Goal: Task Accomplishment & Management: Use online tool/utility

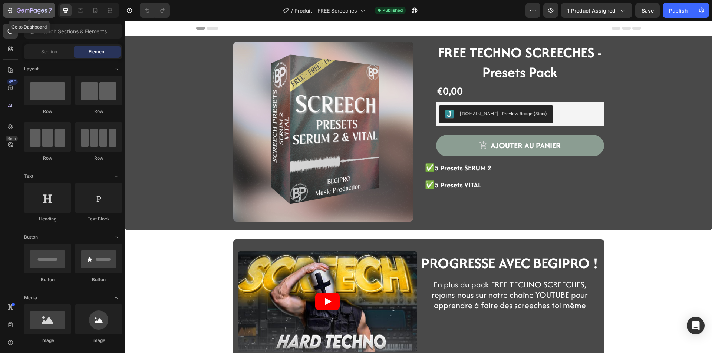
click at [16, 10] on div "7" at bounding box center [29, 10] width 46 height 9
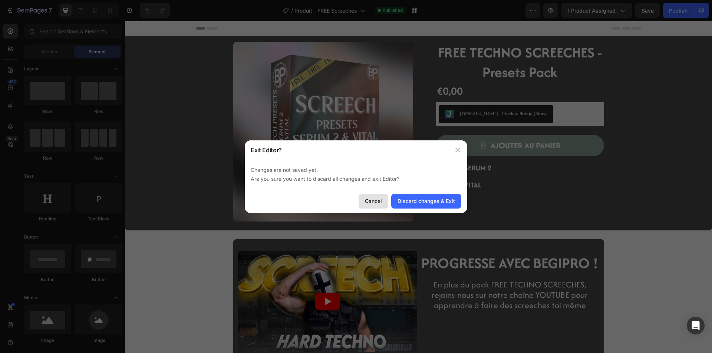
drag, startPoint x: 376, startPoint y: 199, endPoint x: 245, endPoint y: 178, distance: 131.8
click at [376, 199] on div "Cancel" at bounding box center [373, 201] width 17 height 8
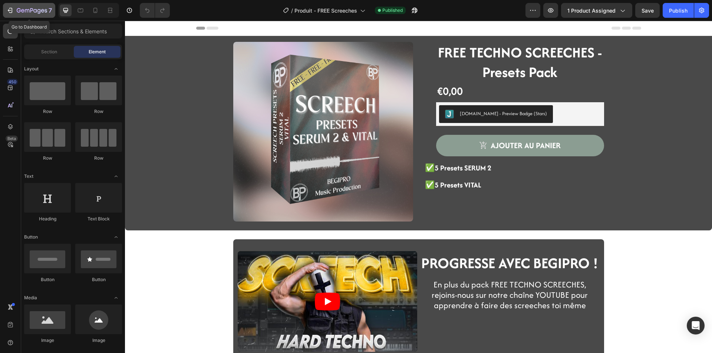
click at [27, 7] on div "7" at bounding box center [34, 10] width 35 height 9
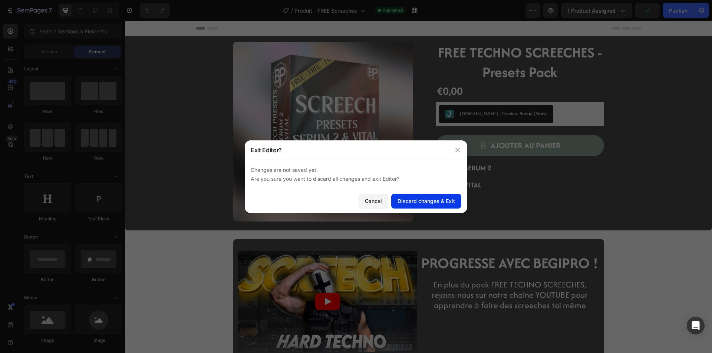
click at [435, 206] on button "Discard changes & Exit" at bounding box center [426, 201] width 70 height 15
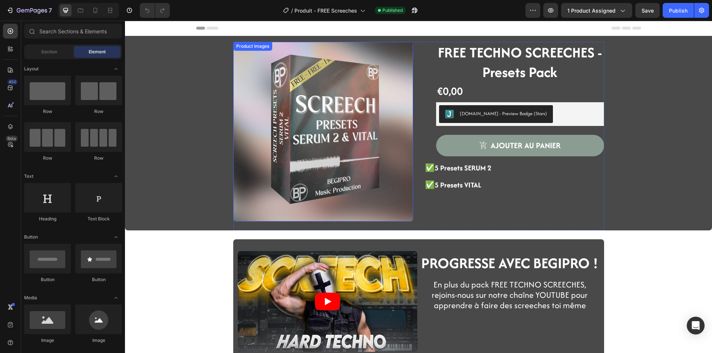
click at [241, 151] on img at bounding box center [323, 132] width 180 height 180
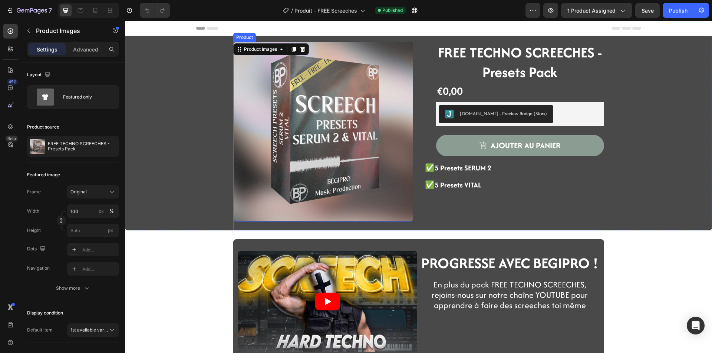
click at [243, 227] on div "Product Images 24" at bounding box center [323, 136] width 180 height 189
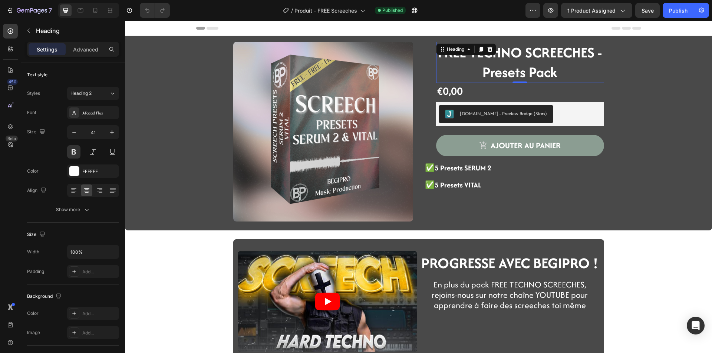
click at [490, 57] on strong "FREE TECHNO SCREECHES - Presets Pack" at bounding box center [520, 62] width 164 height 40
click at [468, 93] on div "€0,00 Product Price Product Price Row" at bounding box center [520, 91] width 168 height 16
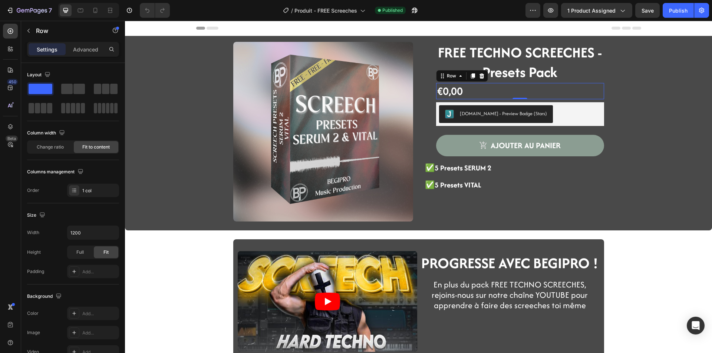
click at [511, 95] on div "€0,00 Product Price Product Price Row 0" at bounding box center [520, 91] width 168 height 16
click at [618, 137] on div "Product Images FREE TECHNO SCREECHES - Presets Pack Heading €0,00 Product Price…" at bounding box center [419, 136] width 576 height 189
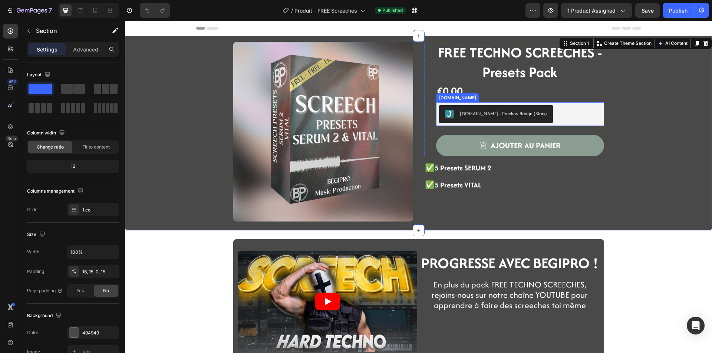
click at [531, 112] on button "[DOMAIN_NAME] - Preview Badge (Stars)" at bounding box center [496, 114] width 114 height 18
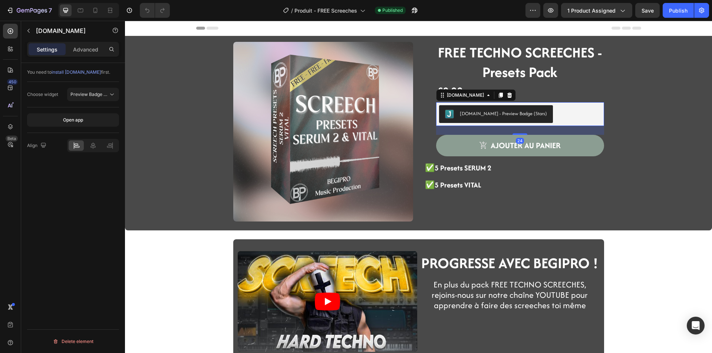
click at [543, 110] on div "[DOMAIN_NAME] - Preview Badge (Stars)" at bounding box center [520, 114] width 162 height 18
click at [545, 87] on div "€0,00 Product Price Product Price Row" at bounding box center [520, 91] width 168 height 16
click at [542, 103] on div "[DOMAIN_NAME] - Preview Badge (Stars)" at bounding box center [520, 114] width 168 height 24
click at [542, 100] on div "FREE TECHNO SCREECHES - Presets Pack Heading €0,00 Product Price Product Price …" at bounding box center [520, 99] width 168 height 115
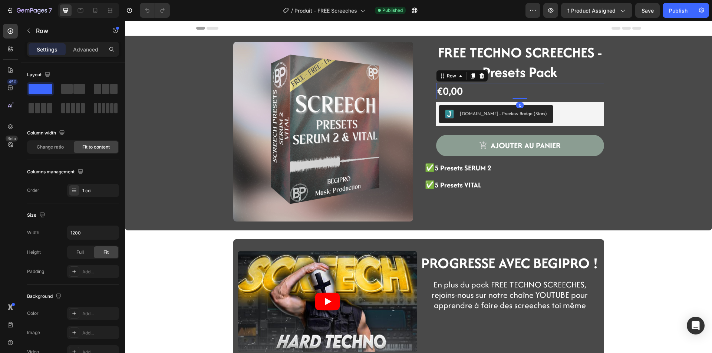
click at [542, 85] on div "€0,00 Product Price Product Price Row 0" at bounding box center [520, 91] width 168 height 16
click at [69, 51] on div "Advanced" at bounding box center [85, 49] width 37 height 12
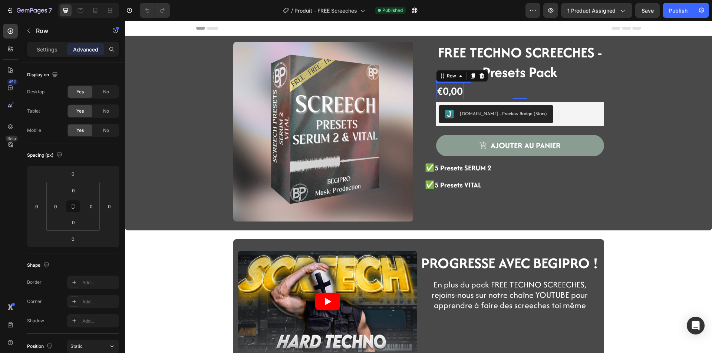
click at [445, 86] on div "€0,00" at bounding box center [449, 91] width 27 height 16
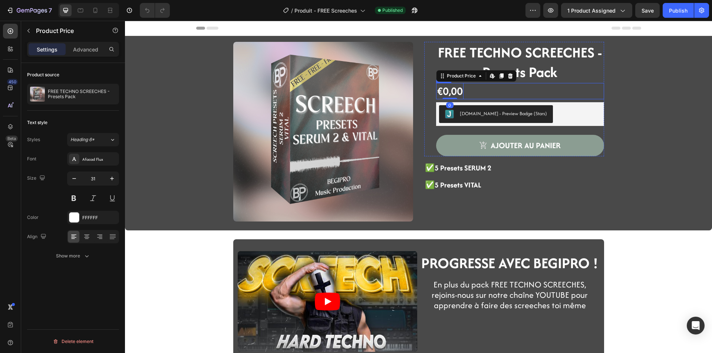
click at [469, 92] on div "€0,00 Product Price Edit content in Shopify 0 Product Price Edit content in Sho…" at bounding box center [520, 91] width 168 height 16
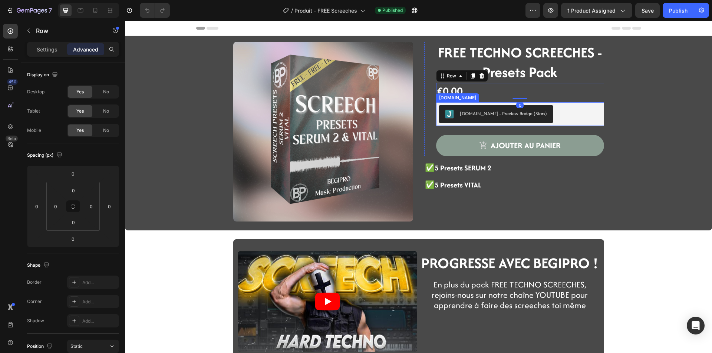
click at [543, 114] on div "[DOMAIN_NAME] - Preview Badge (Stars)" at bounding box center [520, 114] width 162 height 18
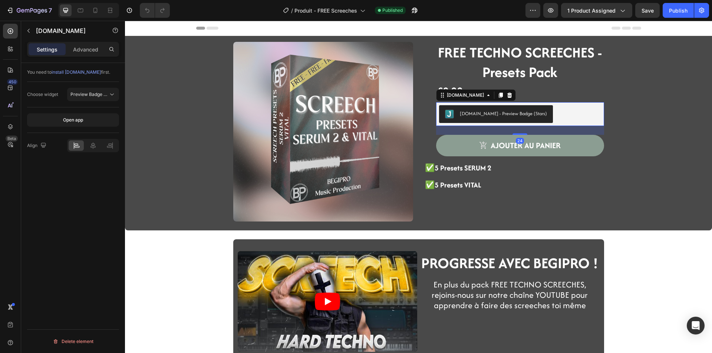
click at [84, 56] on div "Settings Advanced" at bounding box center [73, 52] width 104 height 21
click at [84, 55] on div "Advanced" at bounding box center [85, 49] width 37 height 12
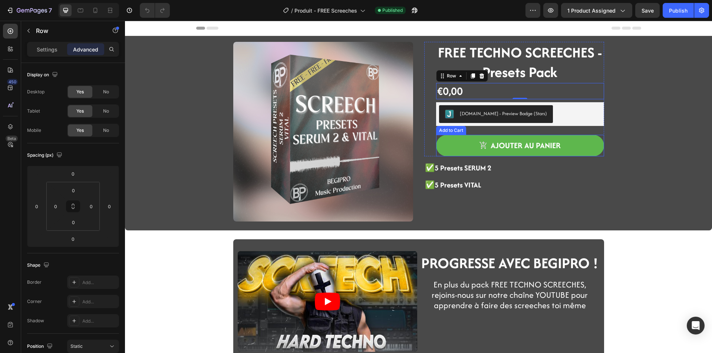
click at [447, 147] on button "ajouter au panier" at bounding box center [520, 146] width 168 height 22
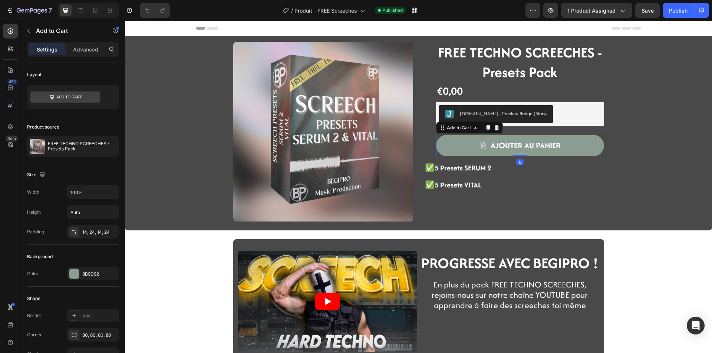
click at [436, 155] on div "ajouter au panier Add to Cart 0" at bounding box center [520, 146] width 168 height 22
click at [456, 166] on strong "✅5 Presets SERUM 2" at bounding box center [458, 168] width 66 height 10
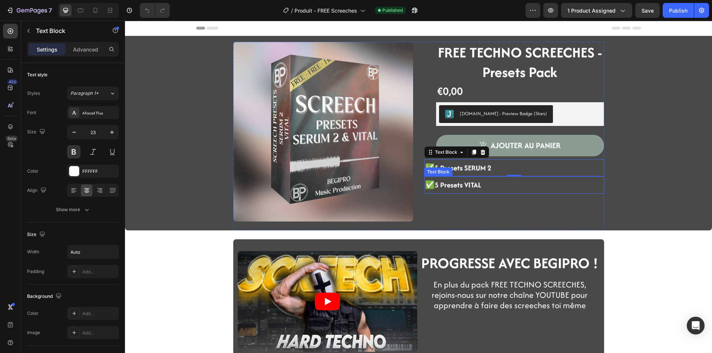
click at [505, 186] on div "✅5 Presets VITAL" at bounding box center [514, 184] width 180 height 17
click at [502, 187] on div "✅5 Presets VITAL" at bounding box center [514, 184] width 180 height 17
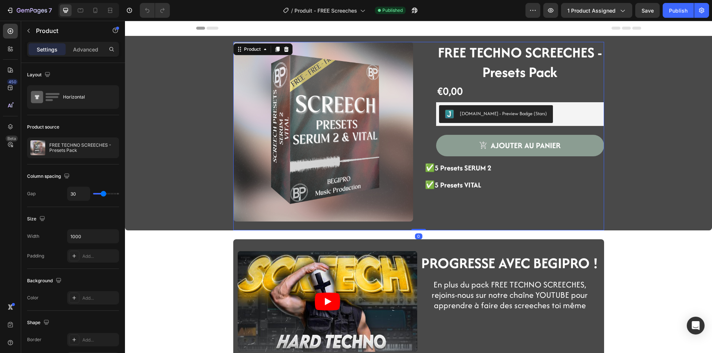
click at [417, 184] on div "Product Images FREE TECHNO SCREECHES - Presets Pack Heading €0,00 Product Price…" at bounding box center [418, 136] width 371 height 189
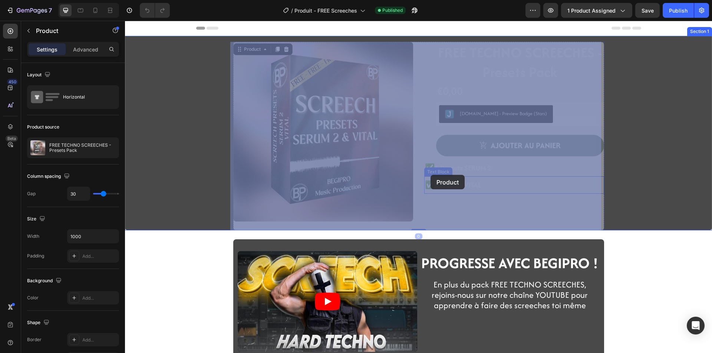
drag, startPoint x: 420, startPoint y: 186, endPoint x: 430, endPoint y: 175, distance: 15.2
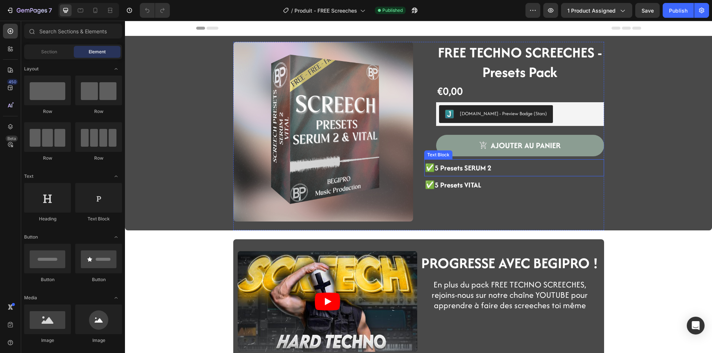
click at [461, 169] on strong "✅5 Presets SERUM 2" at bounding box center [458, 168] width 66 height 10
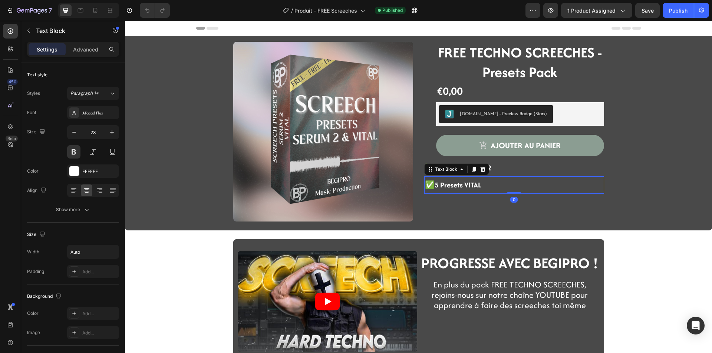
click at [466, 182] on strong "✅5 Presets VITAL" at bounding box center [453, 185] width 56 height 10
click at [85, 53] on p "Advanced" at bounding box center [85, 50] width 25 height 8
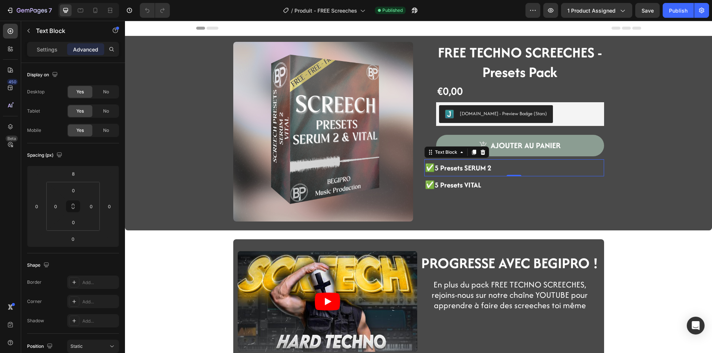
click at [596, 160] on div "✅5 Presets SERUM 2" at bounding box center [514, 167] width 180 height 17
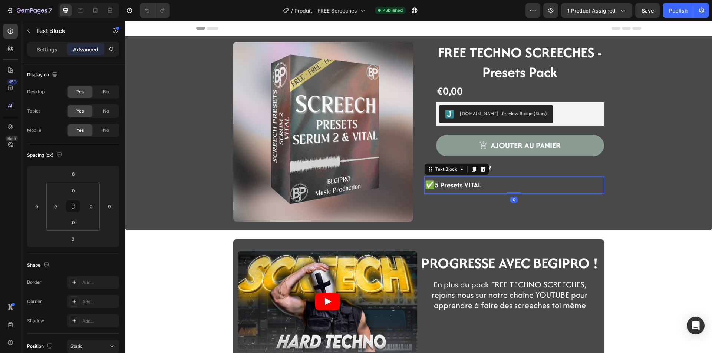
click at [426, 186] on strong "✅5 Presets VITAL" at bounding box center [453, 185] width 56 height 10
click at [561, 167] on div "✅5 Presets SERUM 2" at bounding box center [514, 167] width 180 height 17
click at [552, 182] on div "✅5 Presets VITAL" at bounding box center [514, 184] width 180 height 17
click at [554, 170] on div "✅5 Presets SERUM 2" at bounding box center [514, 167] width 180 height 17
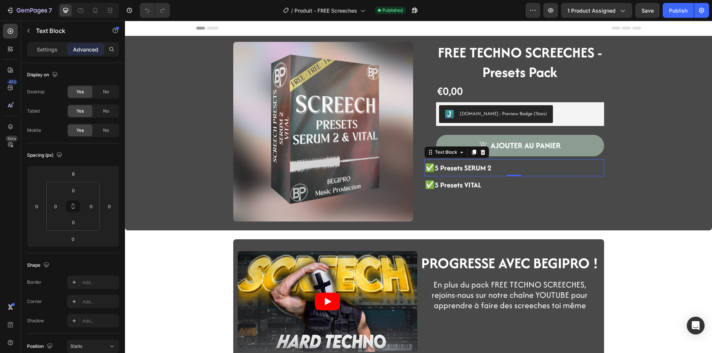
click at [554, 170] on div "✅5 Presets SERUM 2" at bounding box center [514, 167] width 180 height 17
click at [553, 179] on div "✅5 Presets VITAL" at bounding box center [514, 184] width 180 height 17
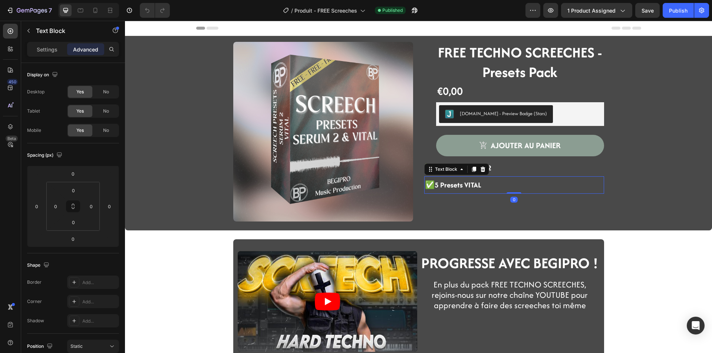
click at [553, 183] on div "✅5 Presets VITAL" at bounding box center [514, 184] width 180 height 17
click at [539, 169] on div "✅5 Presets SERUM 2" at bounding box center [514, 167] width 180 height 17
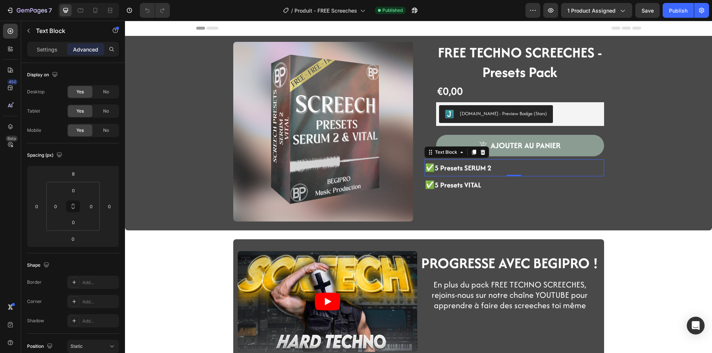
drag, startPoint x: 539, startPoint y: 169, endPoint x: 539, endPoint y: 184, distance: 14.1
click at [539, 169] on div "✅5 Presets SERUM 2" at bounding box center [514, 167] width 180 height 17
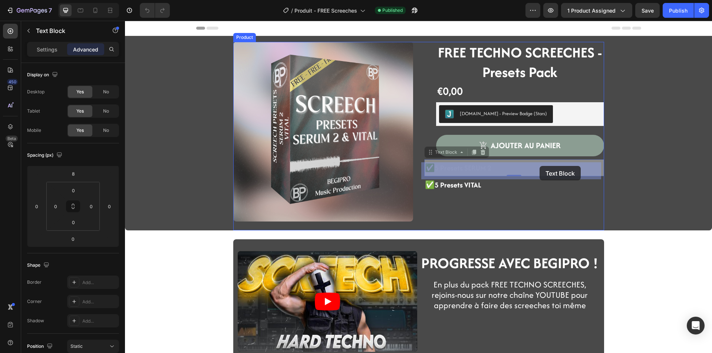
drag, startPoint x: 539, startPoint y: 171, endPoint x: 539, endPoint y: 166, distance: 5.2
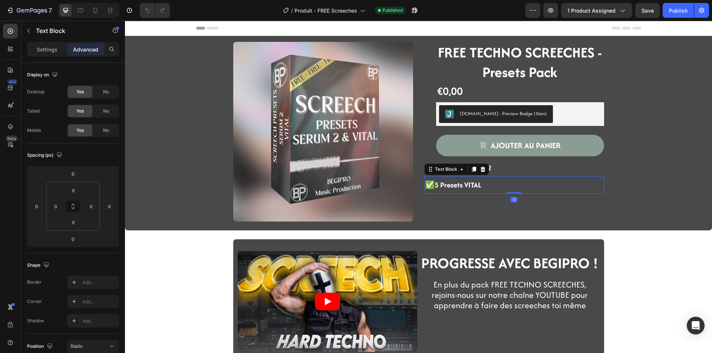
click at [536, 181] on div "✅5 Presets VITAL" at bounding box center [514, 184] width 180 height 17
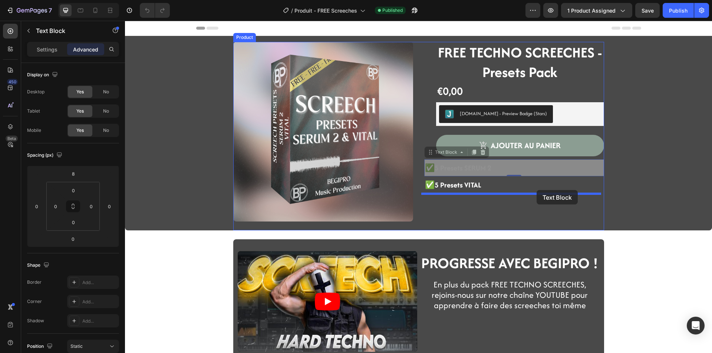
drag, startPoint x: 536, startPoint y: 170, endPoint x: 536, endPoint y: 190, distance: 20.4
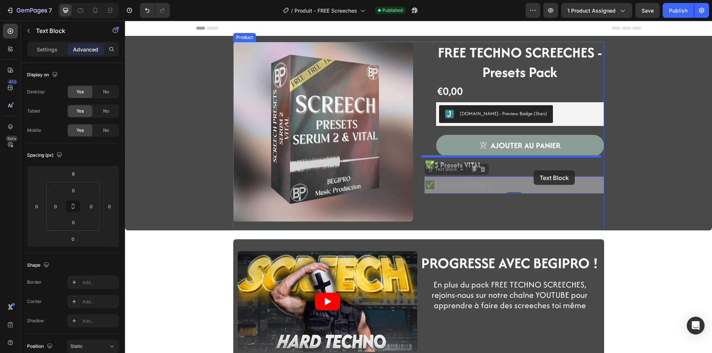
drag, startPoint x: 533, startPoint y: 185, endPoint x: 534, endPoint y: 171, distance: 14.1
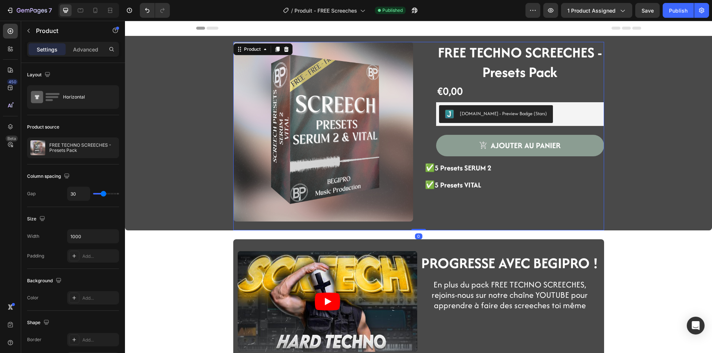
click at [416, 221] on div "Product Images FREE TECHNO SCREECHES - Presets Pack Heading €0,00 Product Price…" at bounding box center [418, 136] width 371 height 189
click at [452, 181] on strong "✅5 Presets VITAL" at bounding box center [453, 185] width 56 height 10
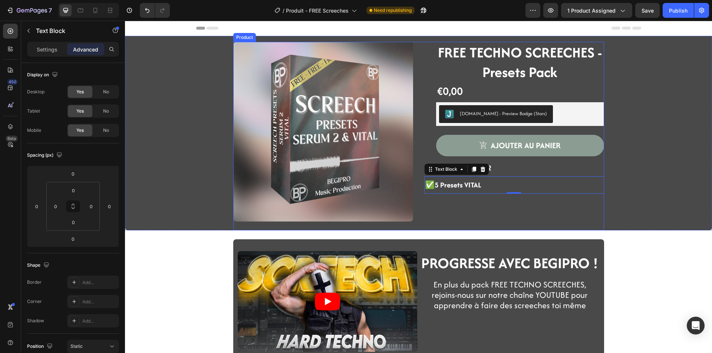
click at [460, 198] on div "FREE TECHNO SCREECHES - Presets Pack Heading €0,00 Product Price Product Price …" at bounding box center [514, 136] width 180 height 189
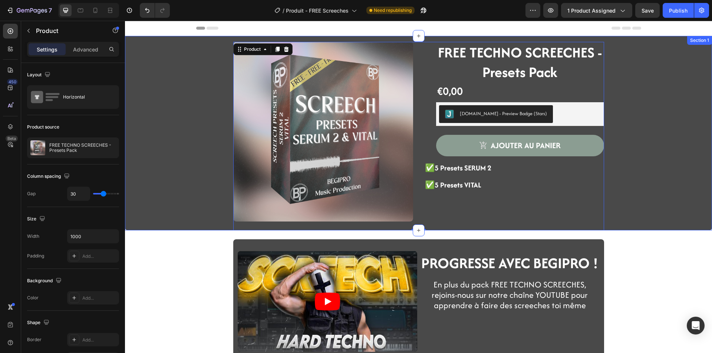
scroll to position [148, 0]
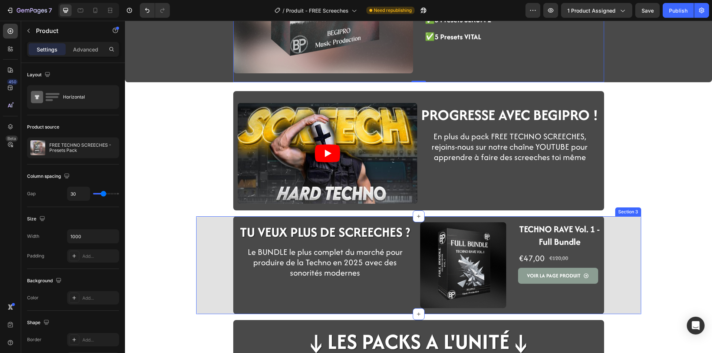
click at [206, 262] on div "TU VEUX PLUS DE SCREECHES ? Heading Row Le BUNDLE le plus complet du marché pou…" at bounding box center [418, 266] width 445 height 98
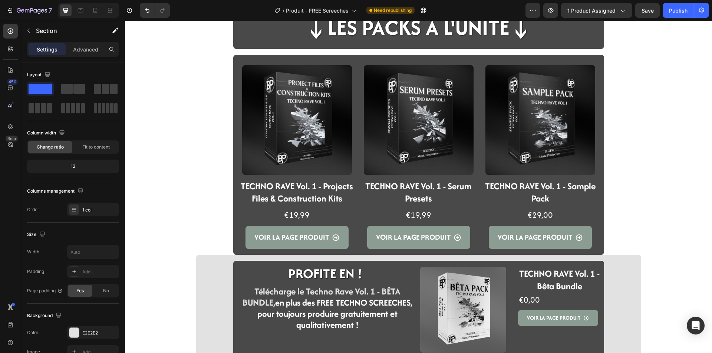
scroll to position [445, 0]
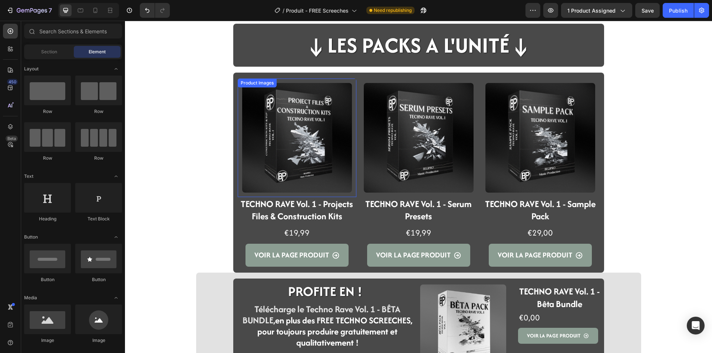
drag, startPoint x: 170, startPoint y: 225, endPoint x: 239, endPoint y: 188, distance: 78.8
click at [233, 62] on div "↓LES PACKS A L'UNITé↓ Heading Row" at bounding box center [418, 48] width 371 height 37
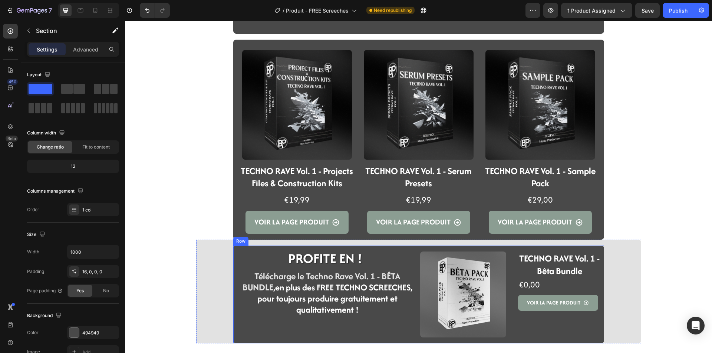
scroll to position [427, 0]
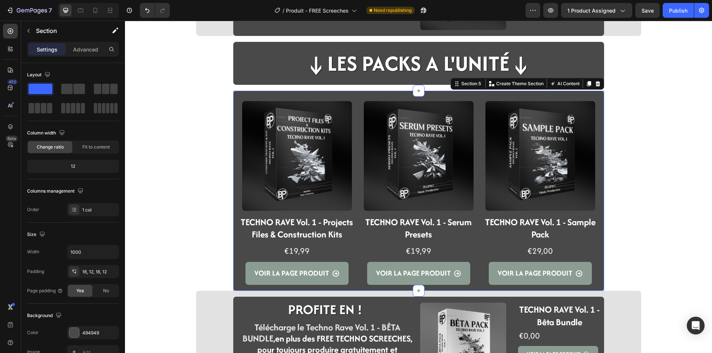
click at [233, 285] on div "Product Images TECHNO RAVE Vol. 1 - Projects Files & Construction Kits Product …" at bounding box center [418, 191] width 371 height 201
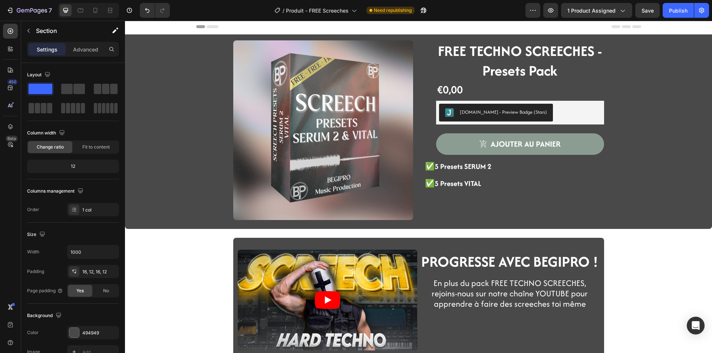
scroll to position [0, 0]
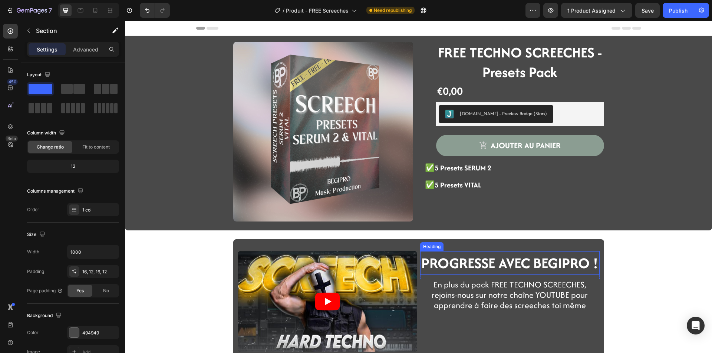
click at [501, 267] on span "PROGRESSE AVEC BEGIPRO !" at bounding box center [509, 263] width 177 height 21
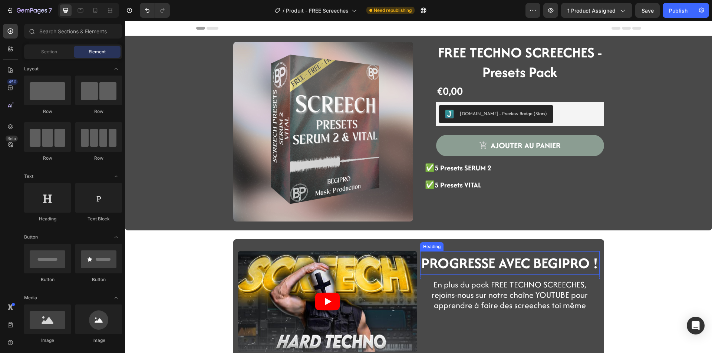
click at [557, 266] on span "PROGRESSE AVEC BEGIPRO !" at bounding box center [509, 263] width 177 height 21
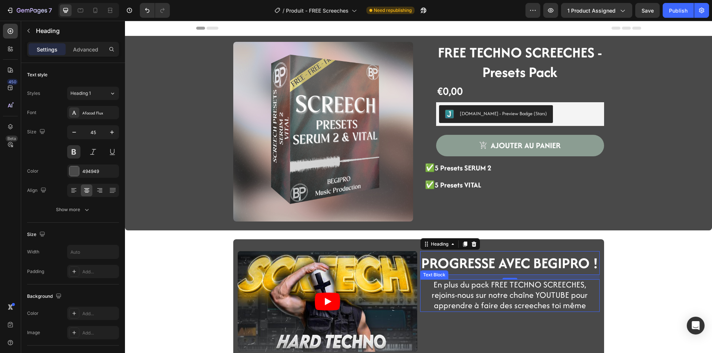
click at [430, 305] on p "En plus du pack FREE TECHNO SCREECHES, rejoins-nous sur notre chaîne YOUTUBE po…" at bounding box center [510, 296] width 172 height 32
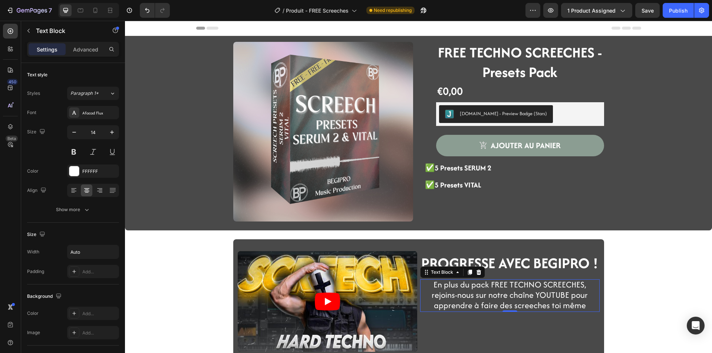
click at [469, 294] on span "En plus du pack FREE TECHNO SCREECHES, rejoins-nous sur notre chaîne YOUTUBE po…" at bounding box center [510, 295] width 156 height 33
click at [531, 293] on span "En plus du pack FREE TECHNO SCREECHES, rejoins-nous sur notre chaîne YOUTUBE po…" at bounding box center [510, 295] width 156 height 33
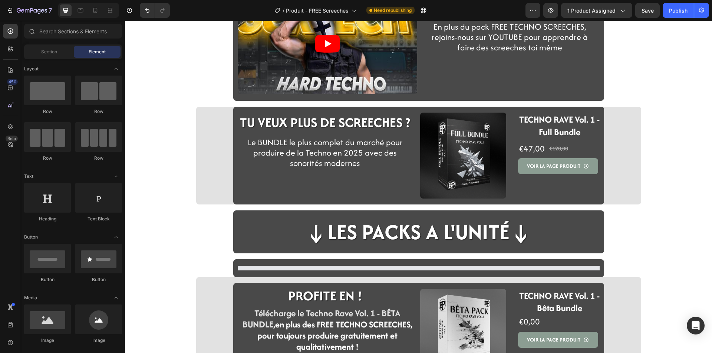
scroll to position [260, 0]
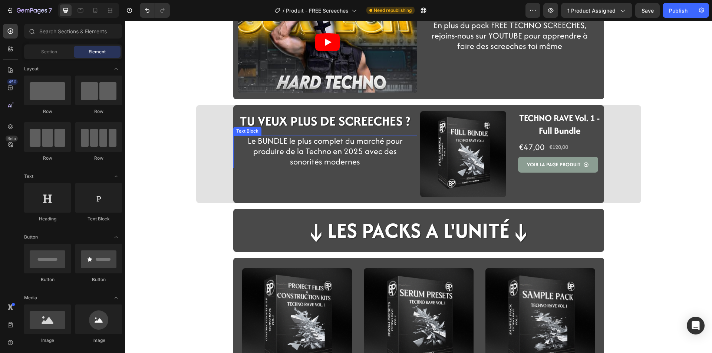
click at [302, 156] on span "Le BUNDLE le plus complet du marché pour produire de la Techno en 2025 avec des…" at bounding box center [325, 151] width 155 height 33
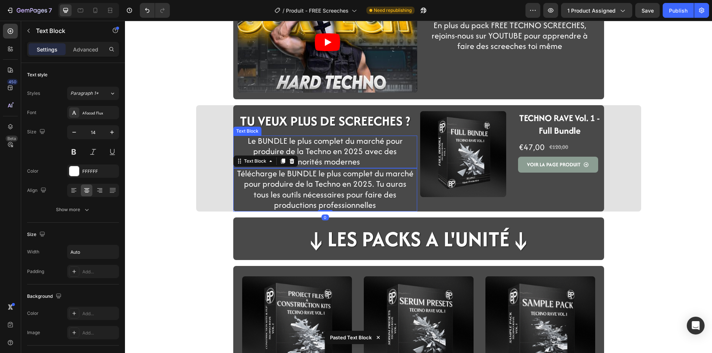
click at [313, 153] on span "Le BUNDLE le plus complet du marché pour produire de la Techno en 2025 avec des…" at bounding box center [325, 151] width 155 height 33
click at [291, 126] on icon at bounding box center [292, 129] width 6 height 6
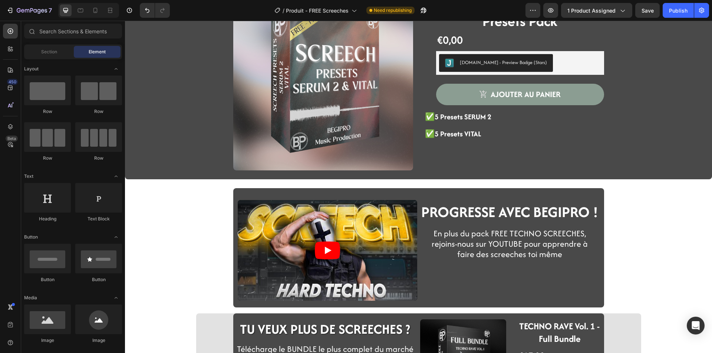
scroll to position [0, 0]
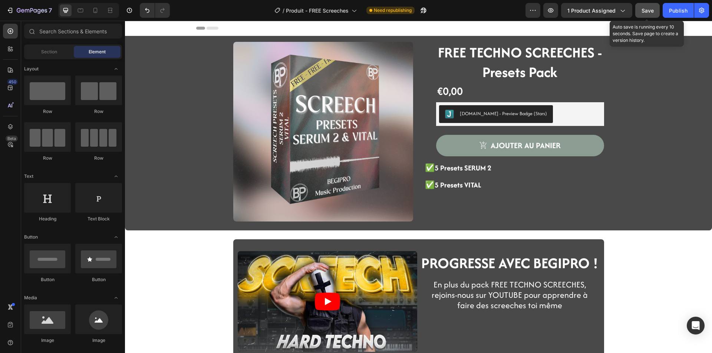
click at [652, 14] on div "Save" at bounding box center [647, 11] width 12 height 8
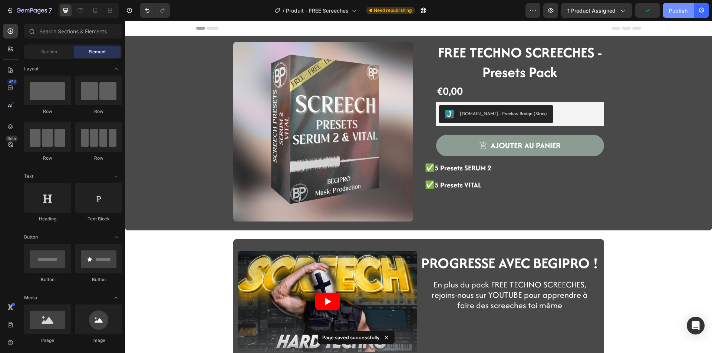
drag, startPoint x: 678, startPoint y: 12, endPoint x: 394, endPoint y: 54, distance: 287.0
click at [678, 12] on div "Publish" at bounding box center [678, 11] width 19 height 8
click at [668, 13] on button "Publish" at bounding box center [678, 10] width 31 height 15
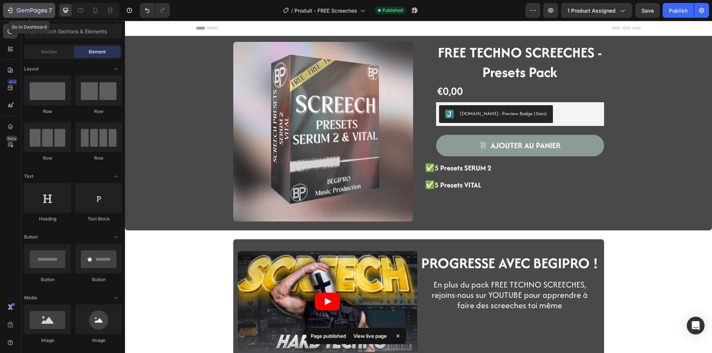
click at [33, 10] on icon "button" at bounding box center [32, 11] width 30 height 6
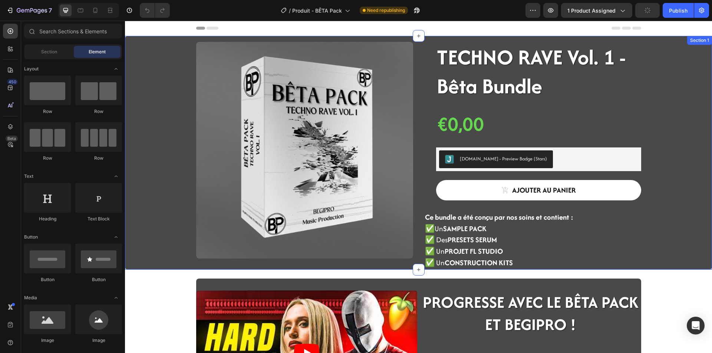
click at [164, 125] on div "Product Images TECHNO RAVE Vol. 1 - Bêta Bundle Product Title €0,00 Product Pri…" at bounding box center [419, 156] width 576 height 228
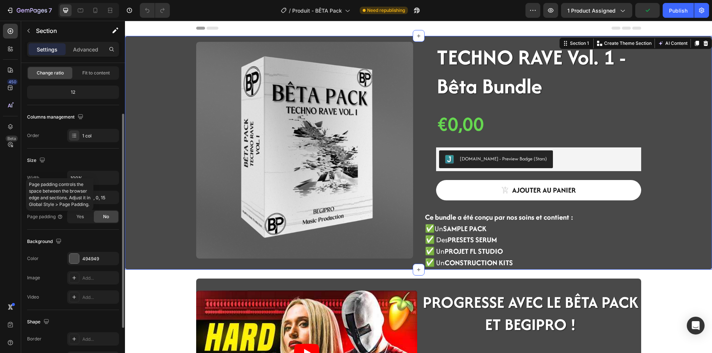
scroll to position [111, 0]
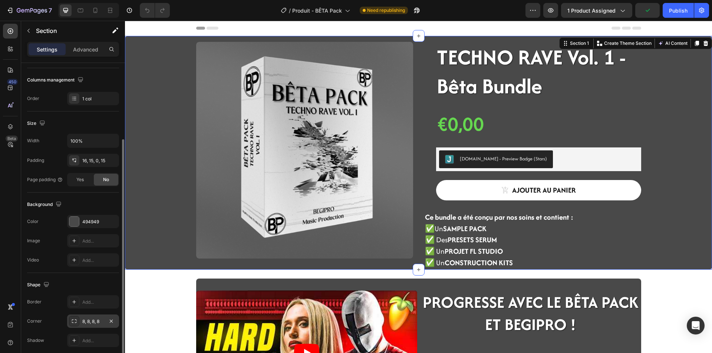
click at [85, 318] on div "8, 8, 8, 8" at bounding box center [93, 321] width 22 height 7
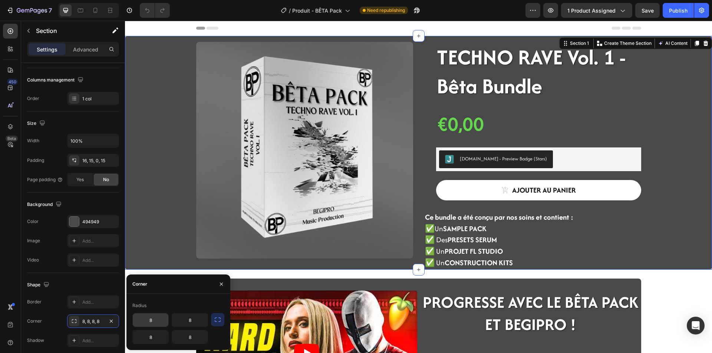
click at [149, 326] on input "8" at bounding box center [151, 320] width 36 height 13
type input "0"
click at [175, 320] on input "8" at bounding box center [190, 320] width 36 height 13
type input "0"
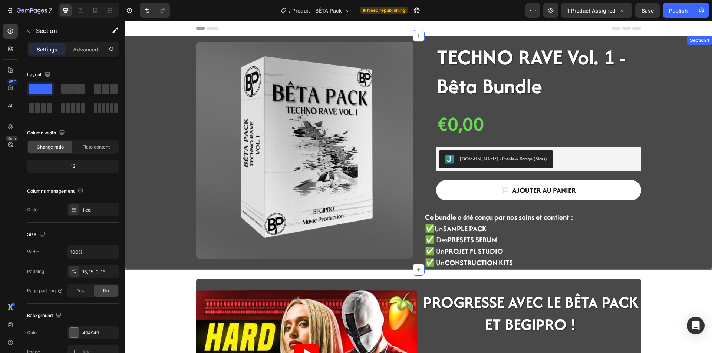
click at [179, 188] on div "Product Images TECHNO RAVE Vol. 1 - Bêta Bundle Product Title €0,00 Product Pri…" at bounding box center [419, 156] width 576 height 228
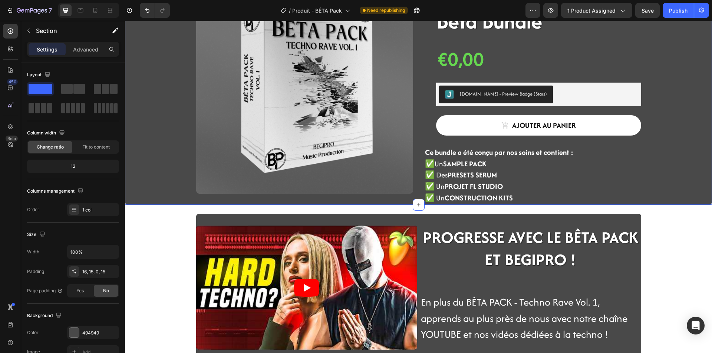
scroll to position [74, 0]
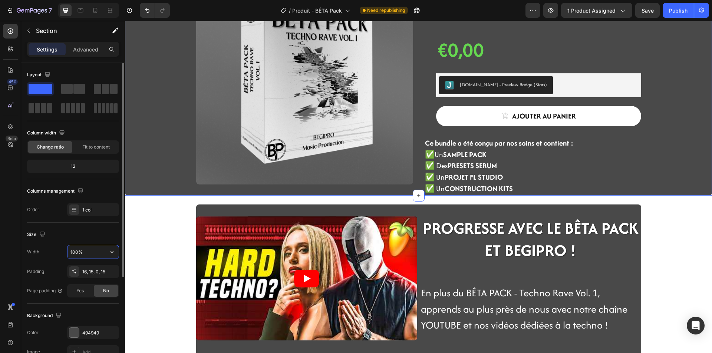
click at [96, 252] on input "100%" at bounding box center [92, 251] width 51 height 13
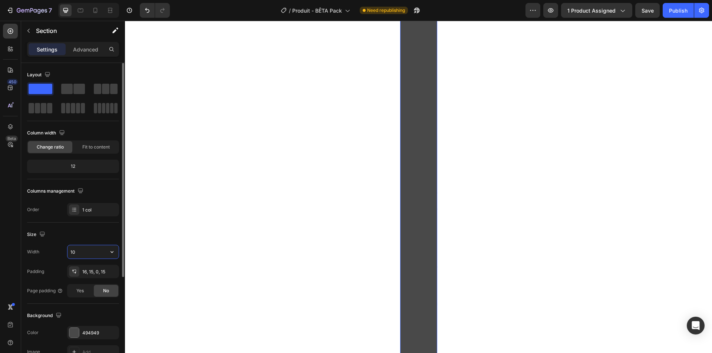
type input "1"
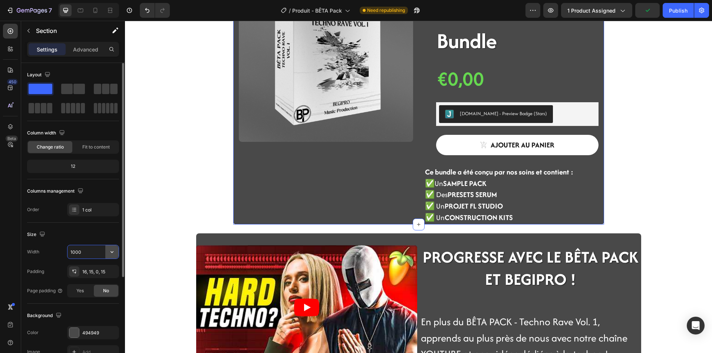
click at [113, 249] on icon "button" at bounding box center [111, 251] width 7 height 7
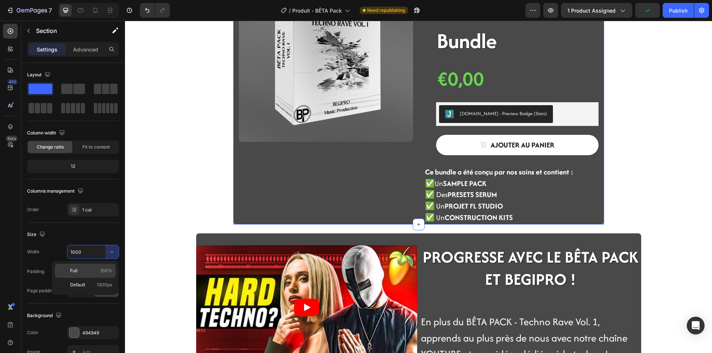
click at [108, 273] on span "100%" at bounding box center [106, 271] width 12 height 7
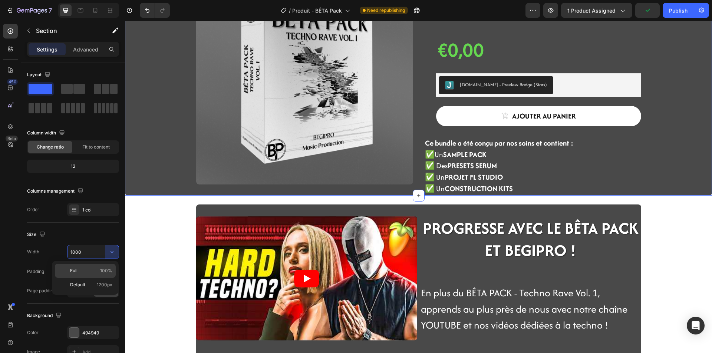
type input "100%"
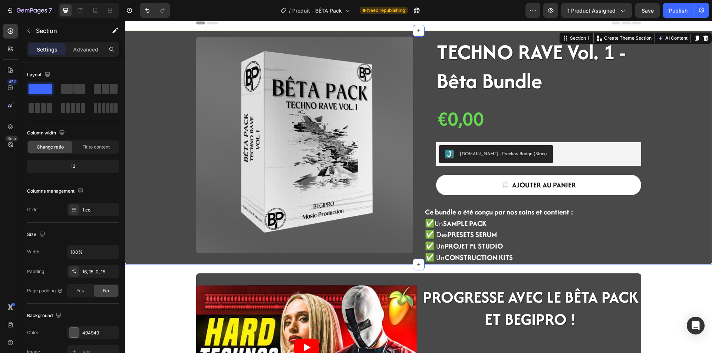
scroll to position [0, 0]
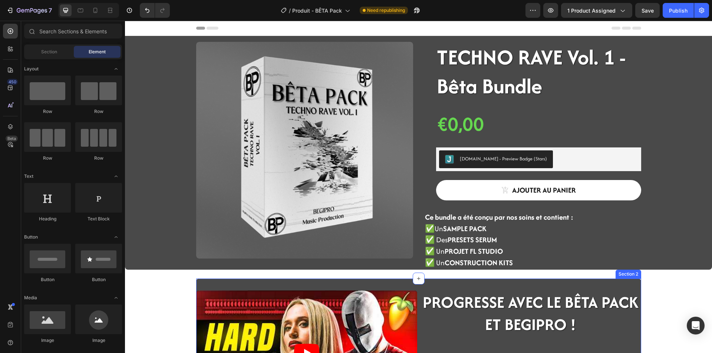
click at [223, 249] on img at bounding box center [304, 150] width 217 height 217
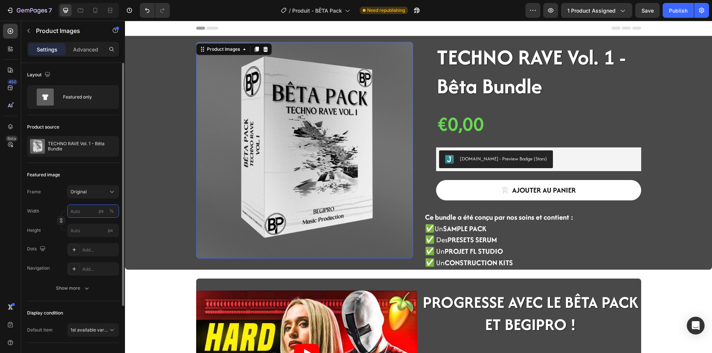
click at [85, 212] on input "px %" at bounding box center [93, 211] width 52 height 13
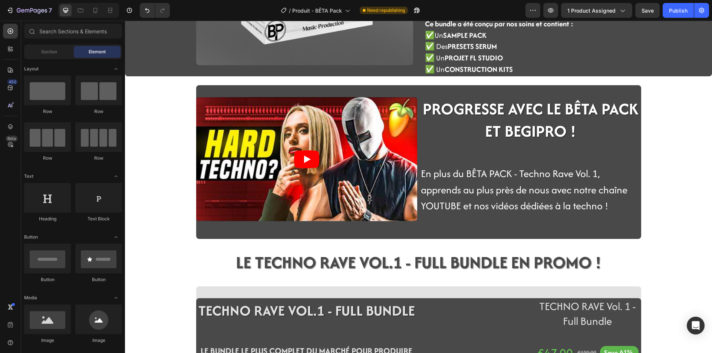
scroll to position [222, 0]
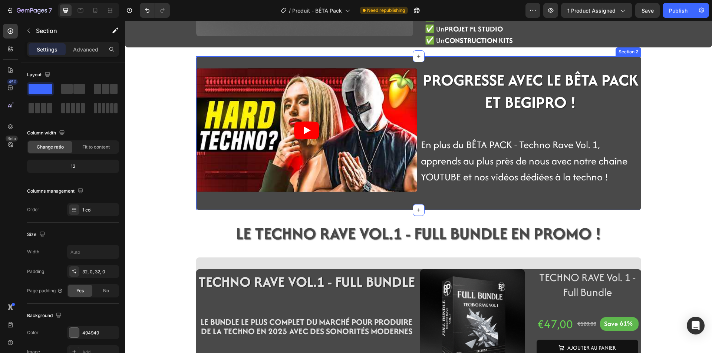
click at [198, 208] on div "Video PROGRESSE AVEC LE BÊTA PACK ET BEGIPRO ! Heading Row En plus du BÊTA PACK…" at bounding box center [418, 133] width 445 height 154
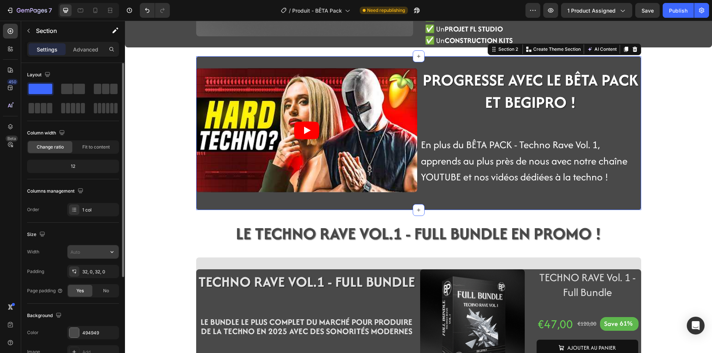
click at [93, 257] on input "text" at bounding box center [92, 251] width 51 height 13
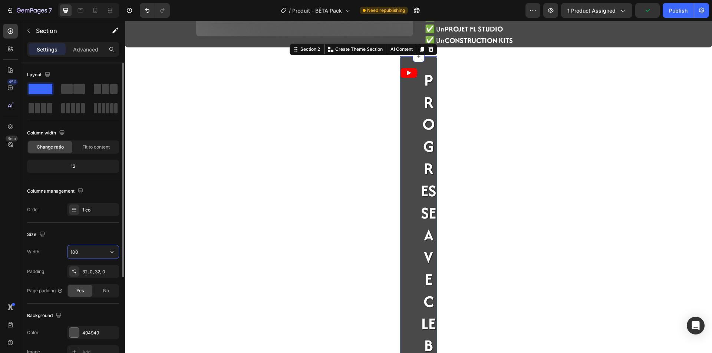
type input "1000"
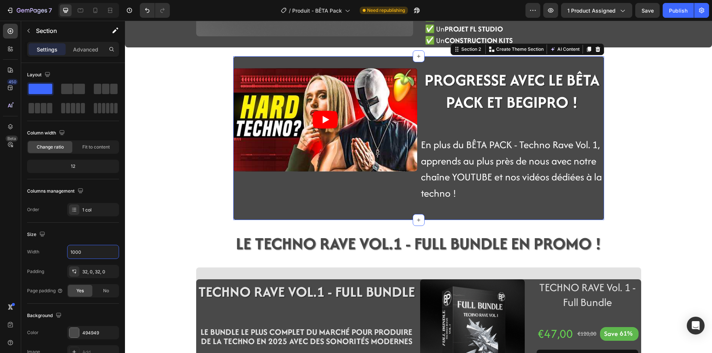
click at [175, 239] on div "Product Images TECHNO RAVE Vol. 1 - Bêta Bundle Product Title €0,00 Product Pri…" at bounding box center [418, 152] width 587 height 677
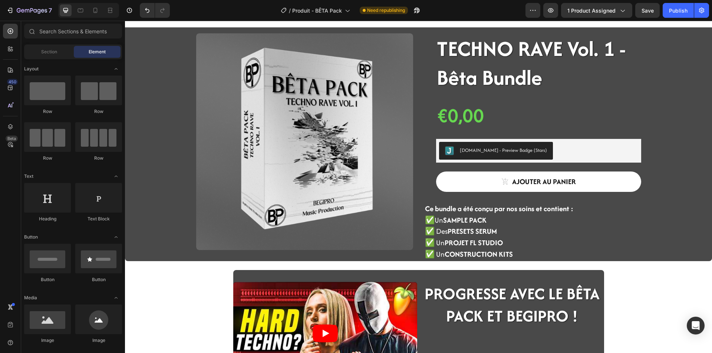
scroll to position [0, 0]
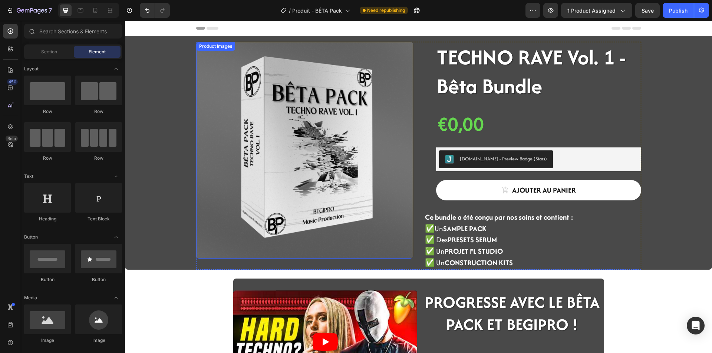
click at [218, 209] on img at bounding box center [304, 150] width 217 height 217
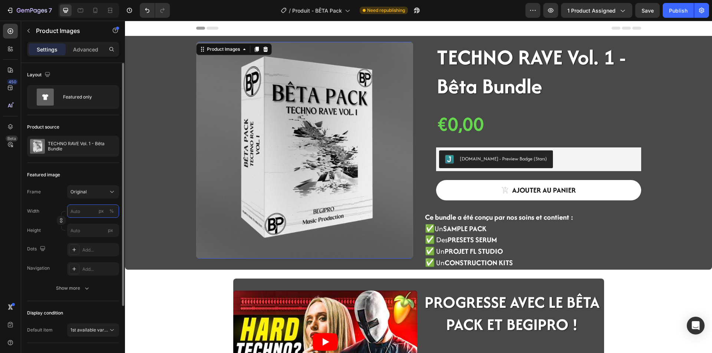
click at [91, 213] on input "px %" at bounding box center [93, 211] width 52 height 13
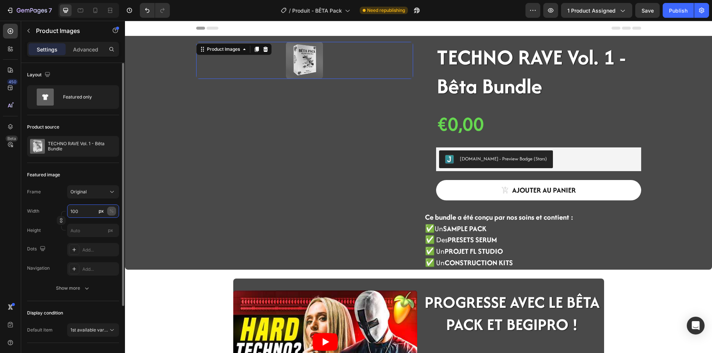
type input "100"
click at [109, 212] on button "%" at bounding box center [111, 211] width 9 height 9
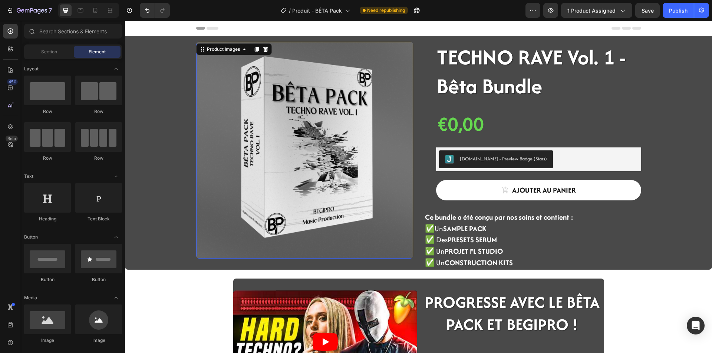
click at [234, 227] on img at bounding box center [304, 150] width 217 height 217
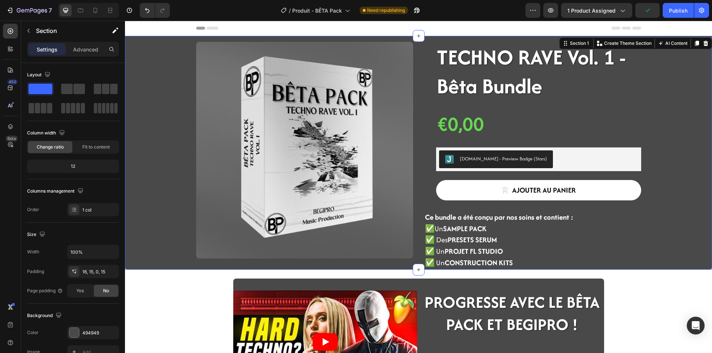
click at [166, 257] on div "Product Images TECHNO RAVE Vol. 1 - Bêta Bundle Product Title €0,00 Product Pri…" at bounding box center [419, 156] width 576 height 228
click at [171, 233] on div "Product Images TECHNO RAVE Vol. 1 - Bêta Bundle Product Title €0,00 Product Pri…" at bounding box center [419, 156] width 576 height 228
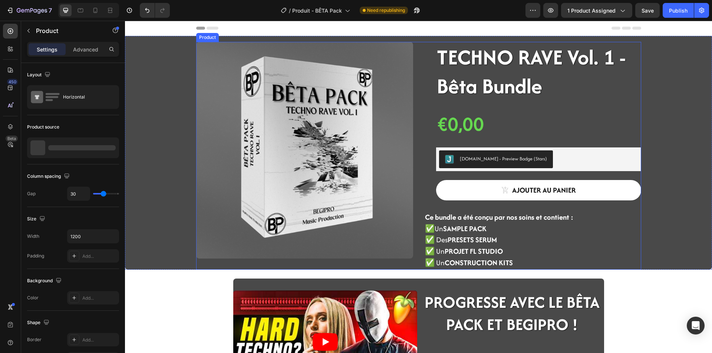
click at [206, 261] on div "Product Images" at bounding box center [304, 156] width 217 height 228
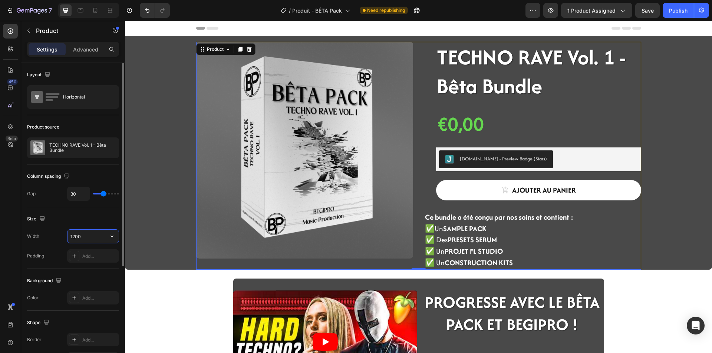
click at [95, 238] on input "1200" at bounding box center [92, 236] width 51 height 13
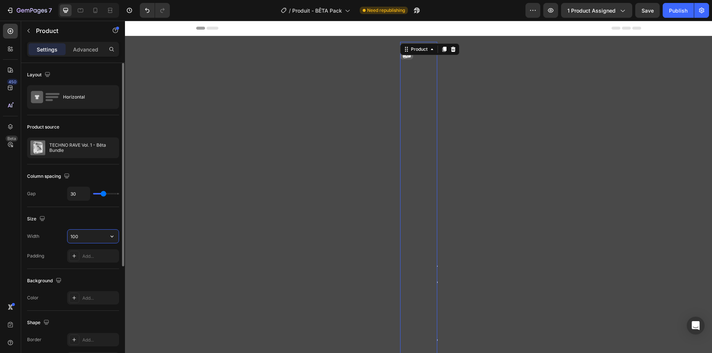
type input "1000"
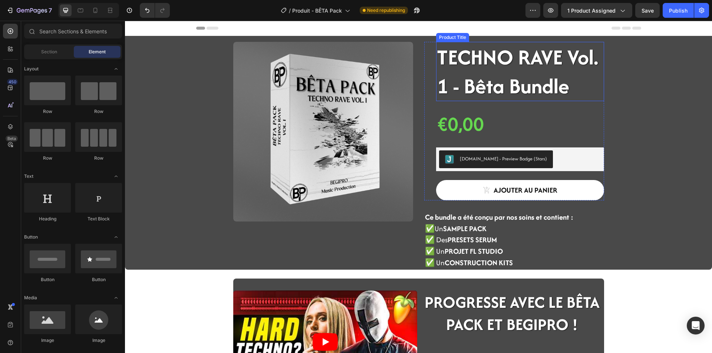
click at [487, 50] on div "TECHNO RAVE Vol. 1 - Bêta Bundle Product Title" at bounding box center [520, 71] width 168 height 59
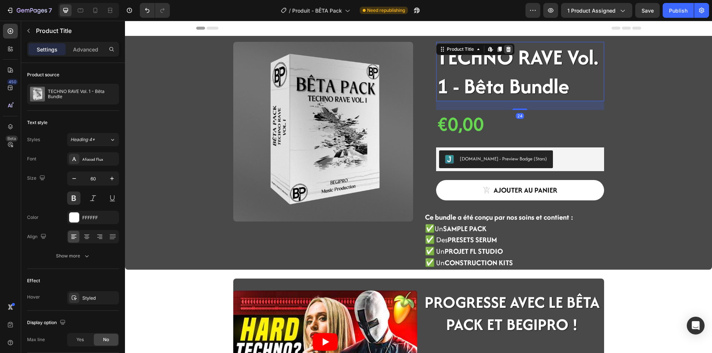
click at [506, 51] on icon at bounding box center [508, 49] width 5 height 5
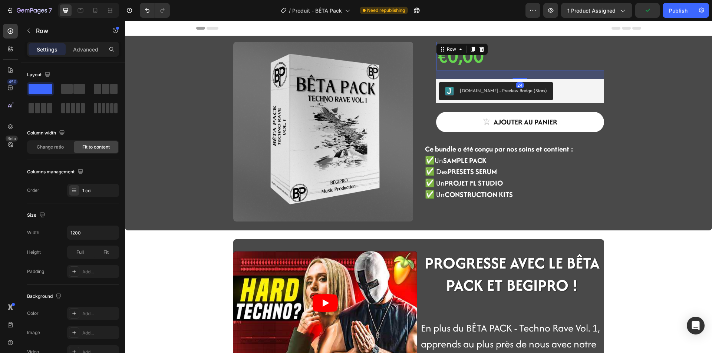
click at [518, 44] on div "€0,00 Product Price Product Price Row 24" at bounding box center [520, 56] width 168 height 29
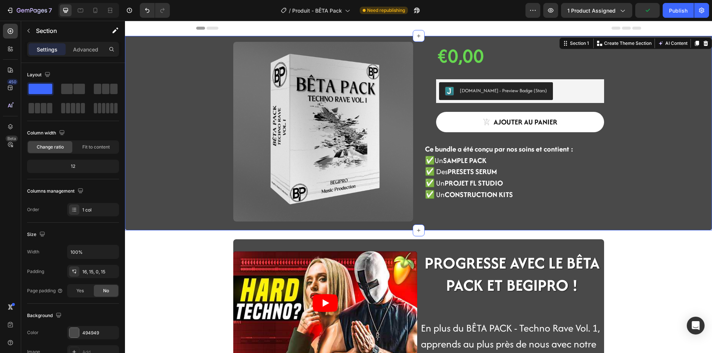
click at [516, 41] on div "Product Images €0,00 Product Price Product Price Row Judge.me - Preview Badge (…" at bounding box center [418, 133] width 587 height 195
click at [516, 42] on div "€0,00 Product Price Product Price Row" at bounding box center [520, 56] width 168 height 29
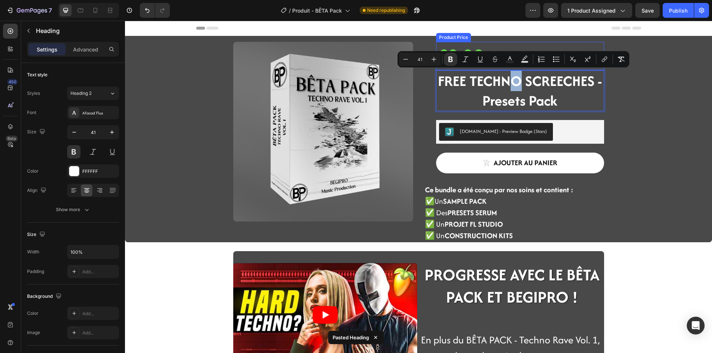
drag, startPoint x: 515, startPoint y: 82, endPoint x: 511, endPoint y: 48, distance: 34.4
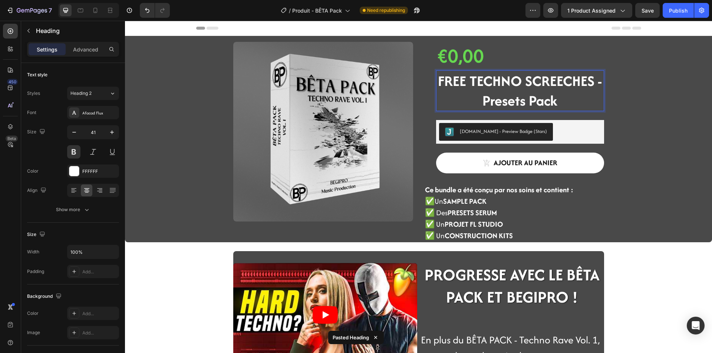
click at [526, 98] on strong "FREE TECHNO SCREECHES - Presets Pack" at bounding box center [520, 91] width 164 height 40
click at [560, 104] on p "FREE TECHNO SCREECHES - Presets Pack" at bounding box center [520, 91] width 166 height 40
click at [456, 84] on strong "FREE TECHNO SCREECHES - Presets Pack" at bounding box center [520, 91] width 164 height 40
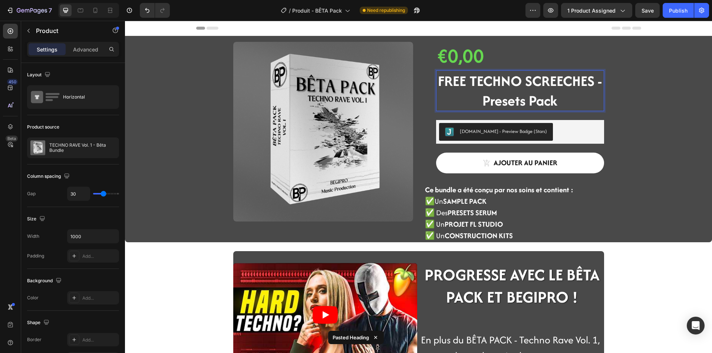
click at [421, 108] on div "Product Images €0,00 Product Price Product Price FREE TECHNO SCREECHES - Preset…" at bounding box center [418, 142] width 371 height 201
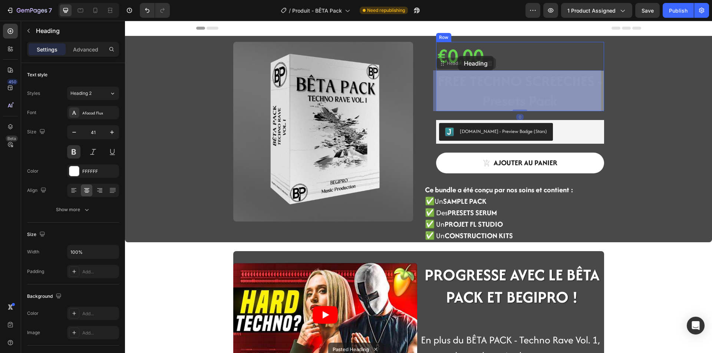
drag, startPoint x: 458, startPoint y: 102, endPoint x: 458, endPoint y: 56, distance: 45.6
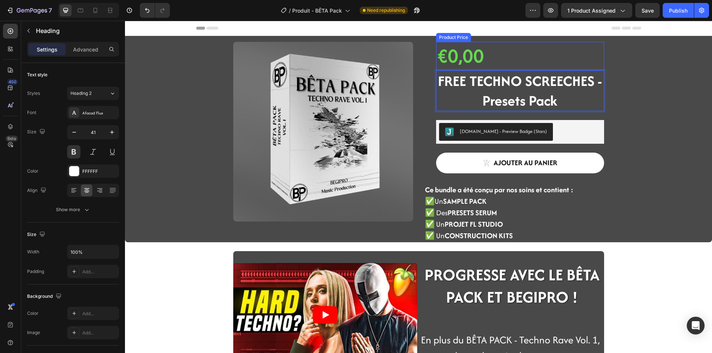
drag, startPoint x: 468, startPoint y: 89, endPoint x: 470, endPoint y: 54, distance: 34.9
drag, startPoint x: 521, startPoint y: 90, endPoint x: 522, endPoint y: 76, distance: 13.4
click at [522, 76] on strong "FREE TECHNO SCREECHES - Presets Pack" at bounding box center [520, 91] width 164 height 40
click at [628, 109] on div "Product Images €0,00 Product Price Product Price FREE TECHNO SCREECHES - Preset…" at bounding box center [419, 142] width 576 height 201
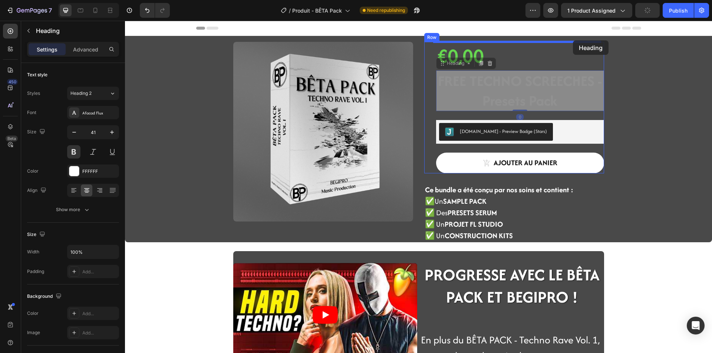
drag, startPoint x: 581, startPoint y: 104, endPoint x: 573, endPoint y: 40, distance: 63.9
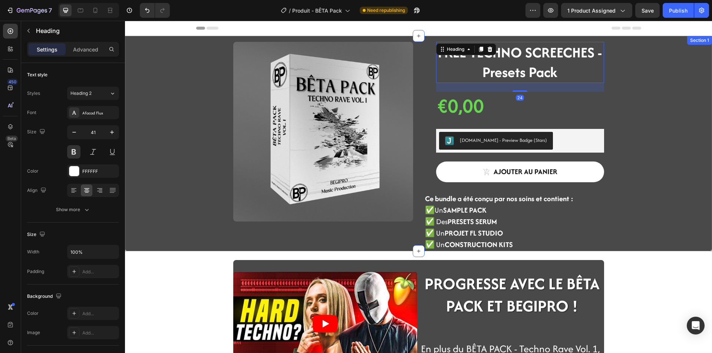
click at [619, 100] on div "Product Images FREE TECHNO SCREECHES - Presets Pack Heading 24 €0,00 Product Pr…" at bounding box center [419, 146] width 576 height 209
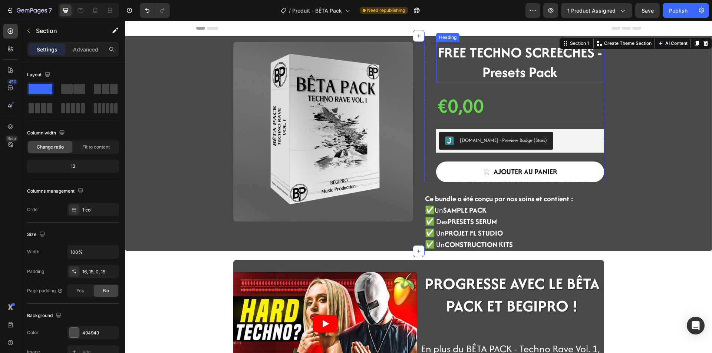
click at [458, 70] on h2 "FREE TECHNO SCREECHES - Presets Pack" at bounding box center [520, 62] width 168 height 41
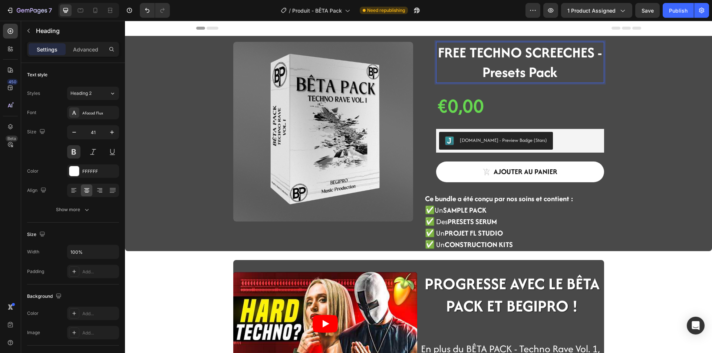
click at [556, 76] on p "FREE TECHNO SCREECHES - Presets Pack" at bounding box center [520, 63] width 166 height 40
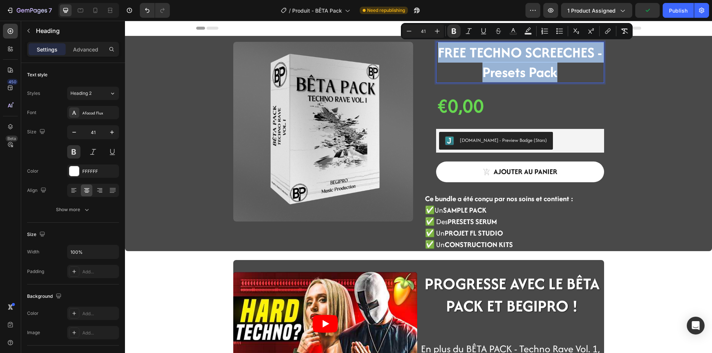
drag, startPoint x: 560, startPoint y: 76, endPoint x: 438, endPoint y: 50, distance: 124.7
click at [438, 50] on p "FREE TECHNO SCREECHES - Presets Pack" at bounding box center [520, 63] width 166 height 40
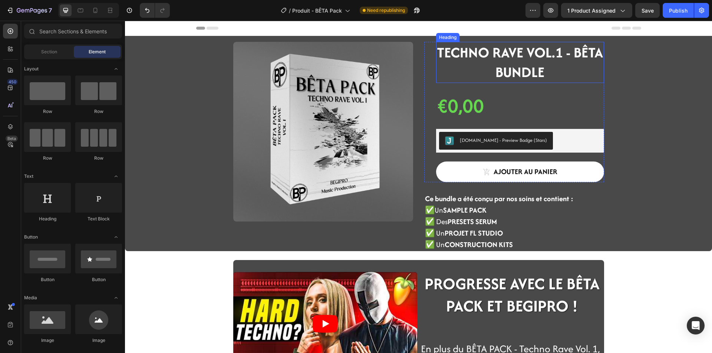
click at [540, 49] on strong "TECHNO RAVE VOL.1 - BÊTA BUNDLE" at bounding box center [520, 62] width 166 height 40
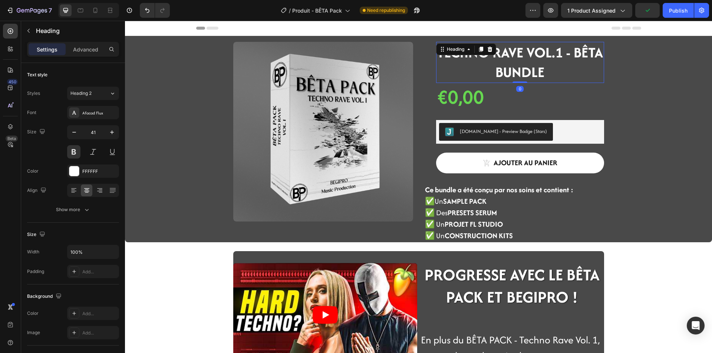
drag, startPoint x: 518, startPoint y: 91, endPoint x: 518, endPoint y: 73, distance: 17.8
click at [518, 73] on div "⁠⁠⁠⁠⁠⁠⁠ TECHNO RAVE VOL.1 - BÊTA BUNDLE Heading 0" at bounding box center [520, 62] width 168 height 41
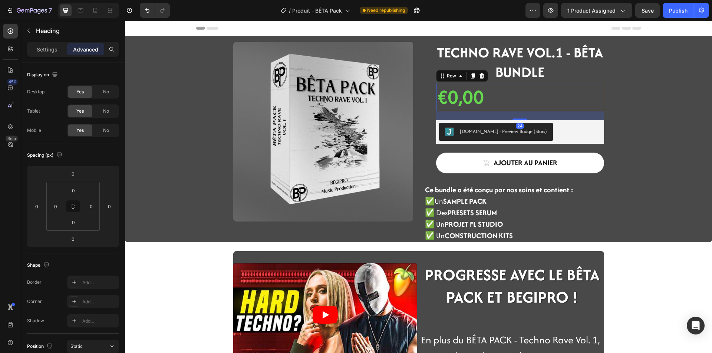
click at [497, 100] on div "€0,00 Product Price Product Price Row 24" at bounding box center [520, 97] width 168 height 29
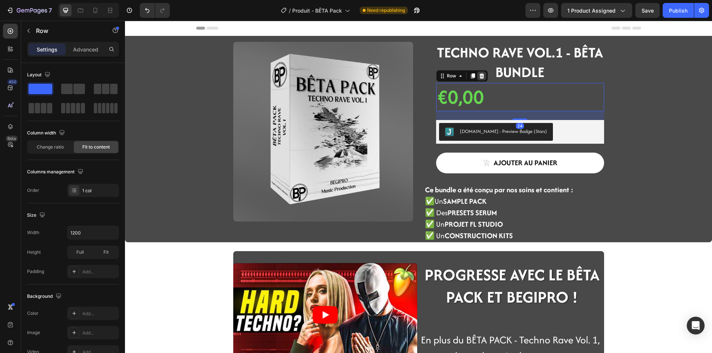
click at [479, 78] on icon at bounding box center [481, 75] width 5 height 5
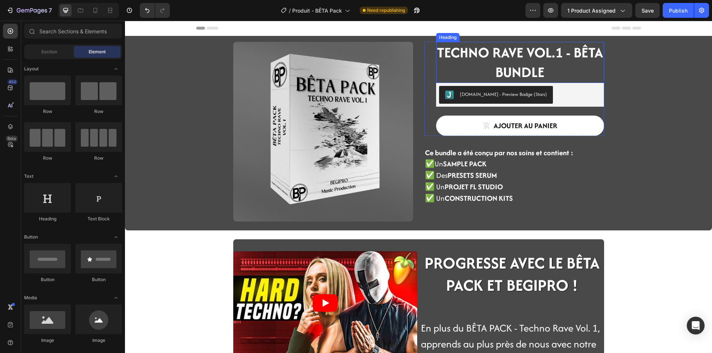
click at [479, 80] on p "⁠⁠⁠⁠⁠⁠⁠ TECHNO RAVE VOL.1 - BÊTA BUNDLE" at bounding box center [520, 63] width 166 height 40
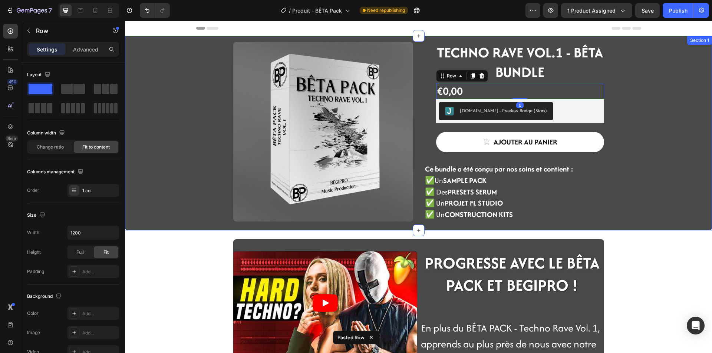
click at [642, 178] on div "Product Images ⁠⁠⁠⁠⁠⁠⁠ TECHNO RAVE VOL.1 - BÊTA BUNDLE Heading €0,00 Product Pr…" at bounding box center [419, 136] width 576 height 189
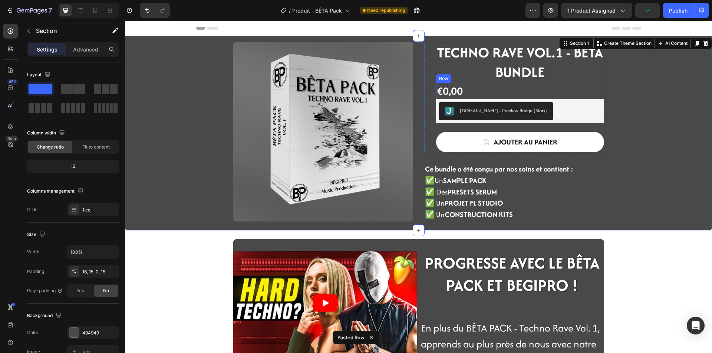
click at [521, 93] on div "€0,00 Product Price Product Price Row" at bounding box center [520, 91] width 168 height 16
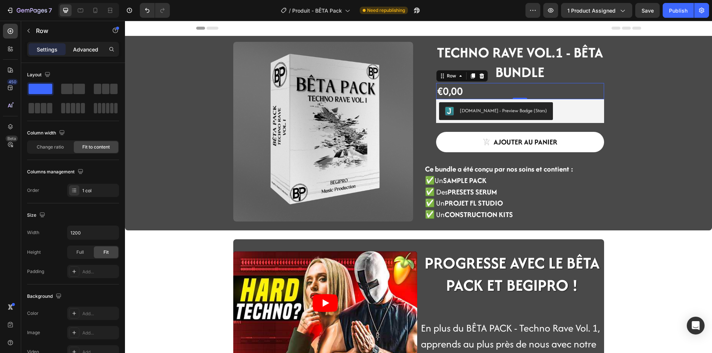
click at [78, 52] on p "Advanced" at bounding box center [85, 50] width 25 height 8
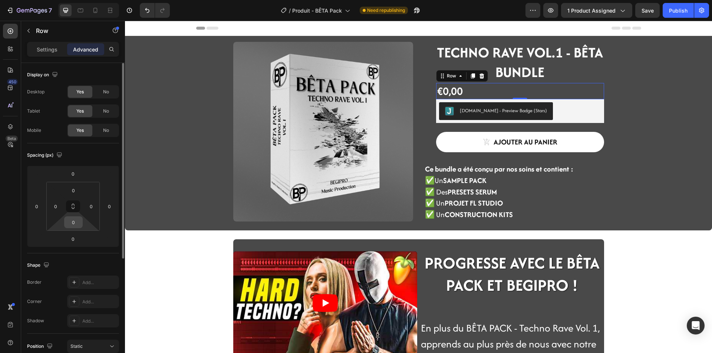
click at [78, 219] on input "0" at bounding box center [73, 222] width 15 height 11
type input "5"
type input "0"
click at [76, 238] on input "0" at bounding box center [73, 239] width 15 height 11
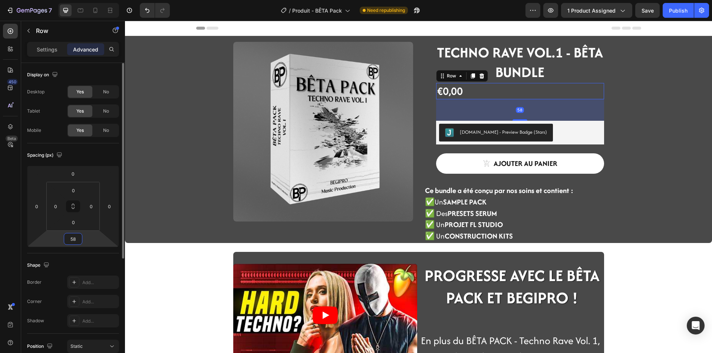
click at [76, 238] on input "58" at bounding box center [73, 239] width 15 height 11
type input "5"
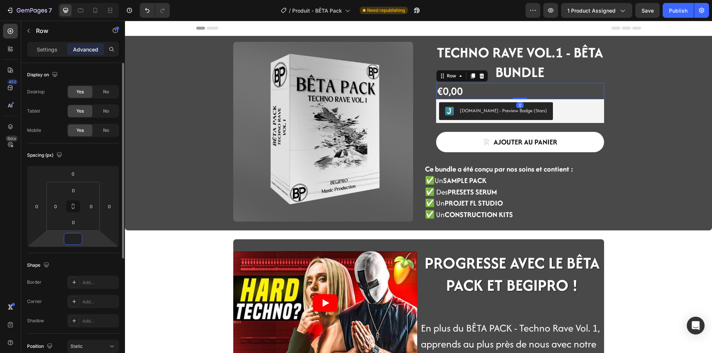
type input "8"
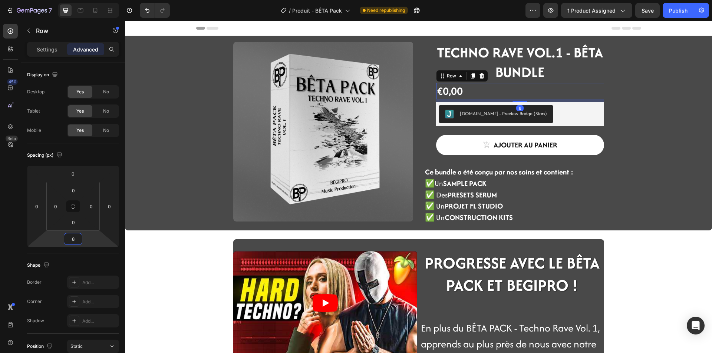
click at [159, 252] on div "Product Images ⁠⁠⁠⁠⁠⁠⁠ TECHNO RAVE VOL.1 - BÊTA BUNDLE Heading €0,00 Product Pr…" at bounding box center [418, 354] width 587 height 637
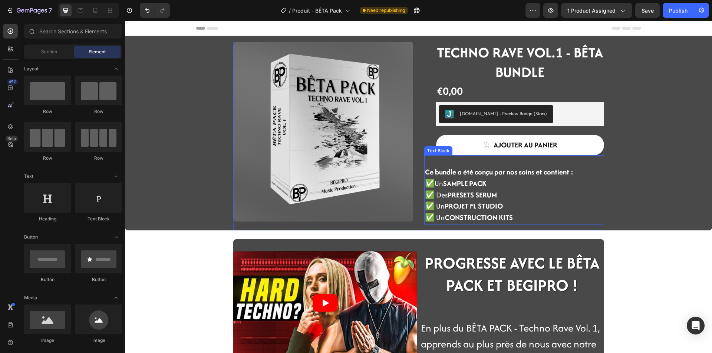
click at [478, 172] on strong "Ce bundle a été conçu par nos soins et contient :" at bounding box center [499, 172] width 148 height 10
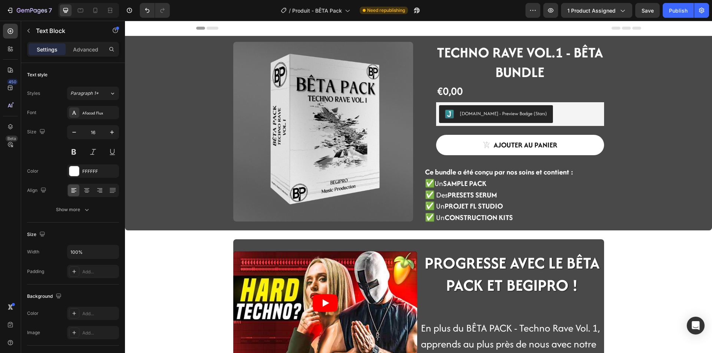
click at [511, 204] on p "✅ Un PROJET FL STUDIO" at bounding box center [514, 206] width 178 height 11
click at [512, 179] on p "✅ Un SAMPLE PACK" at bounding box center [514, 183] width 178 height 11
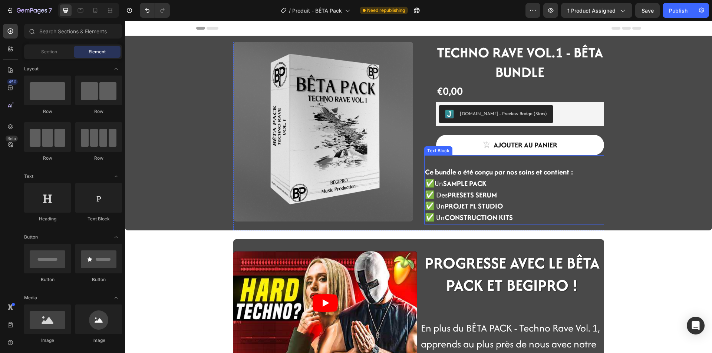
click at [567, 171] on strong "Ce bundle a été conçu par nos soins et contient :" at bounding box center [499, 172] width 148 height 10
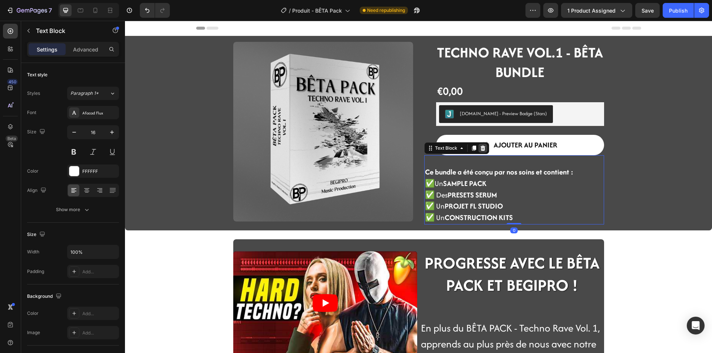
click at [481, 146] on icon at bounding box center [483, 148] width 6 height 6
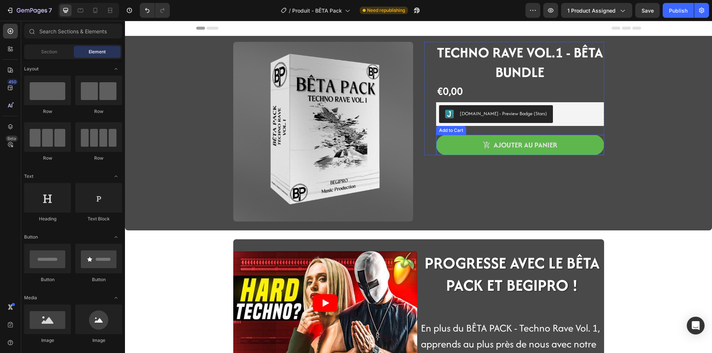
click at [436, 148] on button "ajouter au panier" at bounding box center [520, 145] width 168 height 20
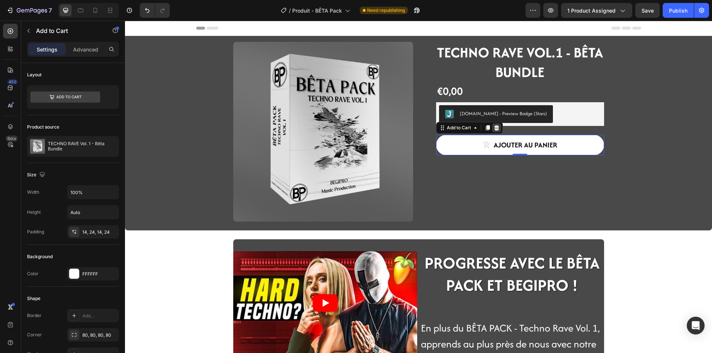
click at [493, 129] on icon at bounding box center [496, 128] width 6 height 6
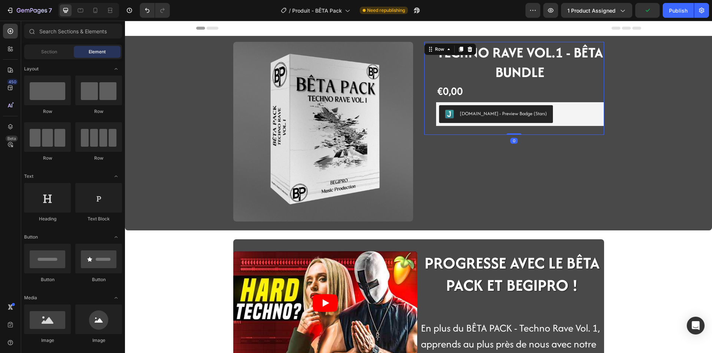
click at [485, 131] on div "TECHNO RAVE VOL.1 - BÊTA BUNDLE Heading €0,00 Product Price Product Price Row J…" at bounding box center [520, 88] width 168 height 93
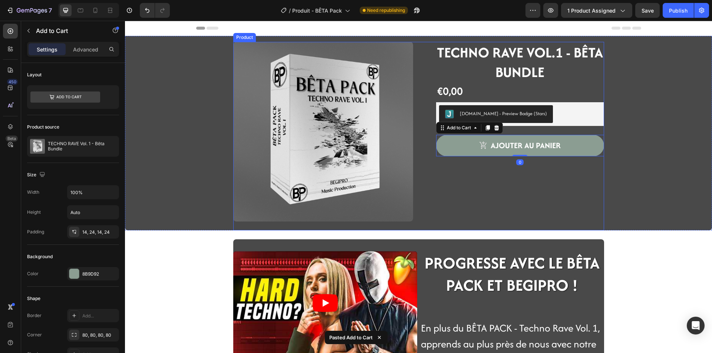
click at [468, 185] on div "TECHNO RAVE VOL.1 - BÊTA BUNDLE Heading €0,00 Product Price Product Price Row J…" at bounding box center [514, 136] width 180 height 189
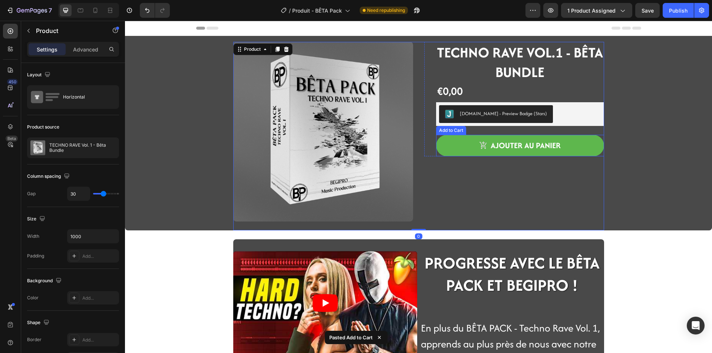
click at [472, 154] on button "ajouter au panier" at bounding box center [520, 146] width 168 height 22
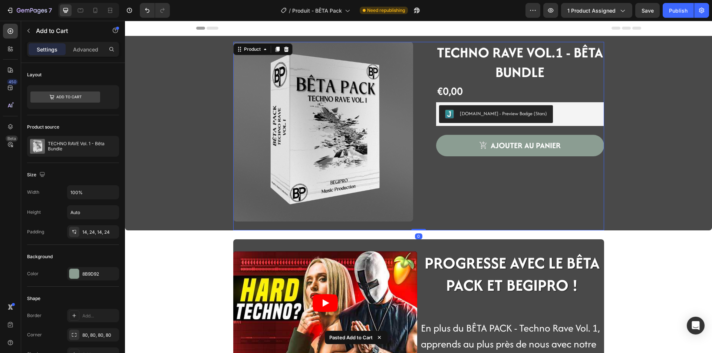
click at [463, 187] on div "TECHNO RAVE VOL.1 - BÊTA BUNDLE Heading €0,00 Product Price Product Price Row J…" at bounding box center [514, 136] width 180 height 189
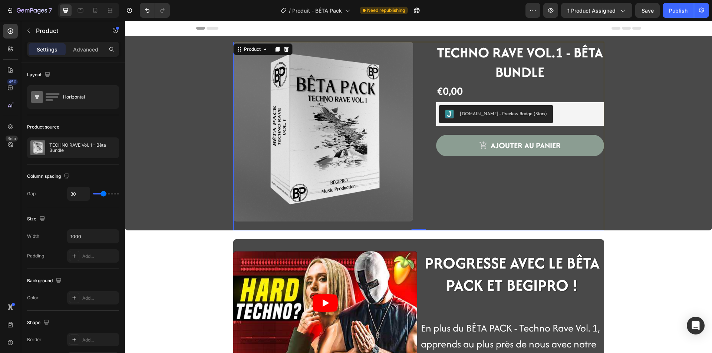
click at [466, 166] on div "TECHNO RAVE VOL.1 - BÊTA BUNDLE Heading €0,00 Product Price Product Price Row J…" at bounding box center [514, 136] width 180 height 189
click at [473, 165] on div "TECHNO RAVE VOL.1 - BÊTA BUNDLE Heading €0,00 Product Price Product Price Row J…" at bounding box center [514, 136] width 180 height 189
click at [462, 158] on div "TECHNO RAVE VOL.1 - BÊTA BUNDLE Heading €0,00 Product Price Product Price Row J…" at bounding box center [514, 136] width 180 height 189
click at [462, 157] on div "TECHNO RAVE VOL.1 - BÊTA BUNDLE Heading €0,00 Product Price Product Price Row J…" at bounding box center [514, 136] width 180 height 189
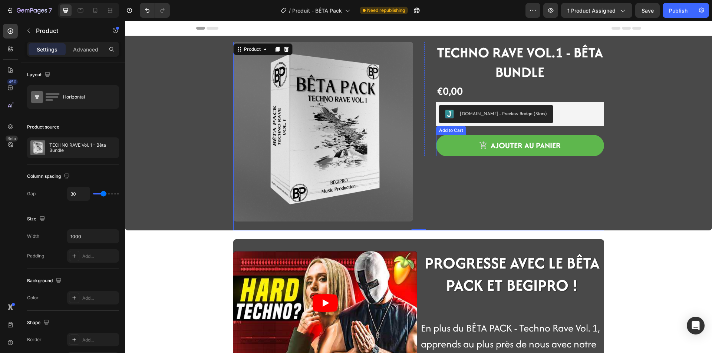
click at [462, 156] on button "ajouter au panier" at bounding box center [520, 146] width 168 height 22
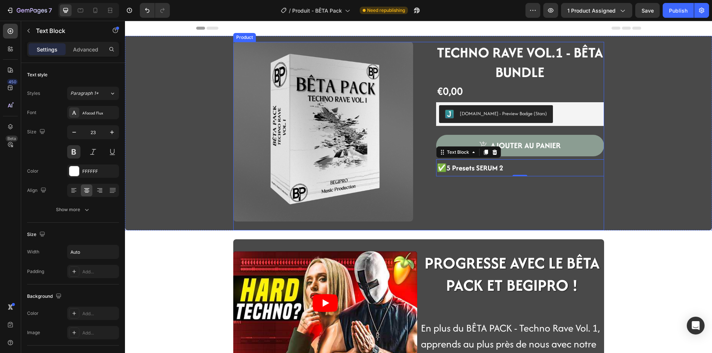
click at [486, 173] on strong "✅5 Presets SERUM 2" at bounding box center [470, 168] width 66 height 10
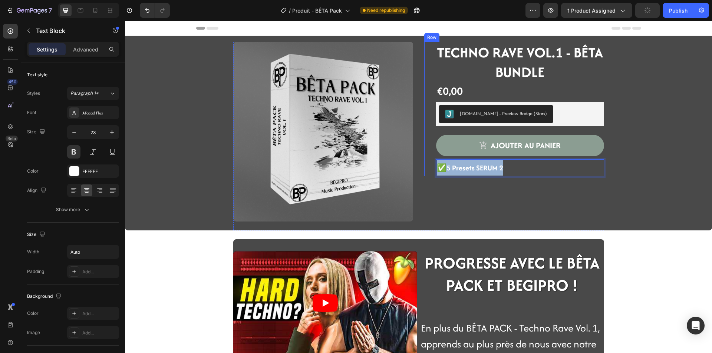
drag, startPoint x: 501, startPoint y: 168, endPoint x: 427, endPoint y: 169, distance: 74.5
click at [427, 169] on div "TECHNO RAVE VOL.1 - BÊTA BUNDLE Heading €0,00 Product Price Product Price Row J…" at bounding box center [514, 109] width 180 height 135
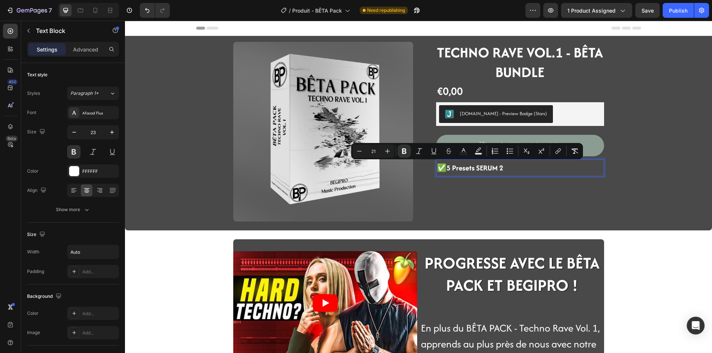
click at [485, 169] on strong "✅5 Presets SERUM 2" at bounding box center [470, 168] width 66 height 10
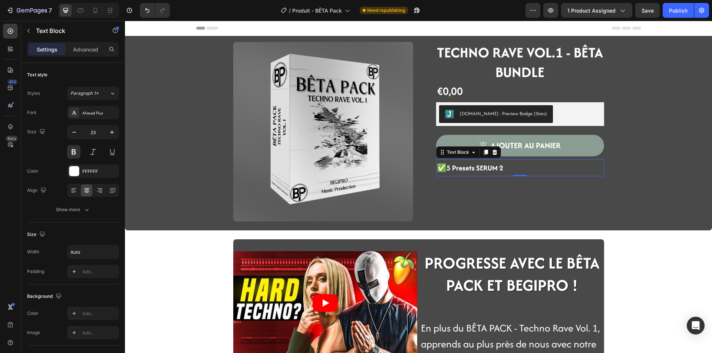
drag, startPoint x: 506, startPoint y: 164, endPoint x: 456, endPoint y: 168, distance: 50.2
click at [456, 168] on div "✅5 Presets SERUM 2" at bounding box center [520, 167] width 168 height 17
click at [494, 166] on strong "✅5 Presets SERUM 2" at bounding box center [470, 168] width 66 height 10
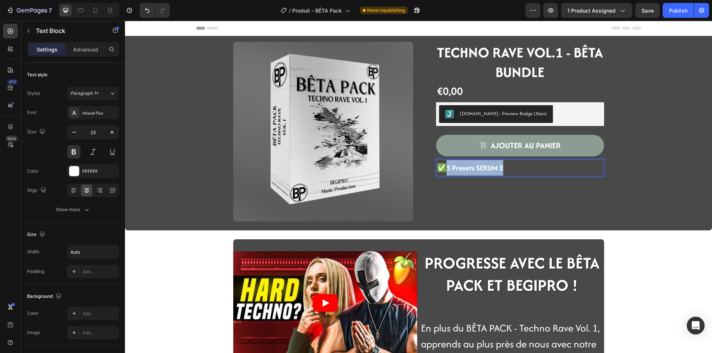
drag, startPoint x: 500, startPoint y: 169, endPoint x: 446, endPoint y: 166, distance: 54.6
click at [446, 166] on strong "✅5 Presets SERUM 2" at bounding box center [470, 168] width 66 height 10
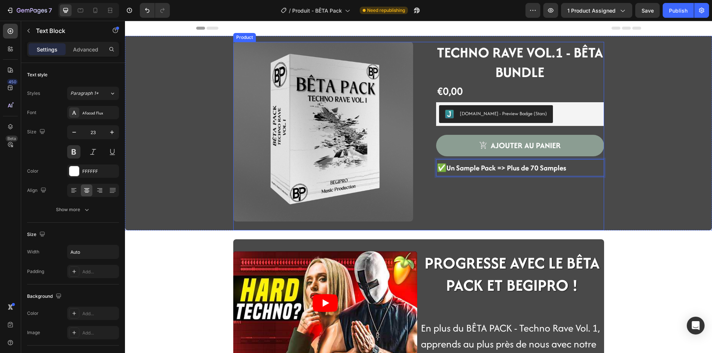
click at [525, 197] on div "TECHNO RAVE VOL.1 - BÊTA BUNDLE Heading €0,00 Product Price Product Price Row J…" at bounding box center [514, 136] width 180 height 189
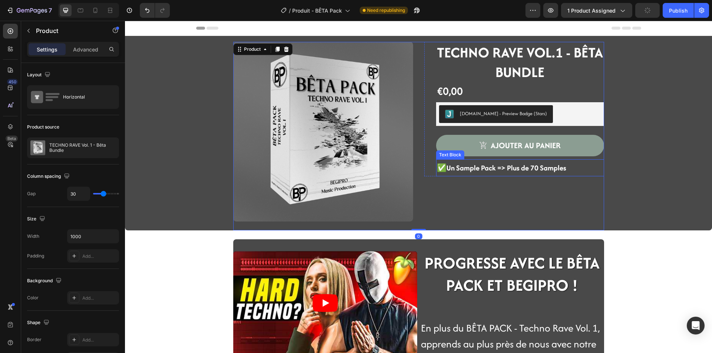
click at [514, 171] on strong "✅Un Sample Pack => Plus de 70 Samples" at bounding box center [501, 168] width 129 height 10
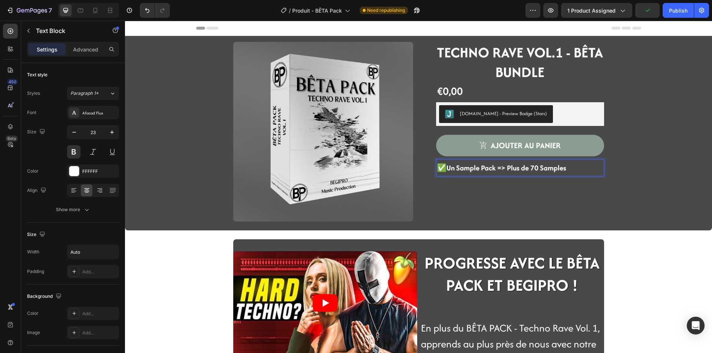
click at [474, 170] on strong "✅Un Sample Pack => Plus de 70 Samples" at bounding box center [501, 168] width 129 height 10
click at [509, 168] on strong "✅Un Sample Pack => Plus de 70 Samples" at bounding box center [501, 168] width 129 height 10
drag, startPoint x: 568, startPoint y: 165, endPoint x: 532, endPoint y: 165, distance: 36.0
click at [532, 165] on div "✅Un Sample Pack => Plus de 70 Samples" at bounding box center [520, 167] width 168 height 17
click at [548, 174] on p "✅Un Sample Pack => Plus de 70 Samples" at bounding box center [501, 168] width 129 height 16
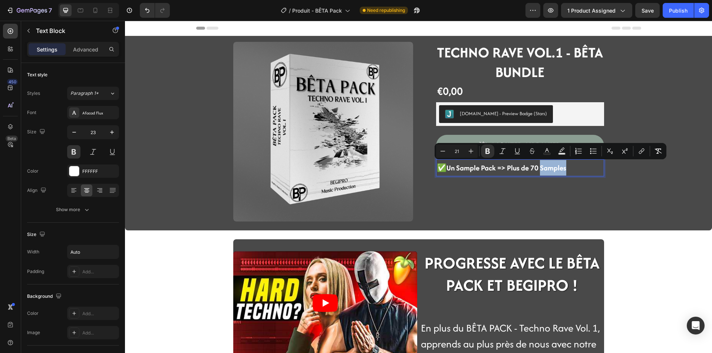
drag, startPoint x: 562, startPoint y: 169, endPoint x: 538, endPoint y: 169, distance: 23.7
click at [538, 169] on strong "✅Un Sample Pack => Plus de 70 Samples" at bounding box center [501, 168] width 129 height 10
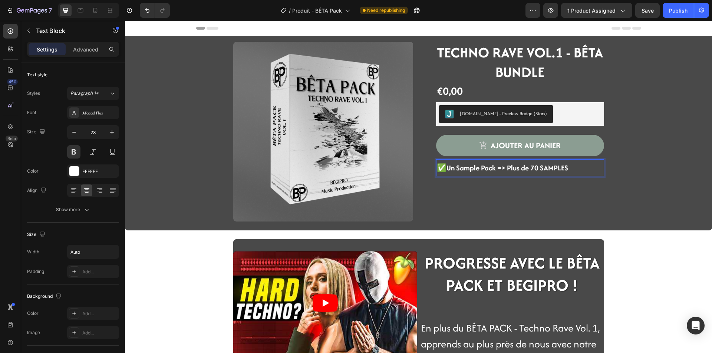
click at [526, 167] on strong "✅Un Sample Pack => Plus de 70 SAMPLES" at bounding box center [502, 168] width 131 height 10
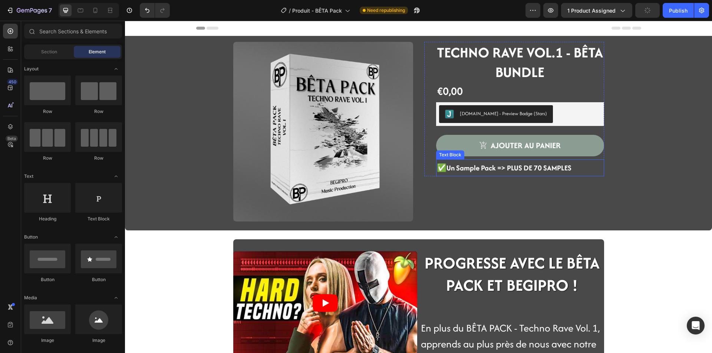
click at [527, 174] on p "✅Un Sample Pack => PLUS DE 70 SAMPLES" at bounding box center [504, 168] width 135 height 16
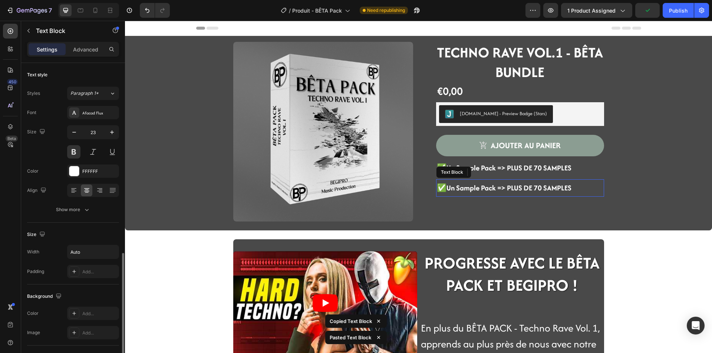
scroll to position [111, 0]
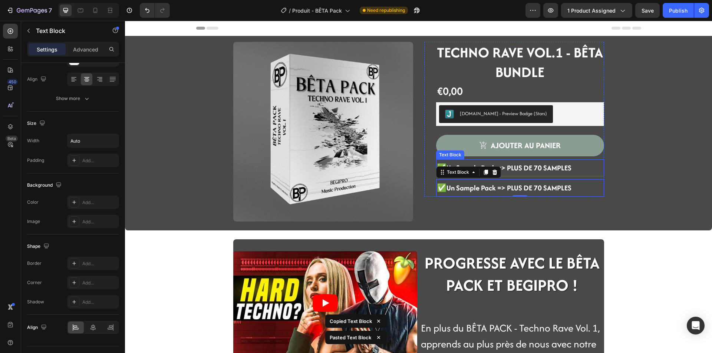
click at [523, 171] on strong "✅Un Sample Pack => PLUS DE 70 SAMPLES" at bounding box center [504, 168] width 135 height 10
click at [527, 185] on strong "✅Un Sample Pack => PLUS DE 70 SAMPLES" at bounding box center [504, 188] width 135 height 10
click at [528, 178] on div "TECHNO RAVE VOL.1 - BÊTA BUNDLE Heading €0,00 Product Price Product Price Row J…" at bounding box center [520, 119] width 168 height 155
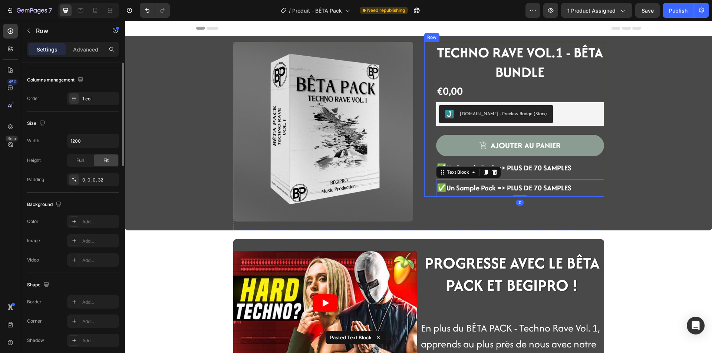
scroll to position [0, 0]
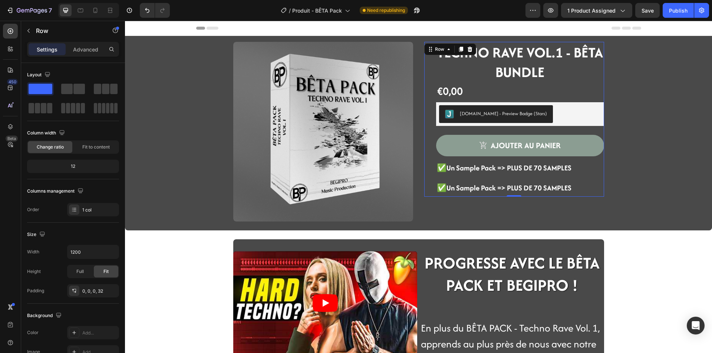
click at [509, 179] on div "TECHNO RAVE VOL.1 - BÊTA BUNDLE Heading €0,00 Product Price Product Price Row J…" at bounding box center [520, 119] width 168 height 155
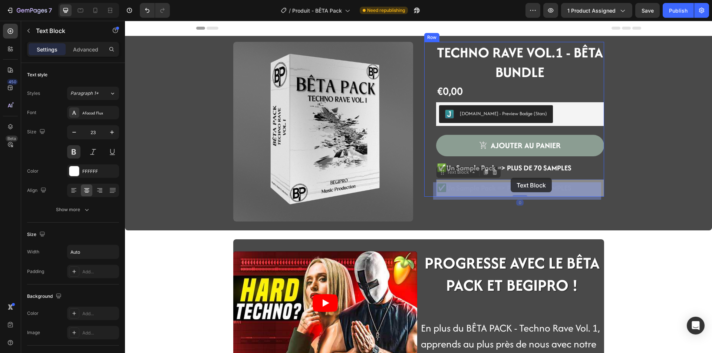
drag, startPoint x: 510, startPoint y: 186, endPoint x: 511, endPoint y: 178, distance: 7.8
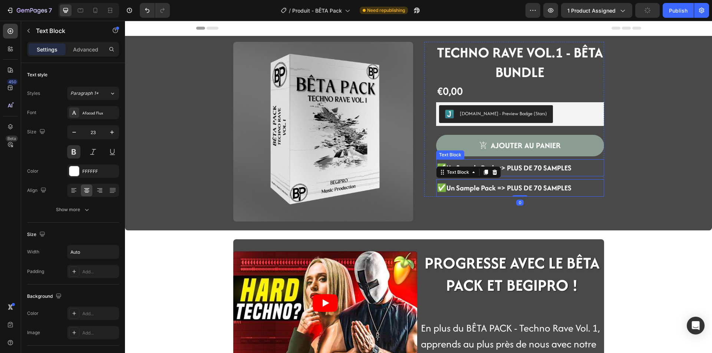
click at [529, 174] on p "✅Un Sample Pack => PLUS DE 70 SAMPLES" at bounding box center [504, 168] width 135 height 16
click at [529, 180] on p "✅Un Sample Pack => PLUS DE 70 SAMPLES" at bounding box center [504, 188] width 135 height 16
click at [76, 52] on p "Advanced" at bounding box center [85, 50] width 25 height 8
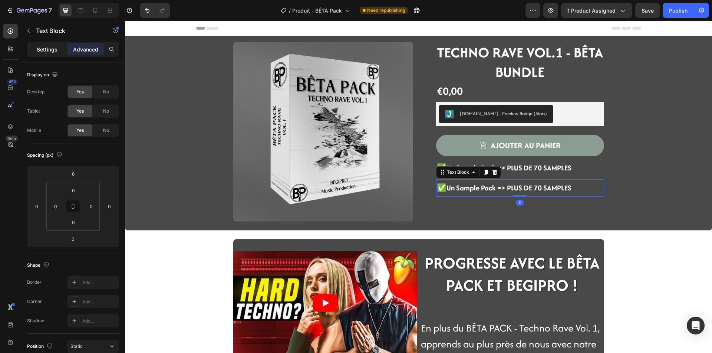
click at [57, 50] on p "Settings" at bounding box center [47, 50] width 21 height 8
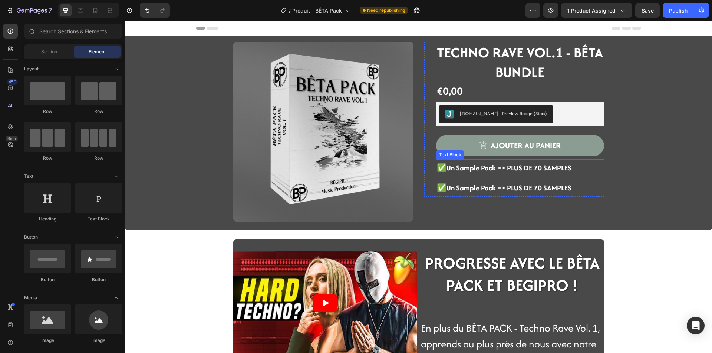
click at [466, 175] on p "✅Un Sample Pack => PLUS DE 70 SAMPLES" at bounding box center [504, 168] width 135 height 16
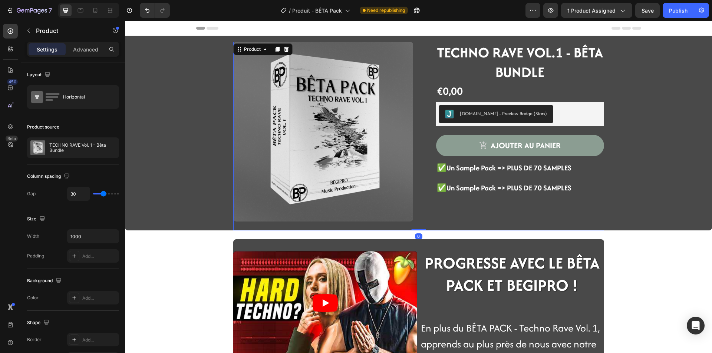
click at [435, 215] on div "TECHNO RAVE VOL.1 - BÊTA BUNDLE Heading €0,00 Product Price Product Price Row J…" at bounding box center [514, 136] width 180 height 189
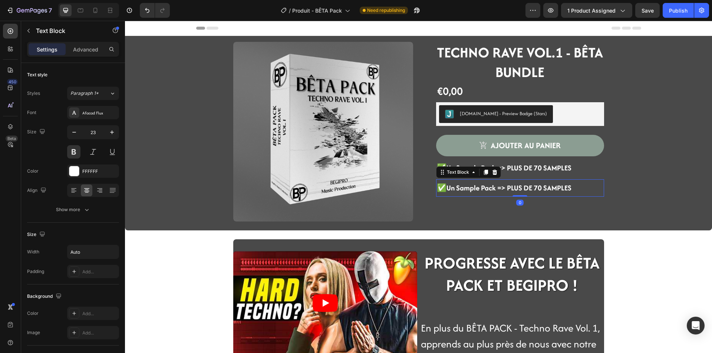
click at [443, 194] on p "✅Un Sample Pack => PLUS DE 70 SAMPLES" at bounding box center [504, 188] width 135 height 16
click at [492, 175] on icon at bounding box center [494, 172] width 5 height 5
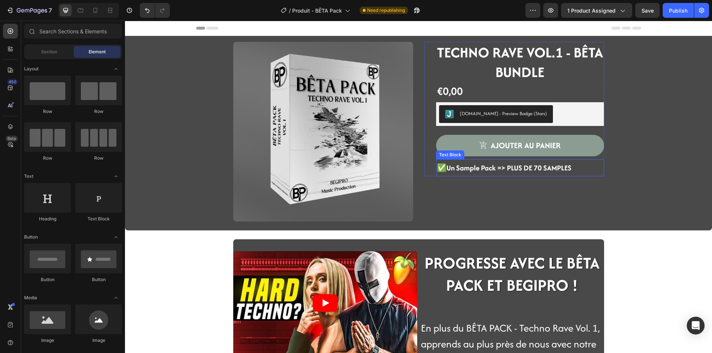
click at [500, 174] on p "✅Un Sample Pack => PLUS DE 70 SAMPLES" at bounding box center [504, 168] width 135 height 16
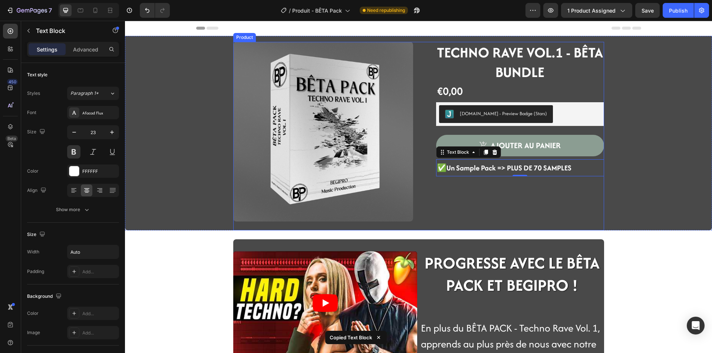
click at [493, 199] on div "TECHNO RAVE VOL.1 - BÊTA BUNDLE Heading €0,00 Product Price Product Price Row J…" at bounding box center [514, 136] width 180 height 189
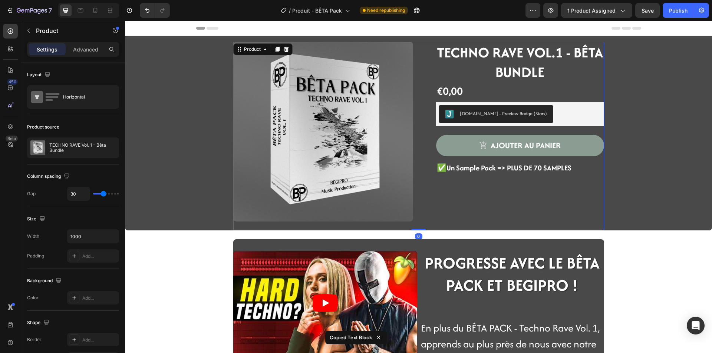
click at [493, 201] on div "TECHNO RAVE VOL.1 - BÊTA BUNDLE Heading €0,00 Product Price Product Price Row J…" at bounding box center [514, 136] width 180 height 189
click at [481, 212] on div "TECHNO RAVE VOL.1 - BÊTA BUNDLE Heading €0,00 Product Price Product Price Row J…" at bounding box center [514, 136] width 180 height 189
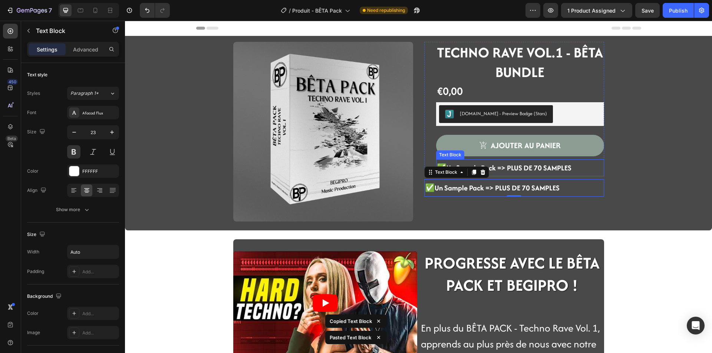
click at [522, 173] on p "✅Un Sample Pack => PLUS DE 70 SAMPLES" at bounding box center [504, 168] width 135 height 16
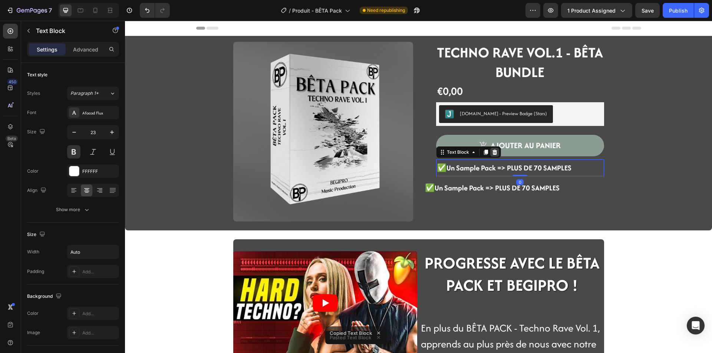
click at [493, 151] on icon at bounding box center [495, 152] width 6 height 6
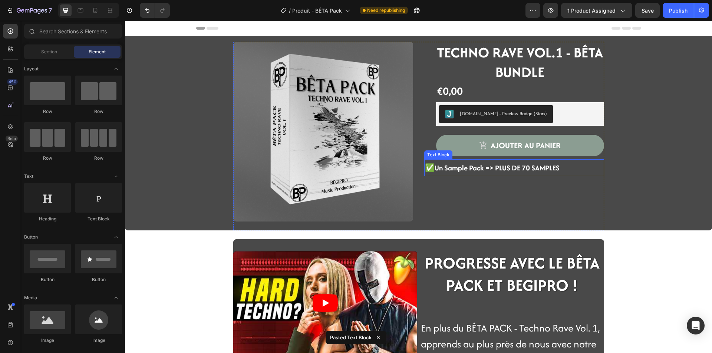
click at [461, 167] on strong "✅Un Sample Pack => PLUS DE 70 SAMPLES" at bounding box center [492, 168] width 135 height 10
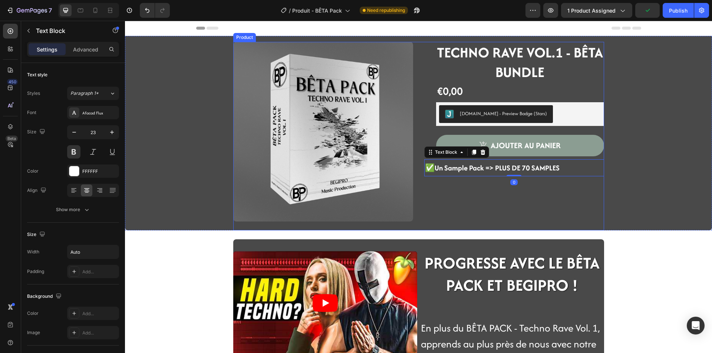
click at [457, 206] on div "TECHNO RAVE VOL.1 - BÊTA BUNDLE Heading €0,00 Product Price Product Price Row J…" at bounding box center [514, 136] width 180 height 189
click at [444, 173] on p "✅Un Sample Pack => PLUS DE 70 SAMPLES" at bounding box center [492, 168] width 135 height 16
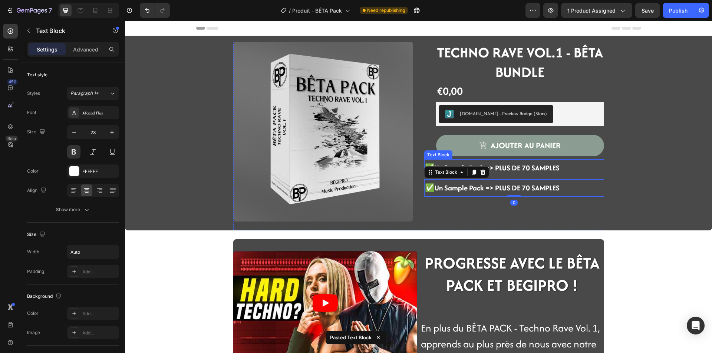
click at [518, 168] on strong "✅Un Sample Pack => PLUS DE 70 SAMPLES" at bounding box center [492, 168] width 135 height 10
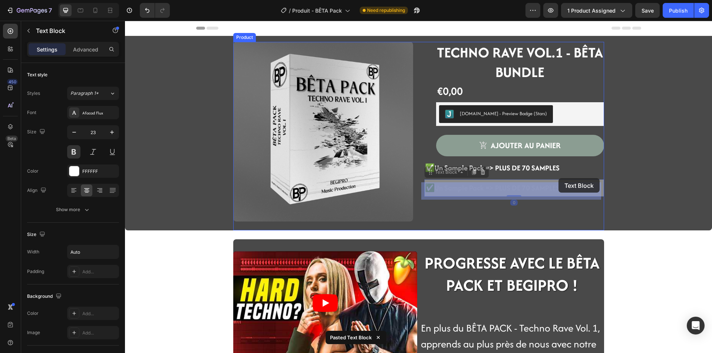
drag, startPoint x: 558, startPoint y: 186, endPoint x: 558, endPoint y: 178, distance: 7.8
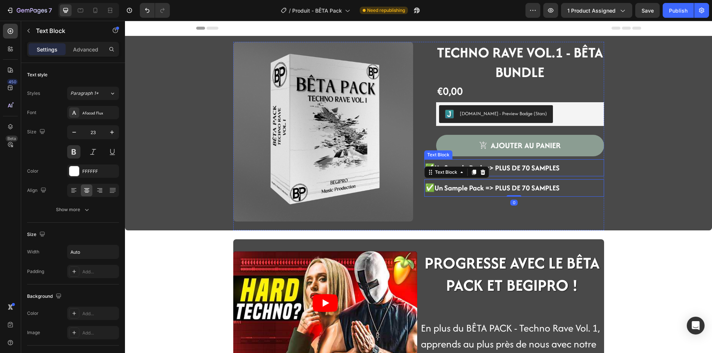
click at [543, 174] on p "✅Un Sample Pack => PLUS DE 70 SAMPLES" at bounding box center [492, 168] width 135 height 16
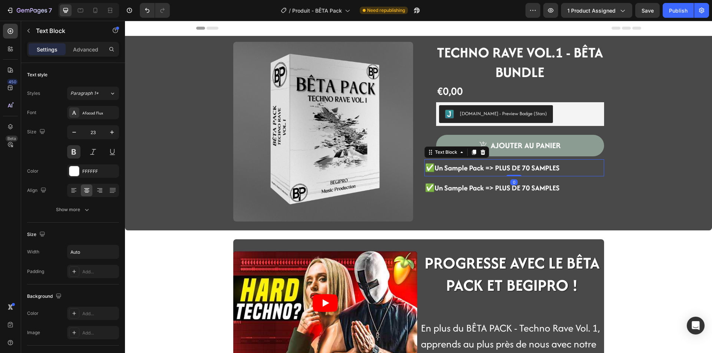
drag, startPoint x: 508, startPoint y: 176, endPoint x: 513, endPoint y: 161, distance: 16.0
click at [513, 161] on div "✅Un Sample Pack => PLUS DE 70 SAMPLES Text Block 0" at bounding box center [514, 167] width 180 height 17
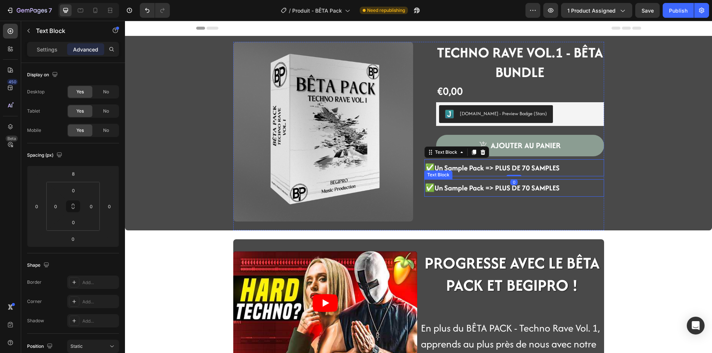
click at [565, 186] on div "✅Un Sample Pack => PLUS DE 70 SAMPLES" at bounding box center [514, 187] width 180 height 17
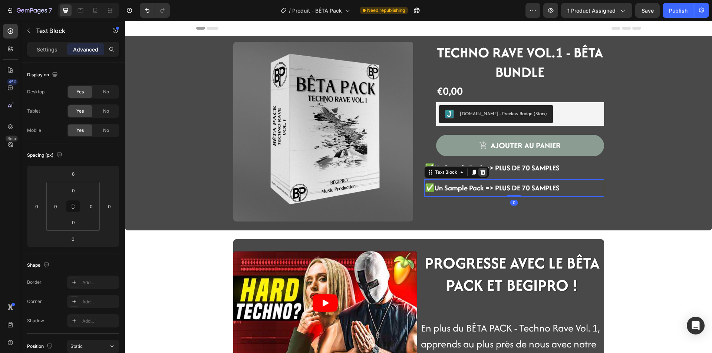
click at [480, 172] on icon at bounding box center [482, 172] width 5 height 5
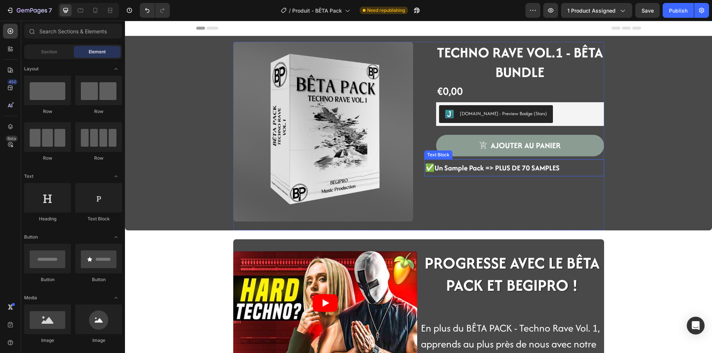
click at [486, 166] on strong "✅Un Sample Pack => PLUS DE 70 SAMPLES" at bounding box center [492, 168] width 135 height 10
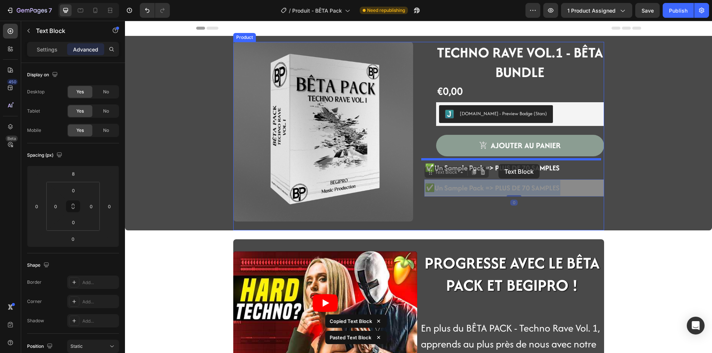
drag, startPoint x: 496, startPoint y: 188, endPoint x: 498, endPoint y: 164, distance: 23.5
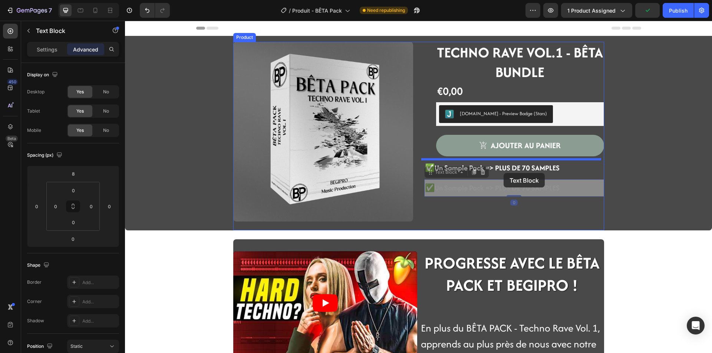
drag, startPoint x: 503, startPoint y: 195, endPoint x: 503, endPoint y: 173, distance: 21.5
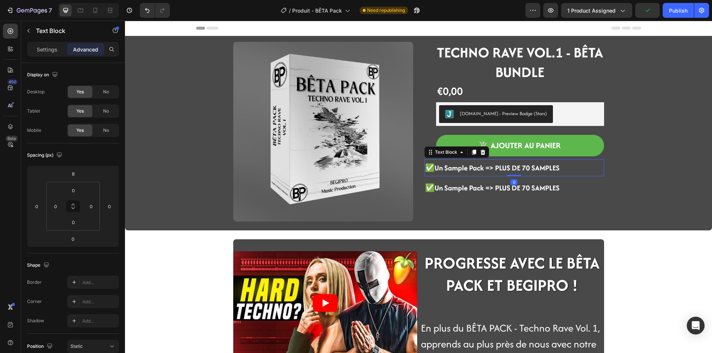
drag, startPoint x: 511, startPoint y: 176, endPoint x: 510, endPoint y: 151, distance: 24.5
click at [510, 151] on div "TECHNO RAVE VOL.1 - BÊTA BUNDLE Heading €0,00 Product Price Product Price Row J…" at bounding box center [514, 136] width 180 height 189
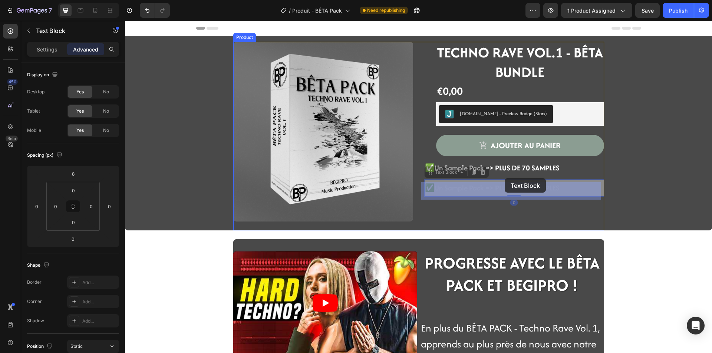
drag, startPoint x: 473, startPoint y: 185, endPoint x: 505, endPoint y: 178, distance: 31.9
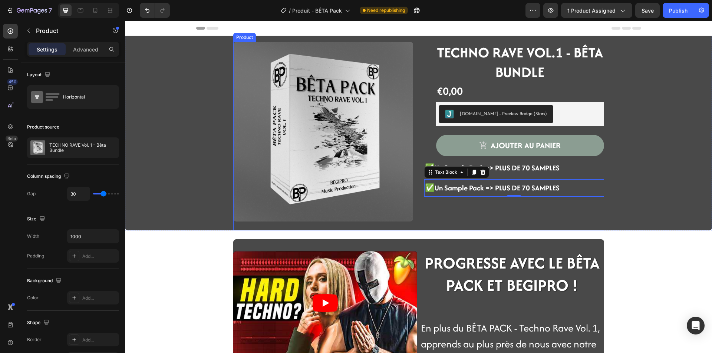
click at [499, 219] on div "TECHNO RAVE VOL.1 - BÊTA BUNDLE Heading €0,00 Product Price Product Price Row J…" at bounding box center [514, 136] width 180 height 189
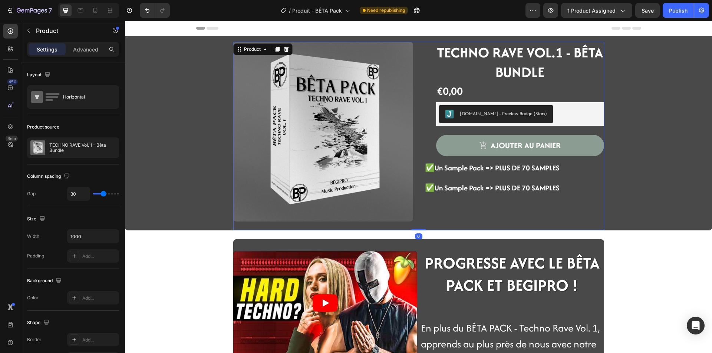
click at [459, 188] on strong "✅Un Sample Pack => PLUS DE 70 SAMPLES" at bounding box center [492, 188] width 135 height 10
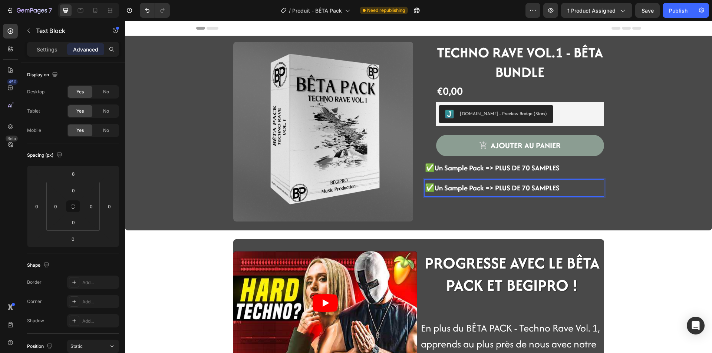
click at [466, 189] on strong "✅Un Sample Pack => PLUS DE 70 SAMPLES" at bounding box center [492, 188] width 135 height 10
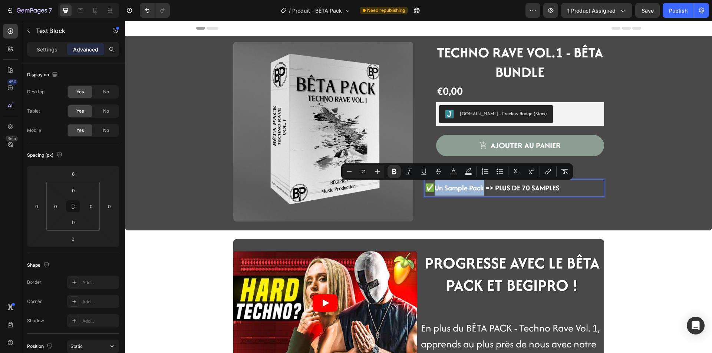
drag, startPoint x: 481, startPoint y: 189, endPoint x: 430, endPoint y: 184, distance: 51.1
click at [430, 184] on strong "✅Un Sample Pack => PLUS DE 70 SAMPLES" at bounding box center [492, 188] width 135 height 10
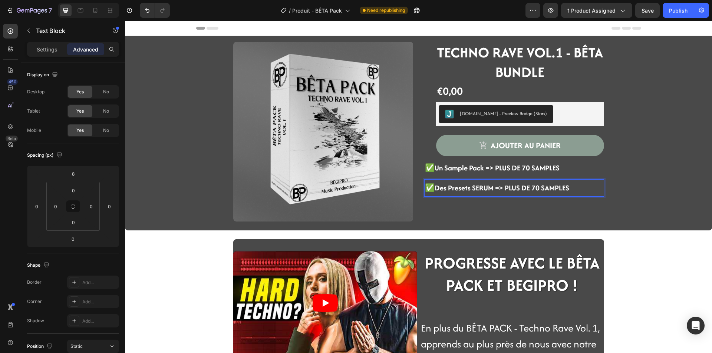
click at [536, 189] on strong "✅Des Presets SERUM => PLUS DE 70 SAMPLES" at bounding box center [497, 188] width 144 height 10
drag, startPoint x: 566, startPoint y: 187, endPoint x: 530, endPoint y: 186, distance: 36.4
click at [530, 186] on div "✅Des Presets SERUM => PLUS DE 70 SAMPLES" at bounding box center [497, 187] width 146 height 17
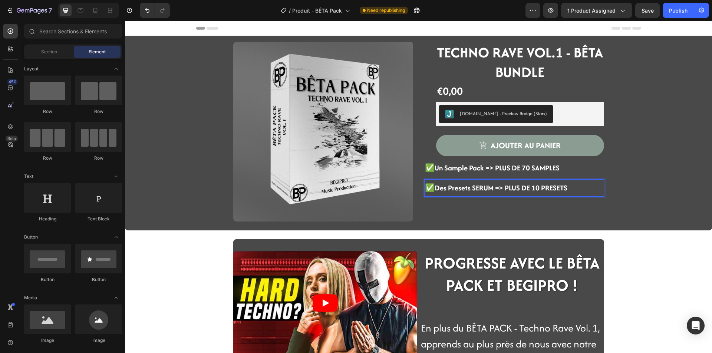
click at [493, 189] on strong "✅Des Presets SERUM => PLUS DE 10 PRESETS" at bounding box center [496, 188] width 142 height 10
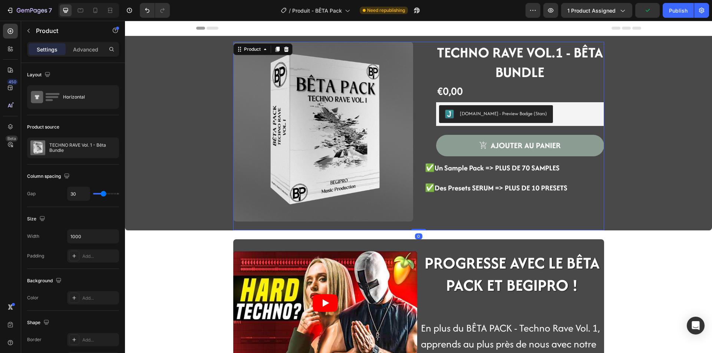
click at [551, 214] on div "TECHNO RAVE VOL.1 - BÊTA BUNDLE Heading €0,00 Product Price Product Price Row J…" at bounding box center [514, 136] width 180 height 189
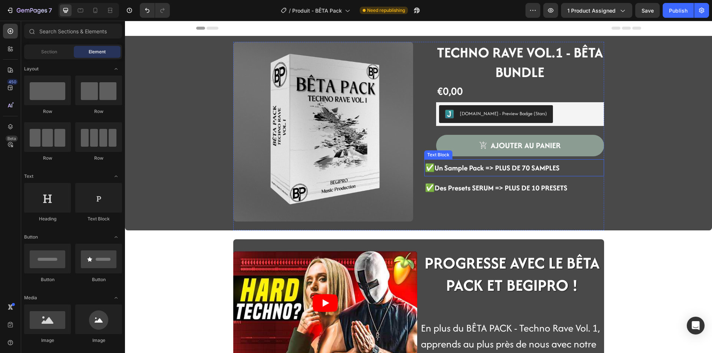
click at [427, 169] on strong "✅Un Sample Pack => PLUS DE 70 SAMPLES" at bounding box center [492, 168] width 135 height 10
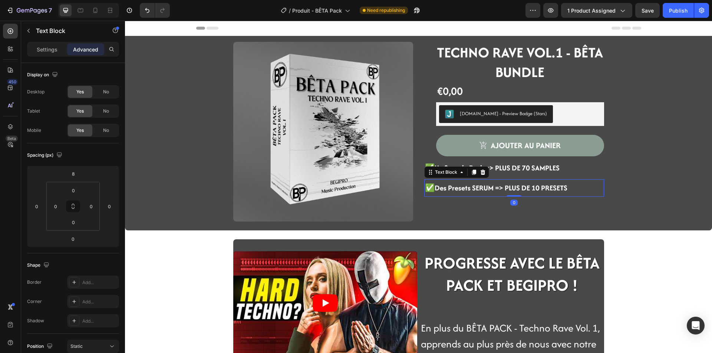
click at [526, 180] on div "✅Des Presets SERUM => PLUS DE 10 PRESETS" at bounding box center [496, 187] width 144 height 17
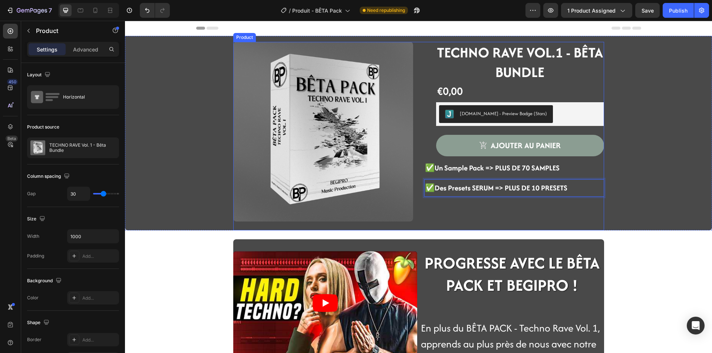
click at [523, 178] on div "TECHNO RAVE VOL.1 - BÊTA BUNDLE Heading €0,00 Product Price Product Price Row J…" at bounding box center [514, 136] width 180 height 189
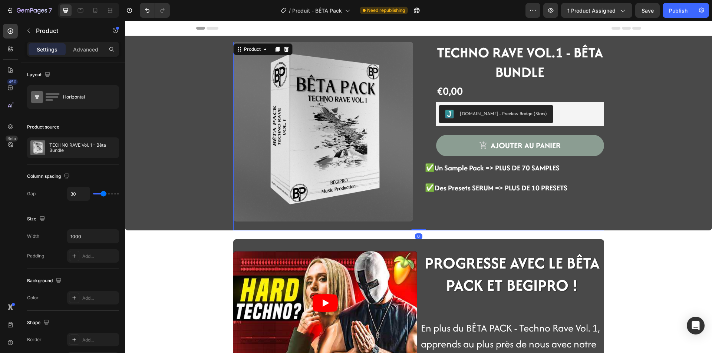
click at [523, 178] on div "TECHNO RAVE VOL.1 - BÊTA BUNDLE Heading €0,00 Product Price Product Price Row J…" at bounding box center [514, 136] width 180 height 189
click at [523, 184] on strong "✅Des Presets SERUM => PLUS DE 10 PRESETS" at bounding box center [496, 188] width 142 height 10
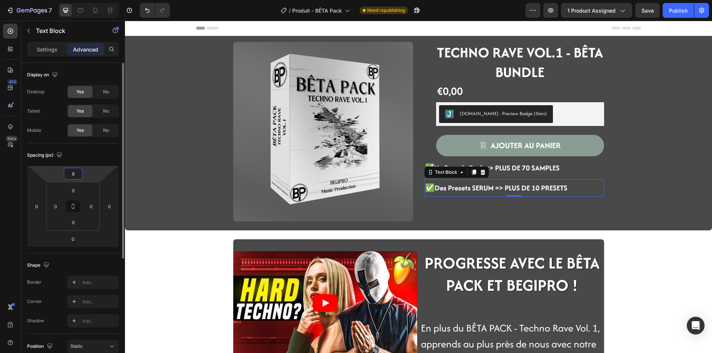
click at [79, 173] on input "8" at bounding box center [73, 173] width 15 height 11
type input "0"
click at [568, 178] on div "✅Des Presets SERUM => PLUS DE 10 PRESETS" at bounding box center [514, 184] width 180 height 17
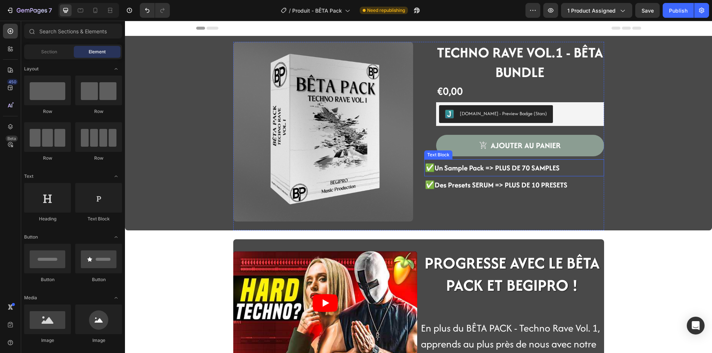
click at [545, 168] on strong "✅Un Sample Pack => PLUS DE 70 SAMPLES" at bounding box center [492, 168] width 135 height 10
click at [493, 178] on p "✅Des Presets SERUM => PLUS DE 10 PRESETS" at bounding box center [496, 185] width 142 height 16
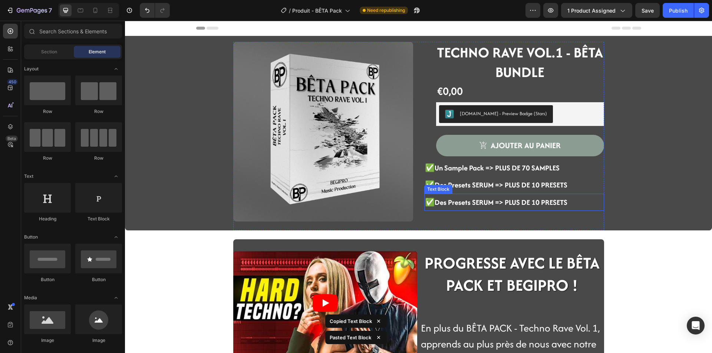
click at [459, 204] on strong "✅Des Presets SERUM => PLUS DE 10 PRESETS" at bounding box center [496, 202] width 142 height 10
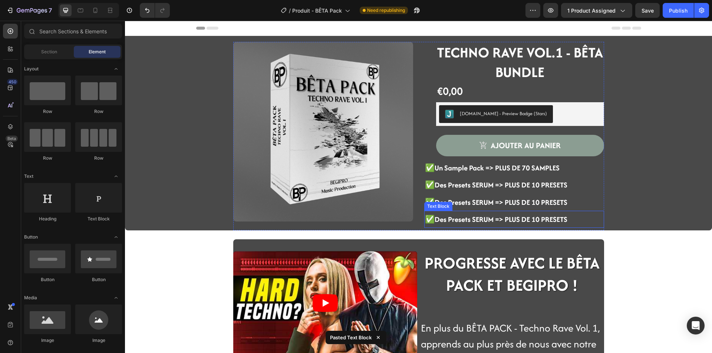
click at [496, 217] on strong "✅Des Presets SERUM => PLUS DE 10 PRESETS" at bounding box center [496, 219] width 142 height 10
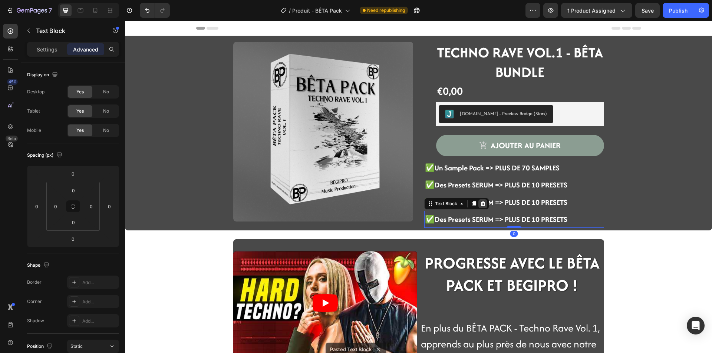
click at [480, 205] on icon at bounding box center [482, 203] width 5 height 5
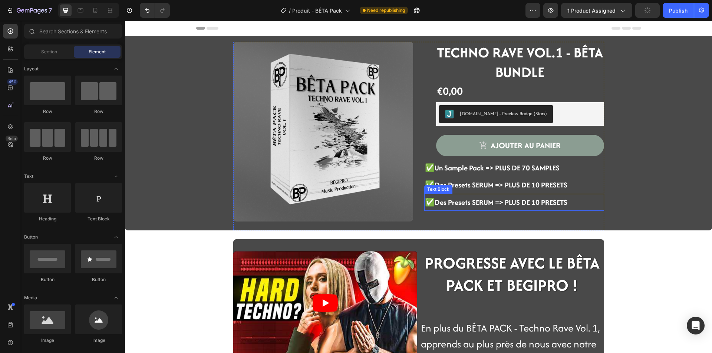
click at [472, 204] on strong "✅Des Presets SERUM => PLUS DE 10 PRESETS" at bounding box center [496, 202] width 142 height 10
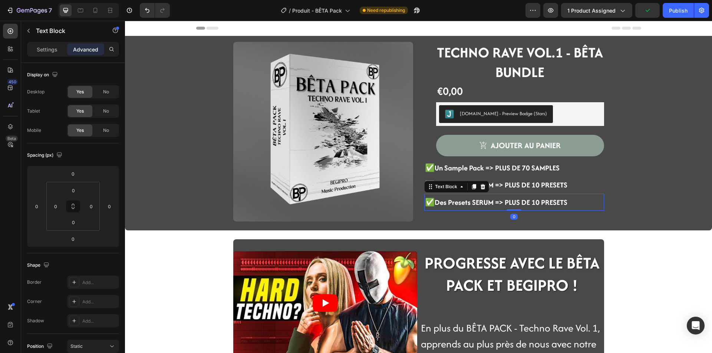
click at [472, 204] on strong "✅Des Presets SERUM => PLUS DE 10 PRESETS" at bounding box center [496, 202] width 142 height 10
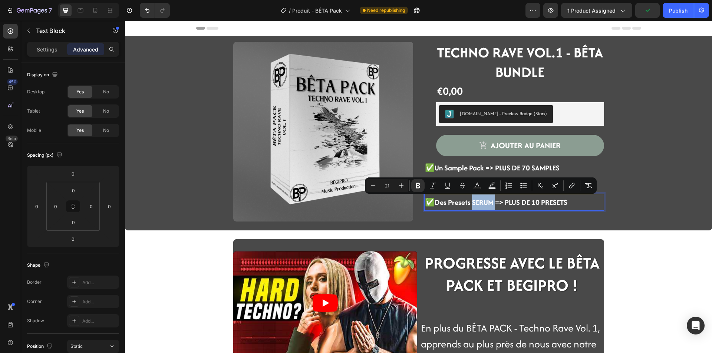
click at [491, 201] on strong "✅Des Presets SERUM => PLUS DE 10 PRESETS" at bounding box center [496, 202] width 142 height 10
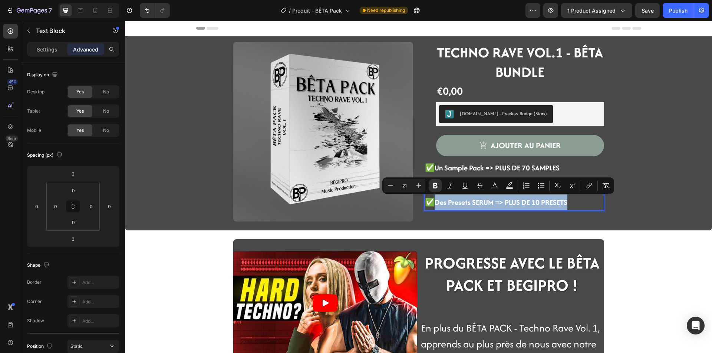
drag, startPoint x: 565, startPoint y: 201, endPoint x: 431, endPoint y: 194, distance: 133.7
click at [431, 194] on div "✅Des Presets SERUM => PLUS DE 10 PRESETS" at bounding box center [496, 202] width 144 height 17
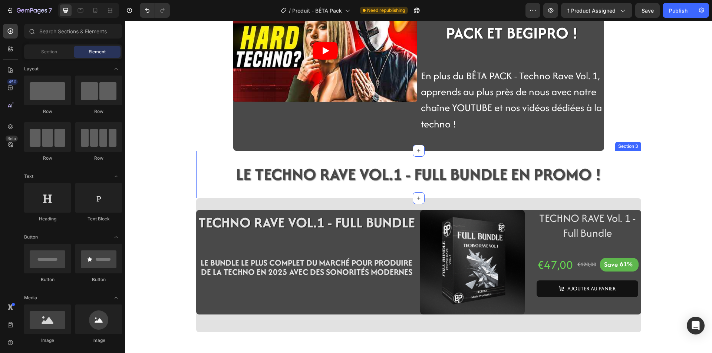
scroll to position [260, 0]
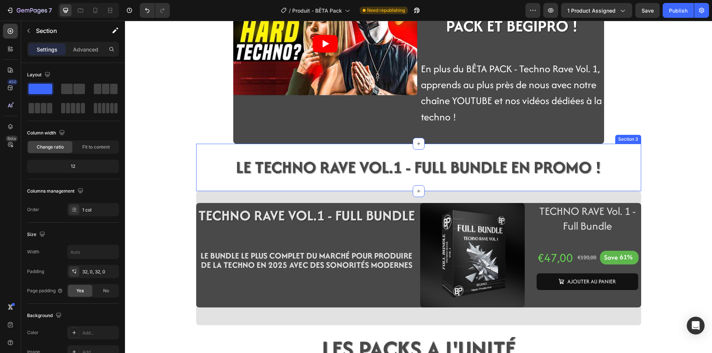
click at [606, 185] on div "LE TECHNO RAVE VOL.1 - FULL BUNDLE EN PROMO ! Heading Section 3" at bounding box center [418, 167] width 445 height 47
click at [632, 139] on icon at bounding box center [635, 137] width 6 height 6
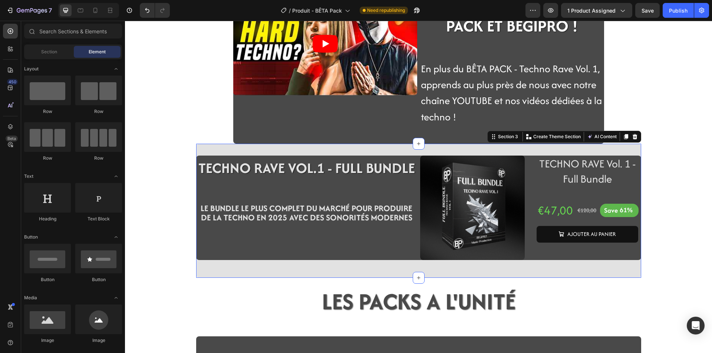
click at [198, 272] on div "TECHNO RAVE VOL.1 - FULL BUNDLE Heading Row LE BUNDLE LE PLUS COMPLET DU MARCHÉ…" at bounding box center [418, 211] width 445 height 134
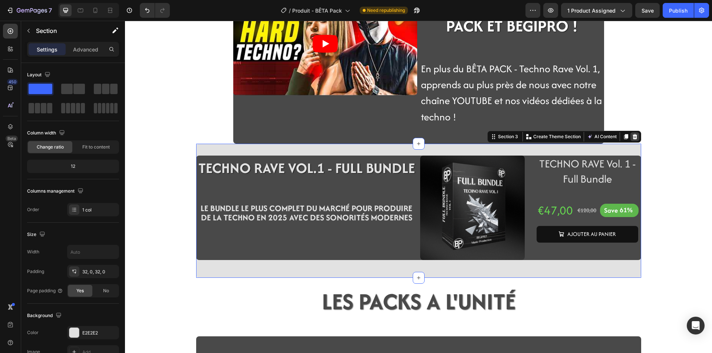
click at [633, 136] on icon at bounding box center [634, 136] width 5 height 5
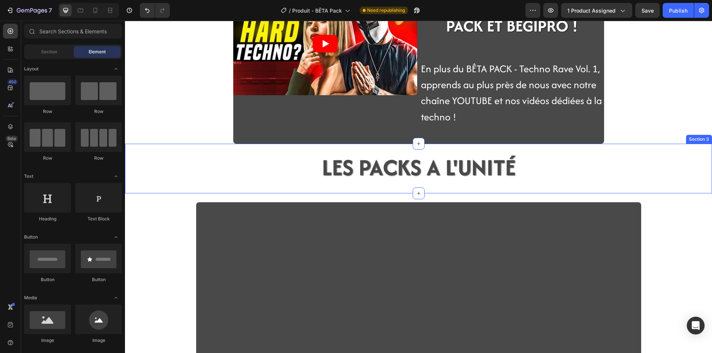
click at [499, 147] on div "LES PACKS A L'UNITÉ Heading Section 3" at bounding box center [418, 169] width 587 height 50
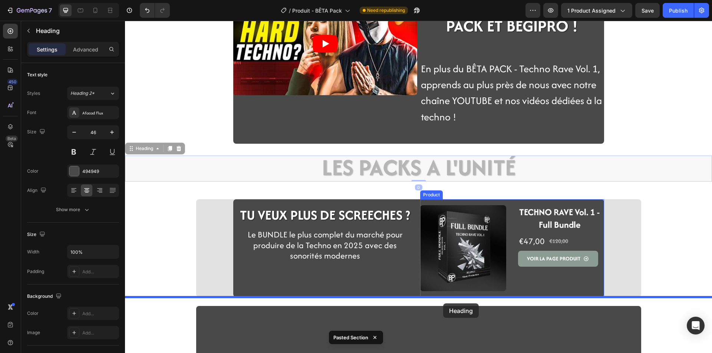
drag, startPoint x: 440, startPoint y: 161, endPoint x: 443, endPoint y: 304, distance: 143.1
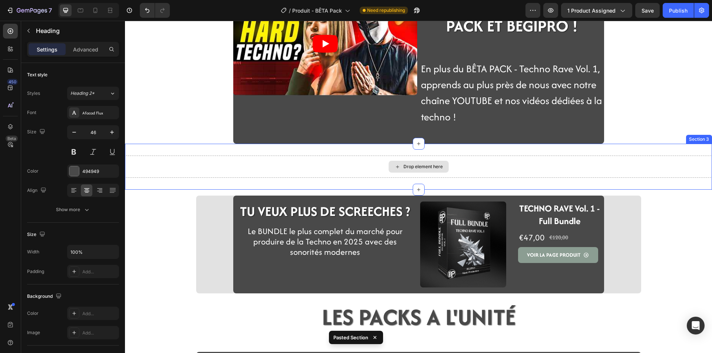
click at [367, 174] on div "Drop element here" at bounding box center [418, 167] width 587 height 22
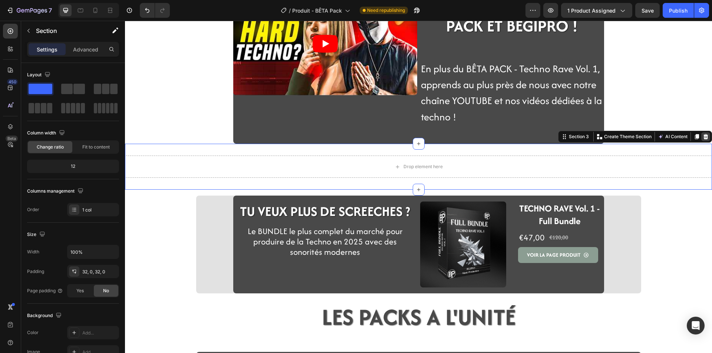
click at [704, 139] on div at bounding box center [705, 136] width 9 height 9
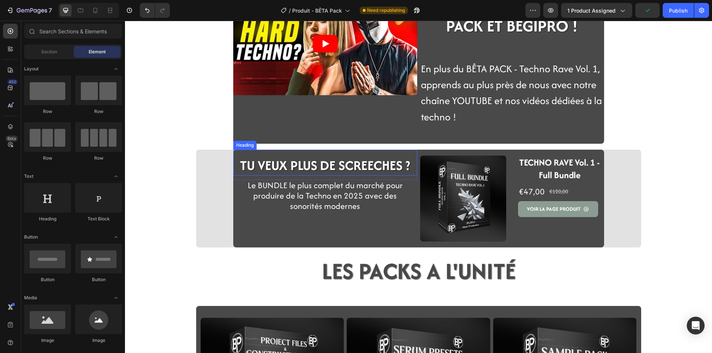
click at [288, 164] on strong "TU VEUX PLUS DE SCREECHES ?" at bounding box center [325, 165] width 170 height 19
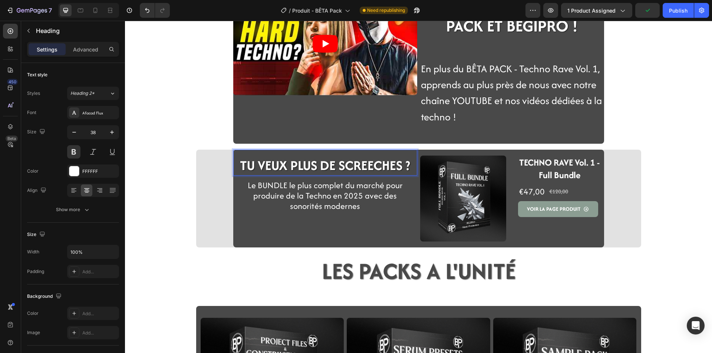
click at [400, 166] on strong "TU VEUX PLUS DE SCREECHES ?" at bounding box center [325, 165] width 170 height 19
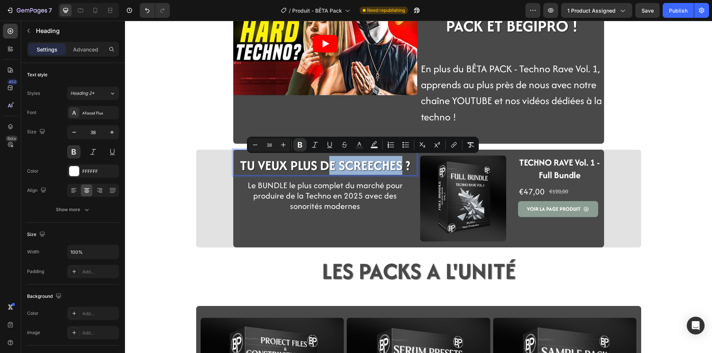
drag, startPoint x: 399, startPoint y: 166, endPoint x: 330, endPoint y: 169, distance: 69.4
click at [330, 169] on strong "TU VEUX PLUS DE SCREECHES ?" at bounding box center [325, 165] width 170 height 19
click at [341, 170] on strong "TU VEUX PLUS DE SCREECHES ?" at bounding box center [325, 165] width 170 height 19
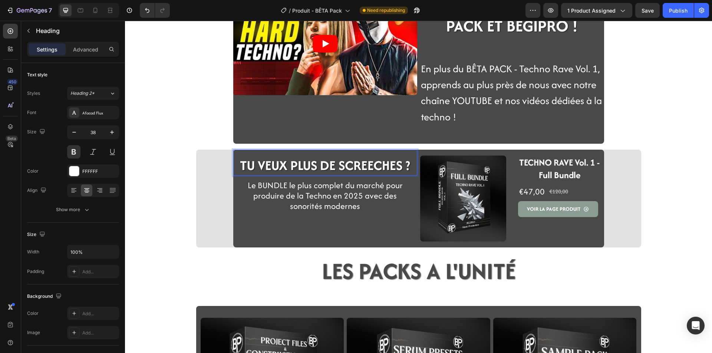
click at [396, 168] on strong "TU VEUX PLUS DE SCREECHES ?" at bounding box center [325, 165] width 170 height 19
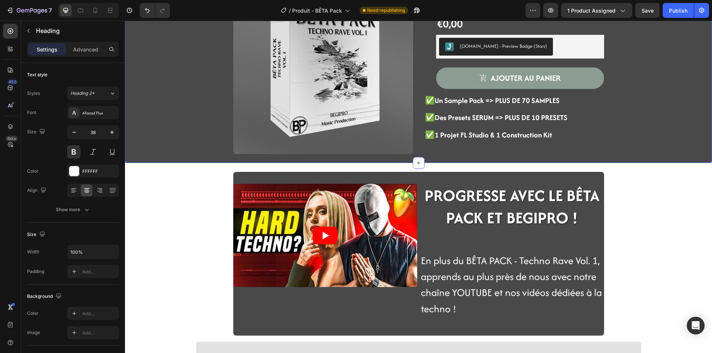
scroll to position [185, 0]
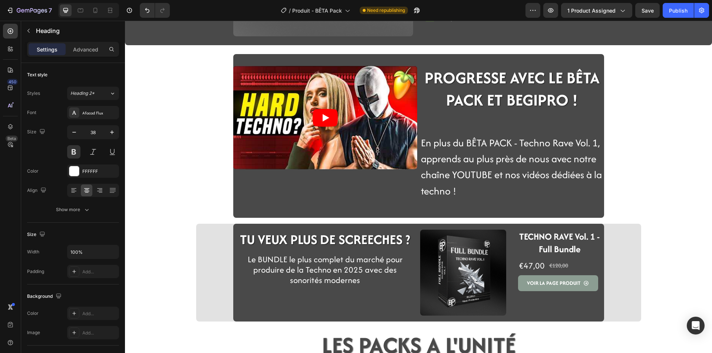
click at [314, 235] on strong "TU VEUX PLUS DE SCREECHES ?" at bounding box center [325, 239] width 170 height 19
click at [389, 240] on strong "TU VEUX PLUS DE SCREECHES ?" at bounding box center [325, 239] width 170 height 19
click at [404, 242] on strong "TU VEUX PLUS DE SCREECHES ?" at bounding box center [325, 239] width 170 height 19
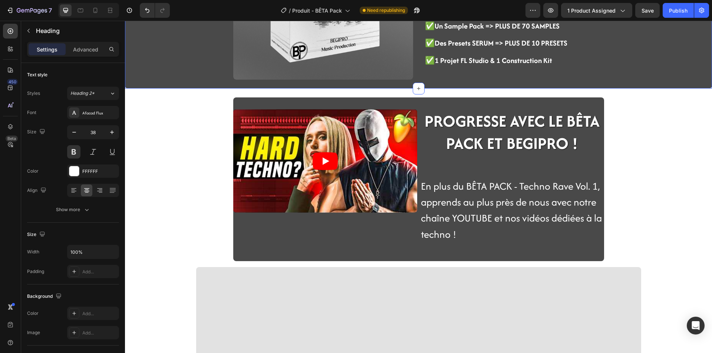
scroll to position [148, 0]
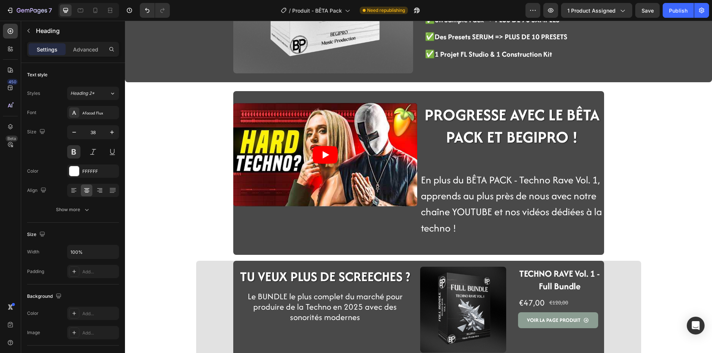
click at [375, 279] on strong "TU VEUX PLUS DE SCREECHES ?" at bounding box center [325, 276] width 170 height 19
click at [398, 281] on strong "TU VEUX PLUS DE SCREECHES ?" at bounding box center [325, 276] width 170 height 19
click at [406, 280] on strong "TU VEUX PLUS DE SCREECHES ?" at bounding box center [325, 276] width 170 height 19
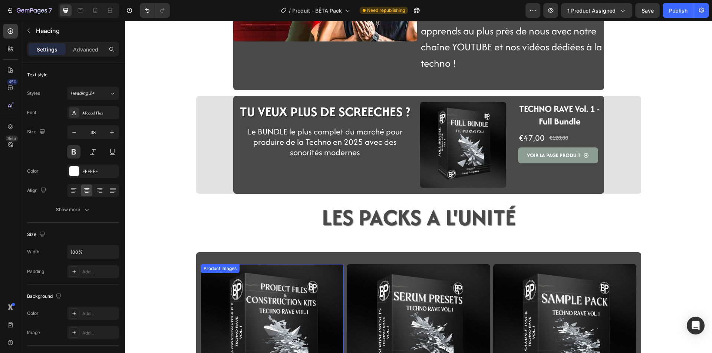
scroll to position [305, 0]
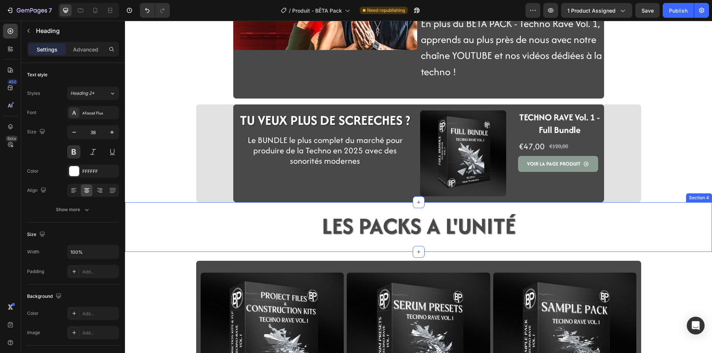
click at [336, 203] on div "LES PACKS A L'UNITÉ Heading Section 4" at bounding box center [418, 227] width 587 height 50
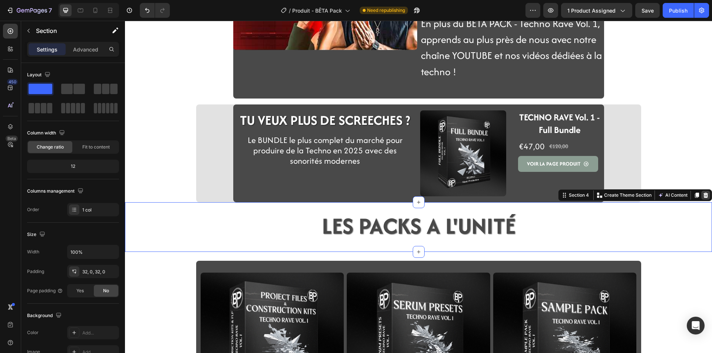
click at [703, 193] on icon at bounding box center [706, 195] width 6 height 6
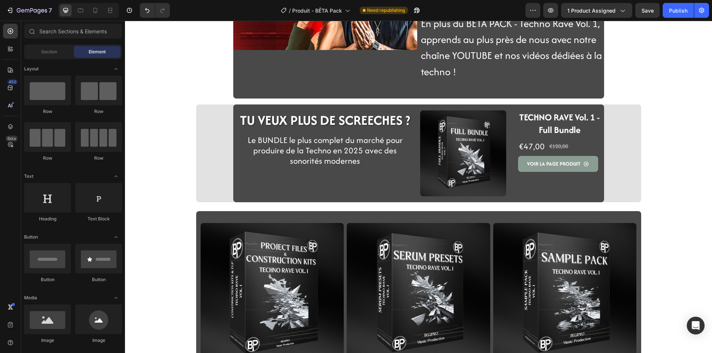
click at [546, 204] on div "Video PROGRESSE AVEC LE BÊTA PACK ET BEGIPRO ! Heading Row En plus du BÊTA PACK…" at bounding box center [418, 95] width 587 height 729
click at [545, 202] on div "TECHNO RAVE Vol. 1 - Full Bundle Product Title €47,00 Product Price Product Pri…" at bounding box center [561, 154] width 86 height 98
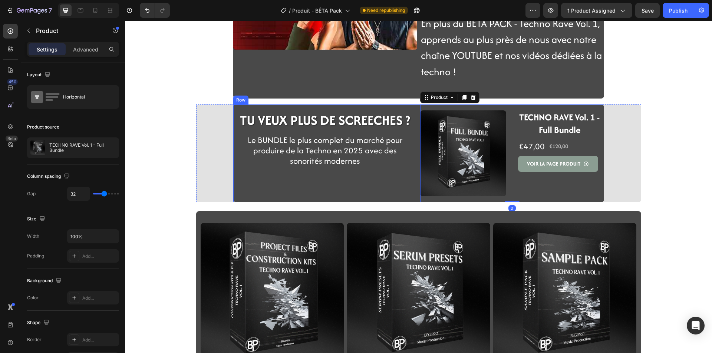
click at [325, 199] on div "TU VEUX PLUS DE SCREECHES ? Heading Row Le BUNDLE le plus complet du marché pou…" at bounding box center [325, 154] width 184 height 98
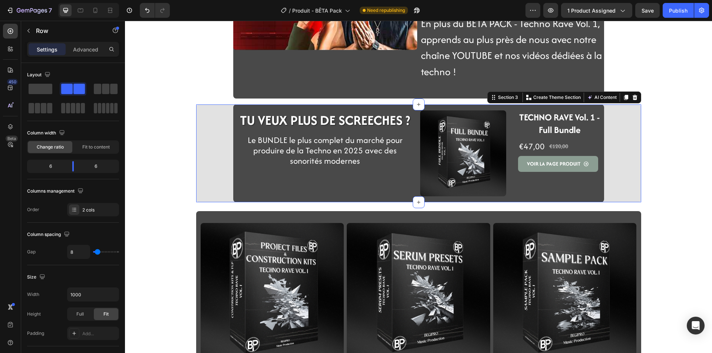
click at [212, 198] on div "TU VEUX PLUS DE SCREECHES ? Heading Row Le BUNDLE le plus complet du marché pou…" at bounding box center [418, 154] width 445 height 98
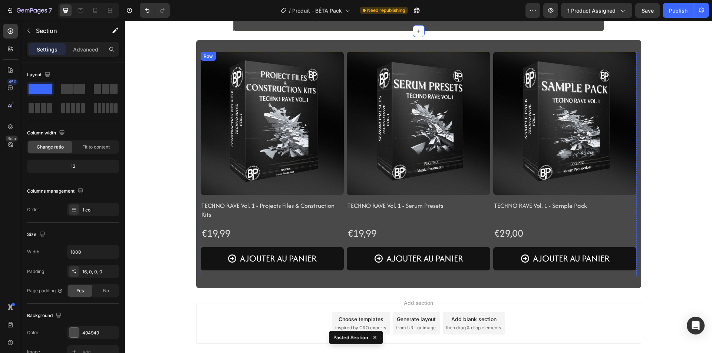
scroll to position [527, 0]
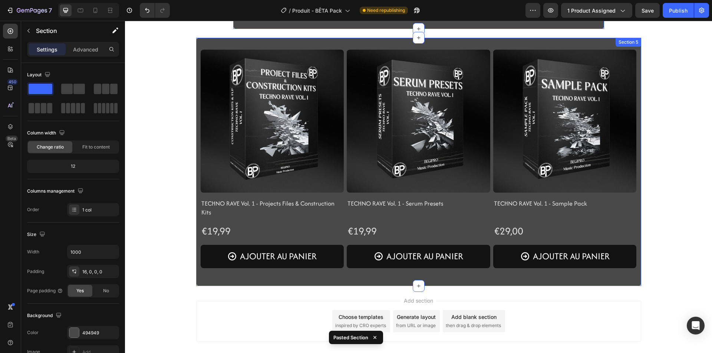
click at [196, 283] on div "Product Images TECHNO RAVE Vol. 1 - Projects Files & Construction Kits Product …" at bounding box center [418, 162] width 445 height 248
click at [634, 47] on icon at bounding box center [635, 45] width 6 height 6
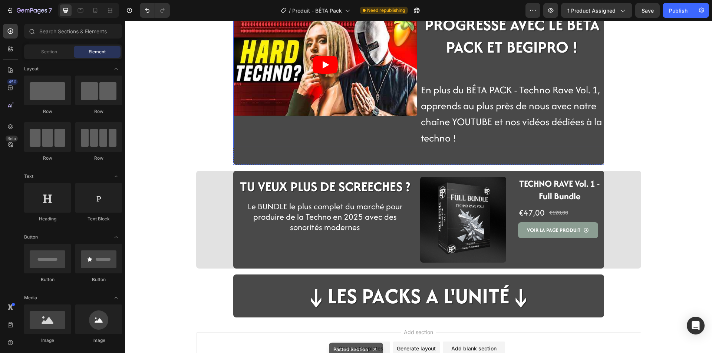
scroll to position [310, 0]
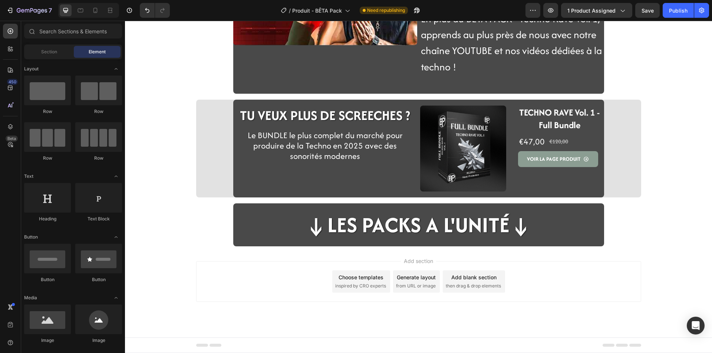
click at [321, 247] on div "Add section Choose templates inspired by CRO experts Generate layout from URL o…" at bounding box center [418, 292] width 587 height 91
click at [321, 243] on div "↓LES PACKS A L'UNITé↓ Heading Row" at bounding box center [418, 227] width 371 height 37
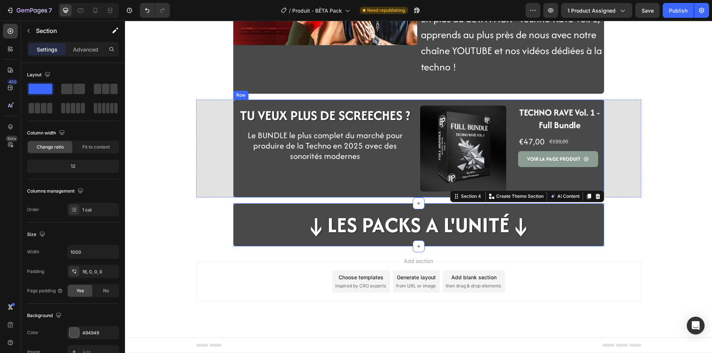
click at [241, 196] on div "TU VEUX PLUS DE SCREECHES ? Heading Row Le BUNDLE le plus complet du marché pou…" at bounding box center [325, 149] width 184 height 98
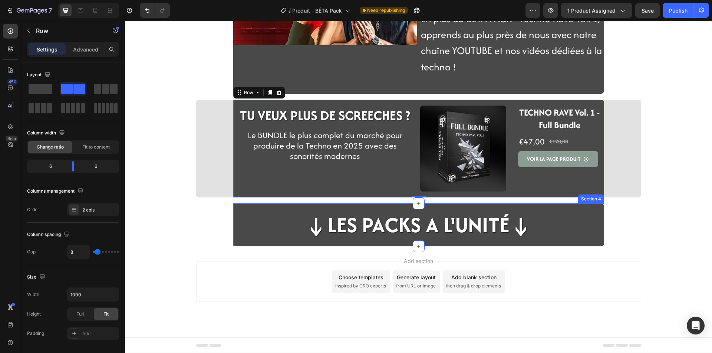
click at [234, 245] on div "↓LES PACKS A L'UNITé↓ Heading Row" at bounding box center [418, 227] width 371 height 37
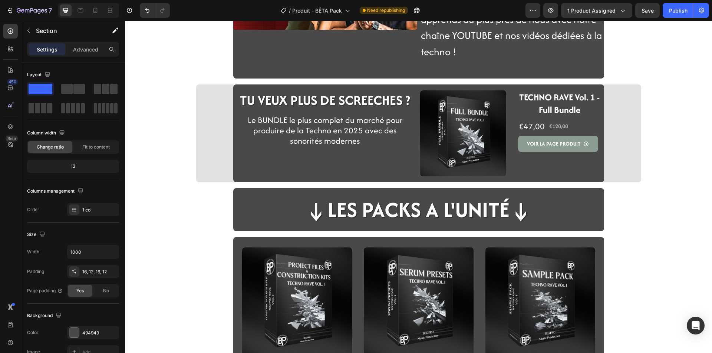
scroll to position [297, 0]
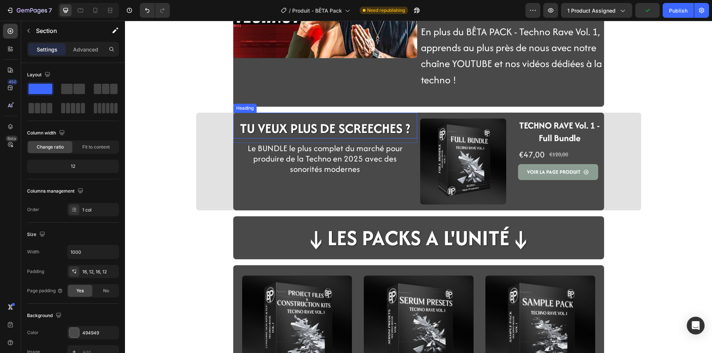
click at [295, 134] on strong "TU VEUX PLUS DE SCREECHES ?" at bounding box center [325, 128] width 170 height 19
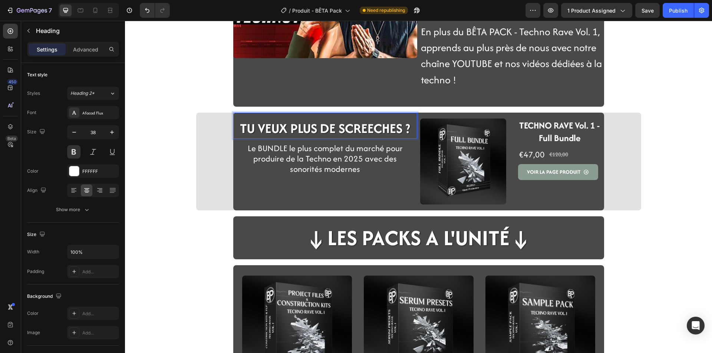
click at [381, 134] on strong "TU VEUX PLUS DE SCREECHES ?" at bounding box center [325, 128] width 170 height 19
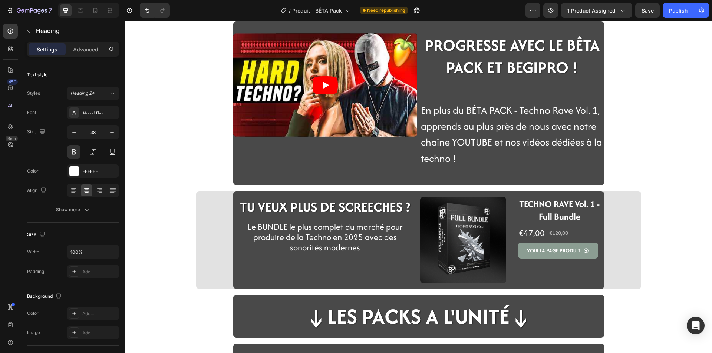
scroll to position [260, 0]
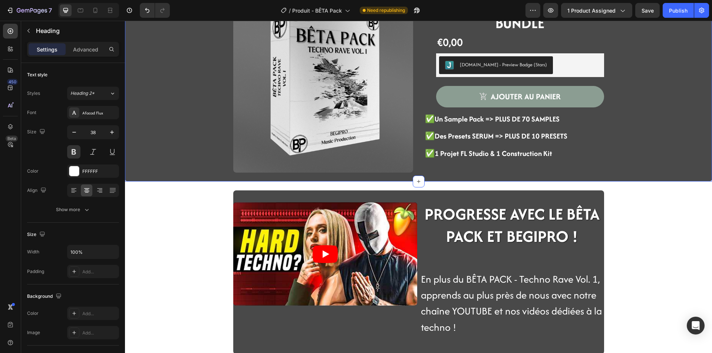
scroll to position [74, 0]
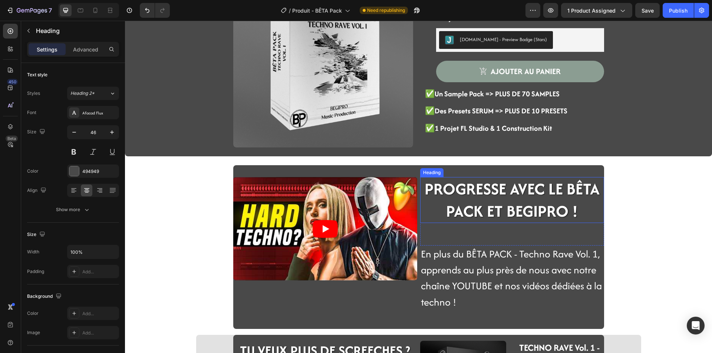
click at [468, 205] on span "PROGRESSE AVEC LE BÊTA PACK ET BEGIPRO !" at bounding box center [512, 200] width 175 height 45
click at [501, 210] on span "PROGRESSE AVEC LE BÊTA PACK ET BEGIPRO !" at bounding box center [512, 200] width 175 height 45
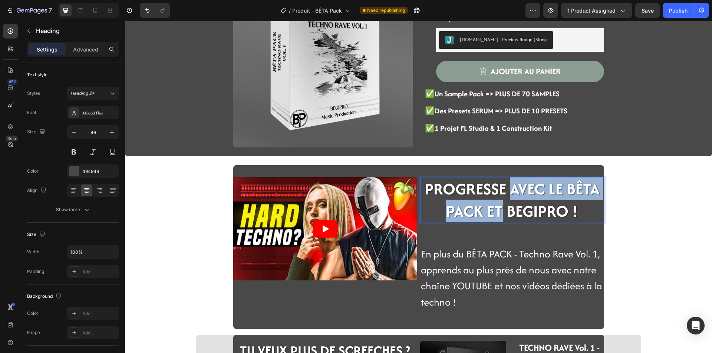
drag, startPoint x: 501, startPoint y: 212, endPoint x: 509, endPoint y: 186, distance: 27.1
click at [509, 186] on span "PROGRESSE AVEC LE BÊTA PACK ET BEGIPRO !" at bounding box center [512, 200] width 175 height 45
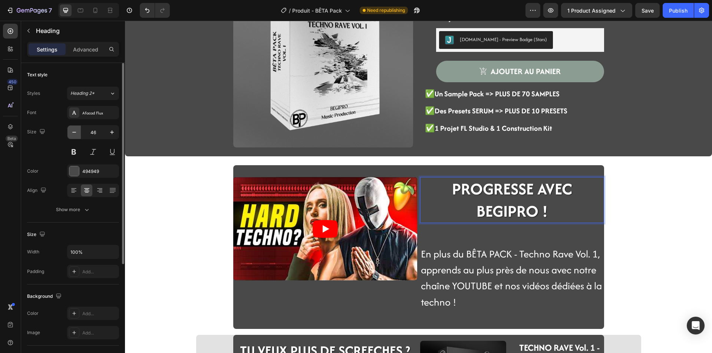
click at [69, 132] on button "button" at bounding box center [73, 132] width 13 height 13
type input "45"
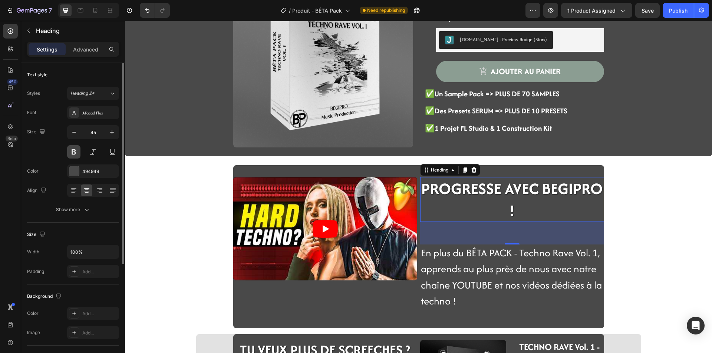
click at [76, 149] on button at bounding box center [73, 151] width 13 height 13
click at [485, 208] on p "PROGRESSE AVEC BEGIPRO !" at bounding box center [512, 199] width 182 height 43
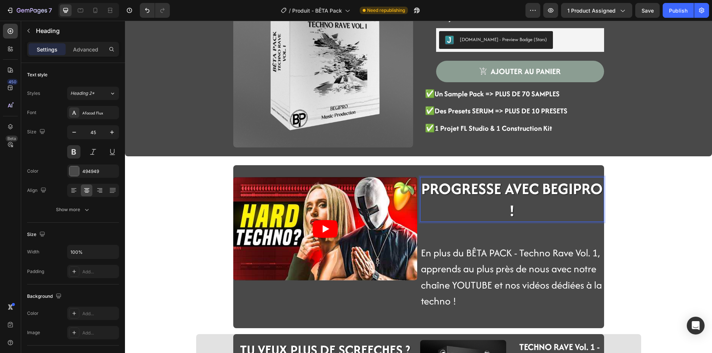
click at [520, 225] on div "PROGRESSE AVEC BEGIPRO ! Heading 61" at bounding box center [512, 210] width 184 height 67
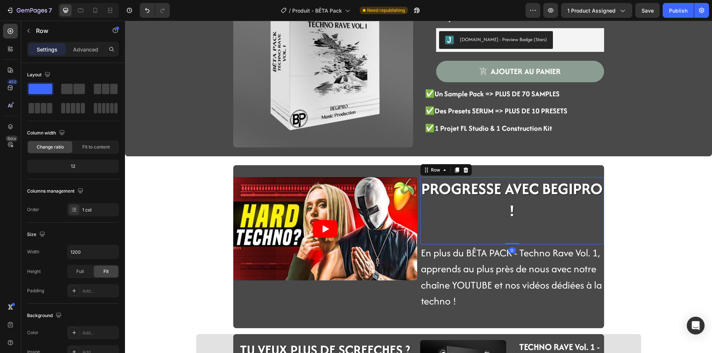
drag, startPoint x: 514, startPoint y: 244, endPoint x: 512, endPoint y: 209, distance: 34.2
click at [512, 209] on div "⁠⁠⁠⁠⁠⁠⁠ PROGRESSE AVEC BEGIPRO ! Heading Row 0" at bounding box center [512, 210] width 184 height 67
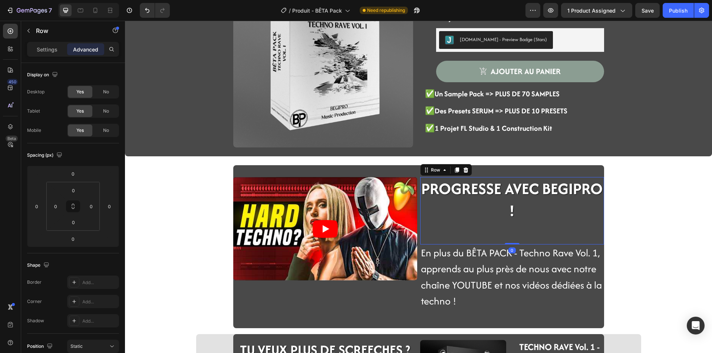
click at [508, 242] on div "⁠⁠⁠⁠⁠⁠⁠ PROGRESSE AVEC BEGIPRO ! Heading" at bounding box center [512, 210] width 184 height 67
click at [509, 244] on div at bounding box center [512, 243] width 15 height 2
click at [609, 243] on div "Product Images TECHNO RAVE VOL.1 - BÊTA BUNDLE Heading €0,00 Product Price Prod…" at bounding box center [418, 325] width 587 height 726
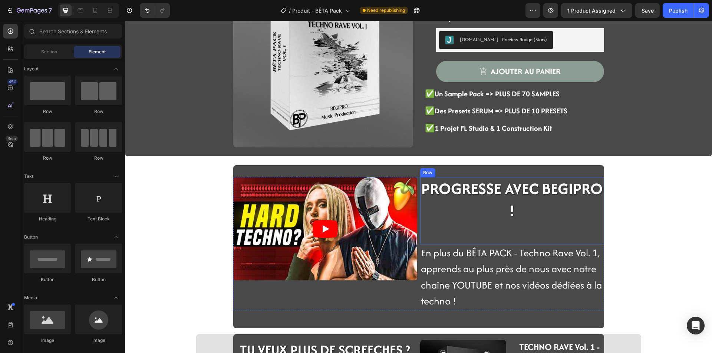
click at [506, 235] on div "⁠⁠⁠⁠⁠⁠⁠ PROGRESSE AVEC BEGIPRO ! Heading" at bounding box center [512, 210] width 184 height 67
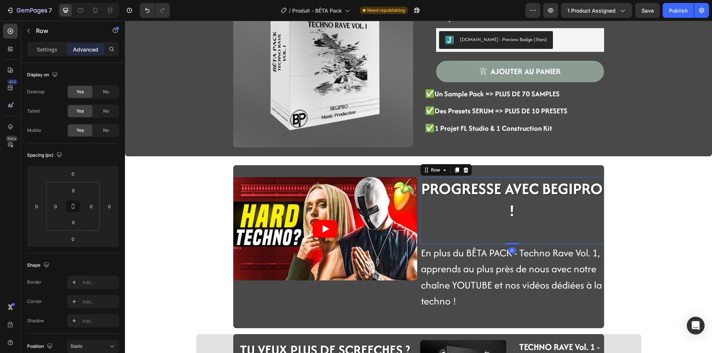
click at [507, 254] on span "En plus du BÊTA PACK - Techno Rave Vol. 1, apprends au plus près de nous avec n…" at bounding box center [511, 277] width 181 height 63
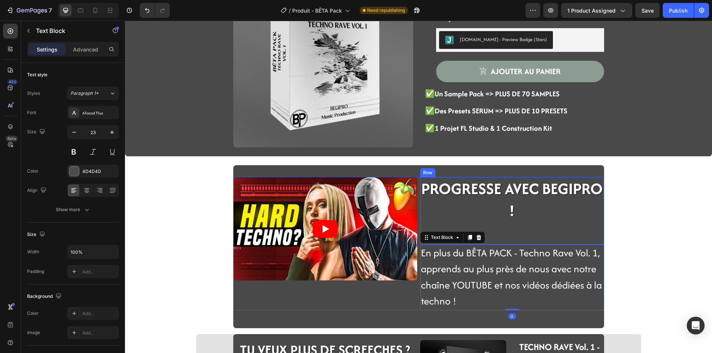
click at [511, 233] on div "⁠⁠⁠⁠⁠⁠⁠ PROGRESSE AVEC BEGIPRO ! Heading" at bounding box center [512, 210] width 184 height 67
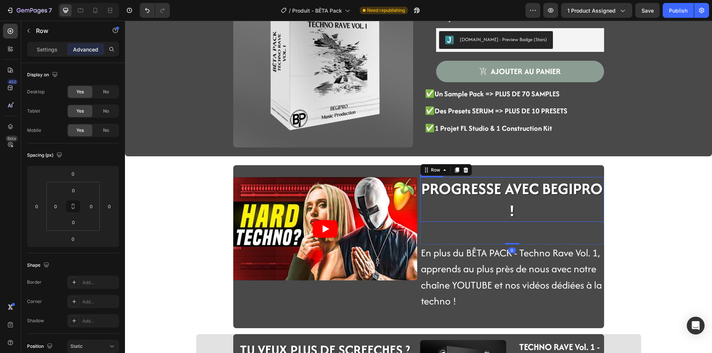
click at [512, 217] on p "⁠⁠⁠⁠⁠⁠⁠ PROGRESSE AVEC BEGIPRO !" at bounding box center [512, 199] width 182 height 43
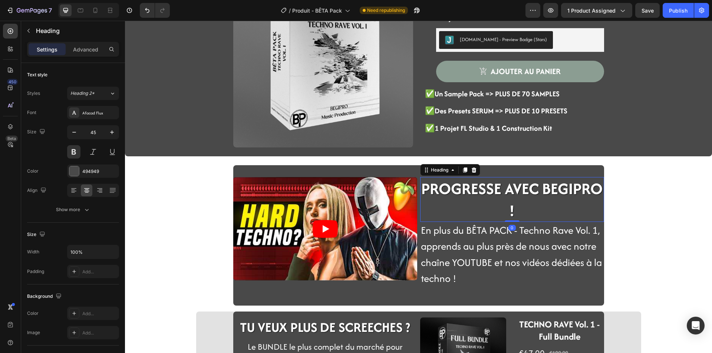
drag, startPoint x: 513, startPoint y: 244, endPoint x: 542, endPoint y: 224, distance: 34.7
click at [513, 216] on div "⁠⁠⁠⁠⁠⁠⁠ PROGRESSE AVEC BEGIPRO ! Heading 0" at bounding box center [512, 199] width 184 height 45
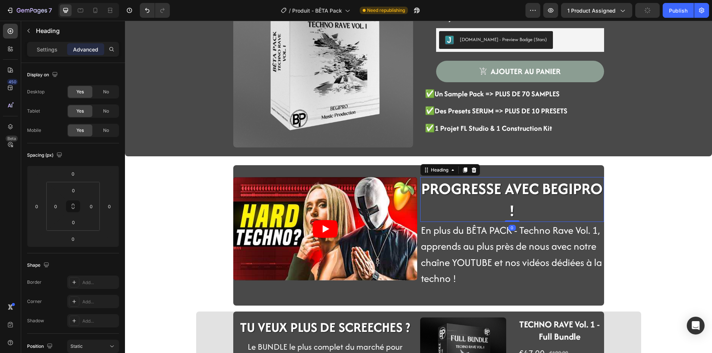
click at [625, 229] on div "Product Images TECHNO RAVE VOL.1 - BÊTA BUNDLE Heading €0,00 Product Price Prod…" at bounding box center [418, 313] width 587 height 703
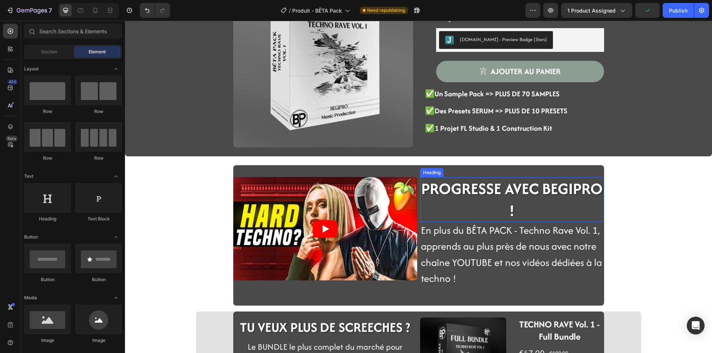
click at [529, 195] on span "PROGRESSE AVEC BEGIPRO !" at bounding box center [511, 200] width 181 height 44
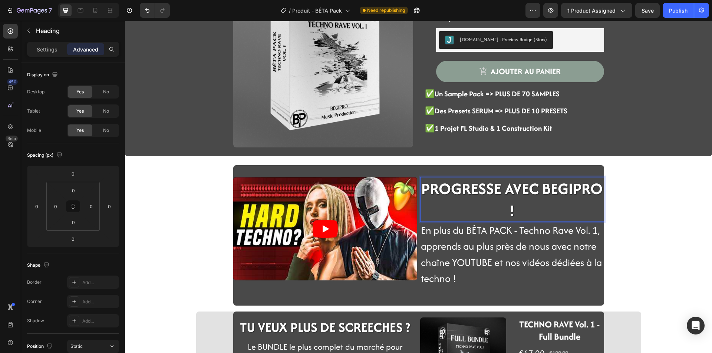
click at [473, 181] on span "PROGRESSE AVEC BEGIPRO !" at bounding box center [511, 200] width 181 height 44
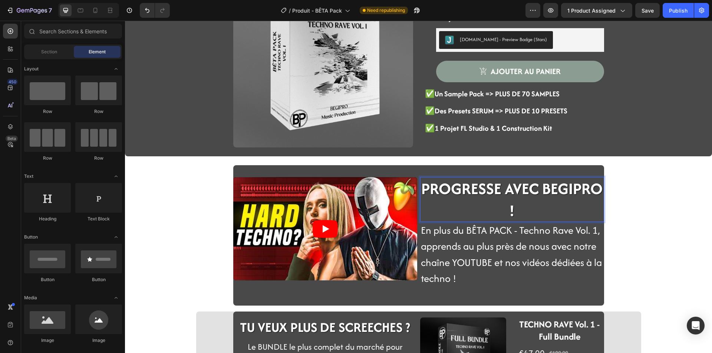
click at [641, 203] on div "Product Images TECHNO RAVE VOL.1 - BÊTA BUNDLE Heading €0,00 Product Price Prod…" at bounding box center [418, 313] width 587 height 703
click at [526, 179] on span "PROGRESSE AVEC BEGIPRO !" at bounding box center [511, 200] width 181 height 44
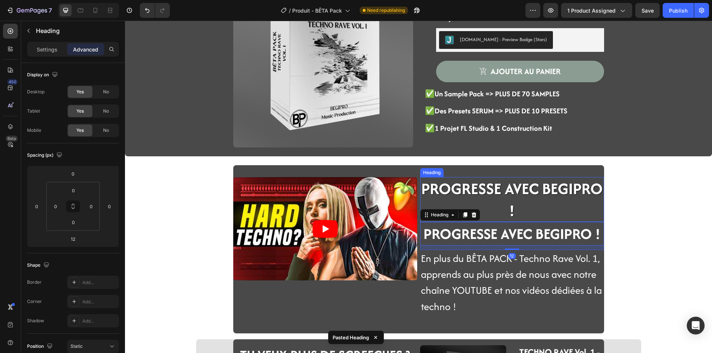
click at [524, 189] on span "PROGRESSE AVEC BEGIPRO !" at bounding box center [511, 200] width 181 height 44
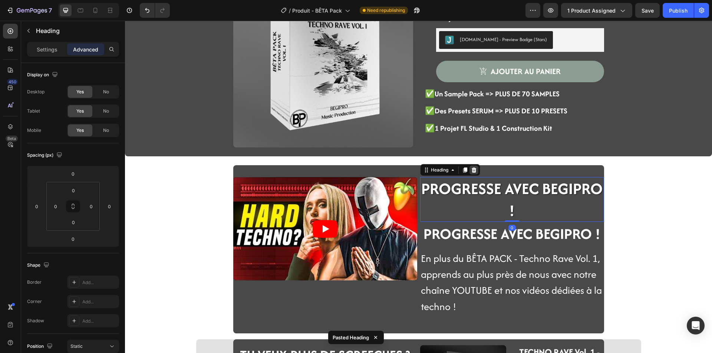
click at [473, 171] on icon at bounding box center [473, 170] width 5 height 5
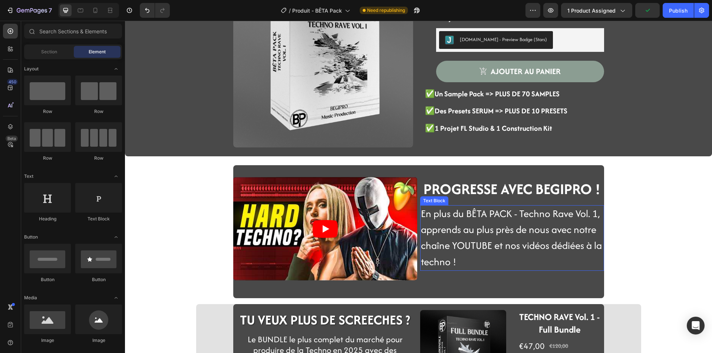
click at [439, 253] on span "En plus du BÊTA PACK - Techno Rave Vol. 1, apprends au plus près de nous avec n…" at bounding box center [511, 238] width 181 height 63
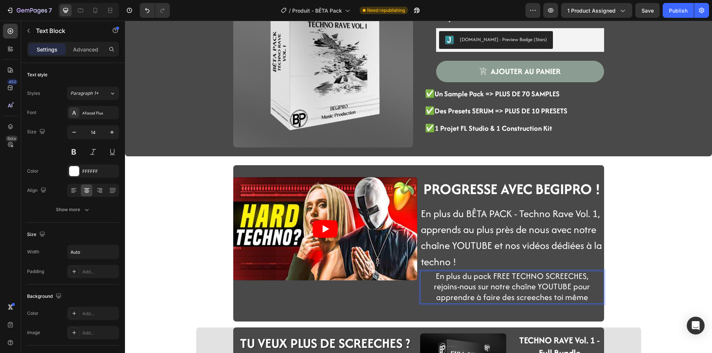
click at [582, 277] on span "En plus du pack FREE TECHNO SCREECHES, rejoins-nous sur notre chaîne YOUTUBE po…" at bounding box center [512, 286] width 156 height 33
click at [590, 280] on span "En plus du BÊTA BUNDLE, rejoins-nous sur notre chaîne YOUTUBE pour apprendre à …" at bounding box center [512, 286] width 166 height 33
click at [580, 276] on span "En plus du BÊTA BUNDLE, rejoins-nous sur chaîne YOUTUBE pour apprendre à faire …" at bounding box center [511, 286] width 171 height 33
click at [594, 277] on p "En plus du BÊTA BUNDLE, rejoins-nous sur chaîne YOUTUBE pour apprendre à faire …" at bounding box center [512, 288] width 176 height 32
click at [427, 287] on span "En plus du BÊTA BUNDLE, rejoins-nous sur YOUTUBE pour apprendre à faire des scr…" at bounding box center [512, 286] width 170 height 33
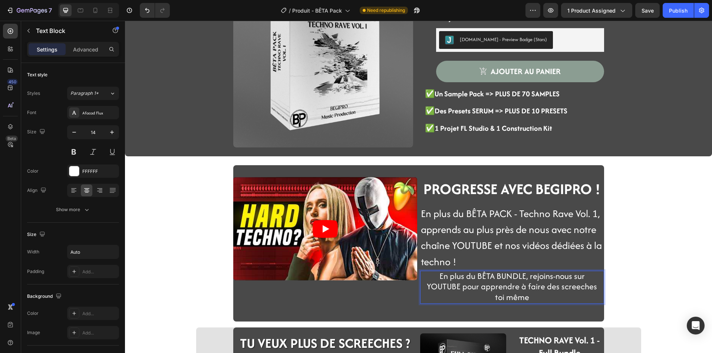
click at [585, 274] on p "En plus du BÊTA BUNDLE, rejoins-nous sur YOUTUBE pour apprendre à faire des scr…" at bounding box center [512, 288] width 176 height 32
click at [472, 287] on span "En plus du BÊTA BUNDLE, rejoins-nous sur YOUTUBE pour apprendre à faire des scr…" at bounding box center [512, 286] width 170 height 33
click at [498, 289] on span "En plus du BÊTA BUNDLE, rejoins-nous sur YOUTUBE pour apprendre à faire des scr…" at bounding box center [512, 286] width 170 height 33
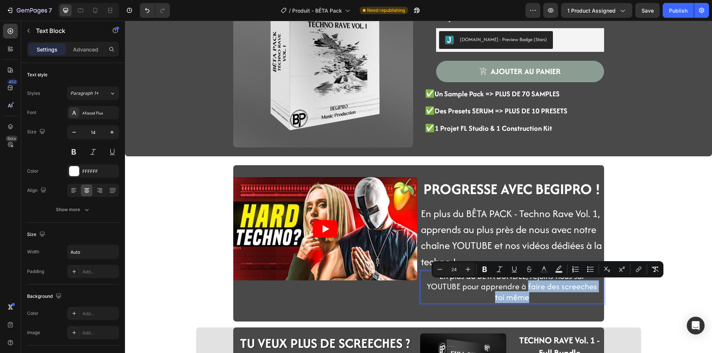
drag, startPoint x: 519, startPoint y: 298, endPoint x: 520, endPoint y: 291, distance: 7.1
click at [520, 291] on span "En plus du BÊTA BUNDLE, rejoins-nous sur YOUTUBE pour apprendre à faire des scr…" at bounding box center [512, 286] width 170 height 33
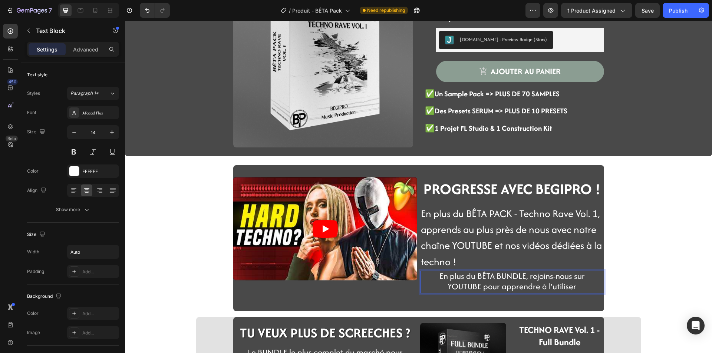
click at [573, 288] on p "En plus du BÊTA BUNDLE, rejoins-nous sur YOUTUBE pour apprendre à l'utiliser" at bounding box center [512, 282] width 176 height 21
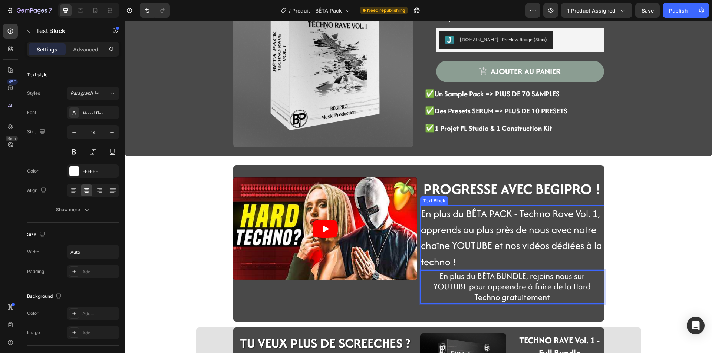
click at [559, 242] on span "En plus du BÊTA PACK - Techno Rave Vol. 1, apprends au plus près de nous avec n…" at bounding box center [511, 238] width 181 height 63
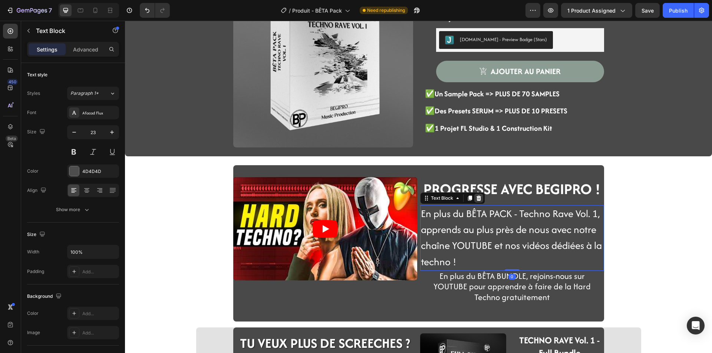
click at [476, 199] on icon at bounding box center [479, 198] width 6 height 6
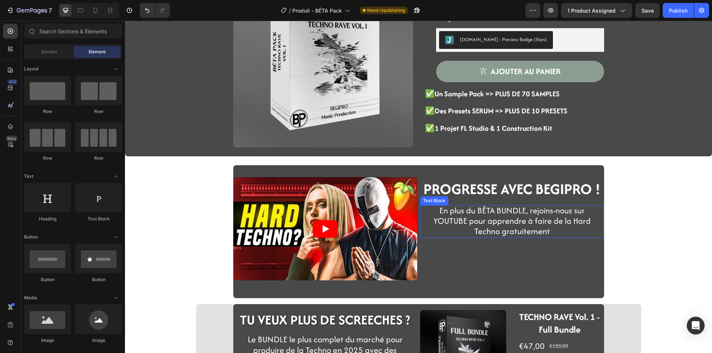
click at [509, 225] on span "En plus du BÊTA BUNDLE, rejoins-nous sur YOUTUBE pour apprendre à faire de la H…" at bounding box center [511, 221] width 157 height 33
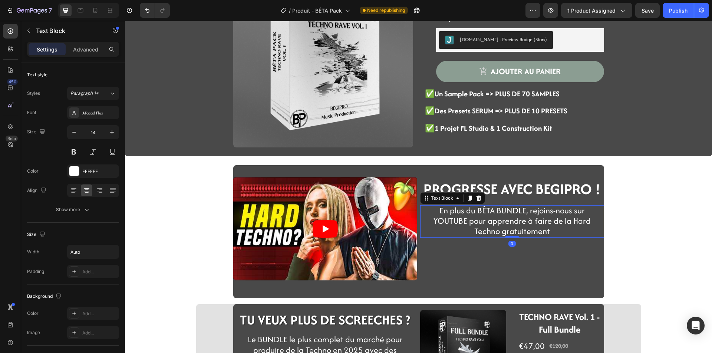
click at [644, 245] on div "Product Images TECHNO RAVE VOL.1 - BÊTA BUNDLE Heading €0,00 Product Price Prod…" at bounding box center [418, 310] width 587 height 696
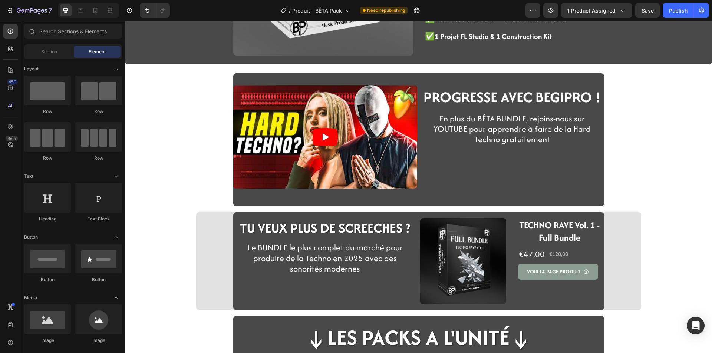
scroll to position [260, 0]
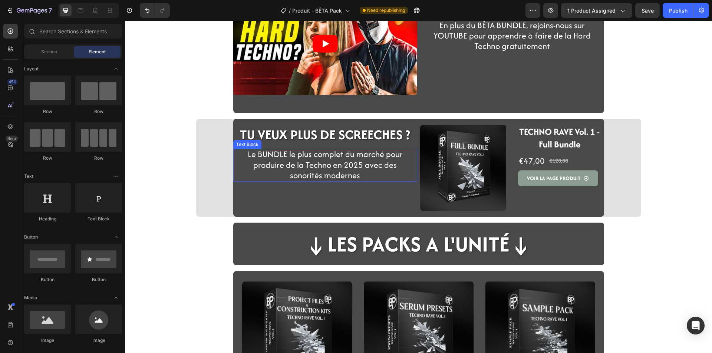
click at [333, 135] on strong "TU VEUX PLUS DE SCREECHES ?" at bounding box center [325, 134] width 170 height 19
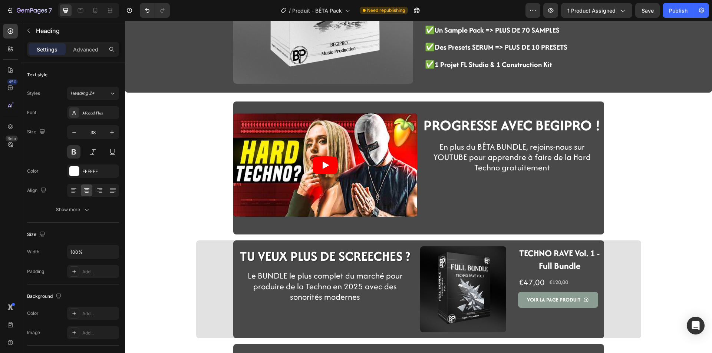
scroll to position [148, 0]
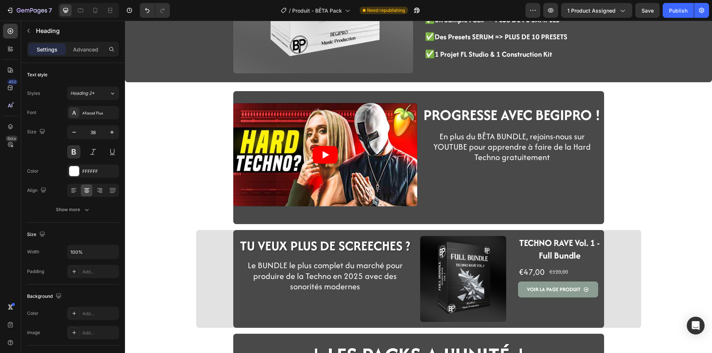
click at [258, 245] on strong "TU VEUX PLUS DE SCREECHES ?" at bounding box center [325, 246] width 170 height 19
click at [188, 179] on div "Product Images TECHNO RAVE VOL.1 - BÊTA BUNDLE Heading €0,00 Product Price Prod…" at bounding box center [418, 236] width 587 height 696
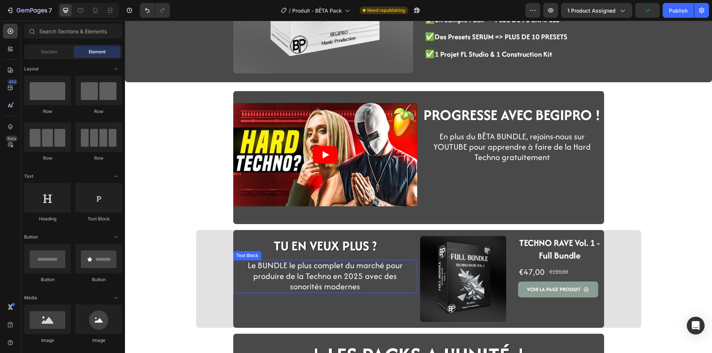
click at [319, 270] on span "Le BUNDLE le plus complet du marché pour produire de la Techno en 2025 avec des…" at bounding box center [325, 276] width 155 height 33
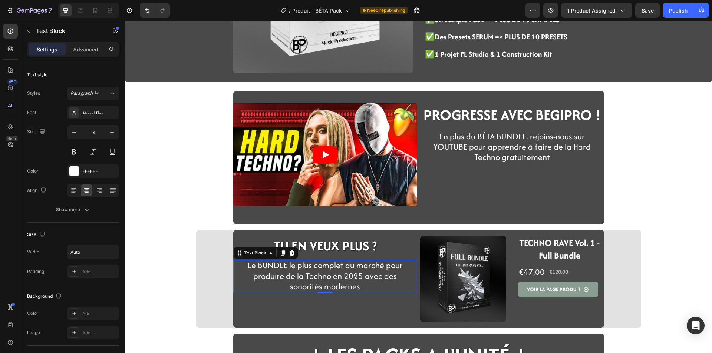
click at [304, 284] on p "Le BUNDLE le plus complet du marché pour produire de la Techno en 2025 avec des…" at bounding box center [325, 277] width 176 height 32
click at [248, 266] on span "Le BUNDLE le plus complet du marché pour produire de la Techno en 2025 avec des…" at bounding box center [325, 276] width 155 height 33
click at [175, 288] on div "Product Images TECHNO RAVE VOL.1 - BÊTA BUNDLE Heading €0,00 Product Price Prod…" at bounding box center [418, 236] width 587 height 696
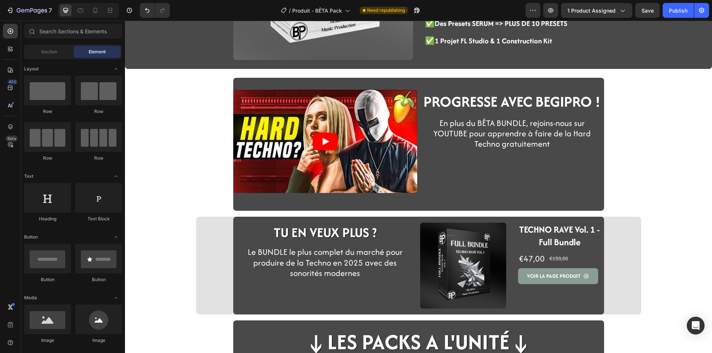
scroll to position [222, 0]
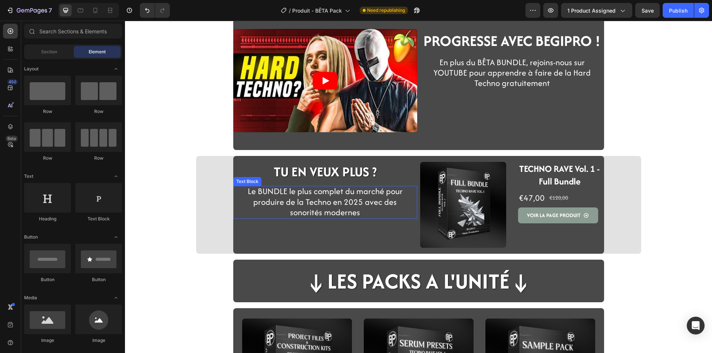
click at [284, 190] on span "Le BUNDLE le plus complet du marché pour produire de la Techno en 2025 avec des…" at bounding box center [325, 201] width 155 height 33
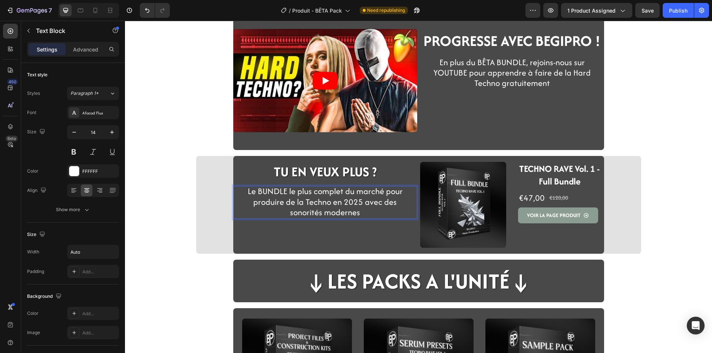
click at [254, 193] on span "Le BUNDLE le plus complet du marché pour produire de la Techno en 2025 avec des…" at bounding box center [325, 201] width 155 height 33
click at [245, 192] on p "Le BUNDLE le plus complet du marché pour produire de la Techno en 2025 avec des…" at bounding box center [325, 203] width 176 height 32
click at [317, 201] on span "Télécharge le BUNDLE le plus complet du marché pour produire de la Techno en 20…" at bounding box center [325, 201] width 176 height 33
click at [373, 208] on p "Télécharge le BUNDLE le plus complet du marché pour produire de la Techno en 20…" at bounding box center [325, 203] width 176 height 32
drag, startPoint x: 361, startPoint y: 213, endPoint x: 373, endPoint y: 204, distance: 14.6
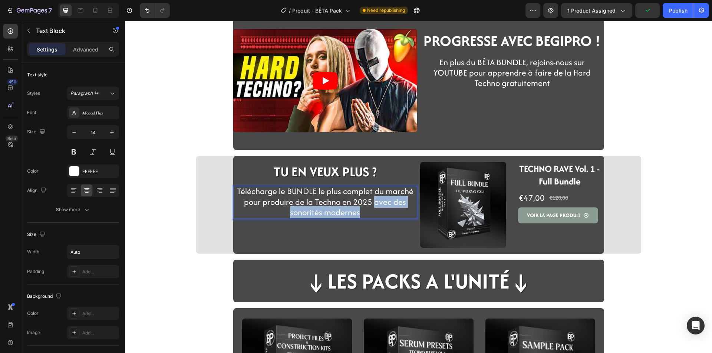
click at [373, 204] on p "Télécharge le BUNDLE le plus complet du marché pour produire de la Techno en 20…" at bounding box center [325, 203] width 176 height 32
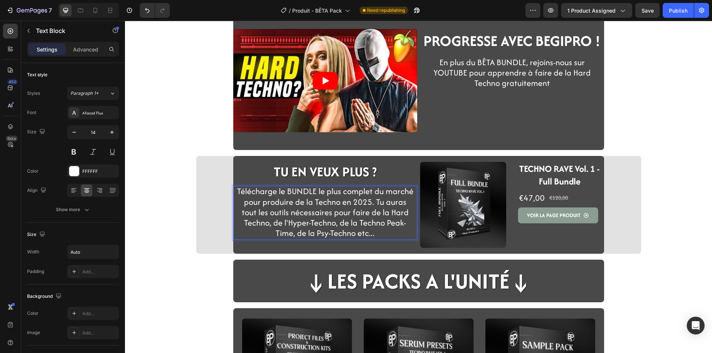
click at [171, 201] on div "Video PROGRESSE AVEC BEGIPRO ! Heading Row En plus du BÊTA BUNDLE, rejoins-nous…" at bounding box center [418, 162] width 587 height 696
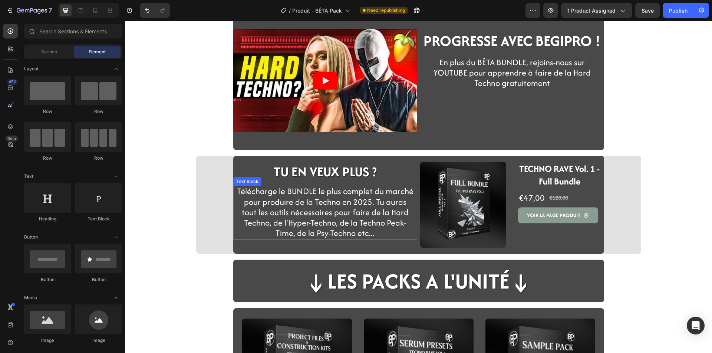
click at [322, 224] on span "Télécharge le BUNDLE le plus complet du marché pour produire de la Techno en 20…" at bounding box center [325, 212] width 176 height 54
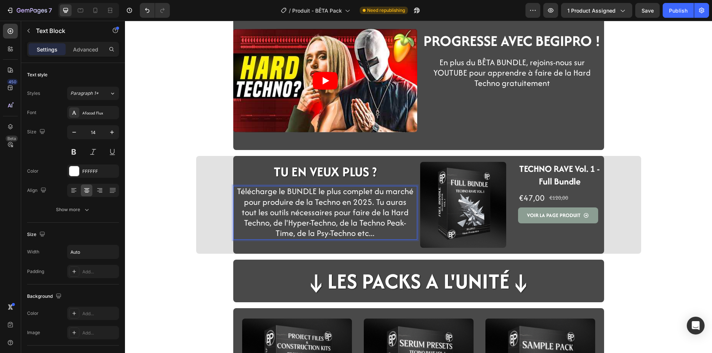
click at [277, 223] on span "Télécharge le BUNDLE le plus complet du marché pour produire de la Techno en 20…" at bounding box center [325, 212] width 176 height 54
click at [292, 232] on span "Télécharge le BUNDLE le plus complet du marché pour produire de la Techno en 20…" at bounding box center [325, 212] width 176 height 54
click at [373, 225] on span "Télécharge le BUNDLE le plus complet du marché pour produire de la Techno en 20…" at bounding box center [325, 212] width 176 height 54
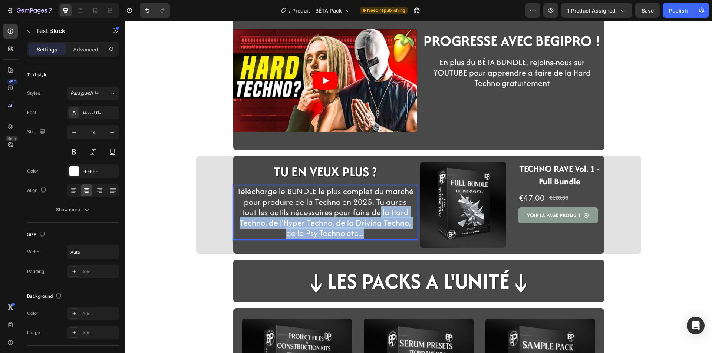
drag, startPoint x: 350, startPoint y: 234, endPoint x: 353, endPoint y: 216, distance: 18.0
click at [353, 216] on p "Télécharge le BUNDLE le plus complet du marché pour produire de la Techno en 20…" at bounding box center [325, 213] width 176 height 52
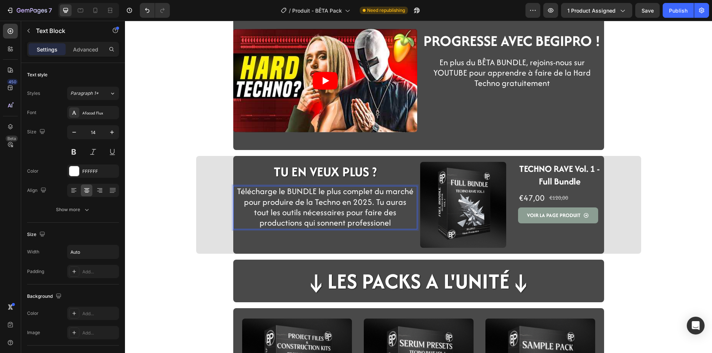
click at [185, 274] on div "Video PROGRESSE AVEC BEGIPRO ! Heading Row En plus du BÊTA BUNDLE, rejoins-nous…" at bounding box center [418, 162] width 587 height 696
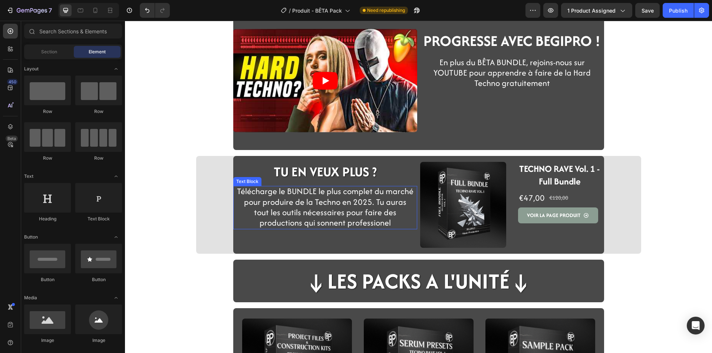
click at [275, 219] on p "Télécharge le BUNDLE le plus complet du marché pour produire de la Techno en 20…" at bounding box center [325, 208] width 176 height 42
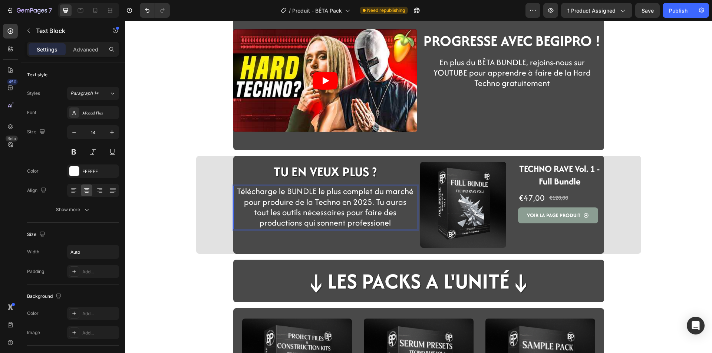
click at [367, 223] on p "Télécharge le BUNDLE le plus complet du marché pour produire de la Techno en 20…" at bounding box center [325, 208] width 176 height 42
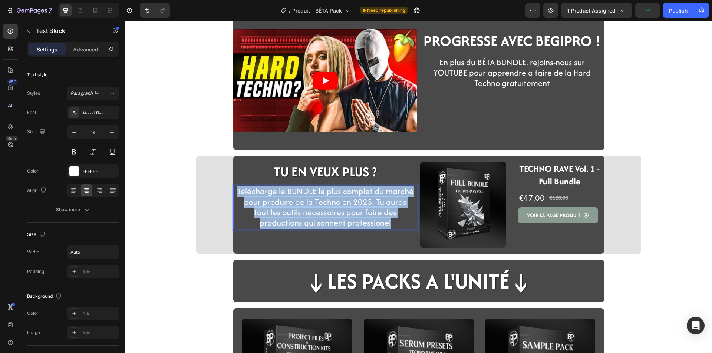
drag, startPoint x: 366, startPoint y: 222, endPoint x: 236, endPoint y: 191, distance: 133.8
click at [237, 191] on p "Télécharge le BUNDLE le plus complet du marché pour produire de la Techno en 20…" at bounding box center [325, 208] width 176 height 42
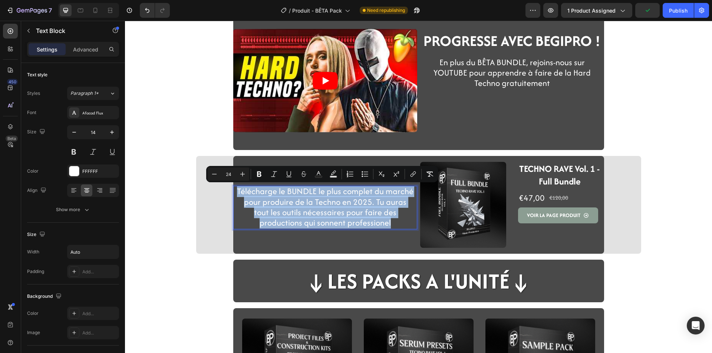
copy span "Télécharge le BUNDLE le plus complet du marché pour produire de la Techno en 20…"
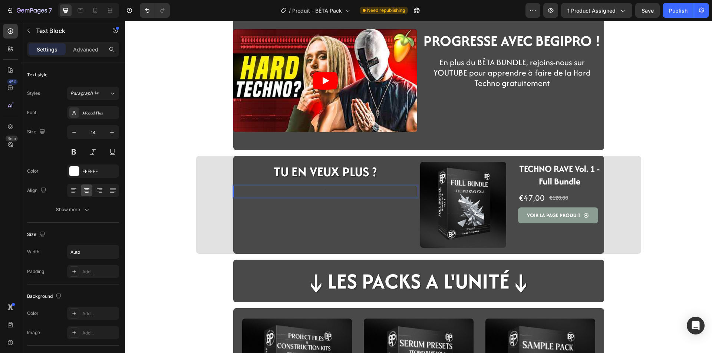
click at [249, 193] on div at bounding box center [325, 191] width 178 height 11
click at [149, 7] on icon "Undo/Redo" at bounding box center [146, 10] width 7 height 7
click at [146, 9] on icon "Undo/Redo" at bounding box center [146, 10] width 7 height 7
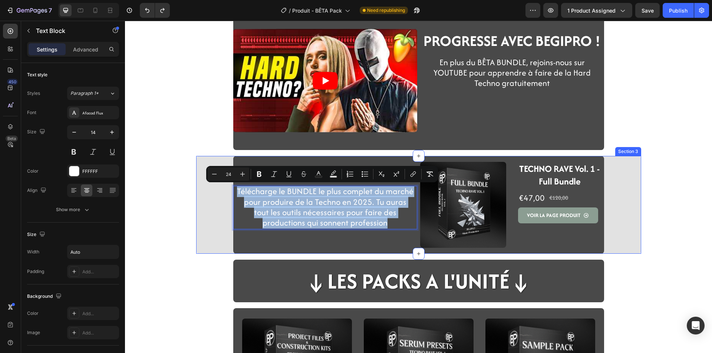
drag, startPoint x: 368, startPoint y: 224, endPoint x: 221, endPoint y: 191, distance: 150.3
click at [221, 191] on div "⁠⁠⁠⁠⁠⁠⁠ TU EN VEUX PLUS ? Heading Row Télécharge le BUNDLE le plus complet du m…" at bounding box center [418, 205] width 445 height 98
copy span "Télécharge le BUNDLE le plus complet du marché pour produire de la Techno en 20…"
click at [149, 243] on div "Video PROGRESSE AVEC BEGIPRO ! Heading Row En plus du BÊTA BUNDLE, rejoins-nous…" at bounding box center [418, 162] width 587 height 696
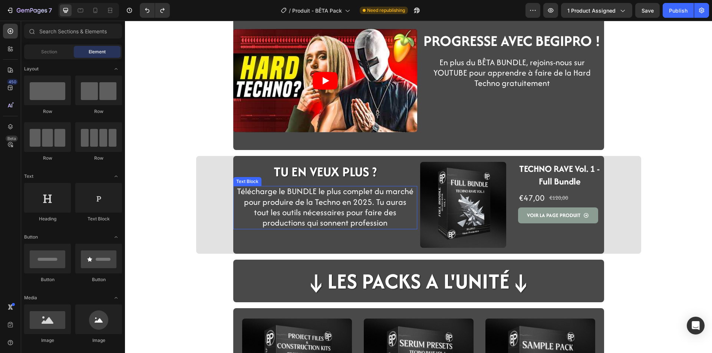
click at [353, 212] on span "Télécharge le BUNDLE le plus complet du marché pour produire de la Techno en 20…" at bounding box center [325, 206] width 176 height 43
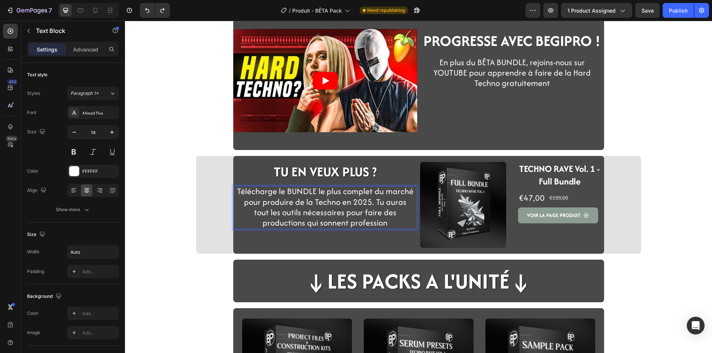
click at [408, 203] on span "Télécharge le BUNDLE le plus complet du marché pour produire de la Techno en 20…" at bounding box center [325, 206] width 176 height 43
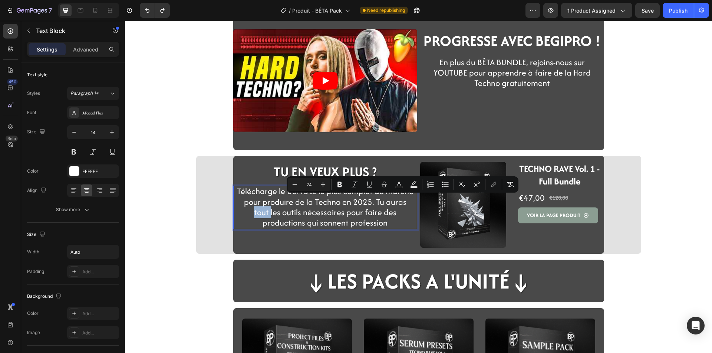
click at [408, 203] on span "Télécharge le BUNDLE le plus complet du marché pour produire de la Techno en 20…" at bounding box center [325, 206] width 176 height 43
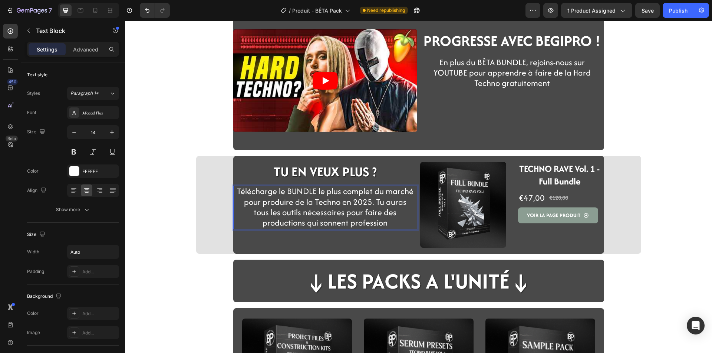
click at [361, 222] on span "Télécharge le BUNDLE le plus complet du marché pour produire de la Techno en 20…" at bounding box center [325, 206] width 176 height 43
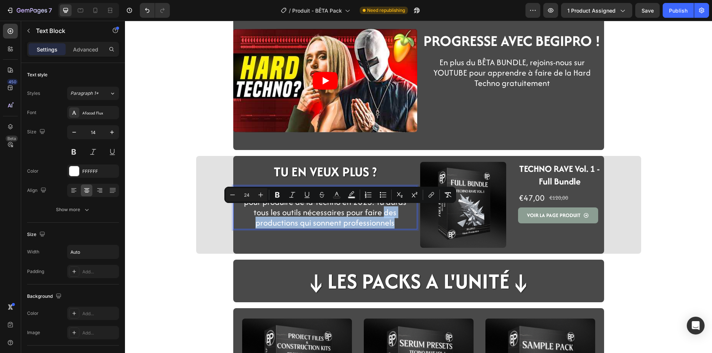
drag, startPoint x: 371, startPoint y: 220, endPoint x: 351, endPoint y: 214, distance: 20.9
click at [351, 214] on p "Télécharge le BUNDLE le plus complet du marché pour produire de la Techno en 20…" at bounding box center [325, 208] width 176 height 42
copy span "des productions qui sonnent professionnels"
click at [333, 222] on span "Télécharge le BUNDLE le plus complet du marché pour produire de la Techno en 20…" at bounding box center [325, 206] width 176 height 43
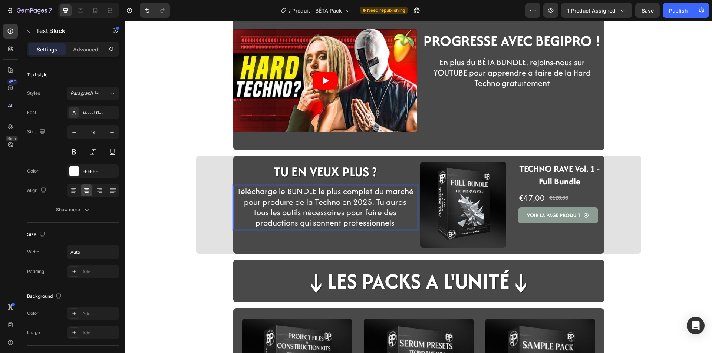
click at [368, 224] on span "Télécharge le BUNDLE le plus complet du marché pour produire de la Techno en 20…" at bounding box center [325, 206] width 176 height 43
click at [321, 223] on span "Télécharge le BUNDLE le plus complet du marché pour produire de la Techno en 20…" at bounding box center [325, 206] width 176 height 43
click at [346, 224] on p "Télécharge le BUNDLE le plus complet du marché pour produire de la Techno en 20…" at bounding box center [325, 208] width 176 height 42
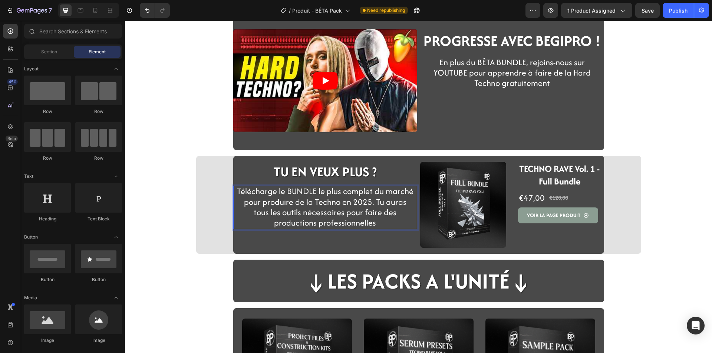
click at [171, 189] on div "Video PROGRESSE AVEC BEGIPRO ! Heading Row En plus du BÊTA BUNDLE, rejoins-nous…" at bounding box center [418, 162] width 587 height 696
click at [247, 221] on p "Télécharge le BUNDLE le plus complet du marché pour produire de la Techno en 20…" at bounding box center [325, 208] width 176 height 42
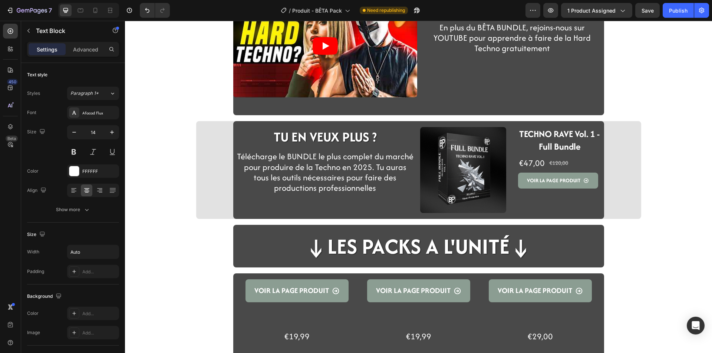
scroll to position [262, 0]
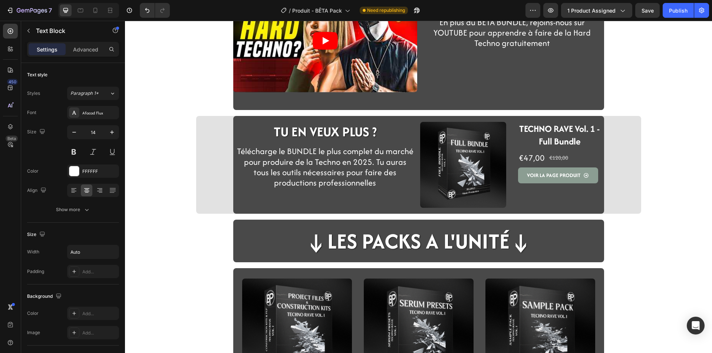
click at [165, 185] on div "Video PROGRESSE AVEC BEGIPRO ! Heading Row En plus du BÊTA BUNDLE, rejoins-nous…" at bounding box center [418, 121] width 587 height 696
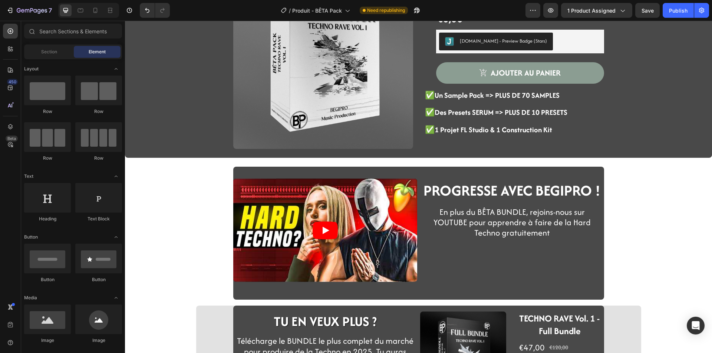
scroll to position [111, 0]
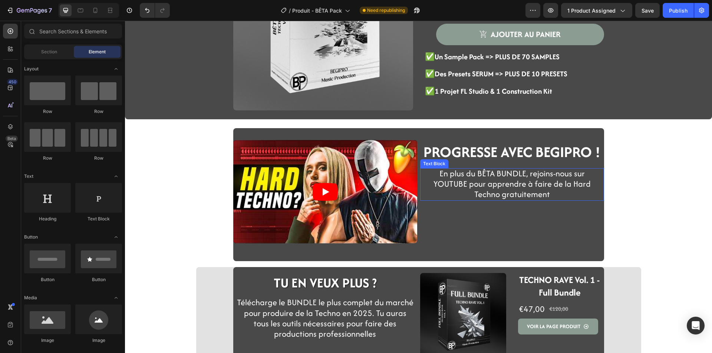
click at [516, 176] on span "En plus du BÊTA BUNDLE, rejoins-nous sur YOUTUBE pour apprendre à faire de la H…" at bounding box center [511, 184] width 157 height 33
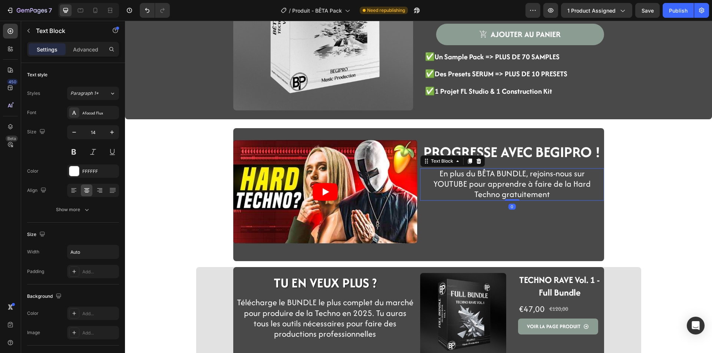
click at [480, 174] on span "En plus du BÊTA BUNDLE, rejoins-nous sur YOUTUBE pour apprendre à faire de la H…" at bounding box center [511, 184] width 157 height 33
click at [474, 174] on span "En plus du BÊTA BUNDLE, rejoins-nous sur YOUTUBE pour apprendre à faire de la H…" at bounding box center [511, 184] width 157 height 33
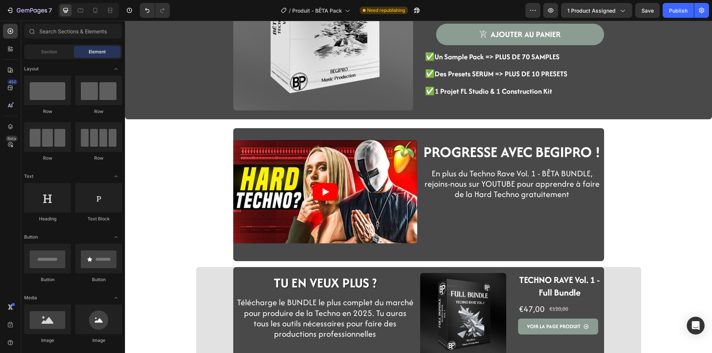
click at [660, 161] on div "Product Images TECHNO RAVE VOL.1 - BÊTA BUNDLE Heading €0,00 Product Price Prod…" at bounding box center [418, 273] width 587 height 696
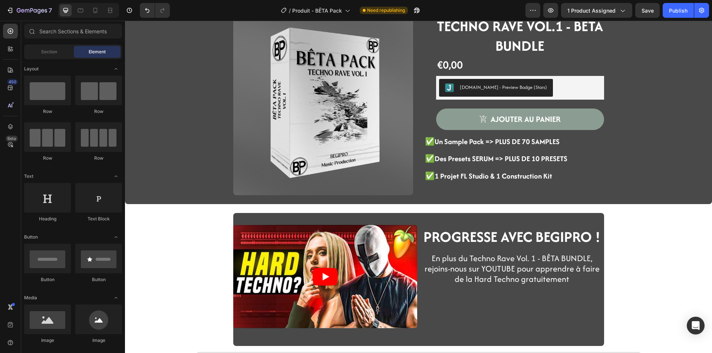
scroll to position [0, 0]
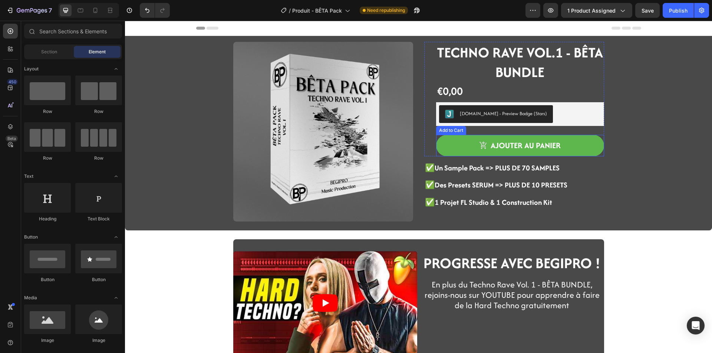
click at [452, 155] on button "ajouter au panier" at bounding box center [520, 146] width 168 height 22
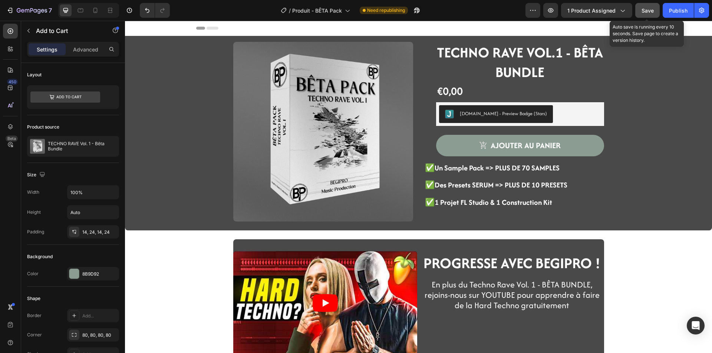
click at [647, 7] on span "Save" at bounding box center [647, 10] width 12 height 6
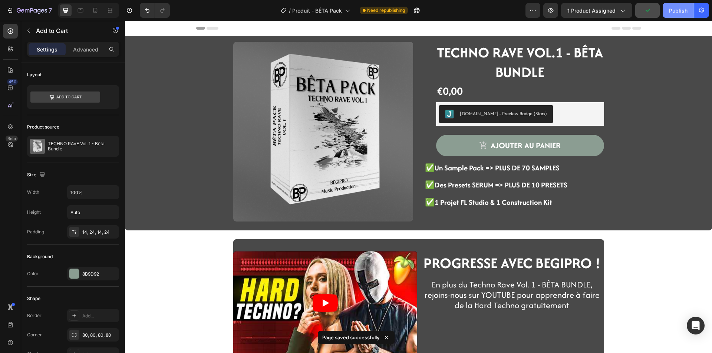
click at [671, 13] on div "Publish" at bounding box center [678, 11] width 19 height 8
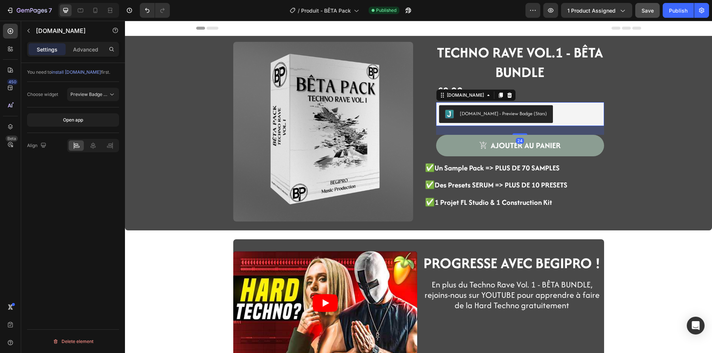
click at [559, 122] on div "[DOMAIN_NAME] - Preview Badge (Stars)" at bounding box center [520, 114] width 162 height 18
click at [565, 116] on div "[DOMAIN_NAME] - Preview Badge (Stars)" at bounding box center [520, 114] width 162 height 18
click at [93, 50] on p "Advanced" at bounding box center [85, 50] width 25 height 8
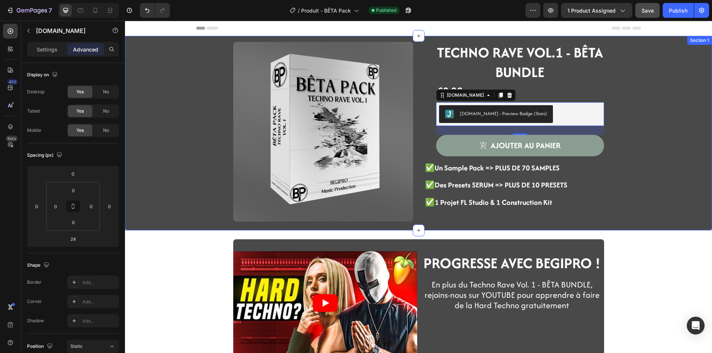
click at [619, 129] on div "Product Images TECHNO RAVE VOL.1 - BÊTA BUNDLE Heading €0,00 Product Price Prod…" at bounding box center [419, 136] width 576 height 189
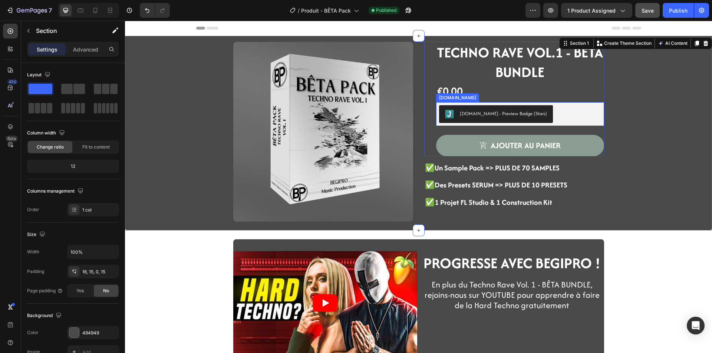
click at [552, 110] on div "[DOMAIN_NAME] - Preview Badge (Stars)" at bounding box center [520, 114] width 162 height 18
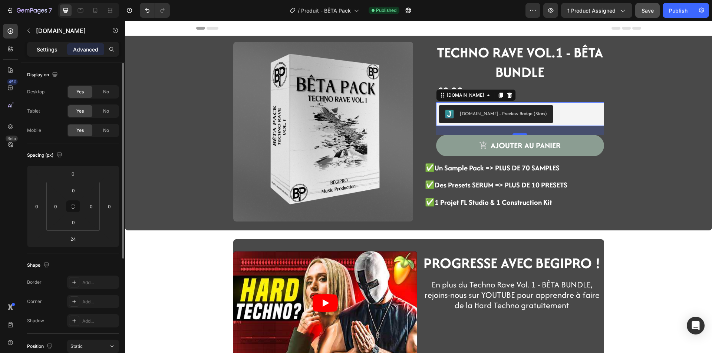
click at [46, 49] on p "Settings" at bounding box center [47, 50] width 21 height 8
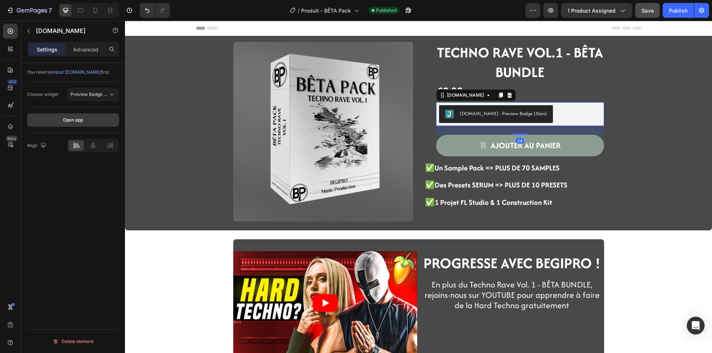
click at [69, 126] on button "Open app" at bounding box center [73, 119] width 92 height 13
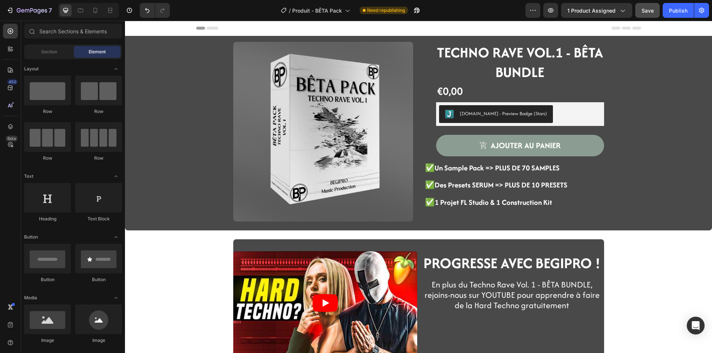
click at [499, 170] on strong "✅Un Sample Pack => PLUS DE 70 SAMPLES" at bounding box center [492, 168] width 135 height 10
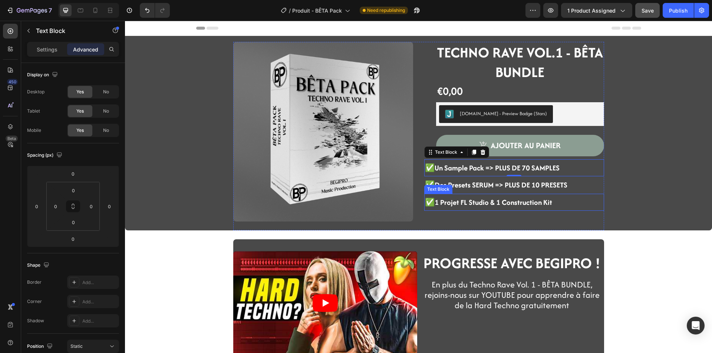
click at [447, 189] on div "Text Block" at bounding box center [438, 189] width 25 height 7
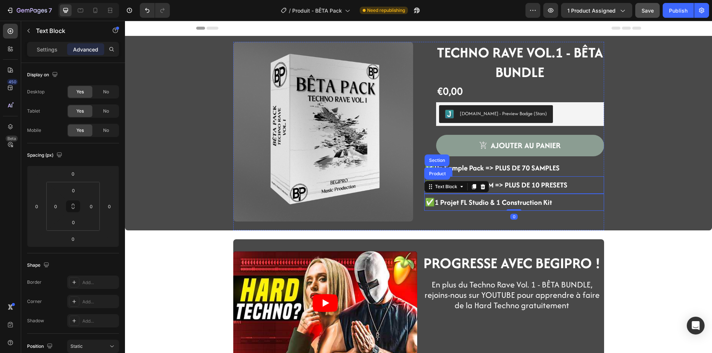
click at [523, 180] on strong "✅Des Presets SERUM => PLUS DE 10 PRESETS" at bounding box center [496, 185] width 142 height 10
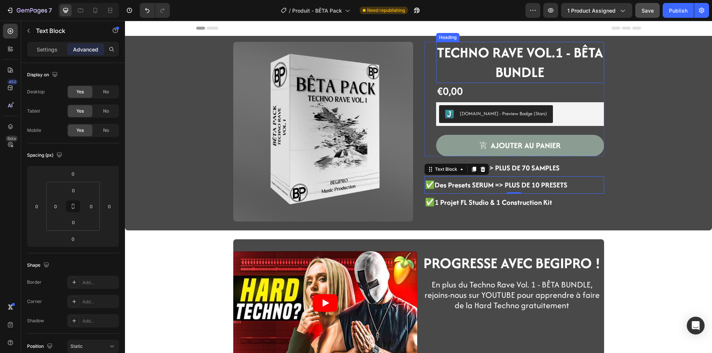
click at [449, 50] on div "TECHNO RAVE VOL.1 - BÊTA BUNDLE Heading" at bounding box center [520, 62] width 168 height 41
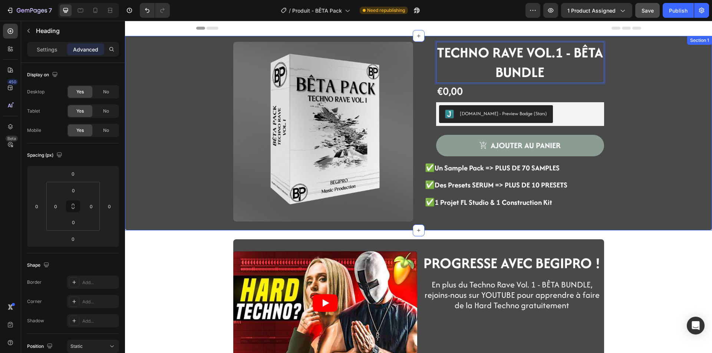
click at [655, 124] on div "Product Images TECHNO RAVE VOL.1 - BÊTA BUNDLE Heading 0 €0,00 Product Price Pr…" at bounding box center [419, 136] width 576 height 189
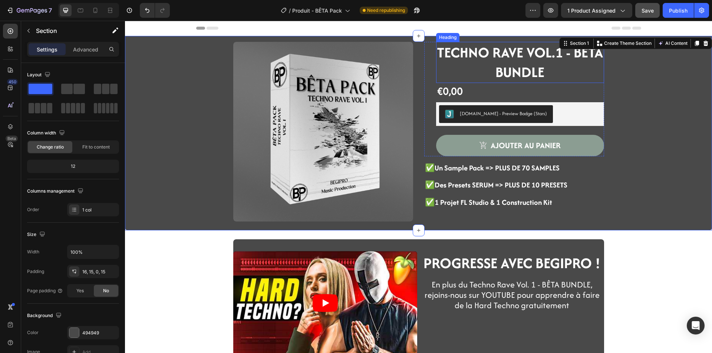
click at [528, 69] on strong "TECHNO RAVE VOL.1 - BÊTA BUNDLE" at bounding box center [520, 62] width 166 height 40
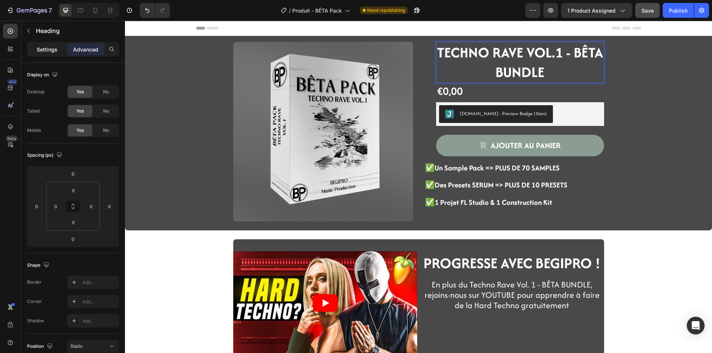
click at [37, 50] on p "Settings" at bounding box center [47, 50] width 21 height 8
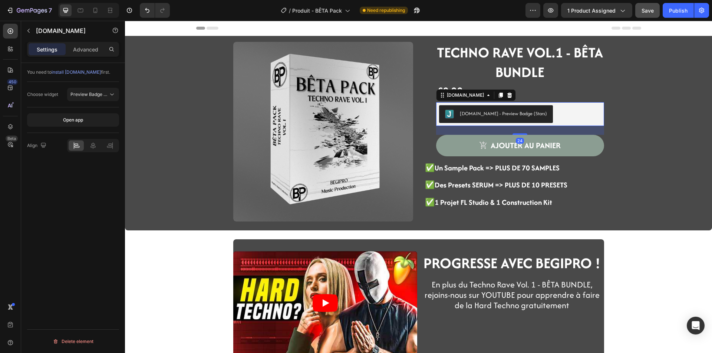
click at [468, 108] on button "[DOMAIN_NAME] - Preview Badge (Stars)" at bounding box center [496, 114] width 114 height 18
click at [529, 96] on div "€0,00 Product Price Product Price Row" at bounding box center [520, 91] width 168 height 16
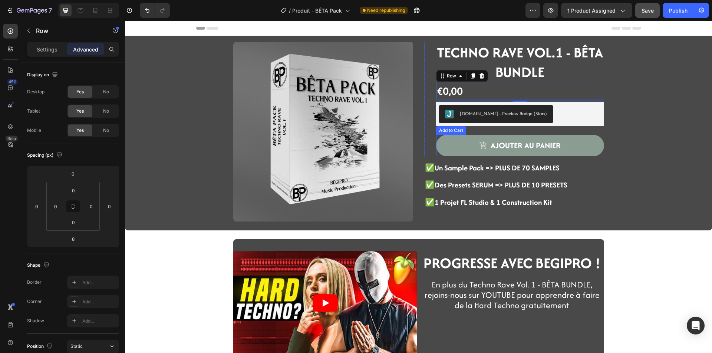
click at [436, 137] on div "ajouter au panier Add to Cart" at bounding box center [520, 146] width 168 height 22
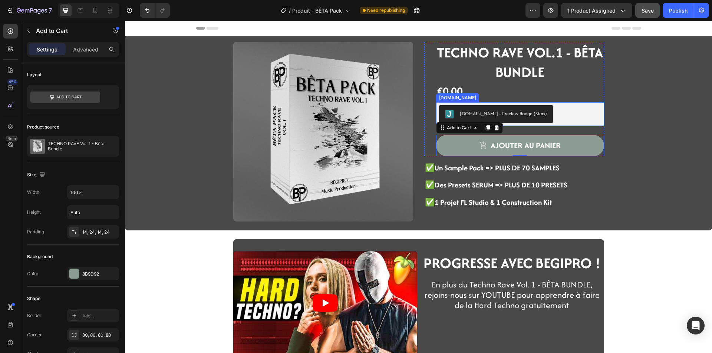
click at [543, 120] on div "[DOMAIN_NAME] - Preview Badge (Stars)" at bounding box center [520, 114] width 162 height 18
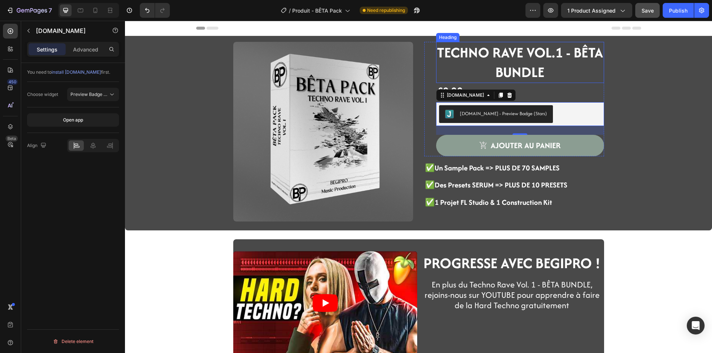
click at [501, 59] on strong "TECHNO RAVE VOL.1 - BÊTA BUNDLE" at bounding box center [520, 62] width 166 height 40
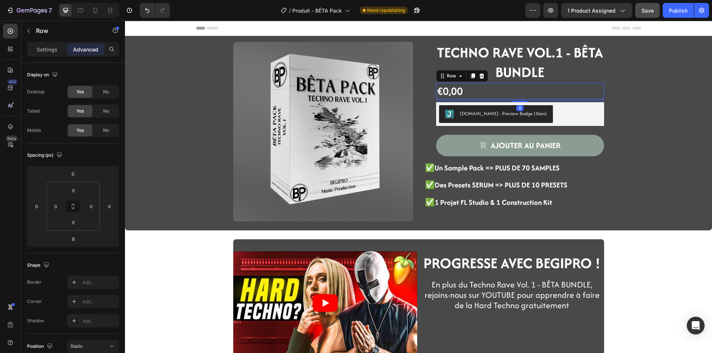
click at [488, 92] on div "€0,00 Product Price Product Price Row 8" at bounding box center [520, 91] width 168 height 16
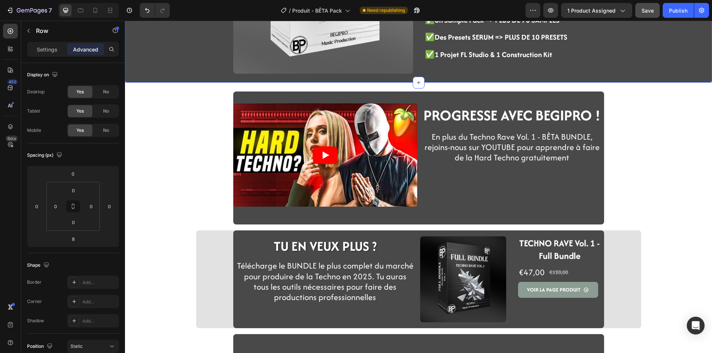
scroll to position [148, 0]
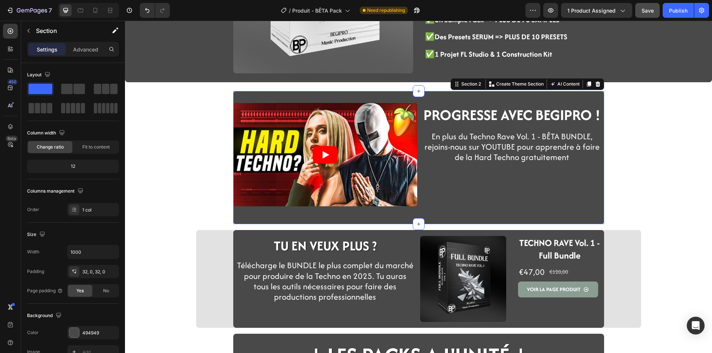
click at [253, 219] on div "Video PROGRESSE AVEC BEGIPRO ! Heading Row En plus du Techno Rave Vol. 1 - BÊTA…" at bounding box center [418, 157] width 371 height 133
click at [79, 50] on p "Advanced" at bounding box center [85, 50] width 25 height 8
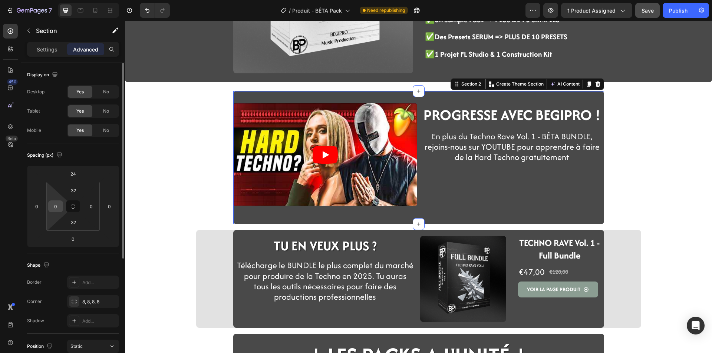
click at [56, 206] on input "0" at bounding box center [55, 206] width 11 height 11
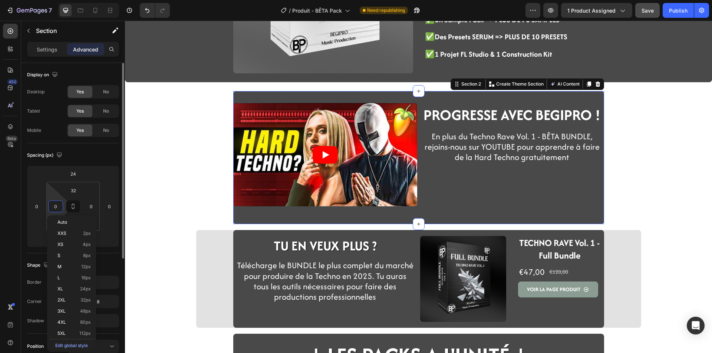
type input "8"
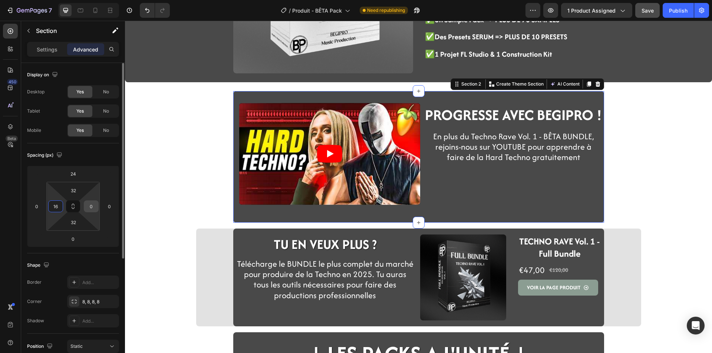
type input "16"
click at [93, 207] on input "0" at bounding box center [91, 206] width 11 height 11
type input "16"
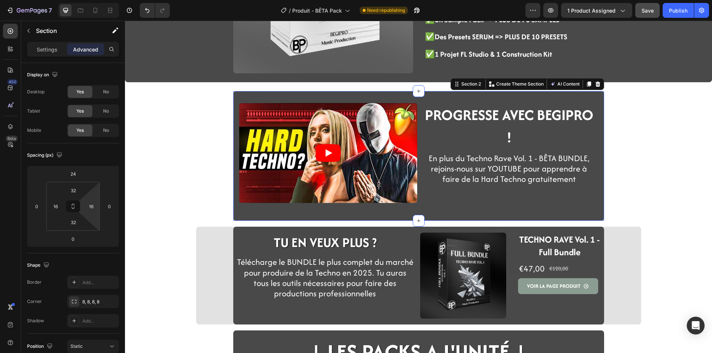
click at [190, 184] on div "Product Images ⁠⁠⁠⁠⁠⁠⁠ TECHNO RAVE VOL.1 - BÊTA BUNDLE Heading €0,00 Product Pr…" at bounding box center [418, 234] width 587 height 692
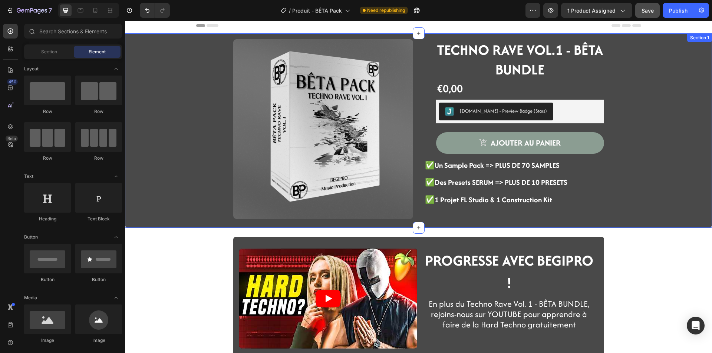
scroll to position [0, 0]
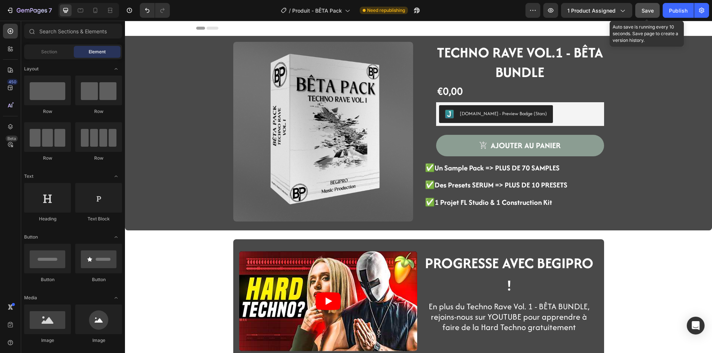
click at [646, 14] on div "Save" at bounding box center [647, 11] width 12 height 8
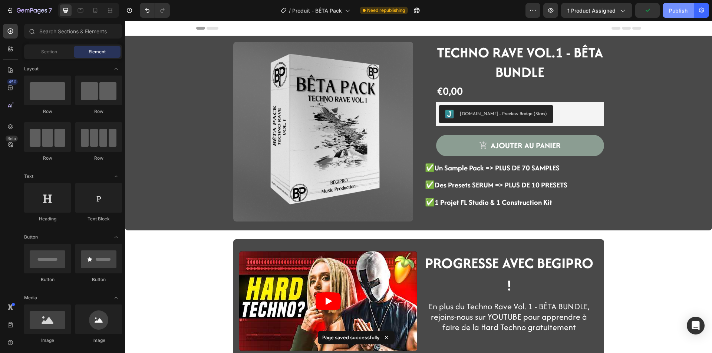
click at [677, 13] on div "Publish" at bounding box center [678, 11] width 19 height 8
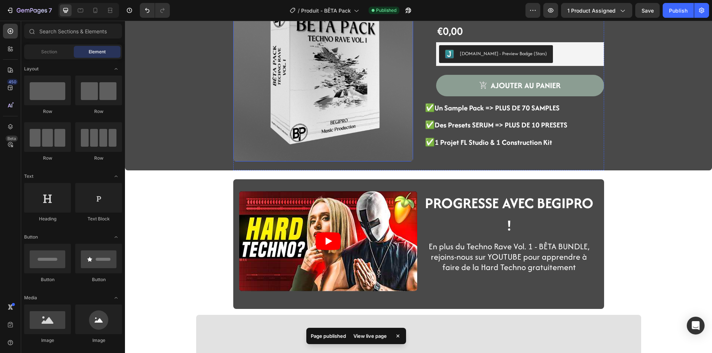
scroll to position [74, 0]
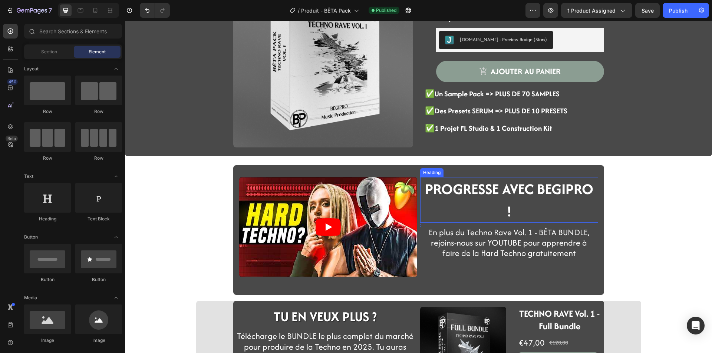
click at [467, 189] on span "PROGRESSE AVEC BEGIPRO !" at bounding box center [509, 200] width 168 height 43
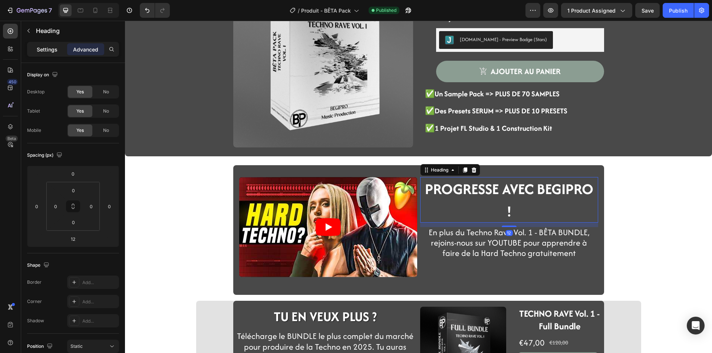
click at [49, 49] on p "Settings" at bounding box center [47, 50] width 21 height 8
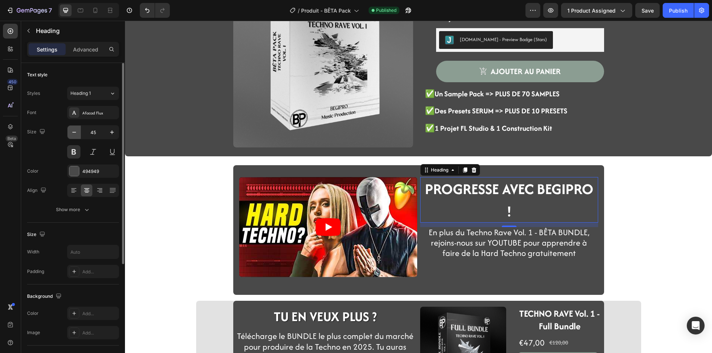
click at [76, 134] on icon "button" at bounding box center [73, 132] width 7 height 7
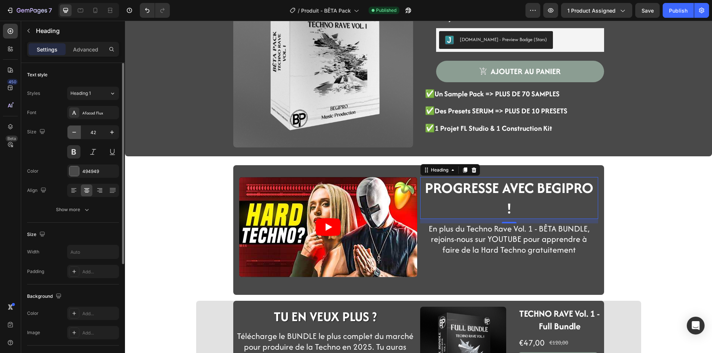
click at [76, 134] on icon "button" at bounding box center [73, 132] width 7 height 7
click at [109, 133] on icon "button" at bounding box center [111, 132] width 7 height 7
click at [106, 135] on button "button" at bounding box center [111, 132] width 13 height 13
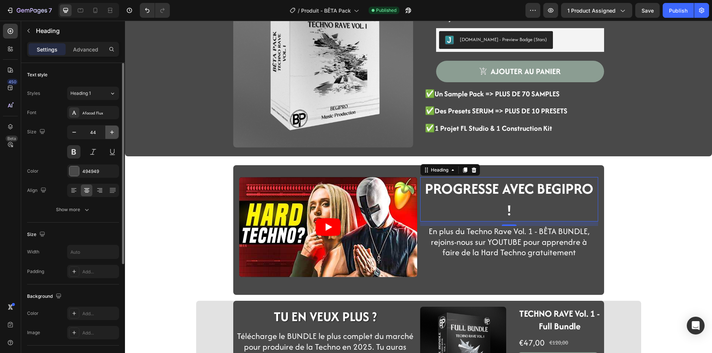
type input "45"
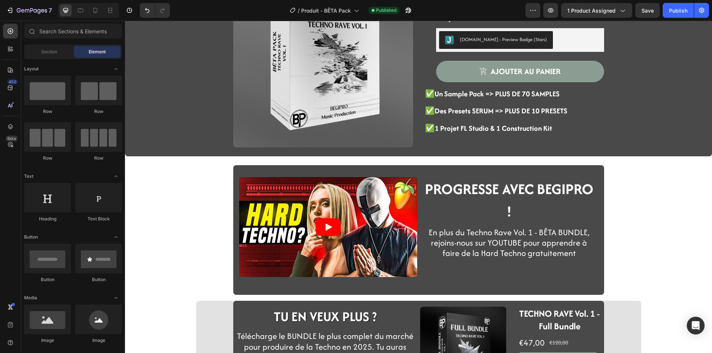
click at [168, 196] on div "Product Images TECHNO RAVE VOL.1 - BÊTA BUNDLE Heading €0,00 Product Price Prod…" at bounding box center [418, 308] width 587 height 692
click at [491, 207] on h2 "PROGRESSE AVEC BEGIPRO !" at bounding box center [509, 200] width 178 height 46
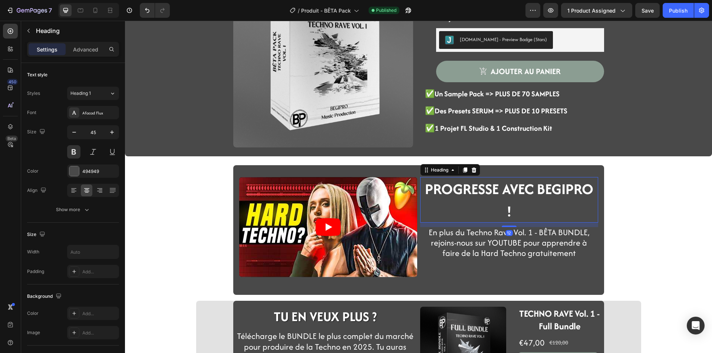
click at [513, 218] on h2 "PROGRESSE AVEC BEGIPRO !" at bounding box center [509, 200] width 178 height 46
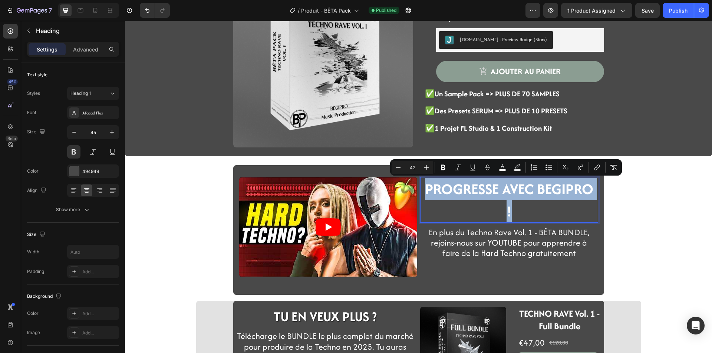
drag, startPoint x: 454, startPoint y: 185, endPoint x: 423, endPoint y: 188, distance: 30.9
click at [423, 188] on p "PROGRESSE AVEC BEGIPRO !" at bounding box center [509, 200] width 176 height 44
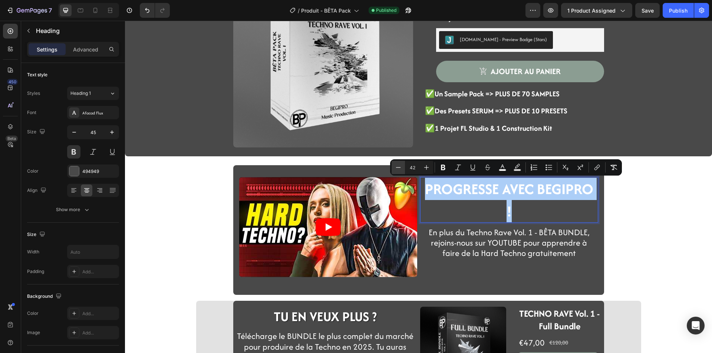
click at [402, 169] on icon "Editor contextual toolbar" at bounding box center [397, 167] width 7 height 7
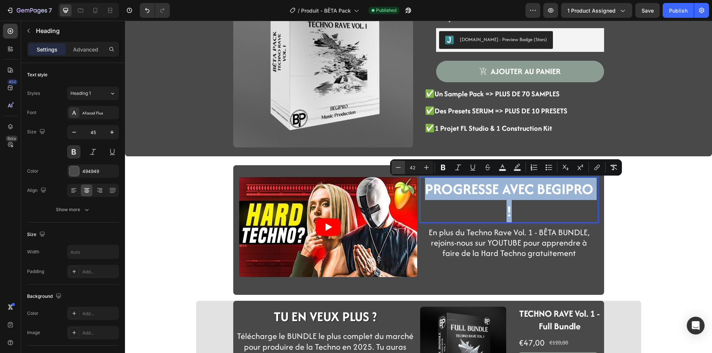
type input "41"
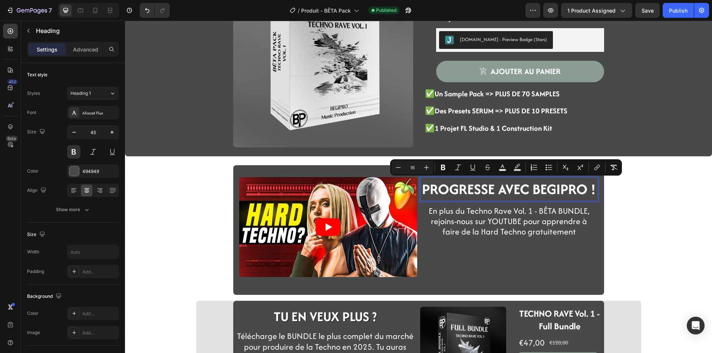
click at [193, 245] on div "Product Images TECHNO RAVE VOL.1 - BÊTA BUNDLE Heading €0,00 Product Price Prod…" at bounding box center [418, 308] width 587 height 692
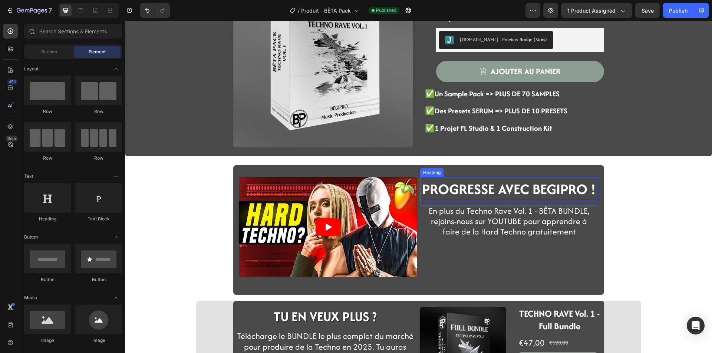
click at [535, 198] on span "PROGRESSE AVEC BEGIPRO !" at bounding box center [509, 189] width 174 height 20
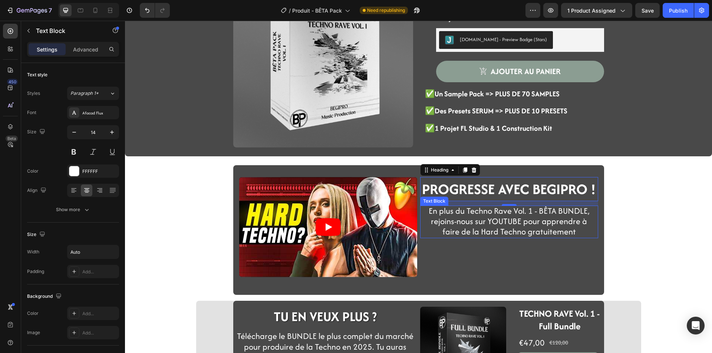
click at [480, 229] on span "En plus du Techno Rave Vol. 1 - BÊTA BUNDLE, rejoins-nous sur YOUTUBE pour appr…" at bounding box center [509, 221] width 161 height 33
click at [504, 193] on span "PROGRESSE AVEC BEGIPRO !" at bounding box center [509, 189] width 174 height 20
click at [465, 232] on span "En plus du Techno Rave Vol. 1 - BÊTA BUNDLE, rejoins-nous sur YOUTUBE pour appr…" at bounding box center [509, 221] width 161 height 33
click at [450, 216] on span "En plus du Techno Rave Vol. 1 - BÊTA BUNDLE, rejoins-nous sur YOUTUBE pour appr…" at bounding box center [509, 221] width 161 height 33
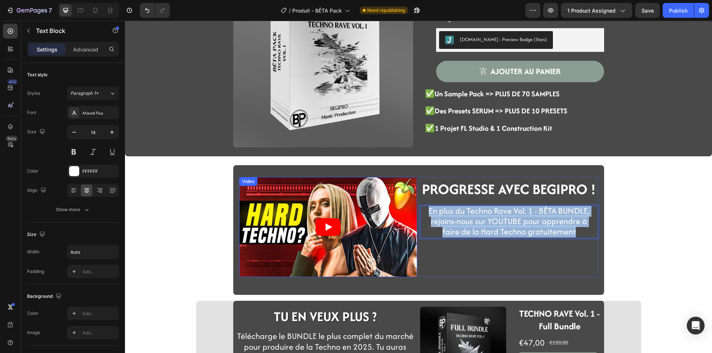
drag, startPoint x: 574, startPoint y: 232, endPoint x: 396, endPoint y: 197, distance: 180.8
click at [396, 197] on div "Video ⁠⁠⁠⁠⁠⁠⁠ PROGRESSE AVEC BEGIPRO ! Heading Row En plus du Techno Rave Vol. …" at bounding box center [418, 227] width 359 height 100
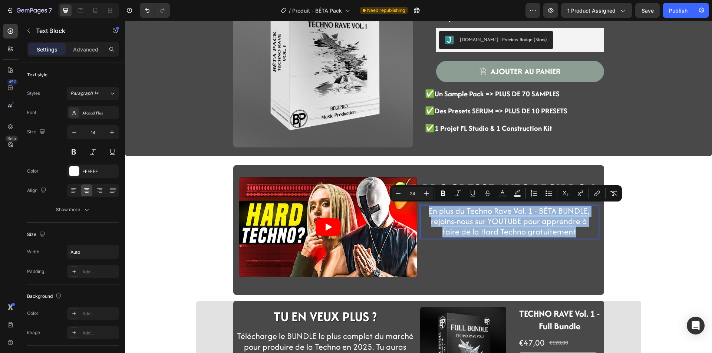
click at [186, 159] on div "Product Images TECHNO RAVE VOL.1 - BÊTA BUNDLE Heading €0,00 Product Price Prod…" at bounding box center [418, 308] width 587 height 692
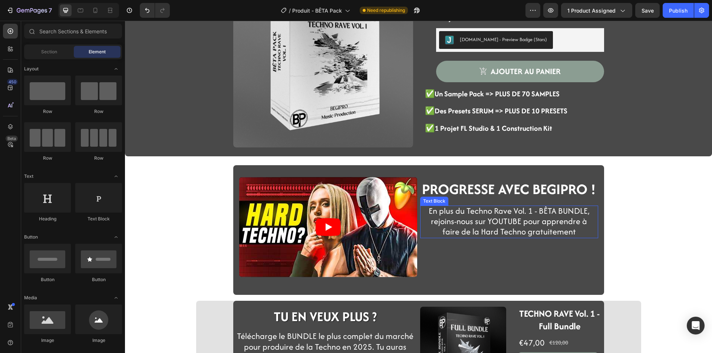
click at [509, 212] on span "En plus du Techno Rave Vol. 1 - BÊTA BUNDLE, rejoins-nous sur YOUTUBE pour appr…" at bounding box center [509, 221] width 161 height 33
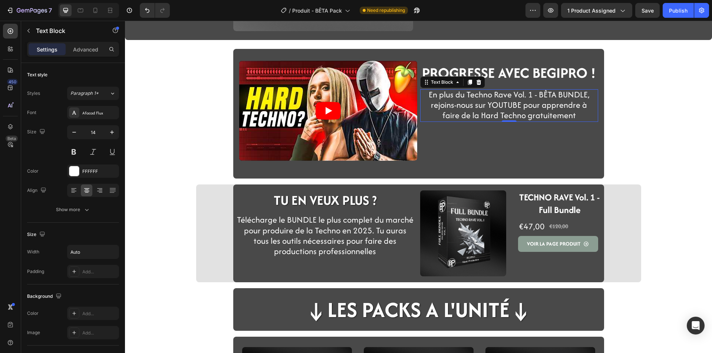
scroll to position [188, 0]
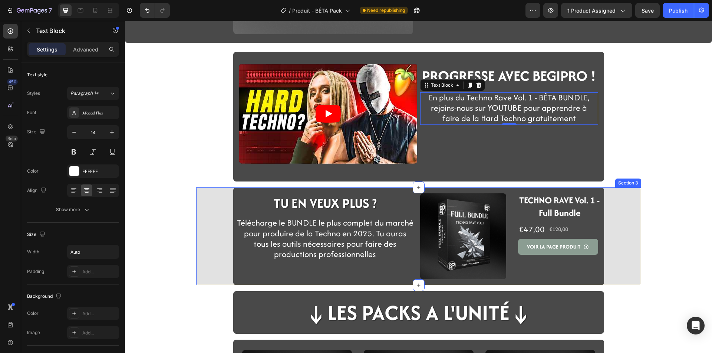
click at [227, 267] on div "TU EN VEUX PLUS ? Heading Row Télécharge le BUNDLE le plus complet du marché po…" at bounding box center [418, 237] width 445 height 98
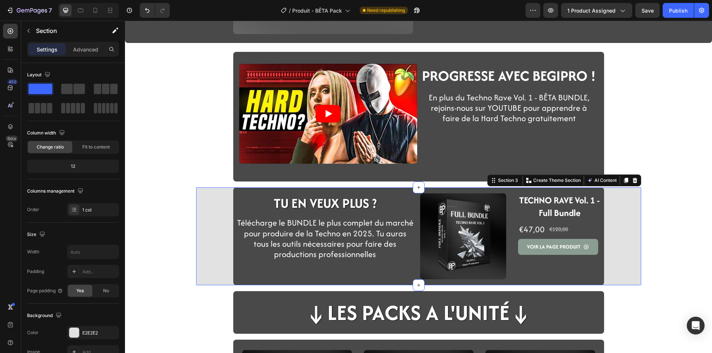
copy span "En plus du Techno Rave Vol. 1 - BÊTA BUNDLE, rejoins-nous sur YOUTUBE pour appr…"
click at [331, 232] on span "Télécharge le BUNDLE le plus complet du marché pour produire de la Techno en 20…" at bounding box center [325, 238] width 176 height 43
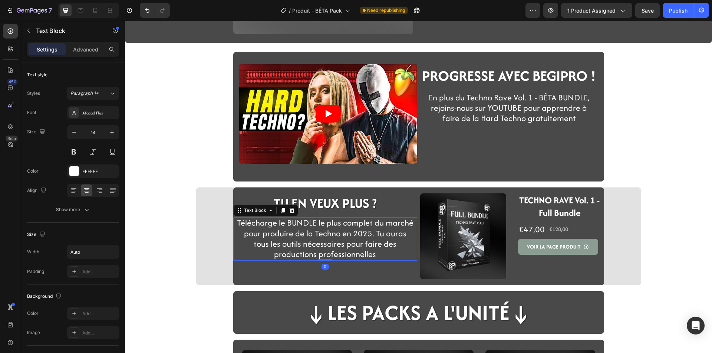
click at [330, 232] on span "Télécharge le BUNDLE le plus complet du marché pour produire de la Techno en 20…" at bounding box center [325, 238] width 176 height 43
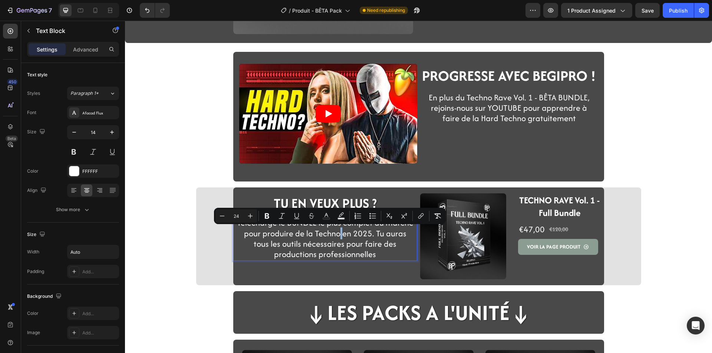
click at [329, 234] on span "Télécharge le BUNDLE le plus complet du marché pour produire de la Techno en 20…" at bounding box center [325, 238] width 176 height 43
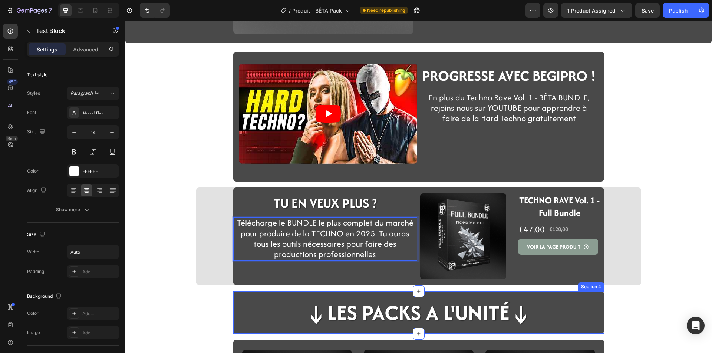
click at [233, 332] on div "↓LES PACKS A L'UNITé↓ Heading Row" at bounding box center [418, 315] width 371 height 37
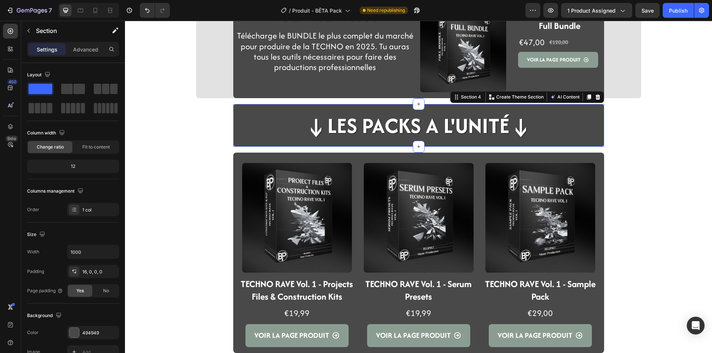
scroll to position [482, 0]
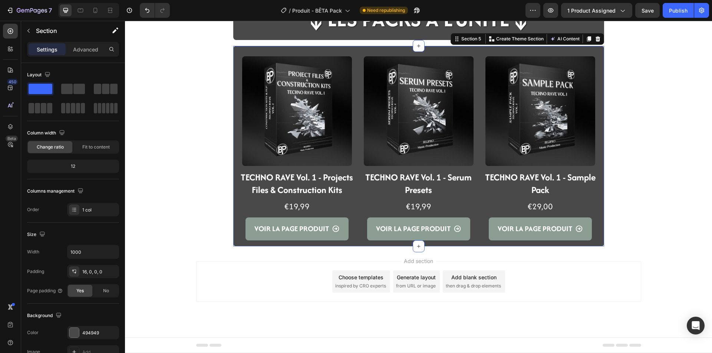
click at [233, 244] on div "Product Images TECHNO RAVE Vol. 1 - Projects Files & Construction Kits Product …" at bounding box center [418, 146] width 371 height 201
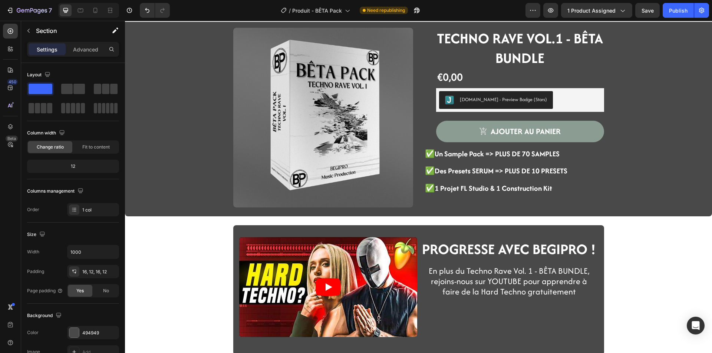
scroll to position [0, 0]
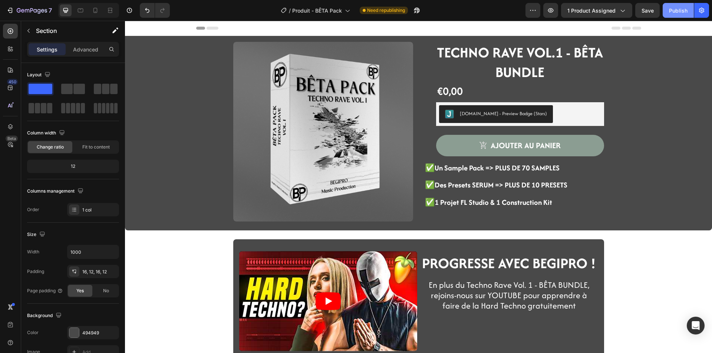
click at [679, 15] on button "Publish" at bounding box center [678, 10] width 31 height 15
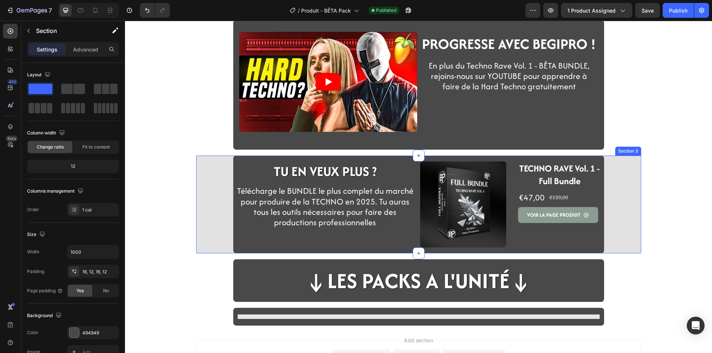
scroll to position [222, 0]
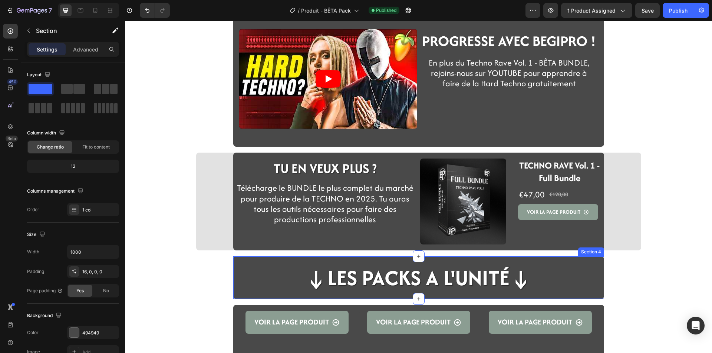
click at [236, 297] on div "↓LES PACKS A L'UNITé↓ Heading Row" at bounding box center [418, 280] width 371 height 37
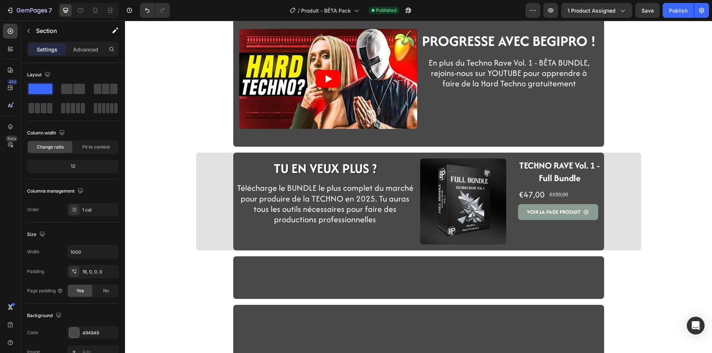
scroll to position [0, 0]
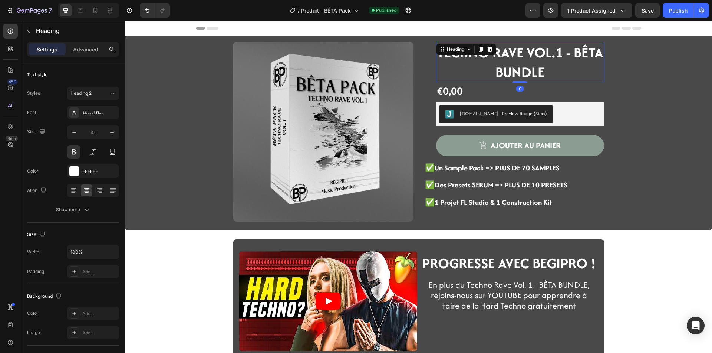
click at [509, 56] on strong "TECHNO RAVE VOL.1 - BÊTA BUNDLE" at bounding box center [520, 62] width 166 height 40
click at [450, 94] on div "€0,00" at bounding box center [449, 91] width 27 height 16
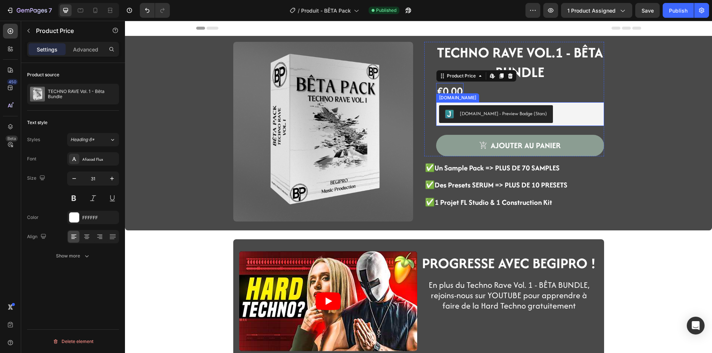
click at [556, 125] on div "[DOMAIN_NAME] - Preview Badge (Stars)" at bounding box center [520, 114] width 168 height 24
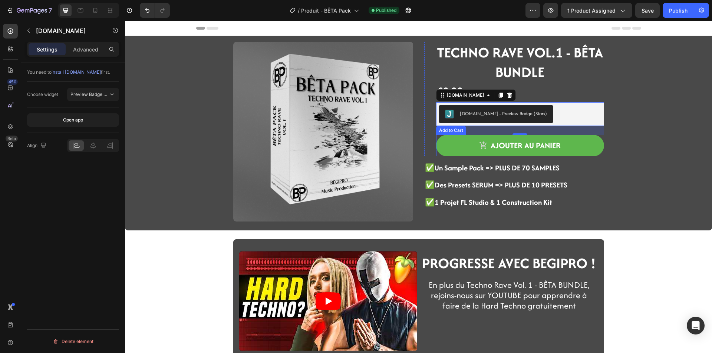
click at [440, 153] on button "ajouter au panier" at bounding box center [520, 146] width 168 height 22
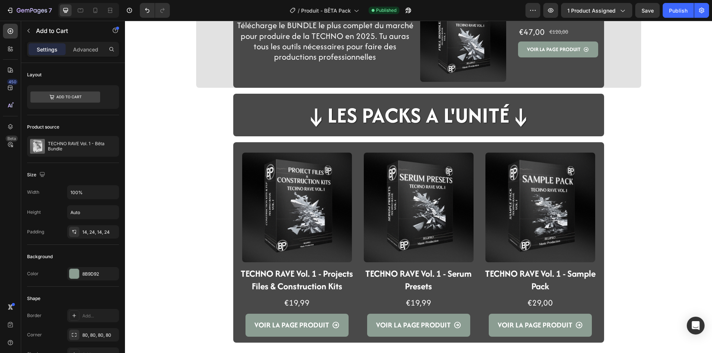
scroll to position [259, 0]
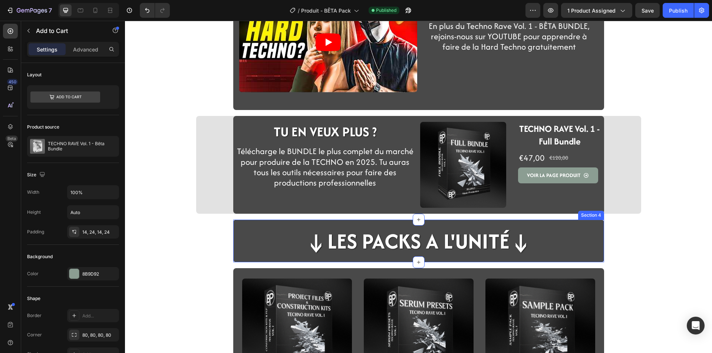
click at [233, 262] on div "↓LES PACKS A L'UNITé↓ Heading Row" at bounding box center [418, 244] width 371 height 37
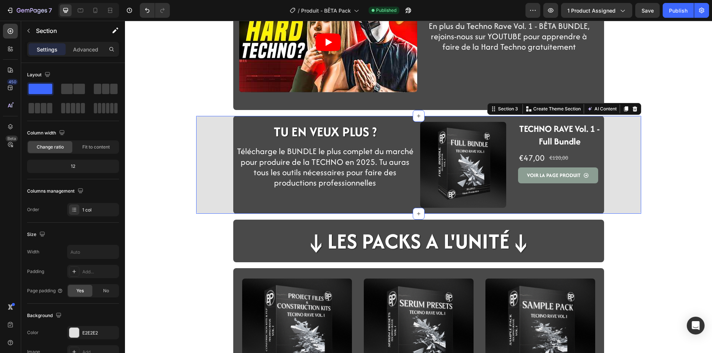
click at [200, 212] on div "TU EN VEUX PLUS ? Heading Row Télécharge le BUNDLE le plus complet du marché po…" at bounding box center [418, 165] width 445 height 98
click at [177, 245] on div "Video PROGRESSE AVEC BEGIPRO ! Heading Row En plus du Techno Rave Vol. 1 - BÊTA…" at bounding box center [418, 123] width 587 height 692
click at [196, 201] on div "TU EN VEUX PLUS ? Heading Row Télécharge le BUNDLE le plus complet du marché po…" at bounding box center [418, 165] width 445 height 98
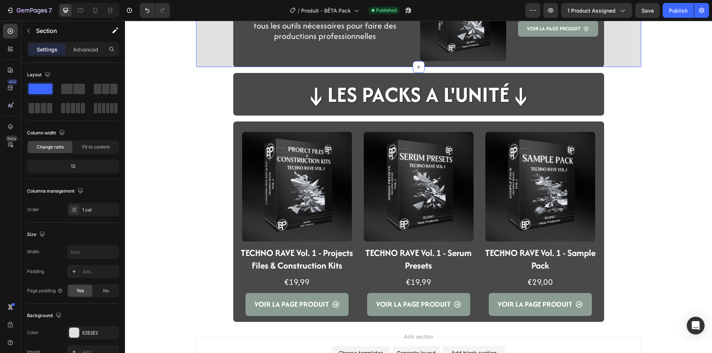
scroll to position [407, 0]
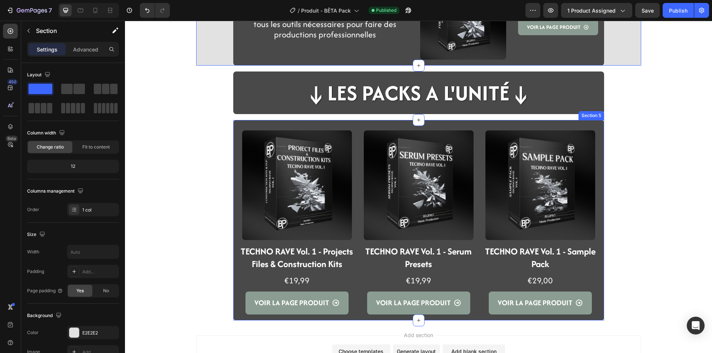
click at [233, 317] on div "Product Images TECHNO RAVE Vol. 1 - Projects Files & Construction Kits Product …" at bounding box center [418, 220] width 371 height 201
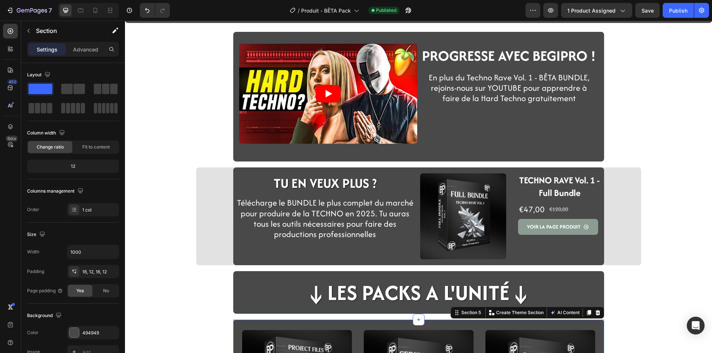
scroll to position [0, 0]
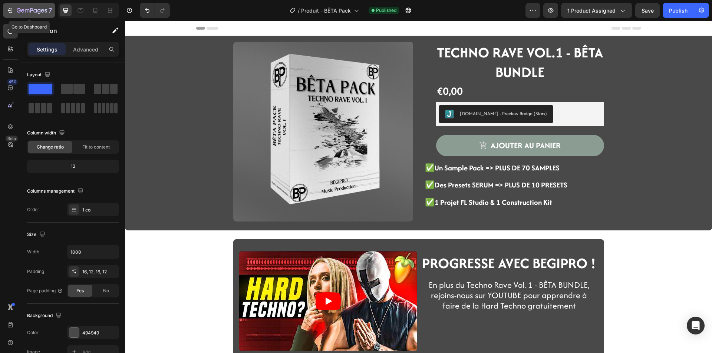
click at [29, 7] on div "7" at bounding box center [34, 10] width 35 height 9
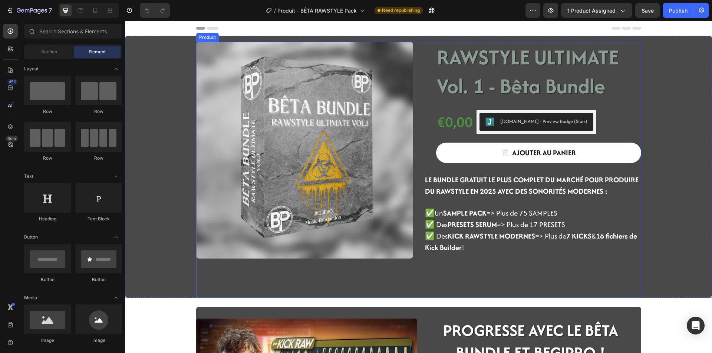
click at [213, 287] on div "Product Images" at bounding box center [304, 170] width 217 height 256
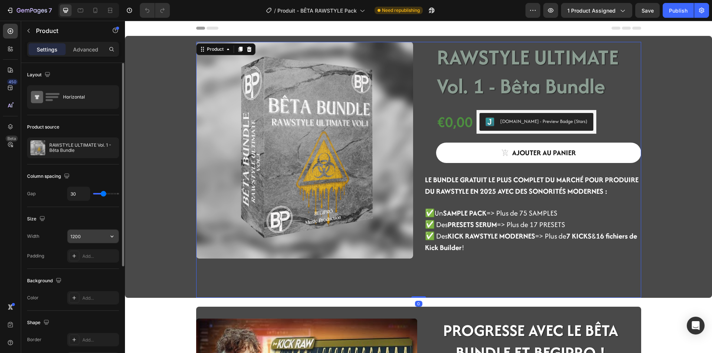
click at [90, 237] on input "1200" at bounding box center [92, 236] width 51 height 13
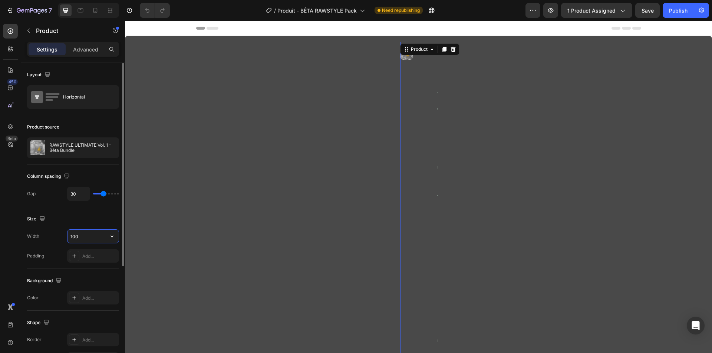
type input "1000"
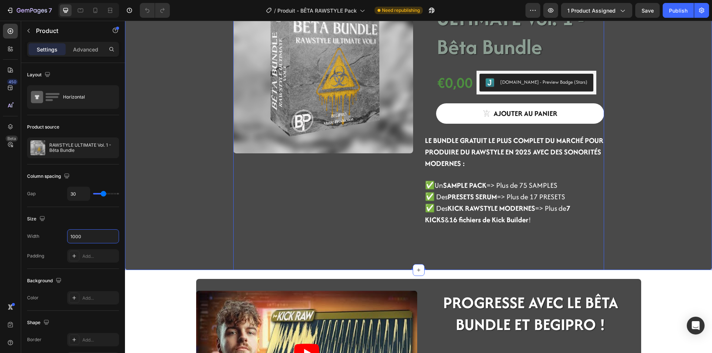
scroll to position [74, 0]
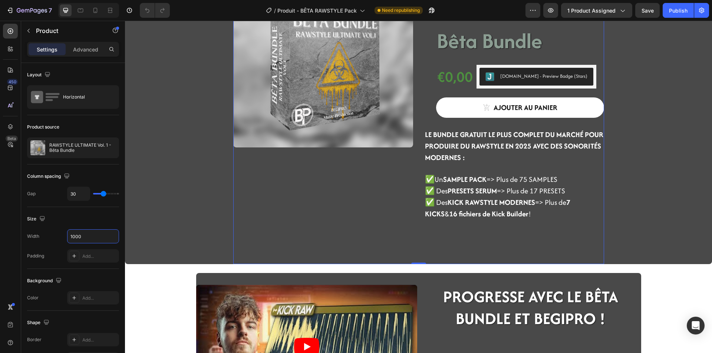
click at [167, 272] on div "Product Images RAWSTYLE ULTIMATE Vol. 1 - Bêta Bundle Product Title €0,00 Produ…" at bounding box center [418, 330] width 587 height 737
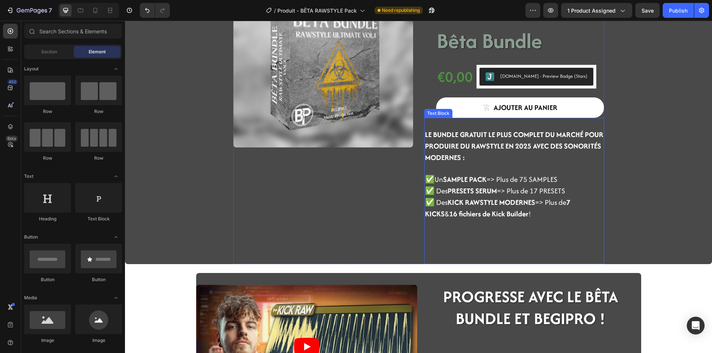
click at [510, 201] on strong "KICK RAWSTYLE MODERNES" at bounding box center [490, 202] width 87 height 10
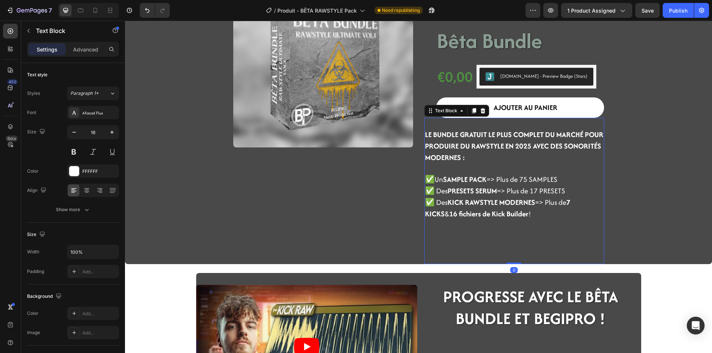
click at [514, 211] on p "✅ Des KICK RAWSTYLE MODERNES => Plus de 7 KICKS & 16 fichiers de Kick Builder !" at bounding box center [514, 208] width 178 height 23
drag, startPoint x: 509, startPoint y: 213, endPoint x: 426, endPoint y: 203, distance: 83.3
click at [426, 203] on p "✅ Des KICK RAWSTYLE MODERNES => Plus de 7 KICKS & 16 fichiers de Kick Builder !" at bounding box center [514, 208] width 178 height 23
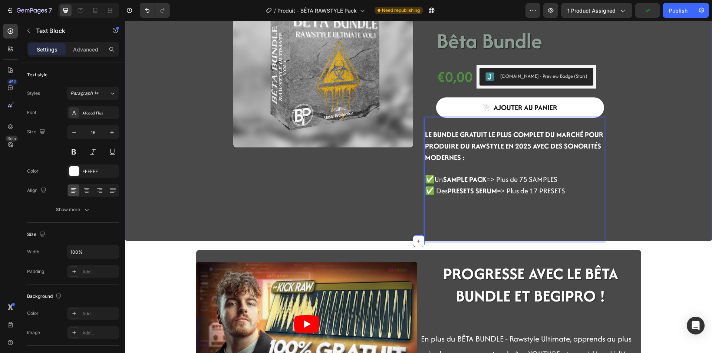
click at [630, 212] on div "Product Images RAWSTYLE ULTIMATE Vol. 1 - Bêta Bundle Product Title €0,00 Produ…" at bounding box center [419, 105] width 576 height 274
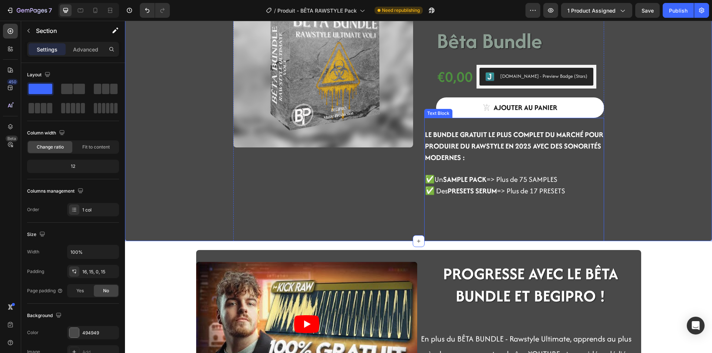
click at [478, 196] on p "✅ Des PRESETS SERUM => Plus de 17 PRESETS" at bounding box center [514, 191] width 178 height 11
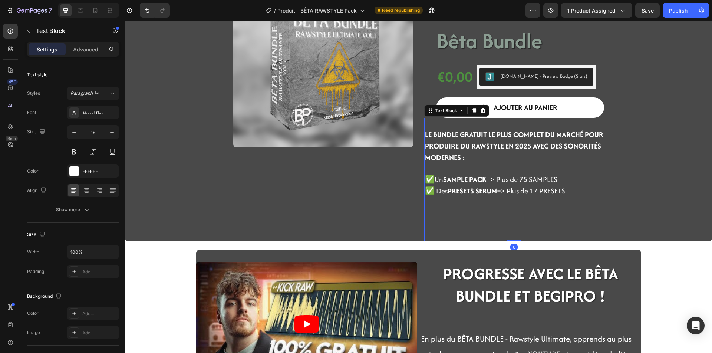
click at [480, 116] on div "Text Block" at bounding box center [456, 111] width 65 height 12
click at [480, 112] on icon at bounding box center [482, 110] width 5 height 5
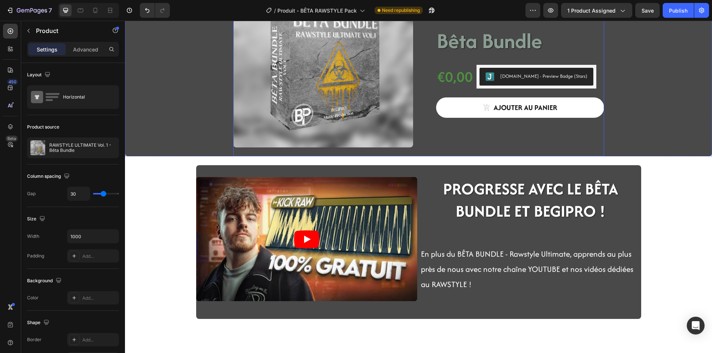
click at [471, 123] on div "RAWSTYLE ULTIMATE Vol. 1 - Bêta Bundle Product Title €0,00 Product Price Produc…" at bounding box center [514, 62] width 180 height 189
click at [469, 123] on div "RAWSTYLE ULTIMATE Vol. 1 - Bêta Bundle Product Title €0,00 Product Price Produc…" at bounding box center [514, 62] width 180 height 189
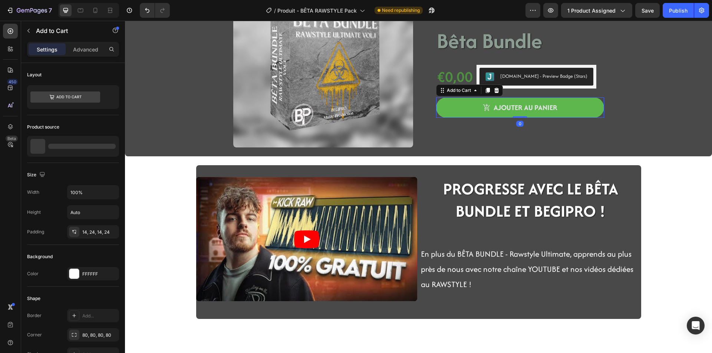
click at [469, 118] on button "ajouter au panier" at bounding box center [520, 108] width 168 height 20
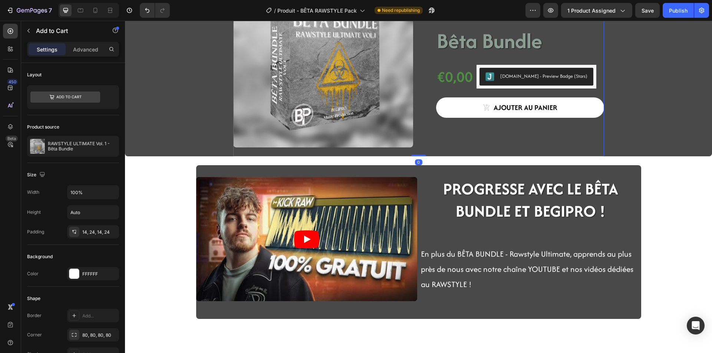
click at [463, 132] on div "RAWSTYLE ULTIMATE Vol. 1 - Bêta Bundle Product Title €0,00 Product Price Produc…" at bounding box center [514, 62] width 180 height 189
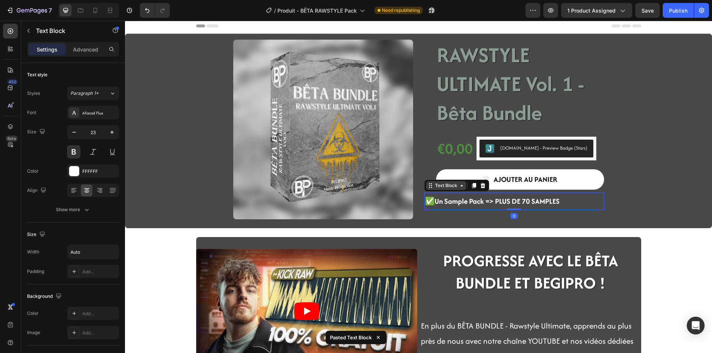
scroll to position [0, 0]
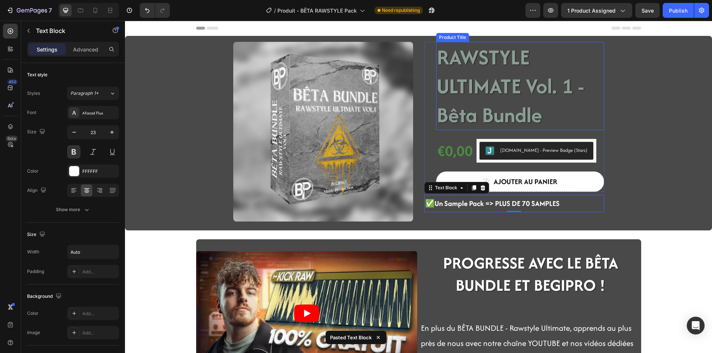
click at [491, 57] on h1 "RAWSTYLE ULTIMATE Vol. 1 - Bêta Bundle" at bounding box center [520, 86] width 168 height 88
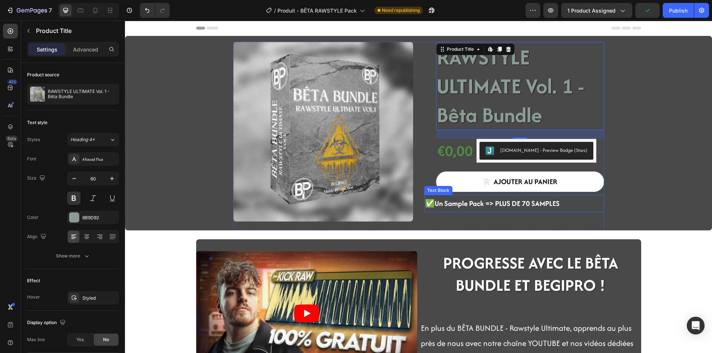
click at [522, 209] on strong "✅Un Sample Pack => PLUS DE 70 SAMPLES" at bounding box center [492, 203] width 135 height 10
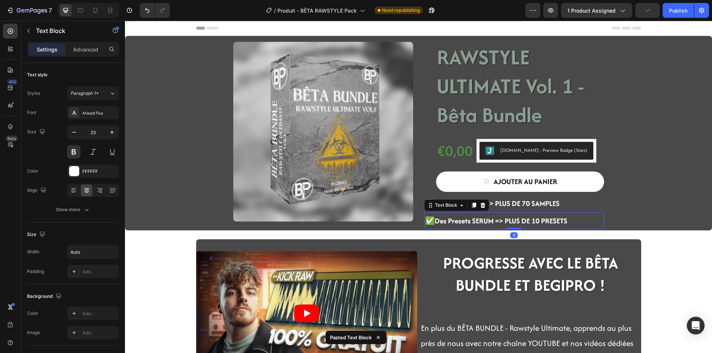
click at [502, 218] on strong "✅Des Presets SERUM => PLUS DE 10 PRESETS" at bounding box center [496, 221] width 142 height 10
click at [486, 219] on strong "✅Des Presets SERUM => PLUS DE 10 PRESETS" at bounding box center [496, 221] width 142 height 10
click at [536, 222] on strong "✅Des Presets SERUM => PLUS DE 10 PRESETS" at bounding box center [496, 221] width 142 height 10
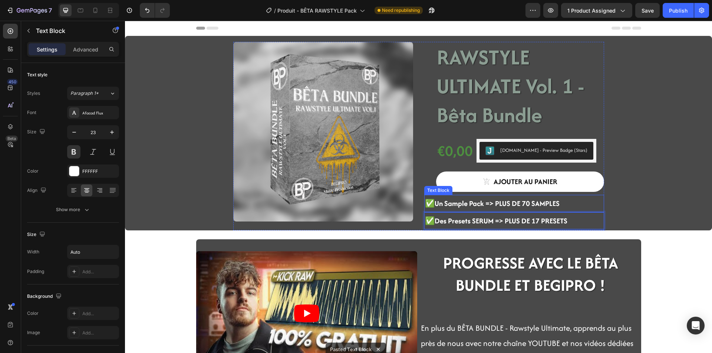
click at [529, 202] on strong "✅Un Sample Pack => PLUS DE 70 SAMPLES" at bounding box center [492, 203] width 135 height 10
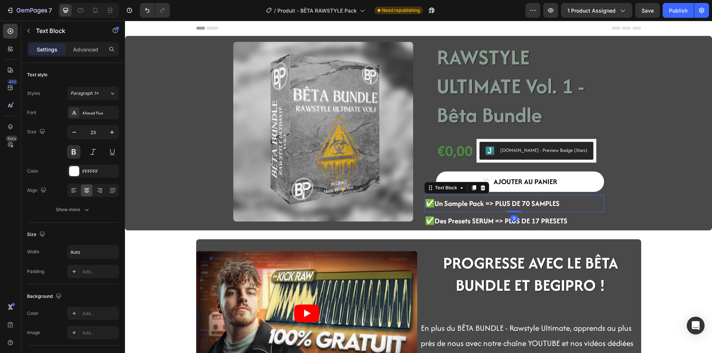
click at [528, 202] on strong "✅Un Sample Pack => PLUS DE 70 SAMPLES" at bounding box center [492, 203] width 135 height 10
click at [527, 202] on strong "✅Un Sample Pack => PLUS DE 70 SAMPLES" at bounding box center [492, 203] width 135 height 10
click at [663, 244] on div "Product Images RAWSTYLE ULTIMATE Vol. 1 - Bêta Bundle Product Title €0,00 Produ…" at bounding box center [418, 350] width 587 height 629
click at [536, 221] on strong "✅Des Presets SERUM => PLUS DE 17 PRESETS" at bounding box center [496, 221] width 142 height 10
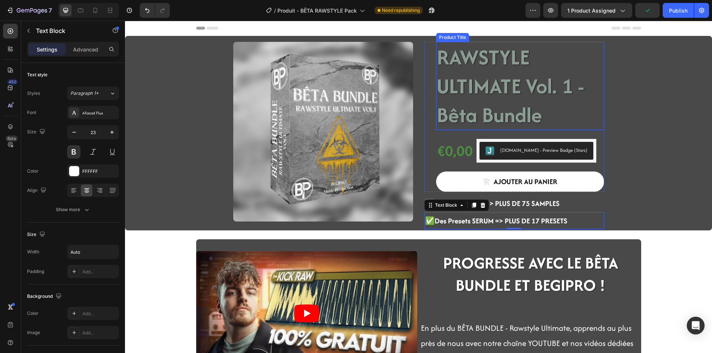
click at [491, 89] on h1 "RAWSTYLE ULTIMATE Vol. 1 - Bêta Bundle" at bounding box center [520, 86] width 168 height 88
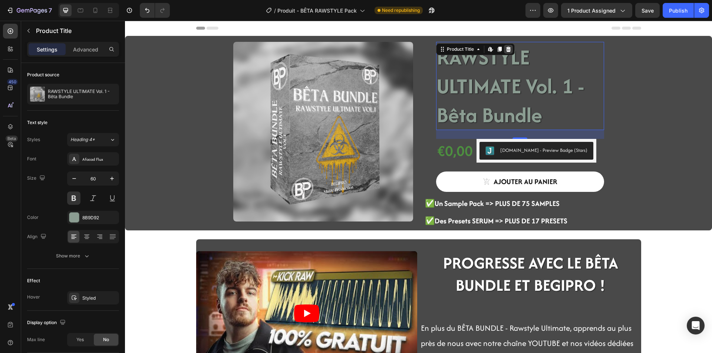
click at [508, 49] on icon at bounding box center [508, 49] width 6 height 6
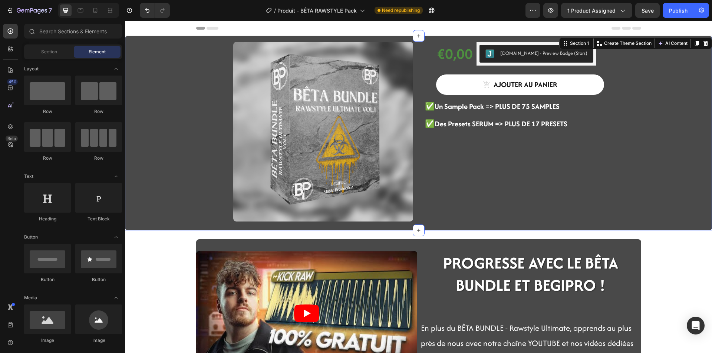
click at [467, 39] on div "Product Images €0,00 Product Price Product Price [DOMAIN_NAME] - Preview Badge …" at bounding box center [418, 133] width 587 height 195
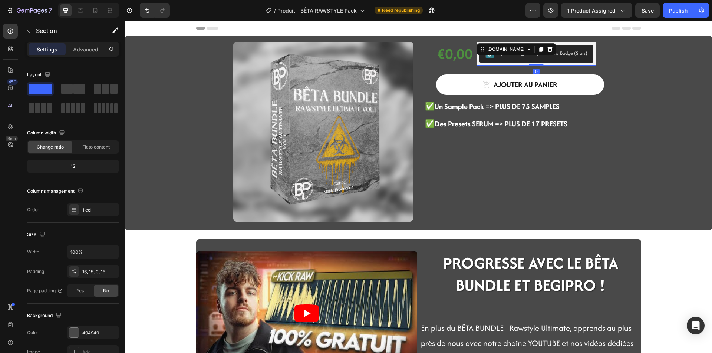
click at [486, 43] on div "[DOMAIN_NAME] - Preview Badge (Stars)" at bounding box center [536, 54] width 120 height 24
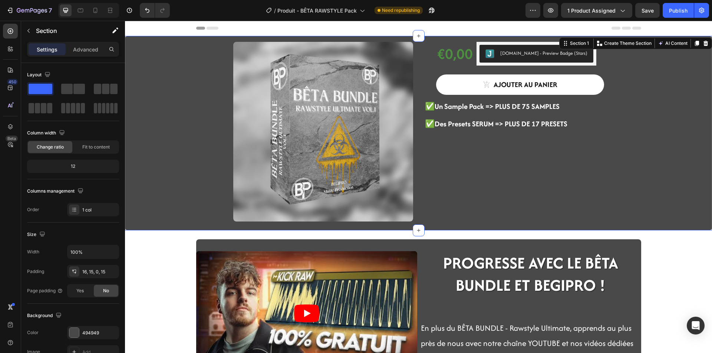
click at [479, 41] on div "Product Images €0,00 Product Price Product Price [DOMAIN_NAME] - Preview Badge …" at bounding box center [418, 133] width 587 height 195
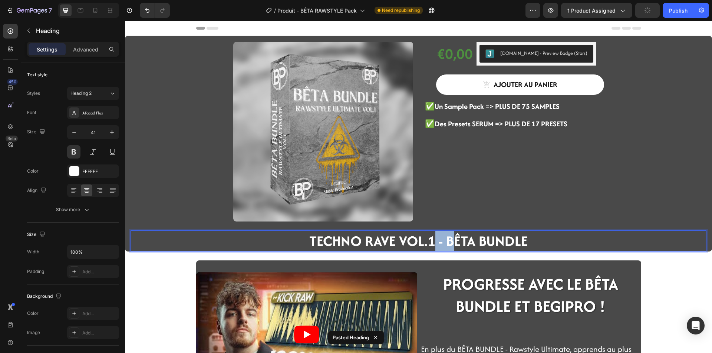
drag, startPoint x: 434, startPoint y: 239, endPoint x: 452, endPoint y: 238, distance: 18.2
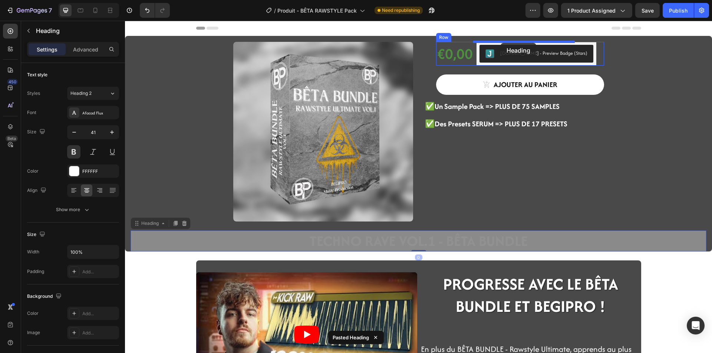
drag, startPoint x: 615, startPoint y: 237, endPoint x: 501, endPoint y: 43, distance: 225.2
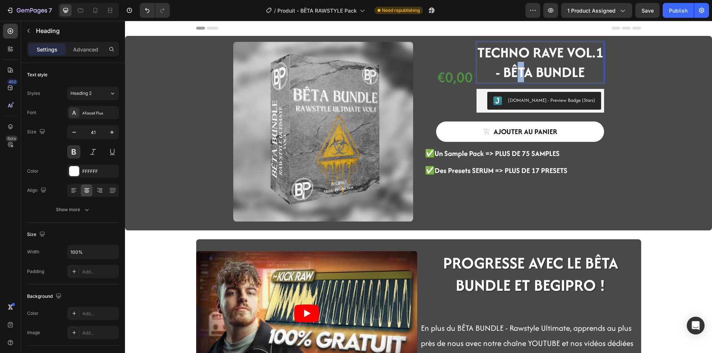
drag, startPoint x: 520, startPoint y: 70, endPoint x: 513, endPoint y: 63, distance: 10.0
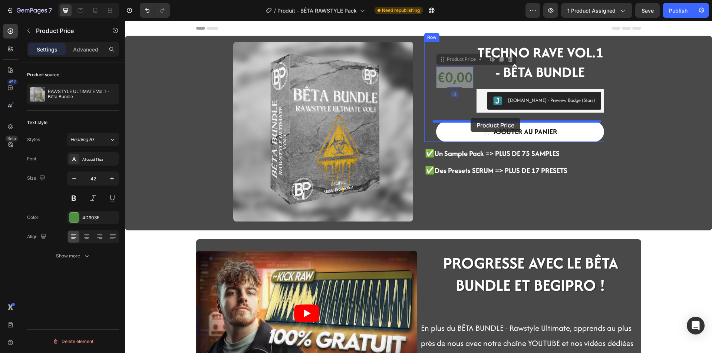
drag, startPoint x: 449, startPoint y: 82, endPoint x: 470, endPoint y: 118, distance: 42.2
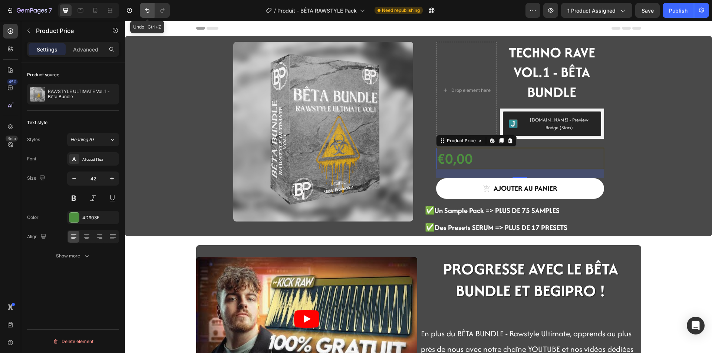
click at [150, 9] on icon "Undo/Redo" at bounding box center [146, 10] width 7 height 7
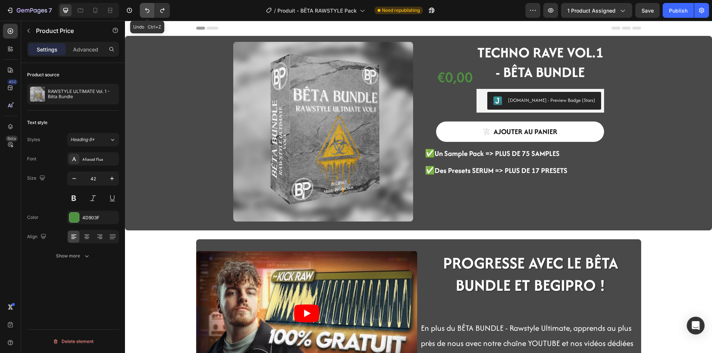
click at [150, 9] on icon "Undo/Redo" at bounding box center [146, 10] width 7 height 7
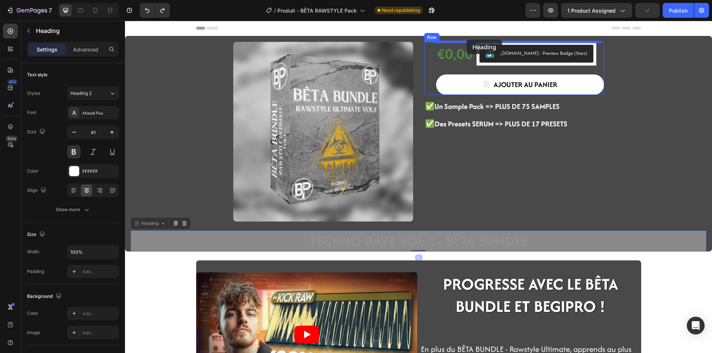
drag, startPoint x: 435, startPoint y: 242, endPoint x: 466, endPoint y: 40, distance: 205.2
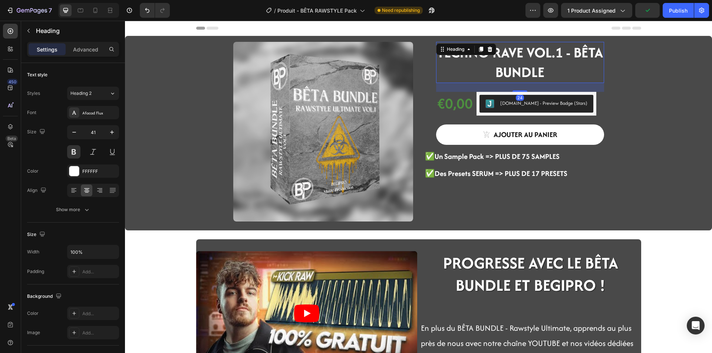
click at [545, 69] on h2 "TECHNO RAVE VOL.1 - BÊTA BUNDLE" at bounding box center [520, 62] width 168 height 41
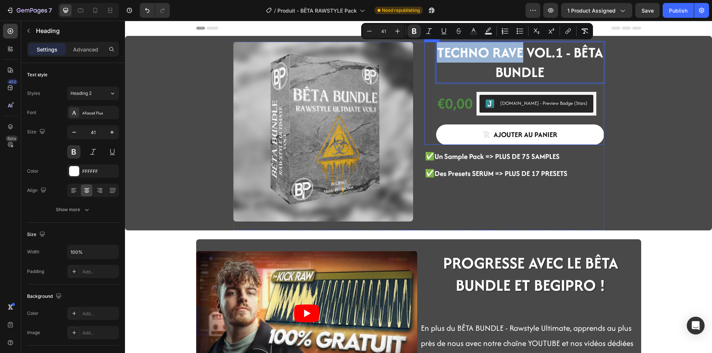
drag, startPoint x: 520, startPoint y: 50, endPoint x: 428, endPoint y: 56, distance: 91.7
click at [428, 56] on div "TECHNO RAVE VOL.1 - BÊTA BUNDLE Heading 24 €0,00 Product Price Product Price [D…" at bounding box center [514, 93] width 180 height 103
click at [484, 61] on strong "TECHNO RAVE VOL.1 - BÊTA BUNDLE" at bounding box center [520, 62] width 166 height 40
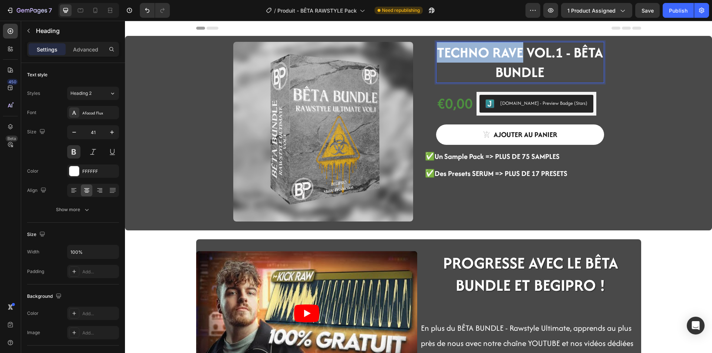
drag, startPoint x: 520, startPoint y: 52, endPoint x: 437, endPoint y: 51, distance: 82.3
click at [437, 51] on strong "TECHNO RAVE VOL.1 - BÊTA BUNDLE" at bounding box center [520, 62] width 166 height 40
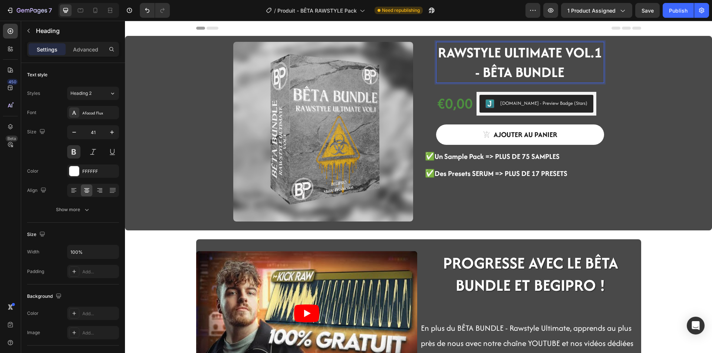
click at [160, 244] on div "Product Images RAWSTYLE ULTIMATE VOL.1 - BÊTA BUNDLE Heading 24 €0,00 Product P…" at bounding box center [418, 350] width 587 height 629
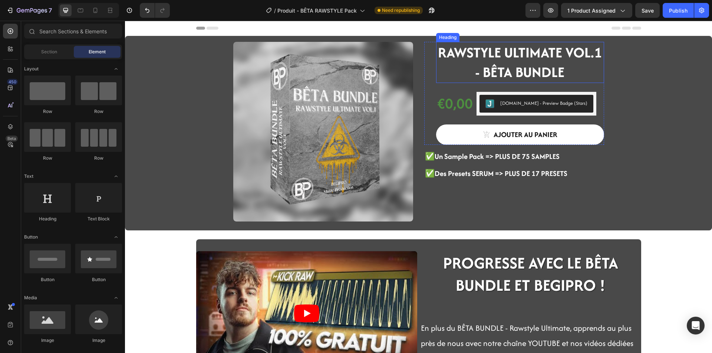
click at [483, 58] on strong "RAWSTYLE ULTIMATE VOL.1 - BÊTA BUNDLE" at bounding box center [520, 62] width 164 height 40
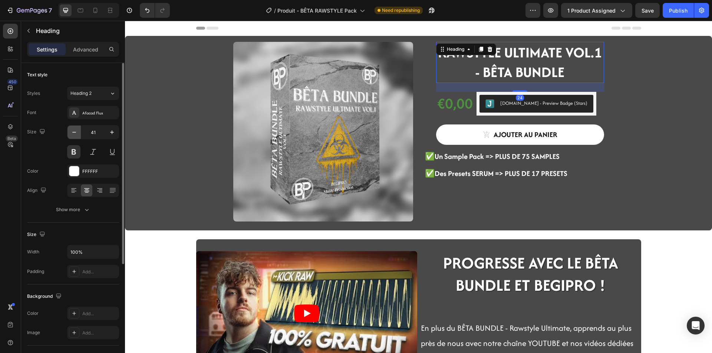
click at [73, 132] on icon "button" at bounding box center [73, 132] width 7 height 7
type input "40"
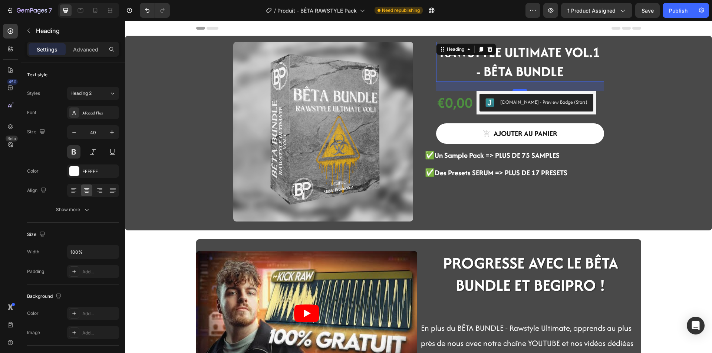
click at [149, 262] on div "Product Images ⁠⁠⁠⁠⁠⁠⁠ RAWSTYLE ULTIMATE VOL.1 - BÊTA BUNDLE Heading 24 €0,00 P…" at bounding box center [418, 350] width 587 height 629
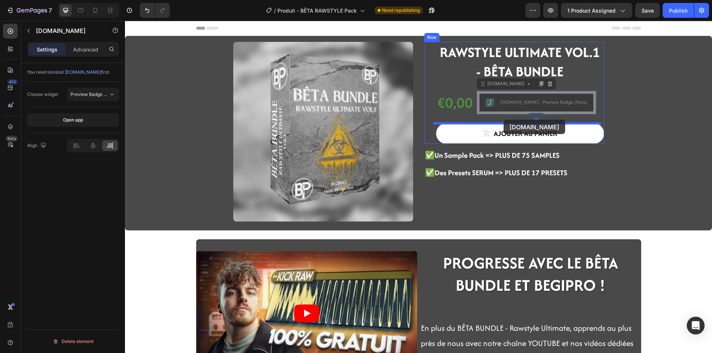
drag, startPoint x: 504, startPoint y: 113, endPoint x: 503, endPoint y: 120, distance: 7.1
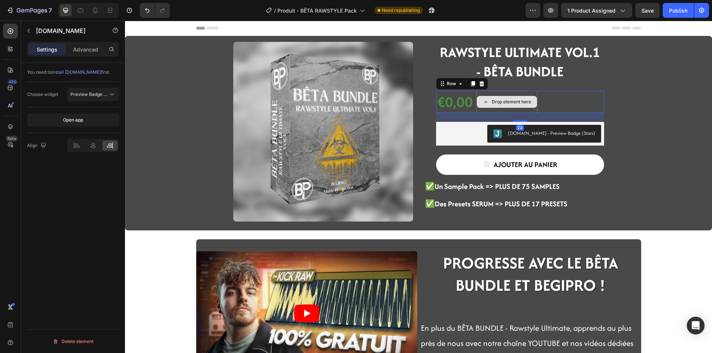
click at [532, 109] on div "Drop element here" at bounding box center [506, 102] width 61 height 22
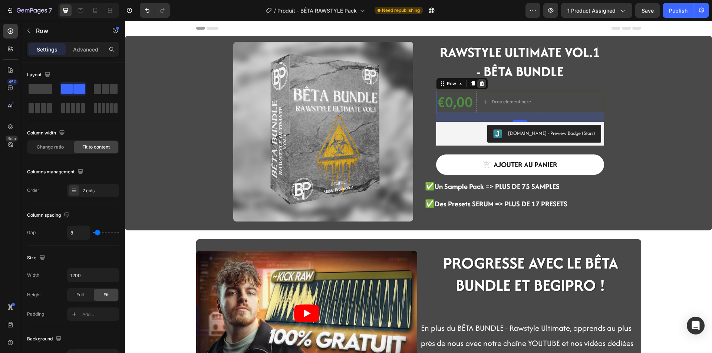
click at [481, 81] on icon at bounding box center [482, 84] width 6 height 6
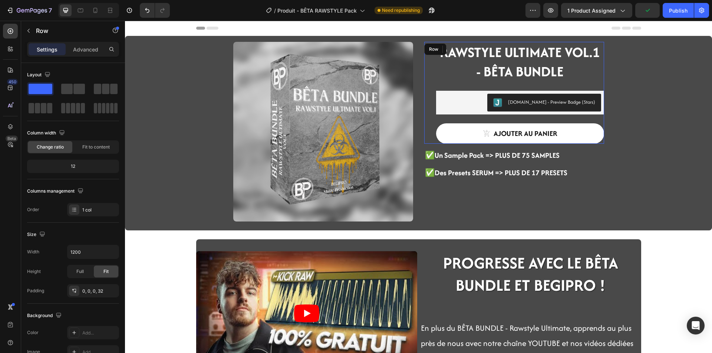
click at [549, 89] on div "⁠⁠⁠⁠⁠⁠⁠ RAWSTYLE ULTIMATE VOL.1 - BÊTA BUNDLE Heading [DOMAIN_NAME] - Preview B…" at bounding box center [520, 93] width 168 height 102
click at [547, 89] on div "⁠⁠⁠⁠⁠⁠⁠ RAWSTYLE ULTIMATE VOL.1 - BÊTA BUNDLE Heading [DOMAIN_NAME] - Preview B…" at bounding box center [520, 93] width 168 height 102
click at [546, 90] on div "⁠⁠⁠⁠⁠⁠⁠ RAWSTYLE ULTIMATE VOL.1 - BÊTA BUNDLE Heading [DOMAIN_NAME] - Preview B…" at bounding box center [520, 93] width 168 height 102
click at [519, 89] on div "⁠⁠⁠⁠⁠⁠⁠ RAWSTYLE ULTIMATE VOL.1 - BÊTA BUNDLE Heading [DOMAIN_NAME] - Preview B…" at bounding box center [520, 93] width 168 height 102
click at [519, 88] on div "⁠⁠⁠⁠⁠⁠⁠ RAWSTYLE ULTIMATE VOL.1 - BÊTA BUNDLE Heading [DOMAIN_NAME] - Preview B…" at bounding box center [520, 93] width 168 height 102
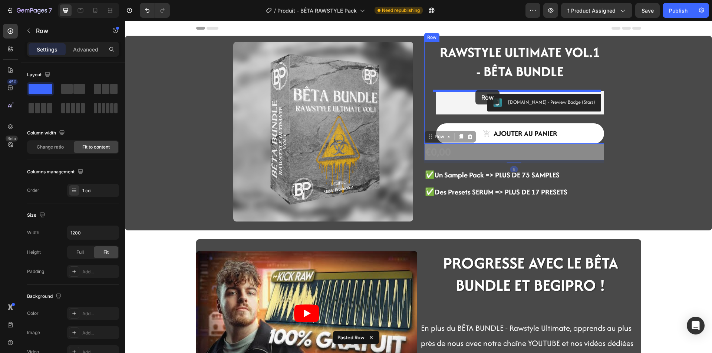
drag, startPoint x: 475, startPoint y: 153, endPoint x: 475, endPoint y: 90, distance: 63.0
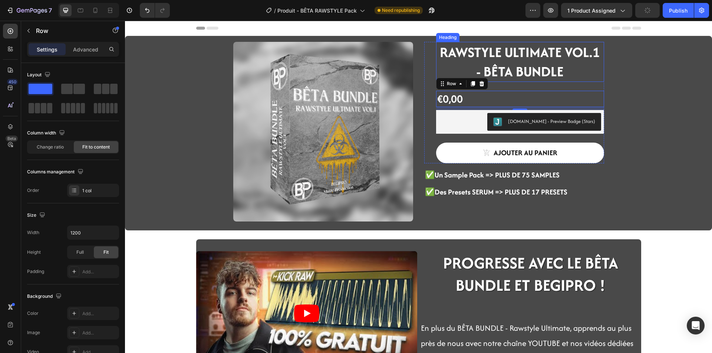
click at [525, 77] on strong "RAWSTYLE ULTIMATE VOL.1 - BÊTA BUNDLE" at bounding box center [520, 61] width 160 height 39
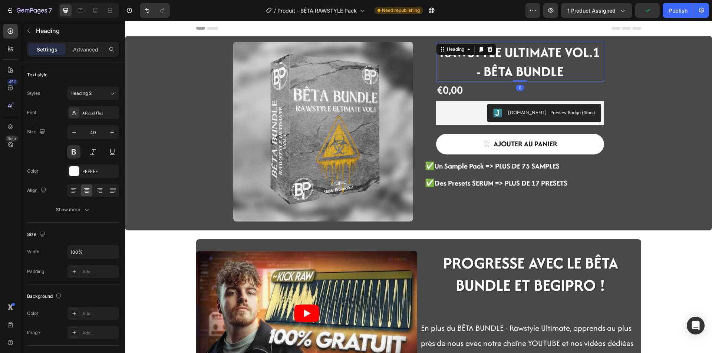
drag, startPoint x: 523, startPoint y: 90, endPoint x: 523, endPoint y: 68, distance: 21.9
click at [523, 68] on div "⁠⁠⁠⁠⁠⁠⁠ RAWSTYLE ULTIMATE VOL.1 - BÊTA BUNDLE Heading 0" at bounding box center [520, 62] width 168 height 40
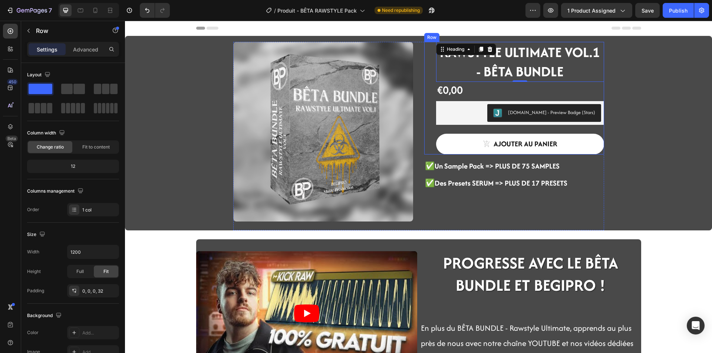
click at [427, 113] on div "⁠⁠⁠⁠⁠⁠⁠ RAWSTYLE ULTIMATE VOL.1 - BÊTA BUNDLE Heading 0 €0,00 Product Price Pro…" at bounding box center [514, 98] width 180 height 113
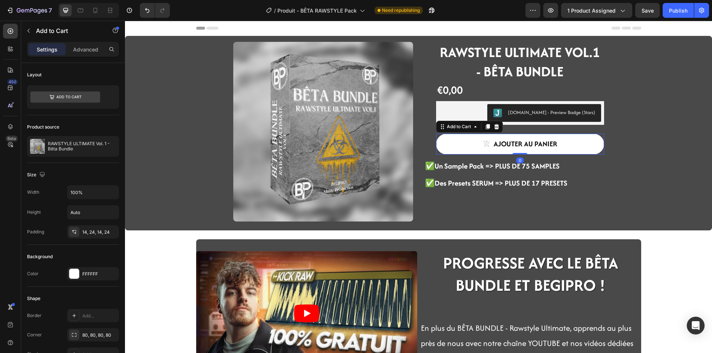
click at [436, 135] on div "ajouter au panier Add to Cart 0" at bounding box center [520, 144] width 168 height 20
click at [495, 125] on icon at bounding box center [496, 126] width 5 height 5
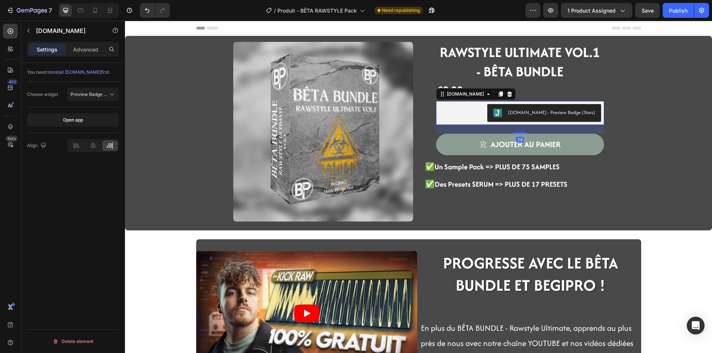
click at [540, 116] on div "[DOMAIN_NAME] - Preview Badge (Stars)" at bounding box center [551, 113] width 87 height 8
click at [75, 148] on icon at bounding box center [76, 147] width 5 height 2
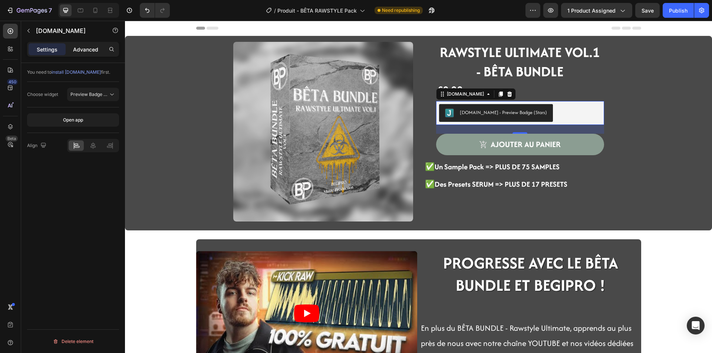
click at [89, 52] on p "Advanced" at bounding box center [85, 50] width 25 height 8
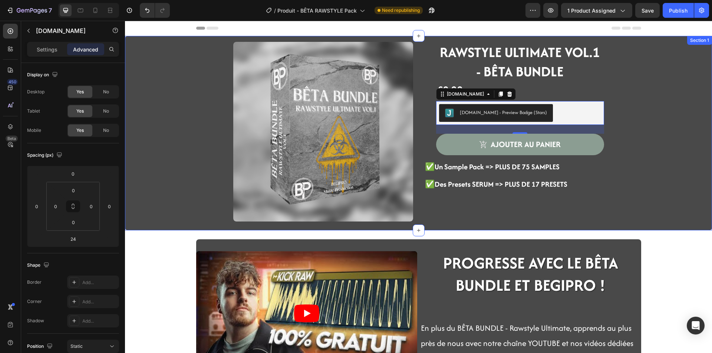
click at [647, 207] on div "Product Images ⁠⁠⁠⁠⁠⁠⁠ RAWSTYLE ULTIMATE VOL.1 - BÊTA BUNDLE Heading €0,00 Prod…" at bounding box center [419, 136] width 576 height 189
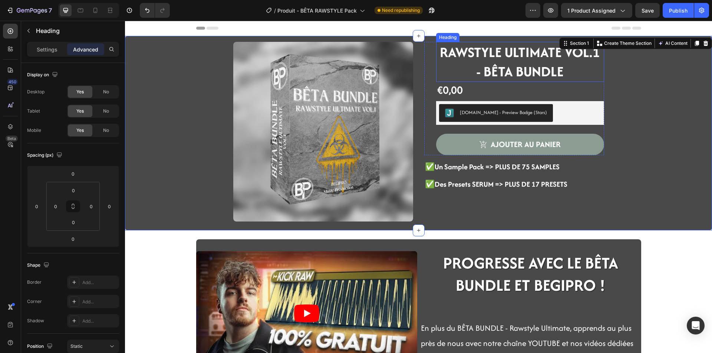
click at [463, 77] on p "⁠⁠⁠⁠⁠⁠⁠ RAWSTYLE ULTIMATE VOL.1 - BÊTA BUNDLE" at bounding box center [520, 62] width 166 height 39
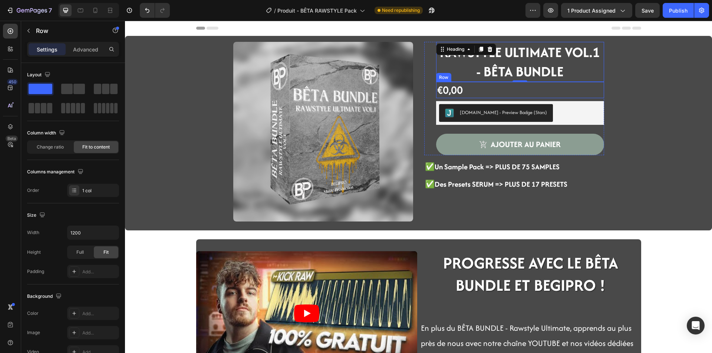
click at [550, 89] on div "€0,00 Product Price Product Price Row" at bounding box center [520, 90] width 168 height 16
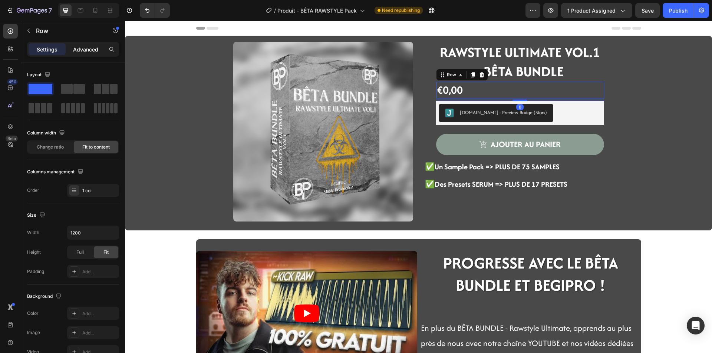
click at [83, 50] on p "Advanced" at bounding box center [85, 50] width 25 height 8
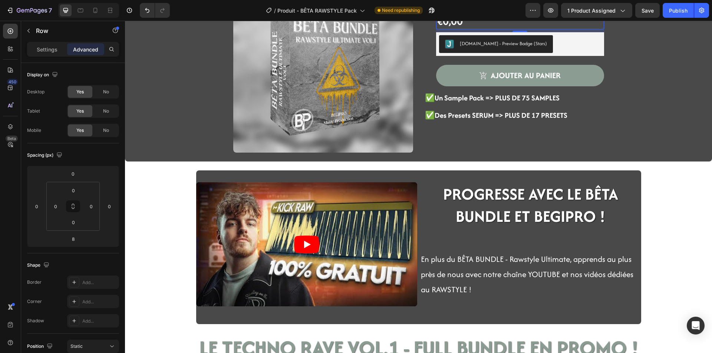
scroll to position [111, 0]
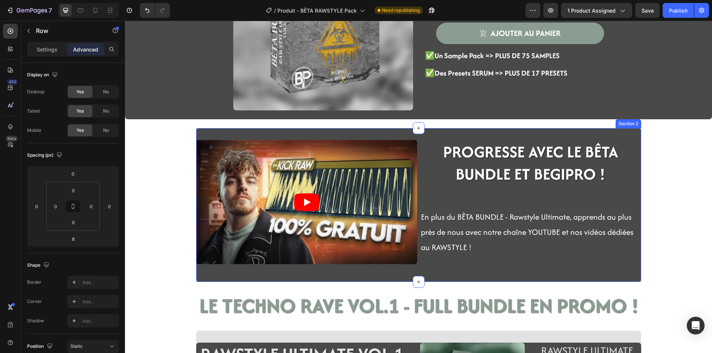
click at [201, 281] on div "Video PROGRESSE AVEC LE BÊTA BUNDLE ET BEGIPRO ! Heading Row En plus du BÊTA BU…" at bounding box center [418, 205] width 445 height 154
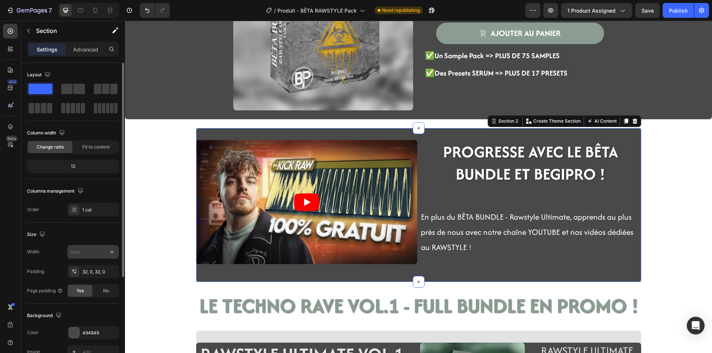
click at [82, 253] on input "text" at bounding box center [92, 251] width 51 height 13
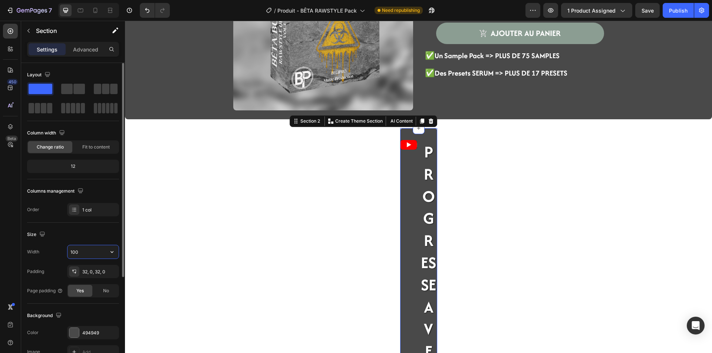
type input "1000"
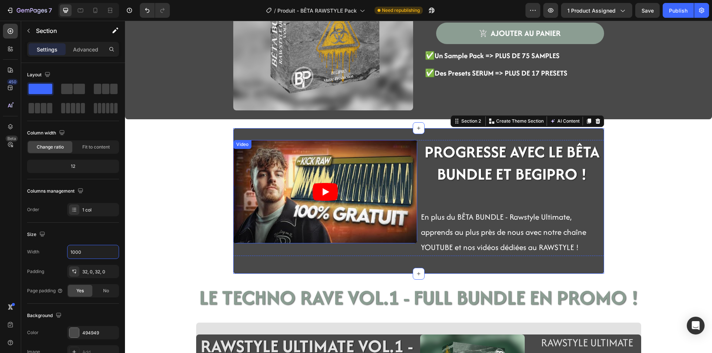
click at [229, 220] on section "Video PROGRESSE AVEC LE BÊTA BUNDLE ET BEGIPRO ! Heading Row En plus du BÊTA BU…" at bounding box center [418, 201] width 383 height 146
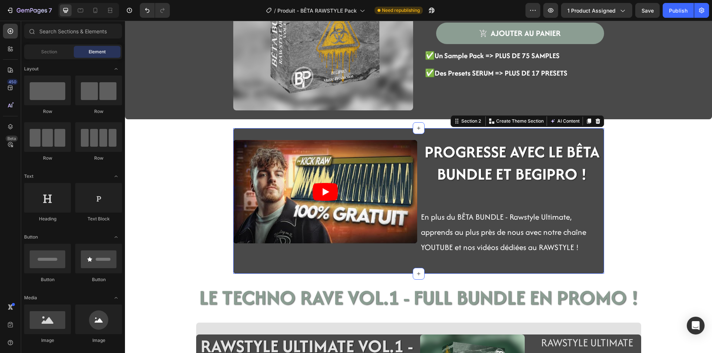
click at [264, 268] on div "Video PROGRESSE AVEC LE BÊTA BUNDLE ET BEGIPRO ! Heading Row En plus du BÊTA BU…" at bounding box center [418, 201] width 371 height 146
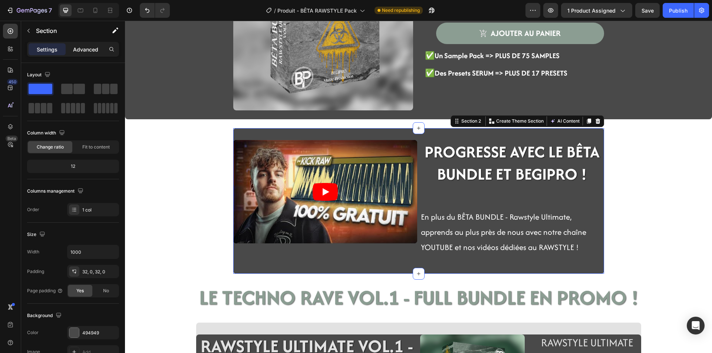
click at [91, 57] on div "Settings Advanced" at bounding box center [73, 52] width 104 height 21
click at [91, 54] on div "Advanced" at bounding box center [85, 49] width 37 height 12
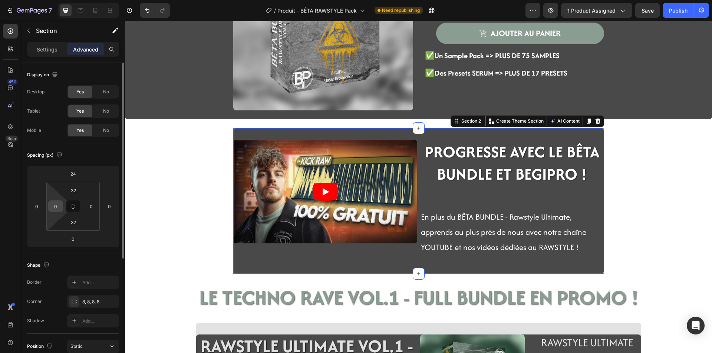
click at [58, 211] on input "0" at bounding box center [55, 206] width 11 height 11
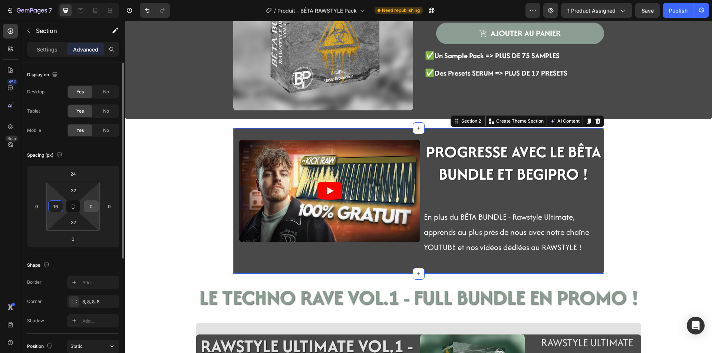
type input "16"
click at [89, 202] on input "0" at bounding box center [91, 206] width 11 height 11
type input "16"
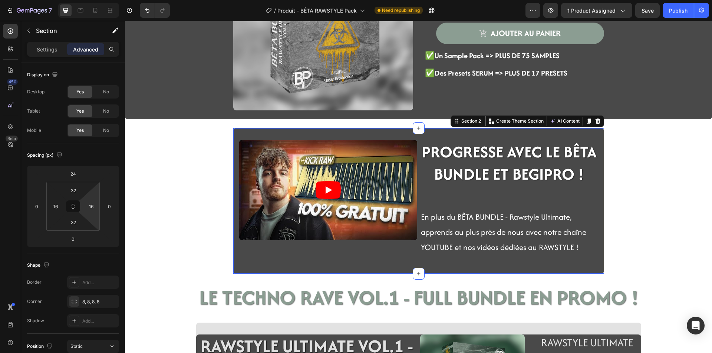
click at [160, 195] on div "Product Images ⁠⁠⁠⁠⁠⁠⁠ RAWSTYLE ULTIMATE VOL.1 - BÊTA BUNDLE Heading €0,00 Prod…" at bounding box center [418, 235] width 587 height 620
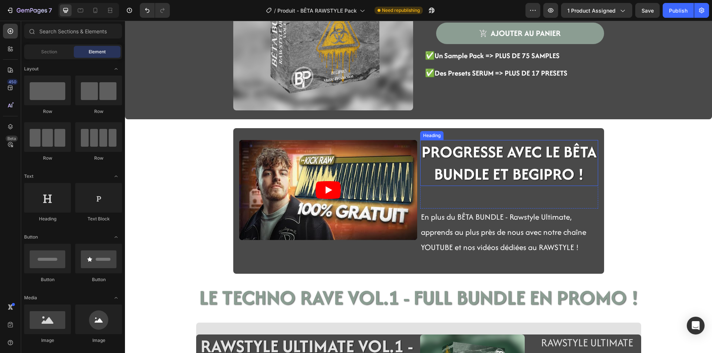
click at [529, 178] on span "PROGRESSE AVEC LE BÊTA BUNDLE ET BEGIPRO !" at bounding box center [509, 163] width 175 height 45
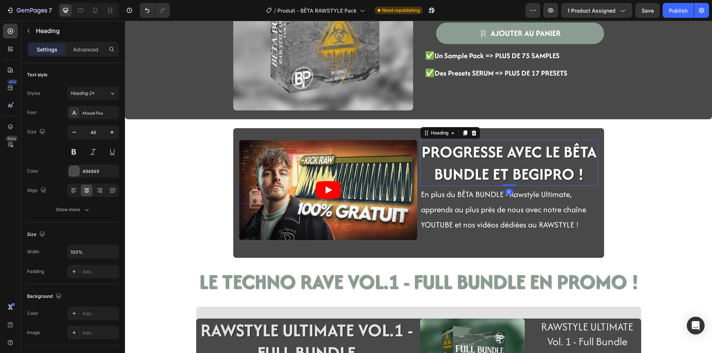
drag, startPoint x: 510, startPoint y: 208, endPoint x: 505, endPoint y: 171, distance: 37.1
click at [505, 171] on div "PROGRESSE AVEC LE BÊTA BUNDLE ET BEGIPRO ! Heading 0" at bounding box center [509, 163] width 178 height 46
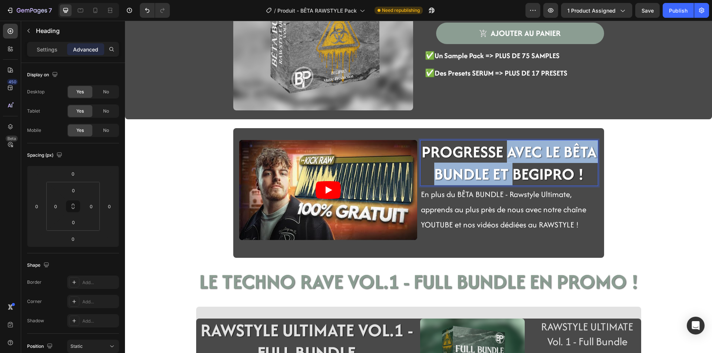
drag, startPoint x: 510, startPoint y: 174, endPoint x: 506, endPoint y: 150, distance: 24.1
click at [506, 150] on span "PROGRESSE AVEC LE BÊTA BUNDLE ET BEGIPRO !" at bounding box center [509, 163] width 175 height 45
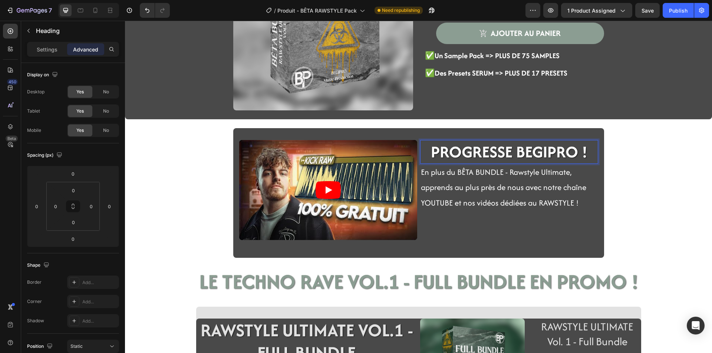
click at [625, 203] on div "Product Images ⁠⁠⁠⁠⁠⁠⁠ RAWSTYLE ULTIMATE VOL.1 - BÊTA BUNDLE Heading €0,00 Prod…" at bounding box center [418, 227] width 587 height 605
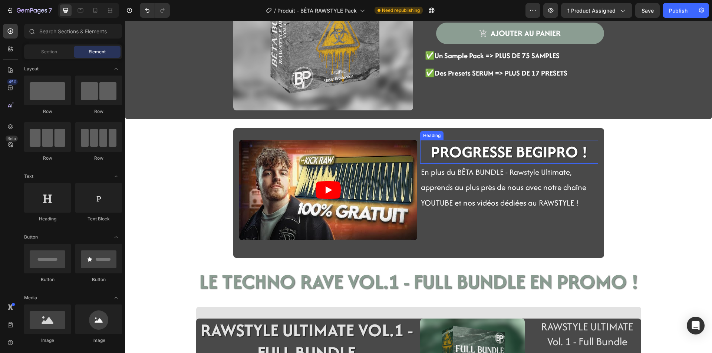
click at [558, 151] on span "PROGRESSE BEGIPRO !" at bounding box center [509, 152] width 156 height 23
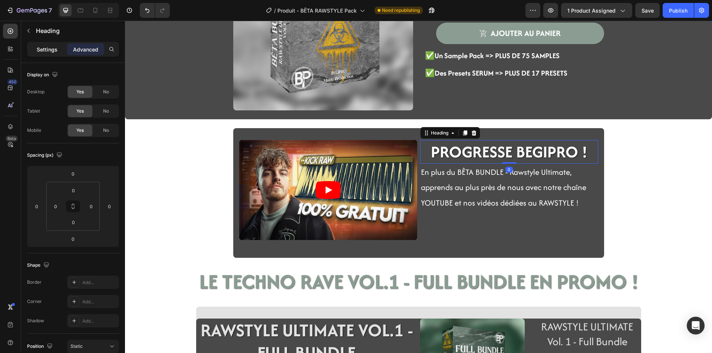
click at [52, 49] on p "Settings" at bounding box center [47, 50] width 21 height 8
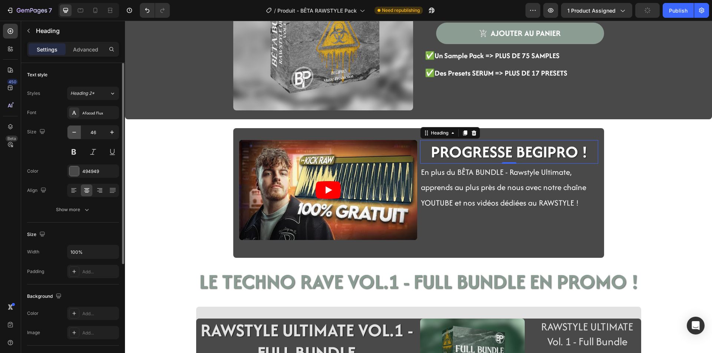
click at [72, 135] on icon "button" at bounding box center [73, 132] width 7 height 7
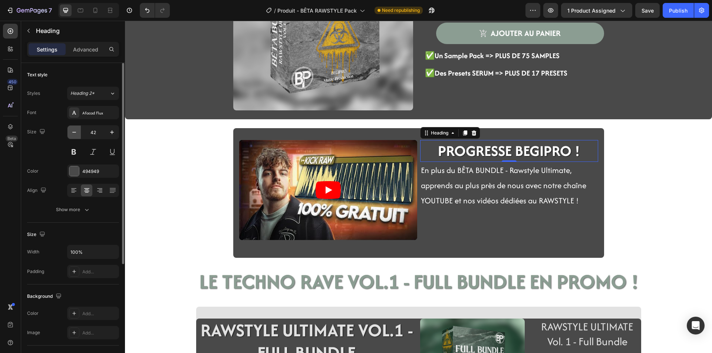
type input "41"
click at [524, 191] on p "En plus du BÊTA BUNDLE - Rawstyle Ultimate, apprends au plus près de nous avec …" at bounding box center [509, 185] width 176 height 46
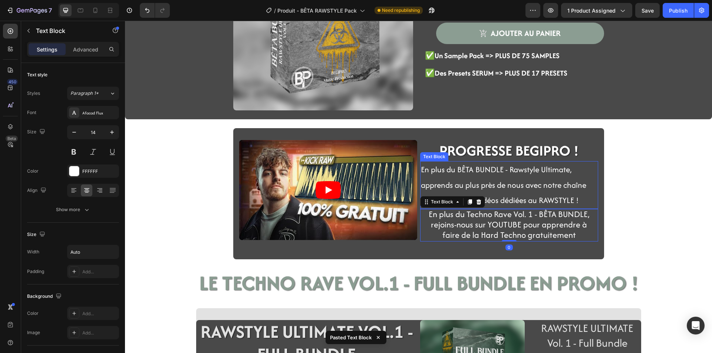
click at [513, 201] on span "En plus du BÊTA BUNDLE - Rawstyle Ultimate, apprends au plus près de nous avec …" at bounding box center [503, 185] width 165 height 42
click at [515, 219] on span "En plus du Techno Rave Vol. 1 - BÊTA BUNDLE, rejoins-nous sur YOUTUBE pour appr…" at bounding box center [509, 224] width 161 height 33
click at [511, 216] on span "En plus du Techno Rave Vol. 1 - BÊTA BUNDLE, rejoins-nous sur YOUTUBE pour appr…" at bounding box center [509, 224] width 161 height 33
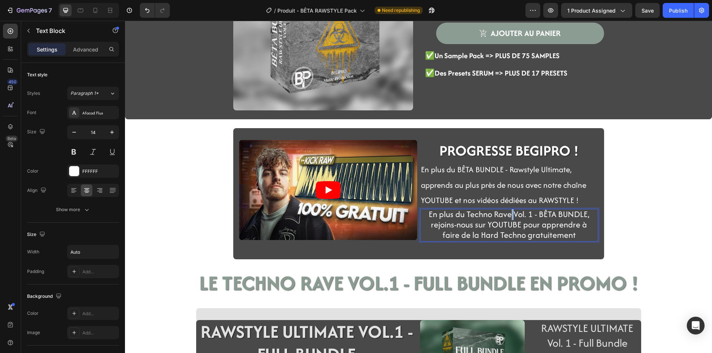
click at [509, 214] on span "En plus du Techno Rave Vol. 1 - BÊTA BUNDLE, rejoins-nous sur YOUTUBE pour appr…" at bounding box center [509, 224] width 161 height 33
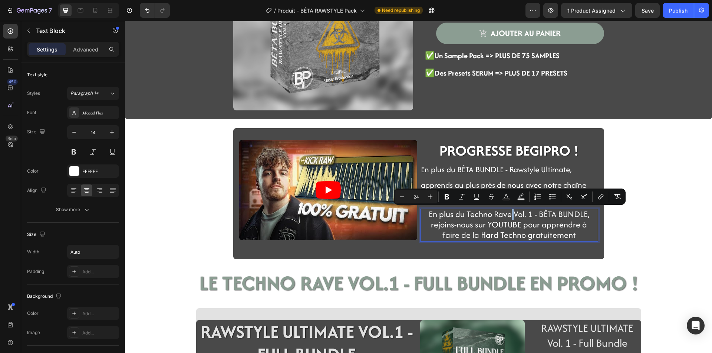
click at [509, 214] on span "En plus du Techno Rave Vol. 1 - BÊTA BUNDLE, rejoins-nous sur YOUTUBE pour appr…" at bounding box center [509, 224] width 161 height 33
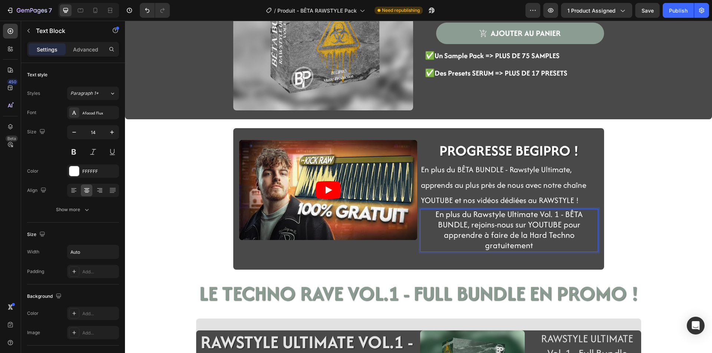
click at [530, 246] on p "En plus du Rawstyle Ultimate Vol. 1 - BÊTA BUNDLE, rejoins-nous sur YOUTUBE pou…" at bounding box center [509, 231] width 171 height 42
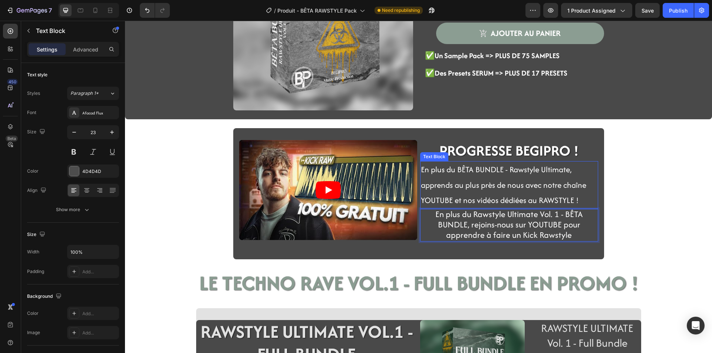
click at [547, 188] on span "En plus du BÊTA BUNDLE - Rawstyle Ultimate, apprends au plus près de nous avec …" at bounding box center [503, 185] width 165 height 42
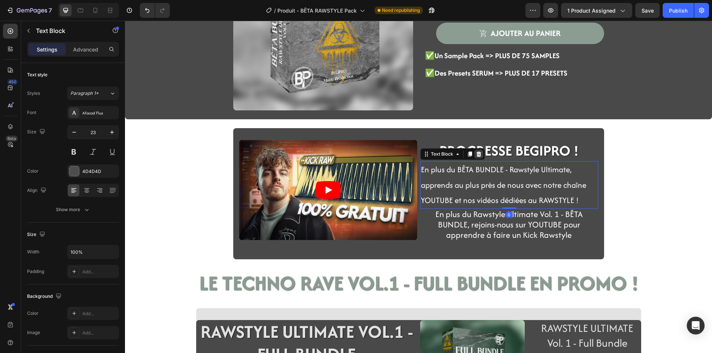
click at [479, 154] on div at bounding box center [478, 154] width 9 height 9
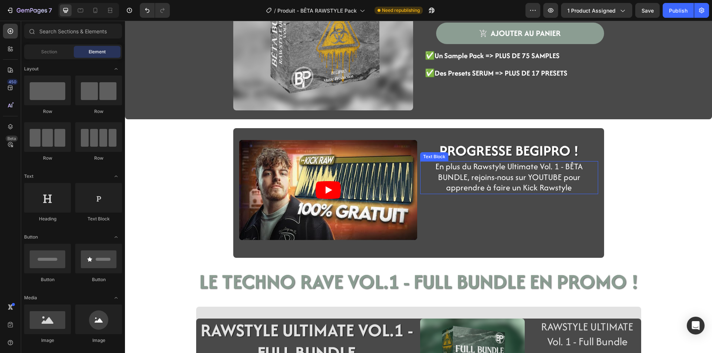
click at [553, 186] on span "En plus du Rawstyle Ultimate Vol. 1 - BÊTA BUNDLE, rejoins-nous sur YOUTUBE pou…" at bounding box center [508, 177] width 147 height 33
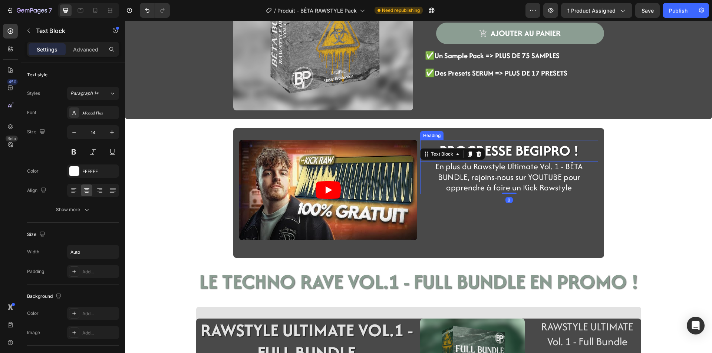
click at [525, 144] on span "PROGRESSE BEGIPRO !" at bounding box center [508, 151] width 139 height 20
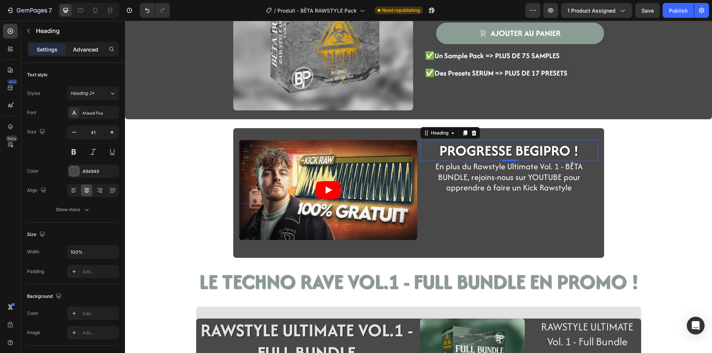
click at [90, 46] on p "Advanced" at bounding box center [85, 50] width 25 height 8
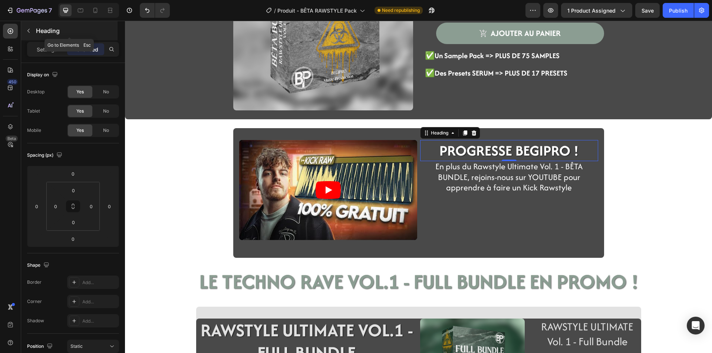
click at [91, 39] on div "Heading" at bounding box center [69, 30] width 96 height 19
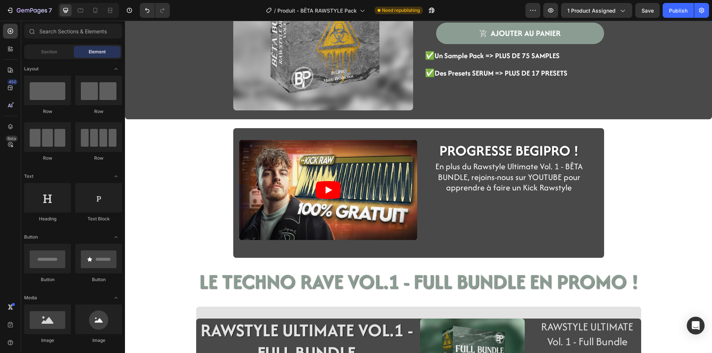
click at [85, 51] on div "Element" at bounding box center [97, 52] width 47 height 12
click at [85, 52] on div "Element" at bounding box center [97, 52] width 47 height 12
click at [499, 146] on span "PROGRESSE BEGIPRO !" at bounding box center [508, 151] width 139 height 20
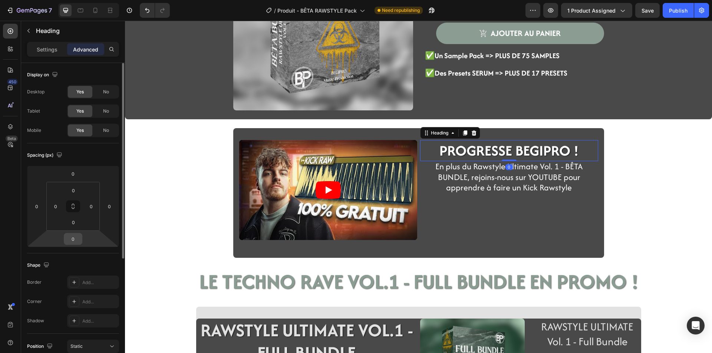
click at [72, 236] on input "0" at bounding box center [73, 239] width 15 height 11
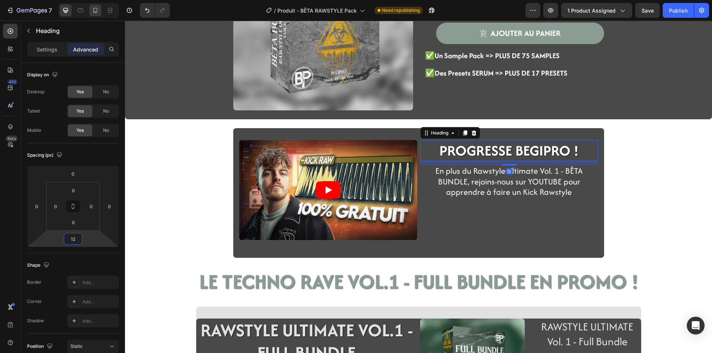
type input "12"
click at [488, 192] on span "En plus du Rawstyle Ultimate Vol. 1 - BÊTA BUNDLE, rejoins-nous sur YOUTUBE pou…" at bounding box center [508, 181] width 147 height 33
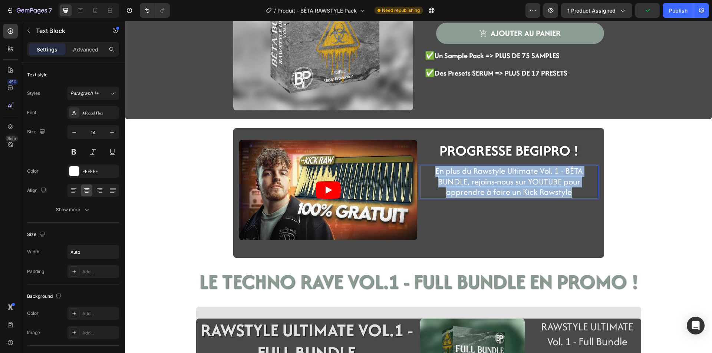
drag, startPoint x: 568, startPoint y: 194, endPoint x: 430, endPoint y: 173, distance: 139.5
click at [430, 173] on p "En plus du Rawstyle Ultimate Vol. 1 - BÊTA BUNDLE, rejoins-nous sur YOUTUBE pou…" at bounding box center [509, 182] width 171 height 32
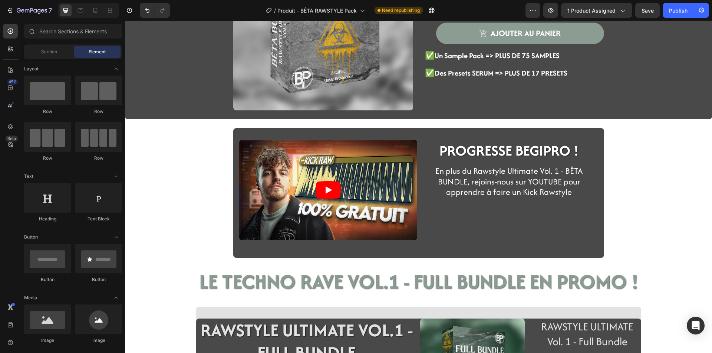
click at [168, 212] on div "Product Images ⁠⁠⁠⁠⁠⁠⁠ RAWSTYLE ULTIMATE VOL.1 - BÊTA BUNDLE Heading €0,00 Prod…" at bounding box center [418, 227] width 587 height 605
click at [516, 184] on span "En plus du Rawstyle Ultimate Vol. 1 - BÊTA BUNDLE, rejoins-nous sur YOUTUBE pou…" at bounding box center [508, 181] width 147 height 33
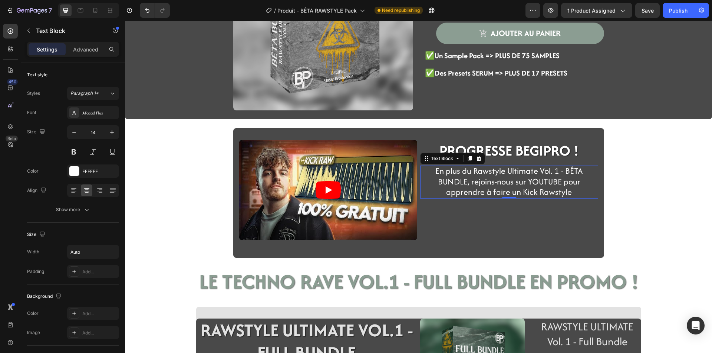
click at [174, 237] on div "Product Images ⁠⁠⁠⁠⁠⁠⁠ RAWSTYLE ULTIMATE VOL.1 - BÊTA BUNDLE Heading €0,00 Prod…" at bounding box center [418, 227] width 587 height 605
click at [548, 189] on span "En plus du Rawstyle Ultimate Vol. 1 - BÊTA BUNDLE, rejoins-nous sur YOUTUBE pou…" at bounding box center [508, 181] width 147 height 33
click at [568, 194] on p "En plus du Rawstyle Ultimate Vol. 1 - BÊTA BUNDLE, rejoins-nous sur YOUTUBE pou…" at bounding box center [509, 182] width 171 height 32
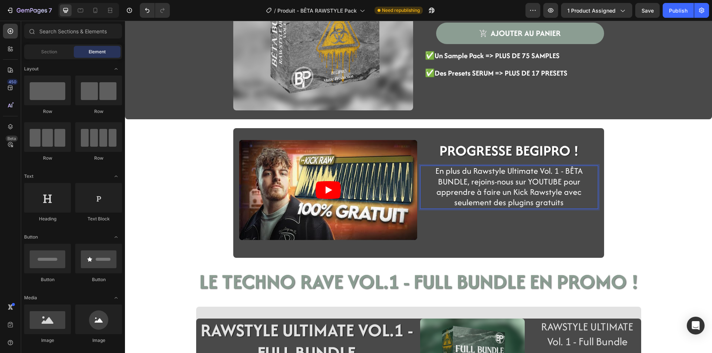
click at [631, 196] on div "Product Images ⁠⁠⁠⁠⁠⁠⁠ RAWSTYLE ULTIMATE VOL.1 - BÊTA BUNDLE Heading €0,00 Prod…" at bounding box center [418, 227] width 587 height 605
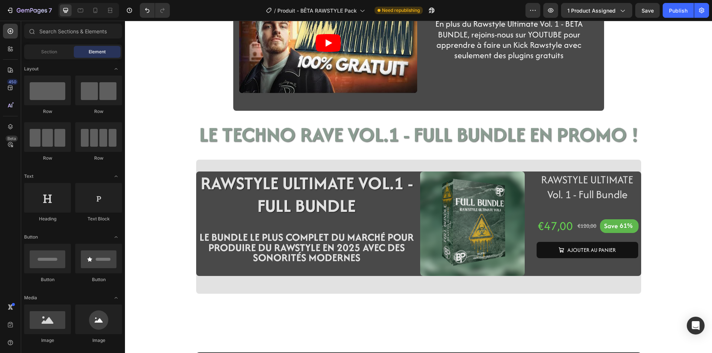
scroll to position [297, 0]
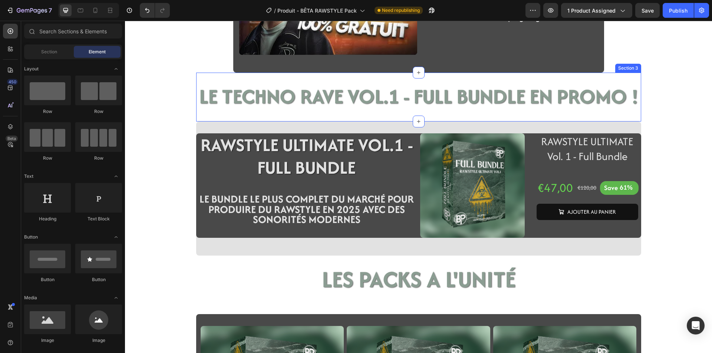
click at [204, 116] on div "LE TECHNO RAVE VOL.1 - FULL BUNDLE EN PROMO ! Heading Section 3" at bounding box center [418, 97] width 445 height 49
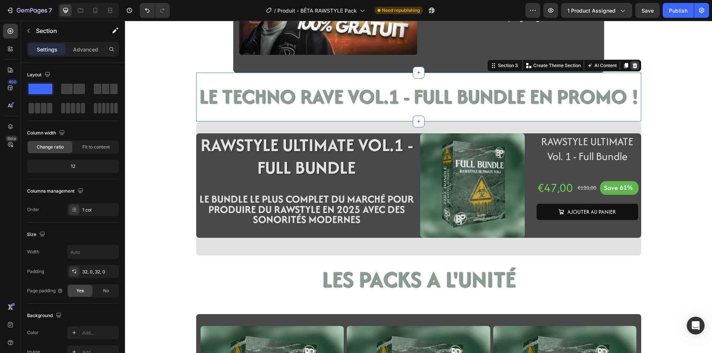
click at [632, 63] on icon at bounding box center [634, 65] width 5 height 5
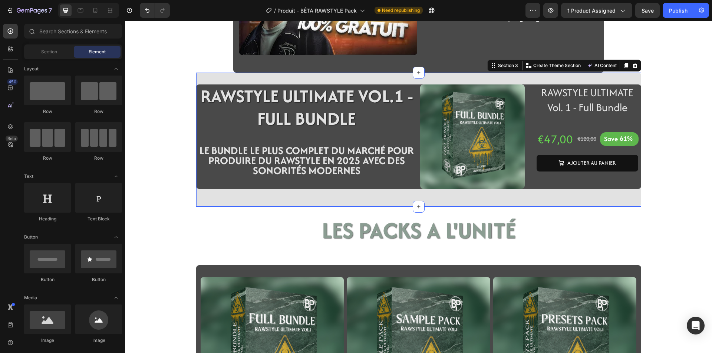
click at [200, 201] on div "RAWSTYLE ULTIMATE VOL.1 - FULL BUNDLE Heading Row LE BUNDLE LE PLUS COMPLET DU …" at bounding box center [418, 140] width 445 height 134
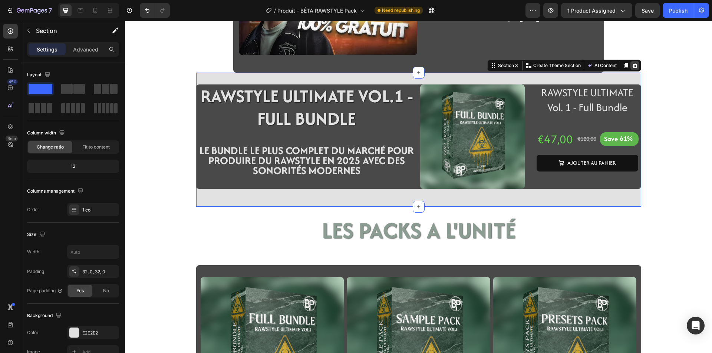
click at [632, 63] on icon at bounding box center [635, 66] width 6 height 6
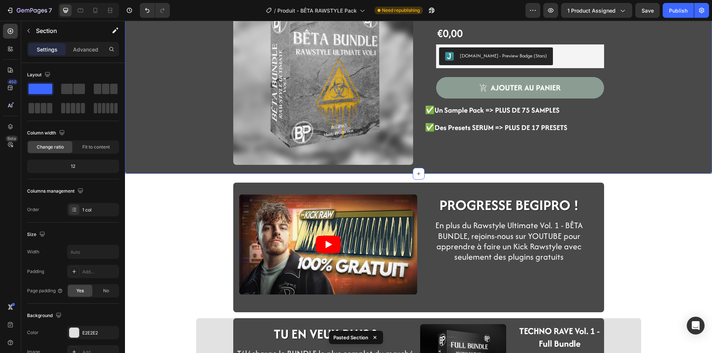
scroll to position [185, 0]
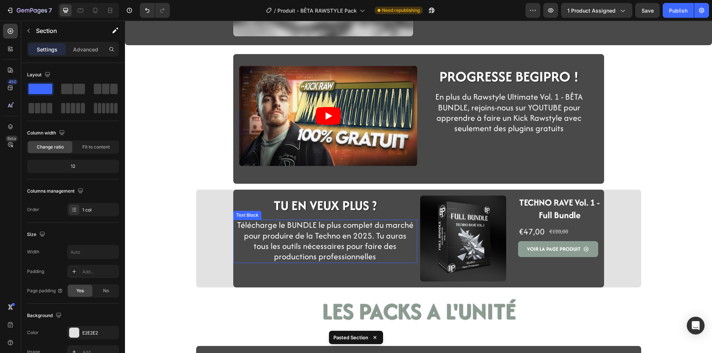
click at [311, 237] on span "Télécharge le BUNDLE le plus complet du marché pour produire de la Techno en 20…" at bounding box center [325, 240] width 176 height 43
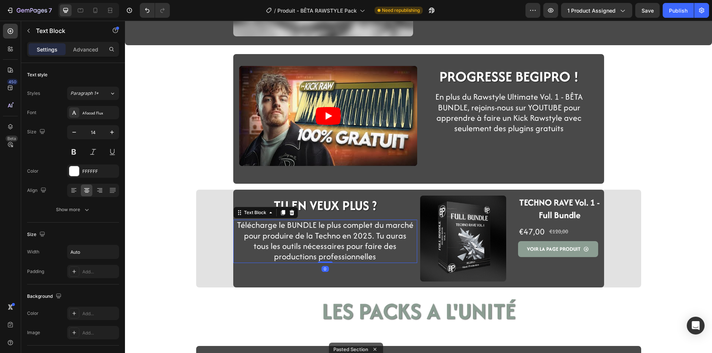
click at [318, 238] on span "Télécharge le BUNDLE le plus complet du marché pour produire de la Techno en 20…" at bounding box center [325, 240] width 176 height 43
click at [323, 238] on span "Télécharge le BUNDLE le plus complet du marché pour produire de la Techno en 20…" at bounding box center [325, 240] width 176 height 43
drag, startPoint x: 328, startPoint y: 237, endPoint x: 291, endPoint y: 235, distance: 37.1
click at [291, 235] on span "Télécharge le BUNDLE le plus complet du marché pour produire de la Techno en 20…" at bounding box center [325, 240] width 176 height 43
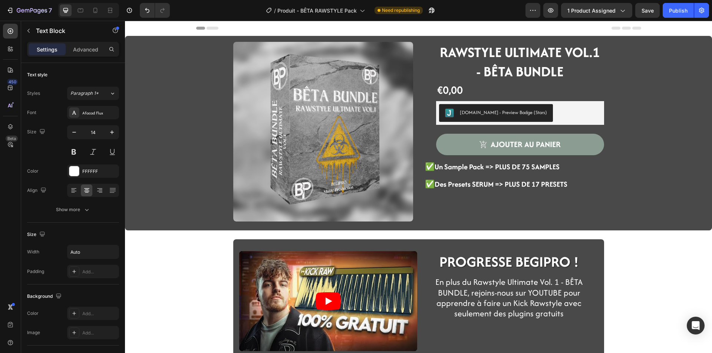
scroll to position [185, 0]
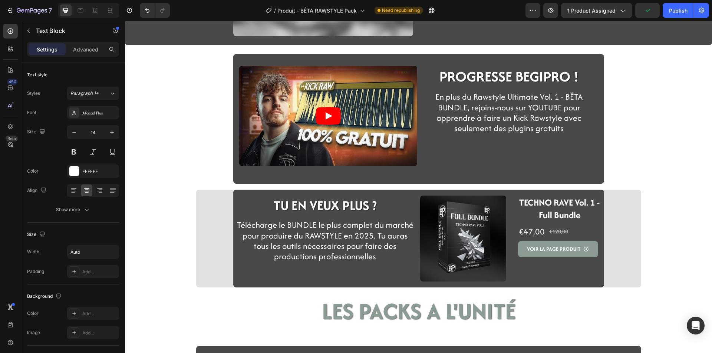
click at [172, 256] on div "Product Images RAWSTYLE ULTIMATE VOL.1 - BÊTA BUNDLE Heading €0,00 Product Pric…" at bounding box center [418, 218] width 587 height 735
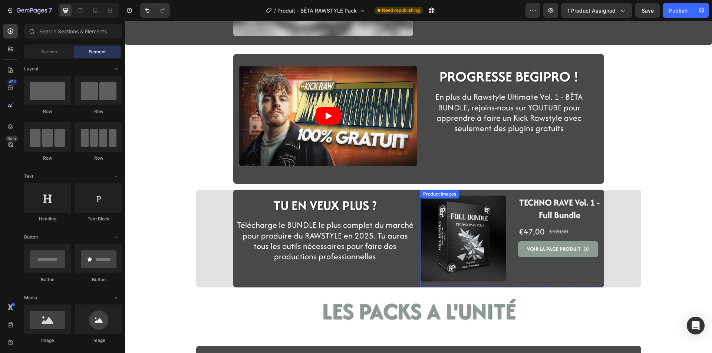
click at [433, 255] on img at bounding box center [463, 239] width 86 height 86
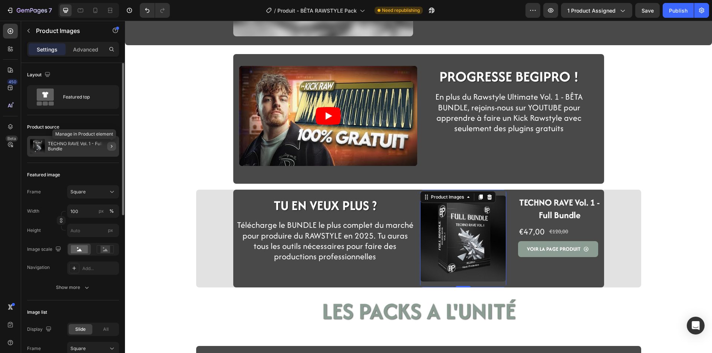
click at [108, 148] on button "button" at bounding box center [111, 146] width 9 height 9
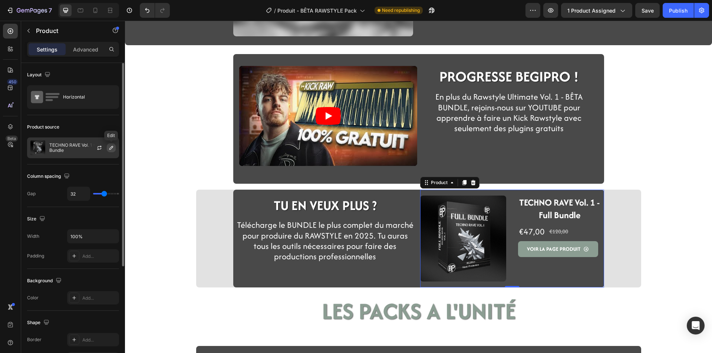
click at [111, 148] on icon "button" at bounding box center [111, 148] width 4 height 4
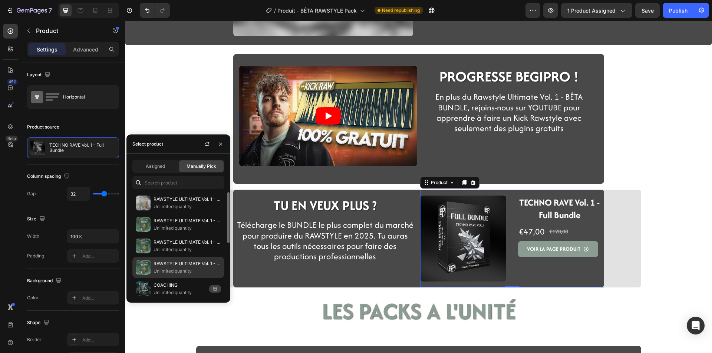
click at [172, 278] on div "RAWSTYLE ULTIMATE Vol. 1 - Full Bundle Unlimited quantity" at bounding box center [178, 289] width 92 height 22
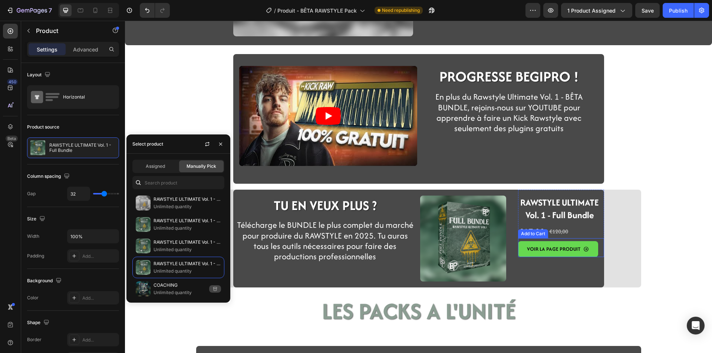
click at [518, 253] on button "VOIR LA PAGE PRODUIT" at bounding box center [558, 249] width 80 height 16
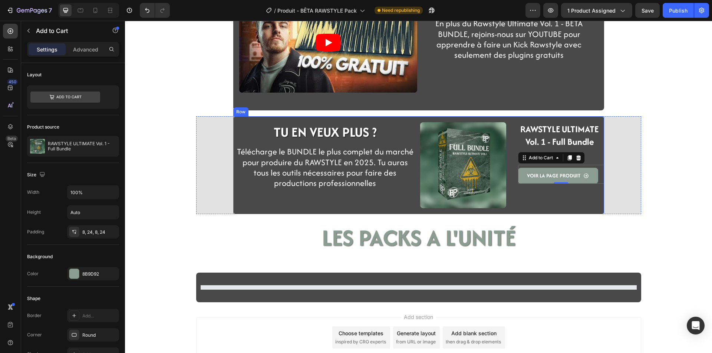
scroll to position [260, 0]
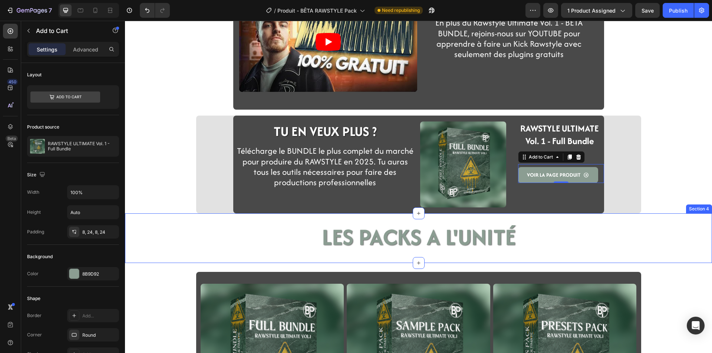
click at [280, 215] on div "LES PACKS A L'UNITÉ Heading Section 4" at bounding box center [418, 239] width 587 height 50
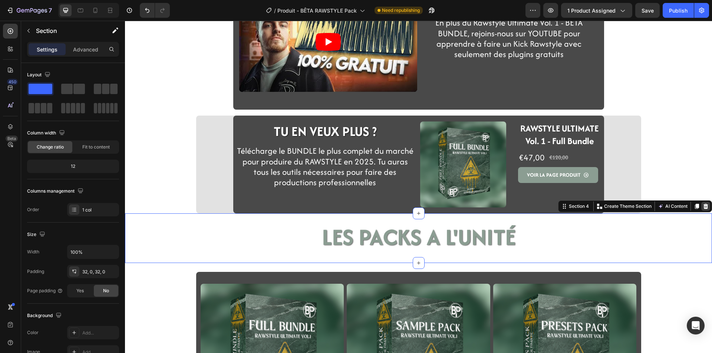
click at [703, 205] on icon at bounding box center [706, 207] width 6 height 6
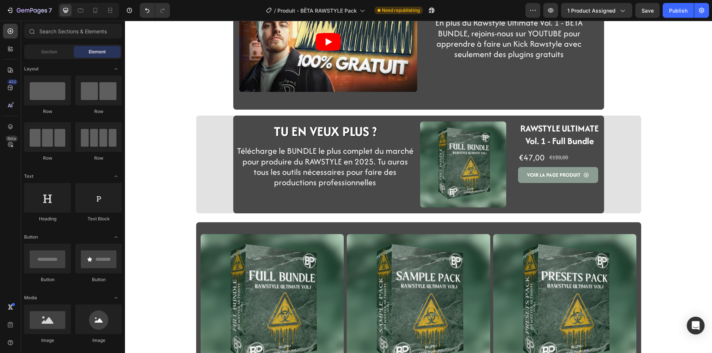
click at [503, 214] on div "Video ⁠⁠⁠⁠⁠⁠⁠ PROGRESSE BEGIPRO ! Heading Row En plus du Rawstyle Ultimate Vol.…" at bounding box center [418, 119] width 587 height 686
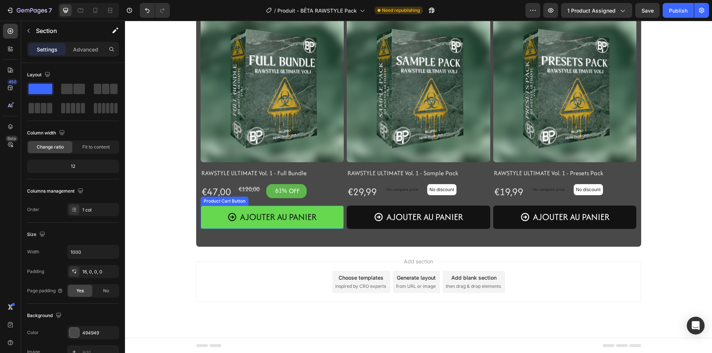
scroll to position [524, 0]
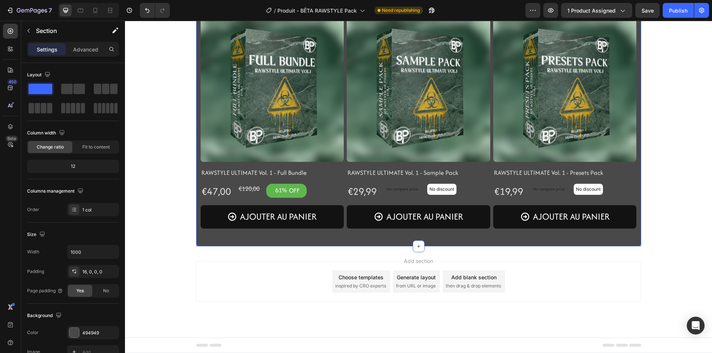
click at [198, 242] on div "Product Images RAWSTYLE ULTIMATE Vol. 1 - Full Bundle Product Title €47,00 Prod…" at bounding box center [418, 127] width 445 height 240
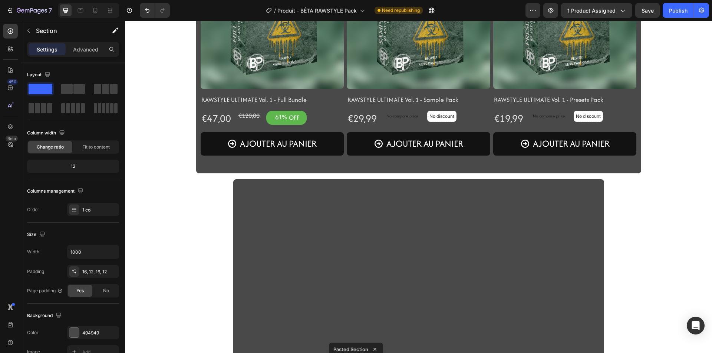
scroll to position [598, 0]
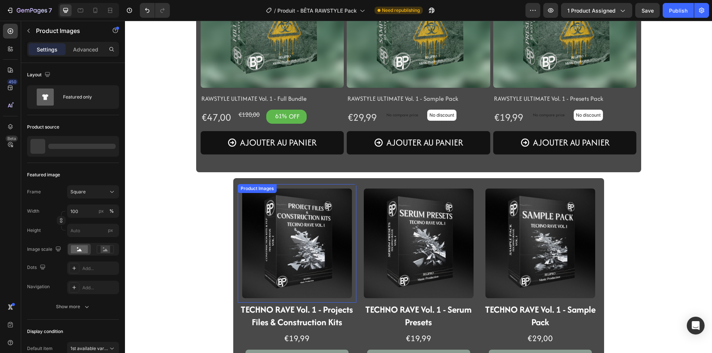
click at [261, 248] on img at bounding box center [297, 244] width 110 height 110
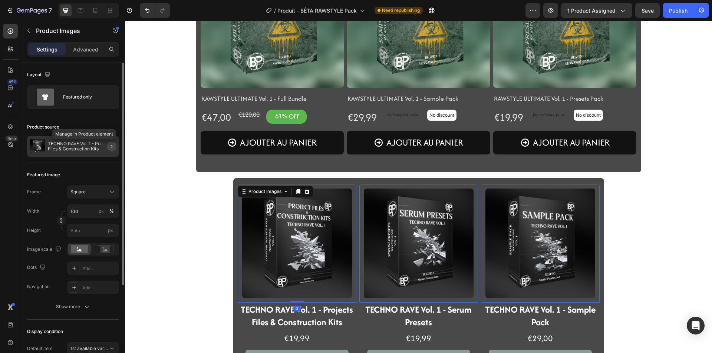
click at [109, 147] on icon "button" at bounding box center [112, 146] width 6 height 6
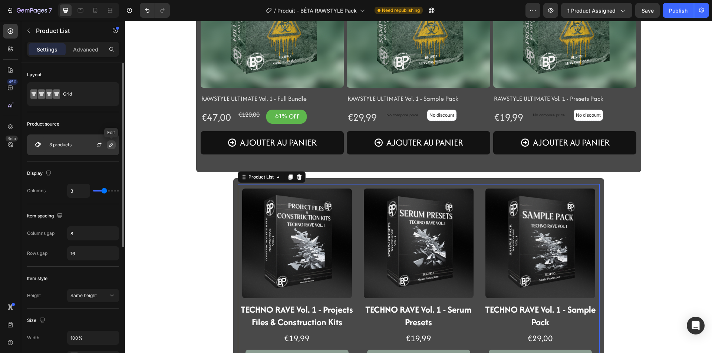
click at [108, 146] on button "button" at bounding box center [111, 145] width 9 height 9
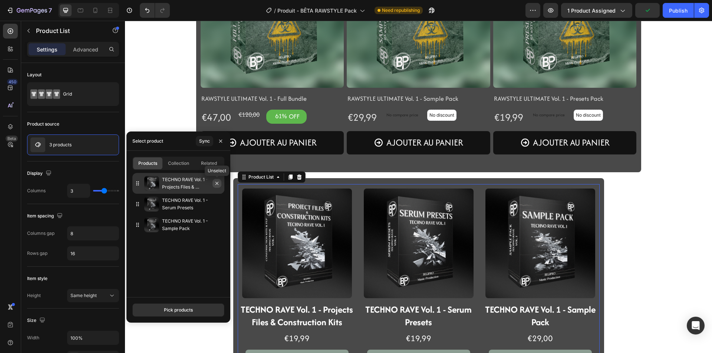
click at [220, 182] on button "button" at bounding box center [216, 183] width 9 height 9
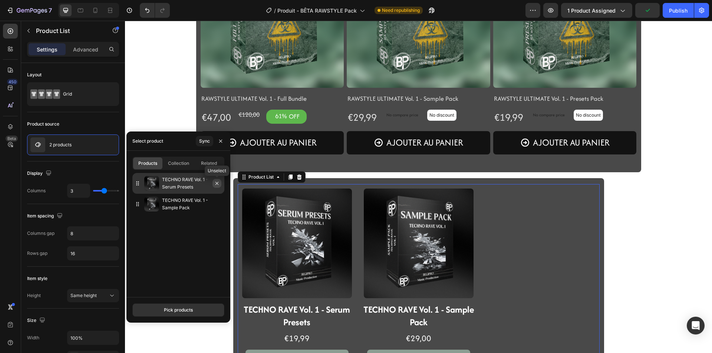
click at [220, 182] on button "button" at bounding box center [216, 183] width 9 height 9
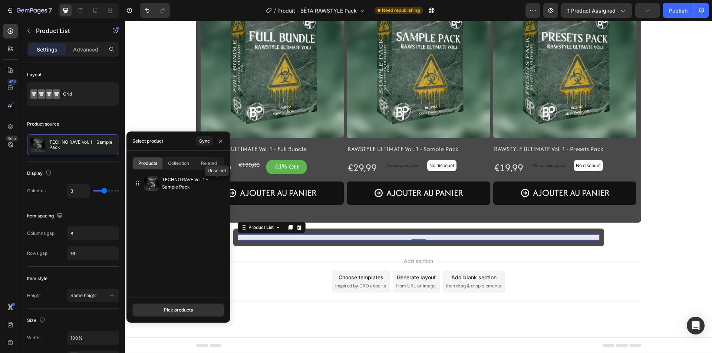
click at [0, 0] on button "button" at bounding box center [0, 0] width 0 height 0
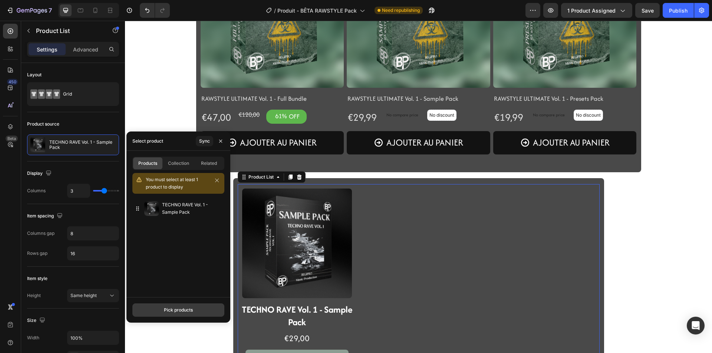
click at [203, 309] on button "Pick products" at bounding box center [178, 310] width 92 height 13
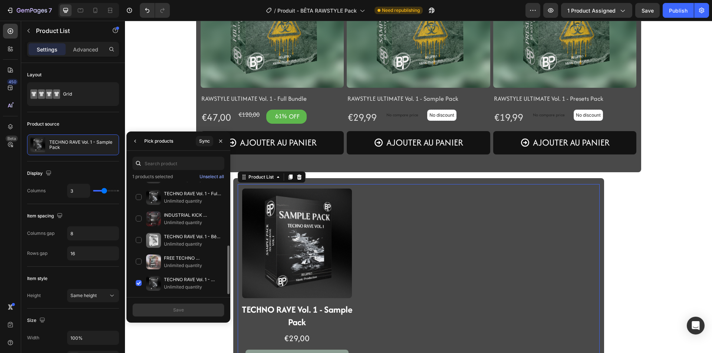
scroll to position [0, 0]
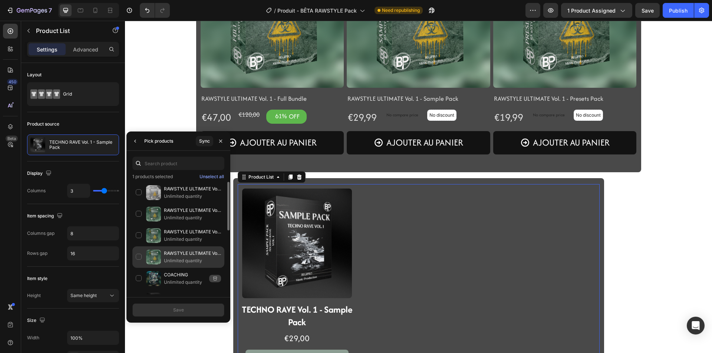
click at [139, 268] on div "RAWSTYLE ULTIMATE Vol. 1 - Full Bundle Unlimited quantity" at bounding box center [178, 279] width 92 height 22
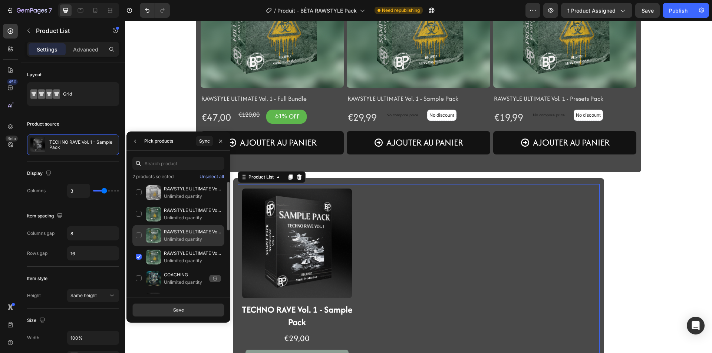
click at [140, 247] on div "RAWSTYLE ULTIMATE Vol. 1 - Sample Pack Unlimited quantity" at bounding box center [178, 258] width 92 height 22
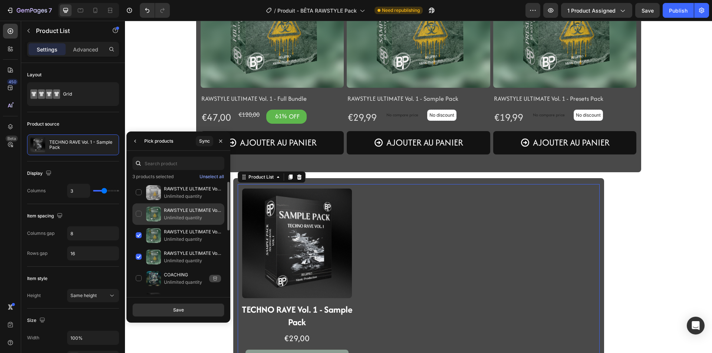
click at [138, 225] on div "RAWSTYLE ULTIMATE Vol. 1 - Presets Pack Unlimited quantity" at bounding box center [178, 236] width 92 height 22
click at [166, 307] on button "Save" at bounding box center [178, 310] width 92 height 13
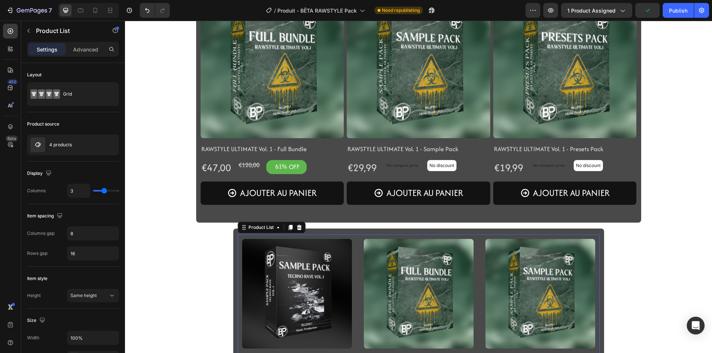
scroll to position [598, 0]
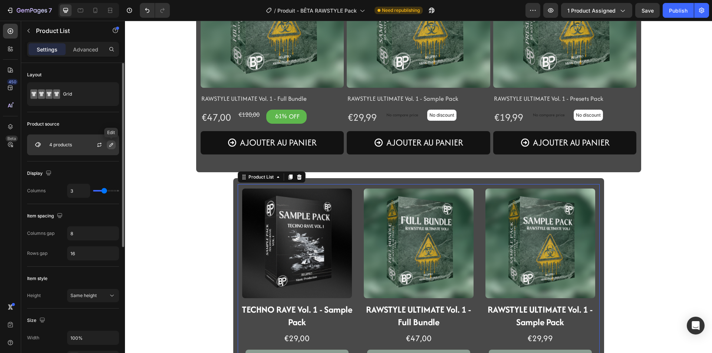
click at [110, 143] on icon "button" at bounding box center [111, 145] width 6 height 6
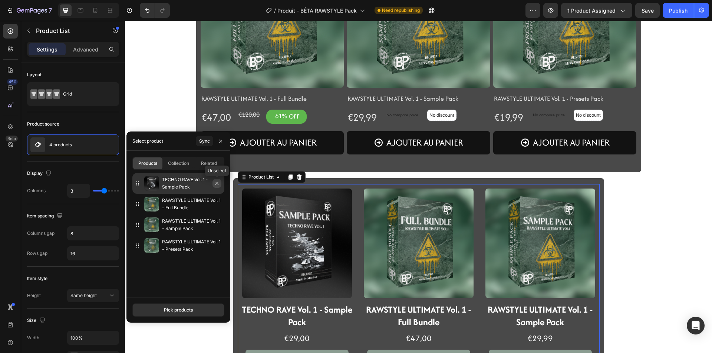
click at [218, 185] on icon "button" at bounding box center [216, 183] width 3 height 3
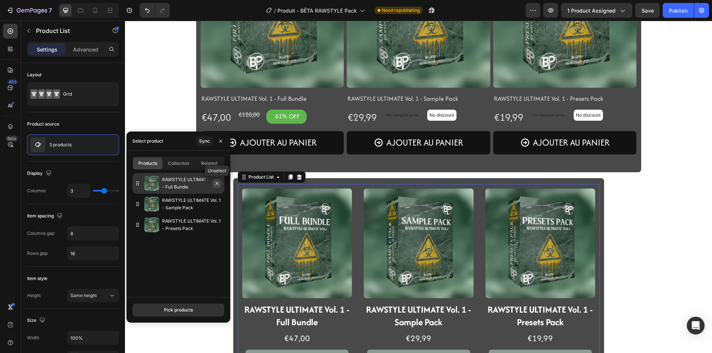
click at [215, 185] on icon "button" at bounding box center [217, 184] width 6 height 6
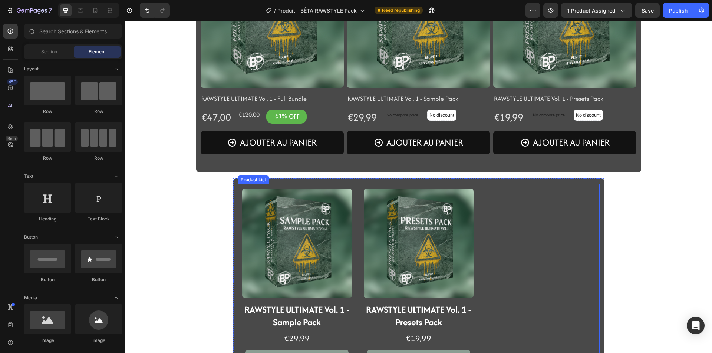
click at [512, 301] on div "Product Images RAWSTYLE ULTIMATE Vol. 1 - Sample Pack Product Title €29,99 Prod…" at bounding box center [419, 278] width 362 height 189
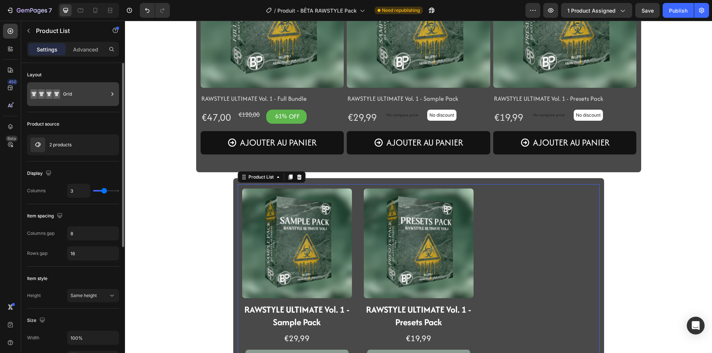
click at [87, 88] on div "Grid" at bounding box center [85, 94] width 45 height 17
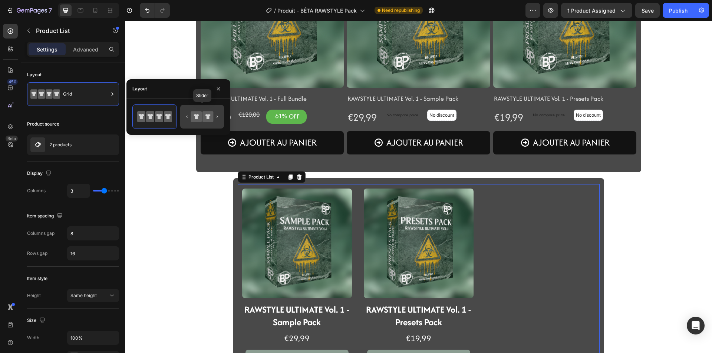
click at [202, 114] on icon at bounding box center [207, 116] width 11 height 11
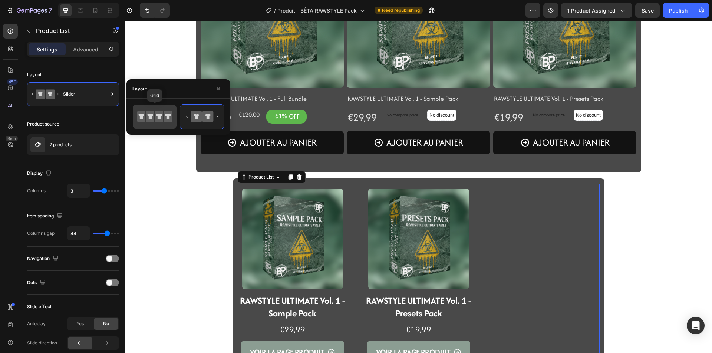
click at [161, 116] on icon at bounding box center [159, 116] width 6 height 5
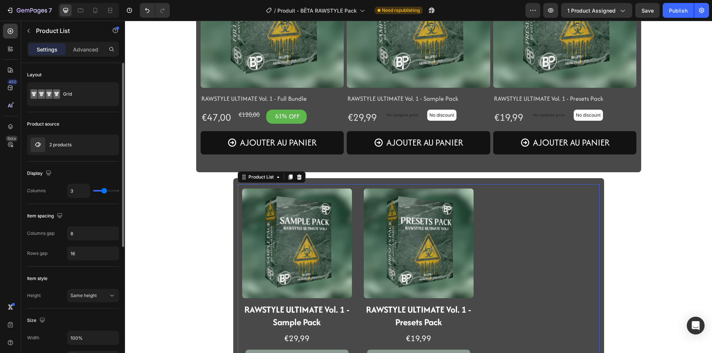
type input "2"
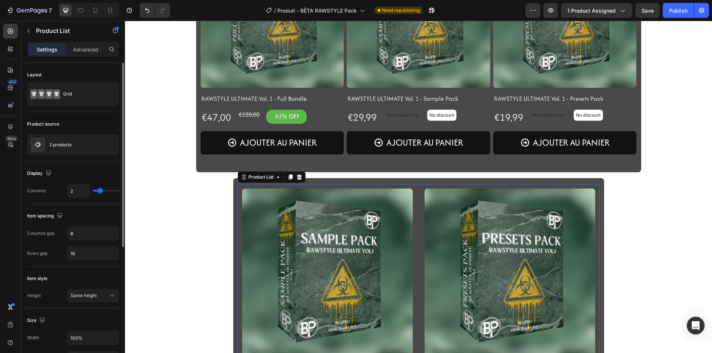
type input "2"
click at [100, 192] on input "range" at bounding box center [106, 190] width 26 height 1
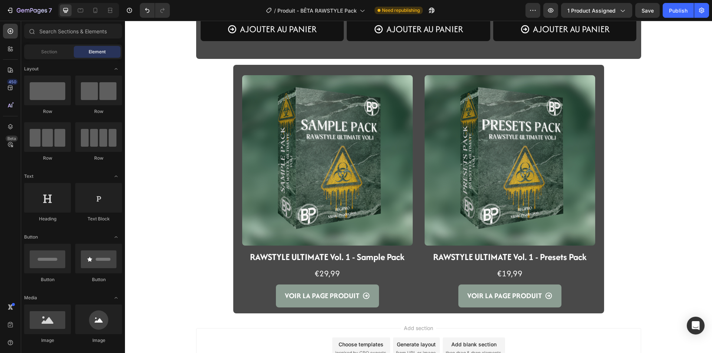
scroll to position [713, 0]
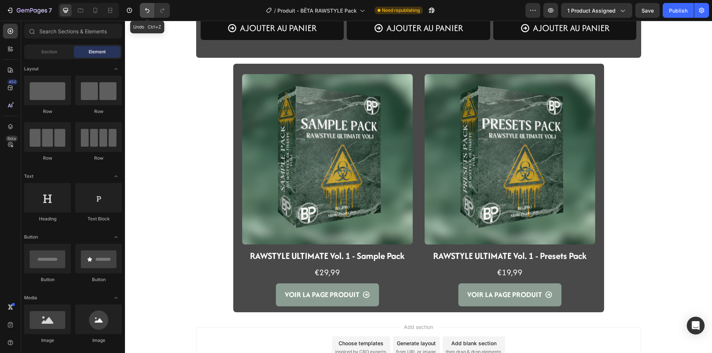
click at [147, 12] on icon "Undo/Redo" at bounding box center [146, 10] width 7 height 7
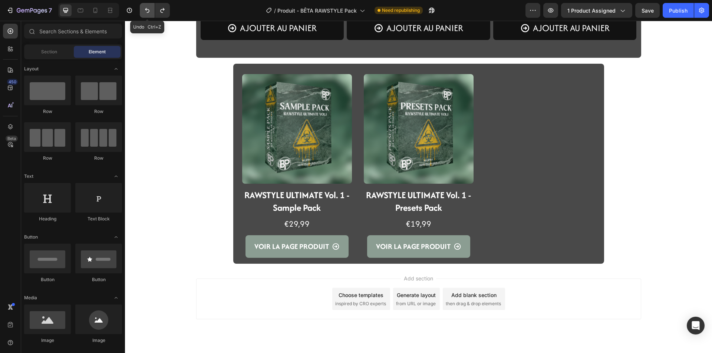
click at [146, 12] on icon "Undo/Redo" at bounding box center [146, 10] width 7 height 7
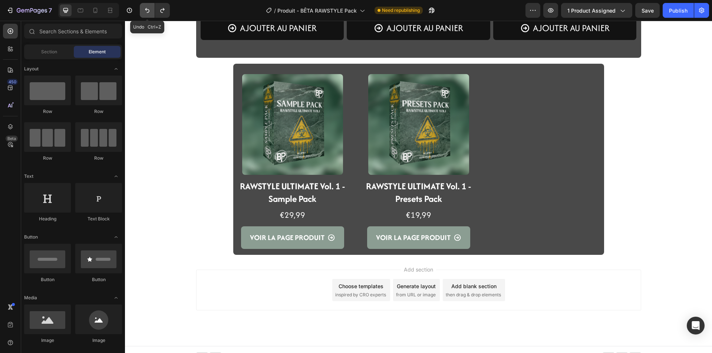
click at [146, 12] on icon "Undo/Redo" at bounding box center [146, 10] width 7 height 7
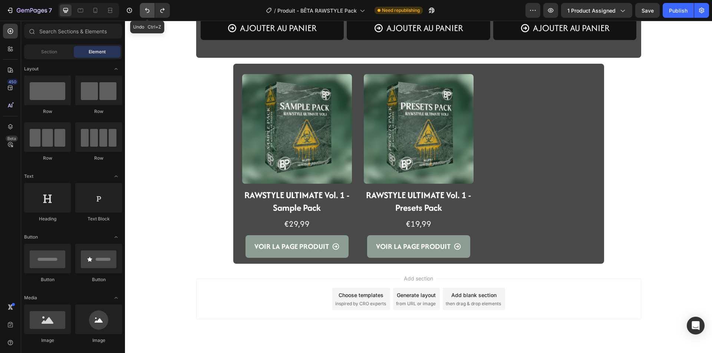
click at [146, 12] on icon "Undo/Redo" at bounding box center [146, 10] width 7 height 7
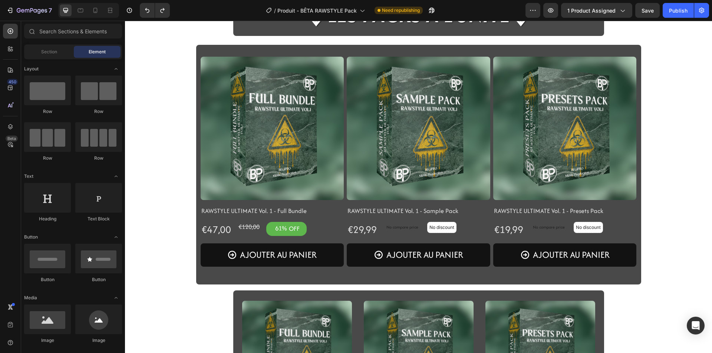
scroll to position [490, 0]
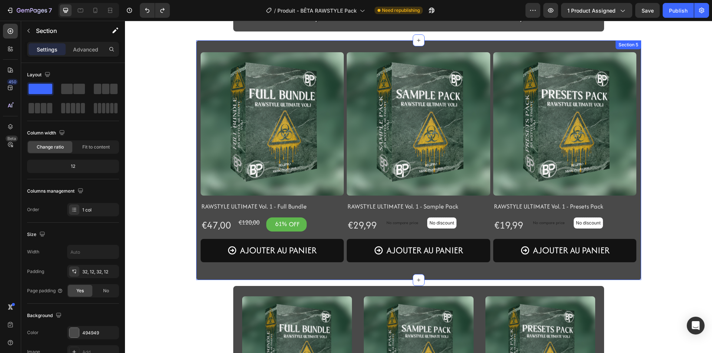
click at [198, 277] on div "Product Images RAWSTYLE ULTIMATE Vol. 1 - Full Bundle Product Title €47,00 Prod…" at bounding box center [418, 160] width 445 height 240
click at [632, 48] on icon at bounding box center [635, 48] width 6 height 6
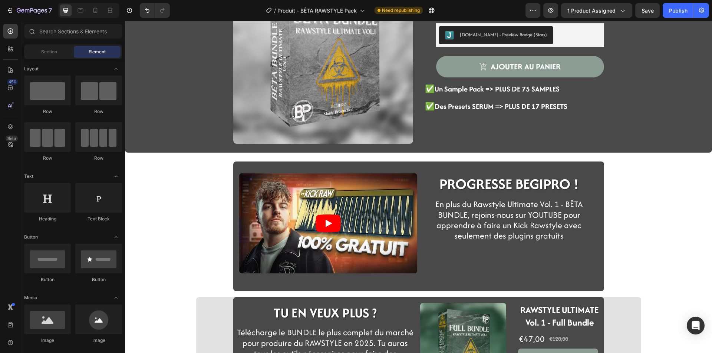
scroll to position [37, 0]
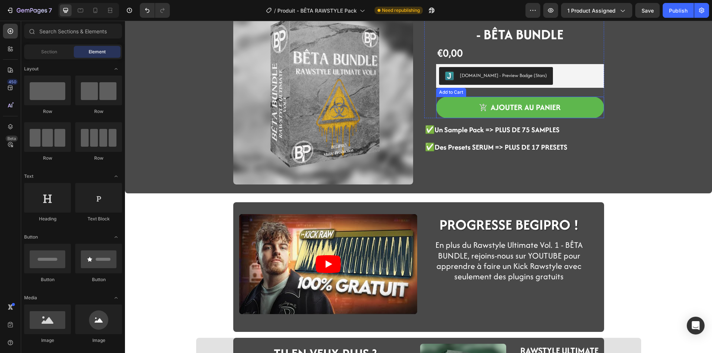
click at [448, 114] on button "ajouter au panier" at bounding box center [520, 108] width 168 height 22
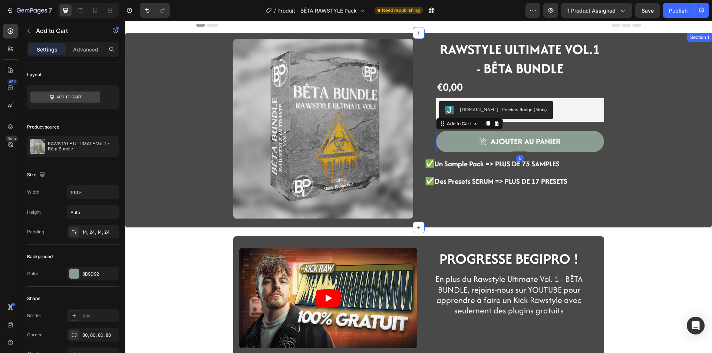
scroll to position [0, 0]
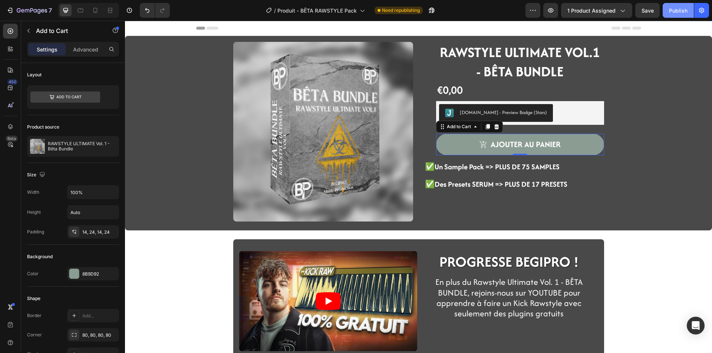
click at [672, 10] on div "Publish" at bounding box center [678, 11] width 19 height 8
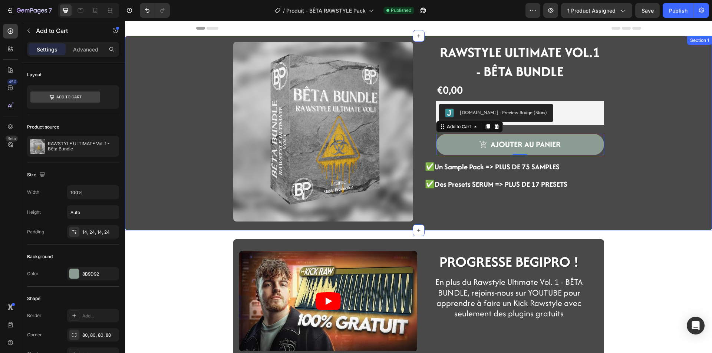
click at [156, 63] on div "Product Images RAWSTYLE ULTIMATE VOL.1 - BÊTA BUNDLE Heading €0,00 Product Pric…" at bounding box center [419, 136] width 576 height 189
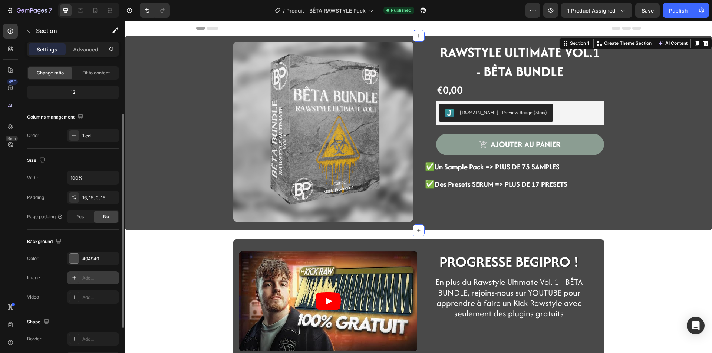
scroll to position [141, 0]
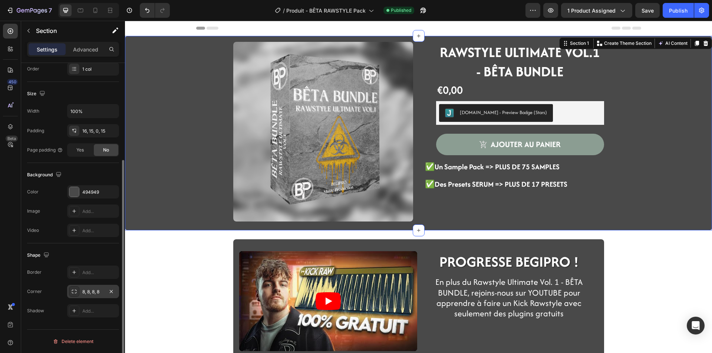
click at [93, 293] on div "8, 8, 8, 8" at bounding box center [93, 292] width 22 height 7
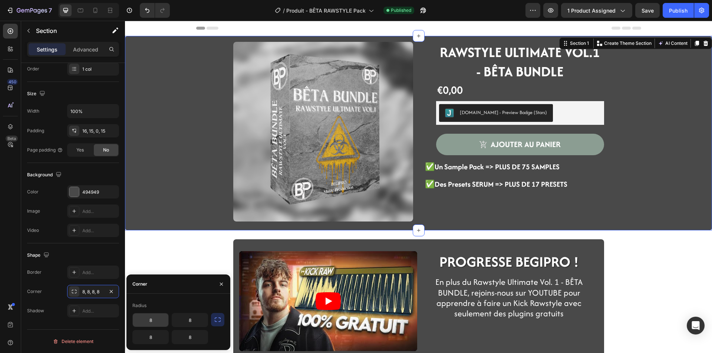
click at [151, 323] on input "8" at bounding box center [151, 320] width 36 height 13
type input "0"
click at [196, 324] on input "8" at bounding box center [190, 320] width 36 height 13
type input "0"
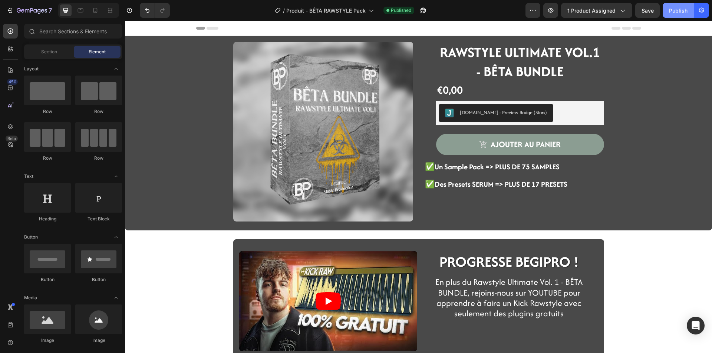
click at [689, 16] on button "Publish" at bounding box center [678, 10] width 31 height 15
click at [25, 9] on icon "button" at bounding box center [32, 11] width 30 height 6
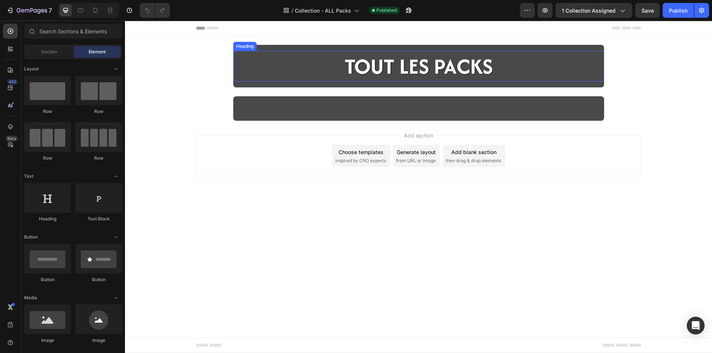
click at [360, 72] on h2 "TOUT LES PACKS" at bounding box center [419, 66] width 150 height 31
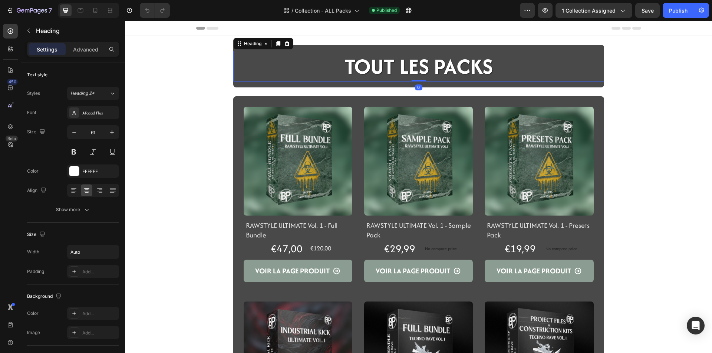
click at [389, 69] on h2 "TOUT LES PACKS" at bounding box center [419, 66] width 150 height 31
click at [673, 11] on div "Publish" at bounding box center [678, 11] width 19 height 8
click at [45, 15] on button "7" at bounding box center [29, 10] width 52 height 15
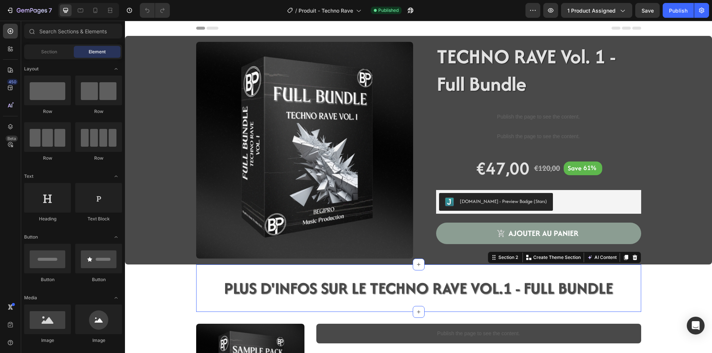
click at [247, 309] on div "PLUS D'INFOS SUR LE TECHNO RAVE VOL.1 - FULL BUNDLE Heading Section 2 You can c…" at bounding box center [418, 288] width 445 height 47
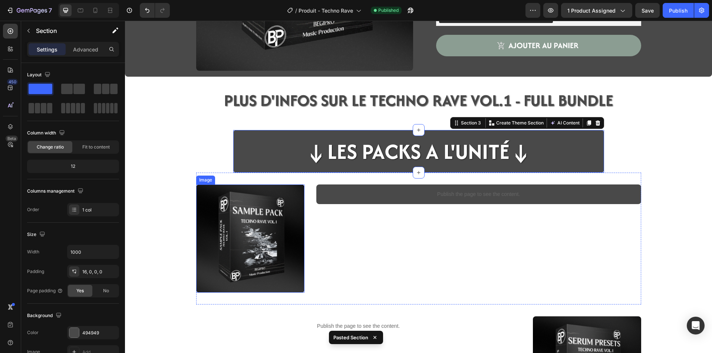
scroll to position [185, 0]
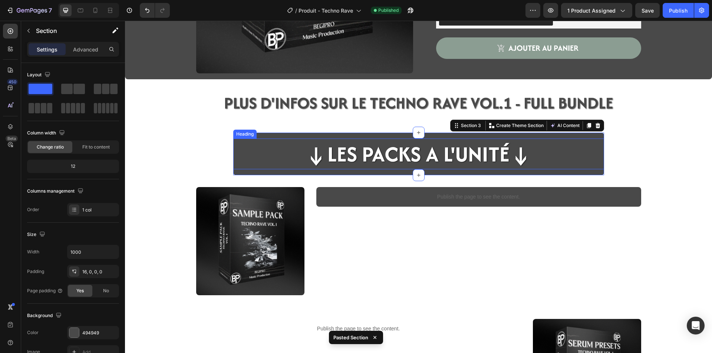
click at [323, 157] on h2 "↓LES PACKS A L'UNITé↓" at bounding box center [418, 154] width 229 height 31
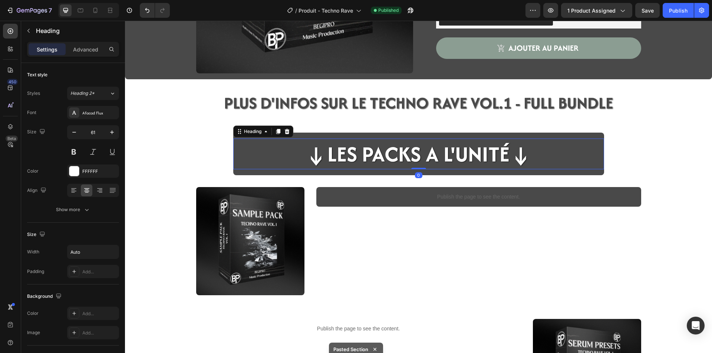
click at [331, 157] on h2 "↓LES PACKS A L'UNITé↓" at bounding box center [418, 154] width 229 height 31
click at [323, 157] on p "↓LES PACKS A L'UNITé↓" at bounding box center [418, 153] width 227 height 29
click at [503, 152] on p "↓LES PACKS A L'UNITé↓" at bounding box center [418, 153] width 227 height 29
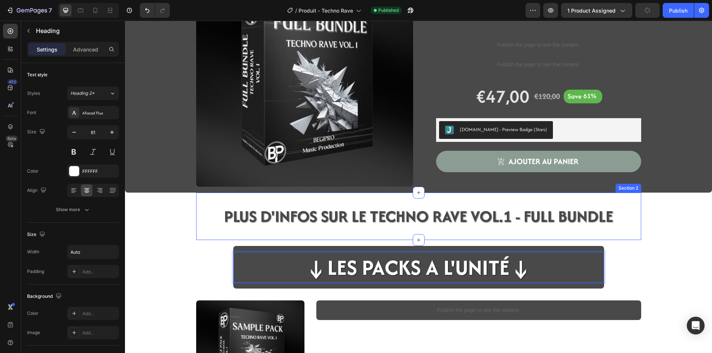
scroll to position [74, 0]
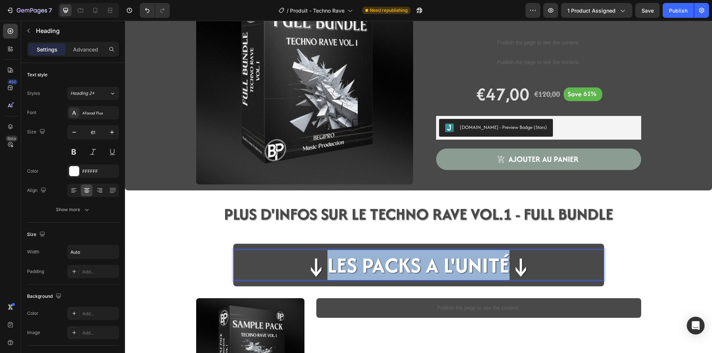
drag, startPoint x: 505, startPoint y: 266, endPoint x: 329, endPoint y: 268, distance: 175.8
click at [329, 268] on p "↓LES PACKS A L'UNITé↓" at bounding box center [418, 265] width 227 height 29
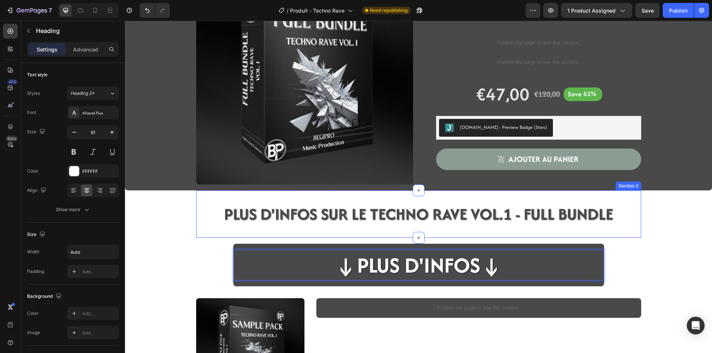
click at [210, 230] on div "PLUS D'INFOS SUR LE TECHNO RAVE VOL.1 - FULL BUNDLE Heading Section 2" at bounding box center [418, 214] width 445 height 47
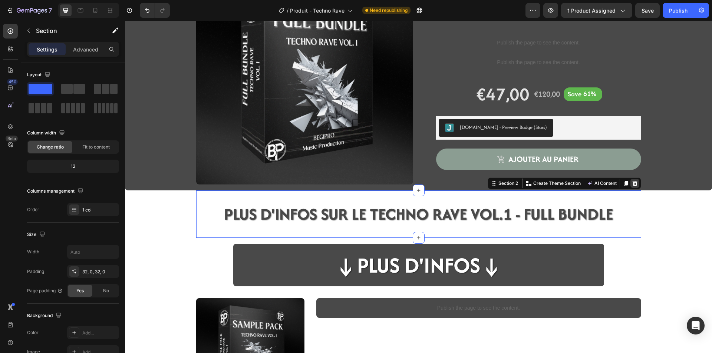
click at [632, 186] on icon at bounding box center [634, 183] width 5 height 5
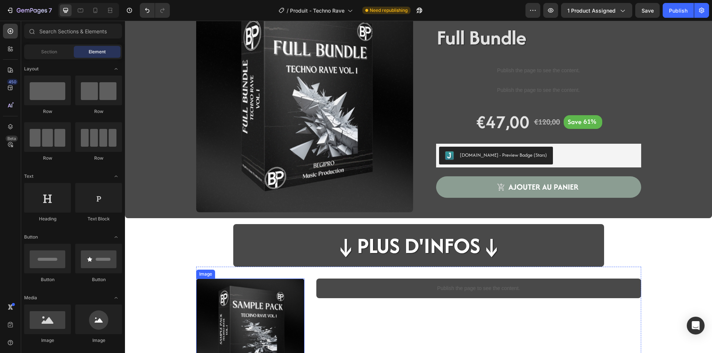
scroll to position [0, 0]
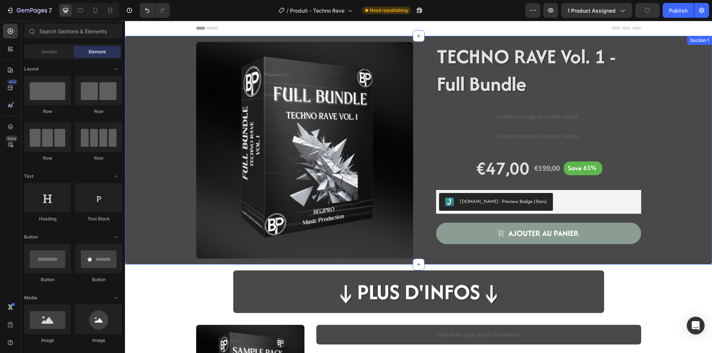
click at [174, 247] on div "Product Images TECHNO RAVE Vol. 1 - Full Bundle Product Title Publish the page …" at bounding box center [419, 153] width 576 height 223
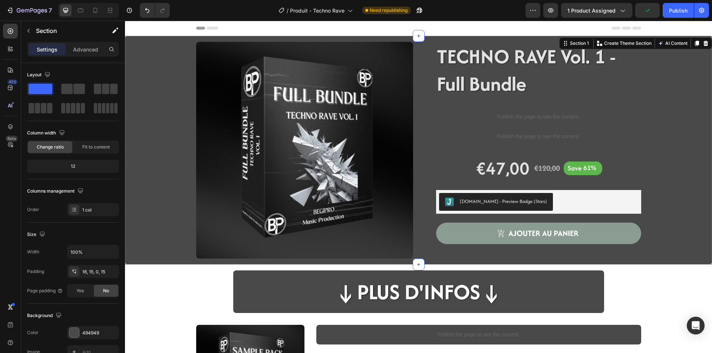
click at [199, 261] on div "Product Images TECHNO RAVE Vol. 1 - Full Bundle Product Title Publish the page …" at bounding box center [419, 153] width 576 height 223
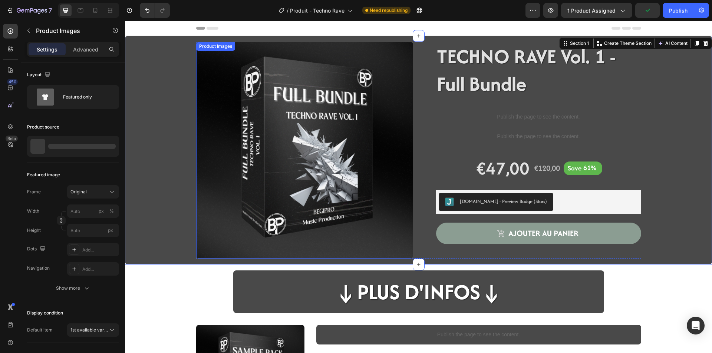
click at [203, 253] on img at bounding box center [304, 150] width 217 height 217
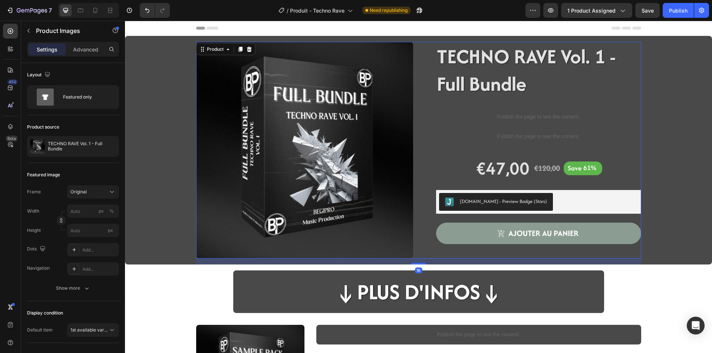
click at [445, 253] on div "TECHNO RAVE Vol. 1 - Full Bundle Product Title Publish the page to see the cont…" at bounding box center [532, 150] width 217 height 217
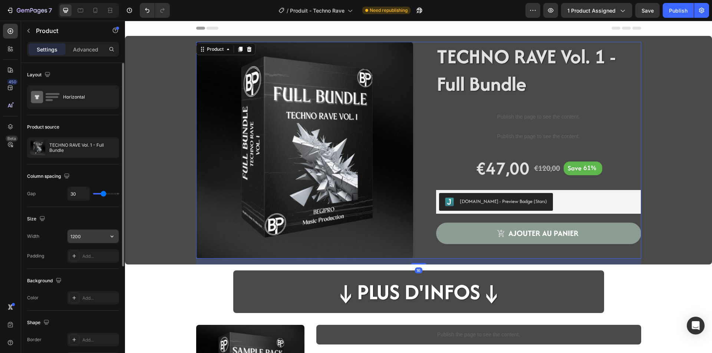
click at [86, 241] on input "1200" at bounding box center [92, 236] width 51 height 13
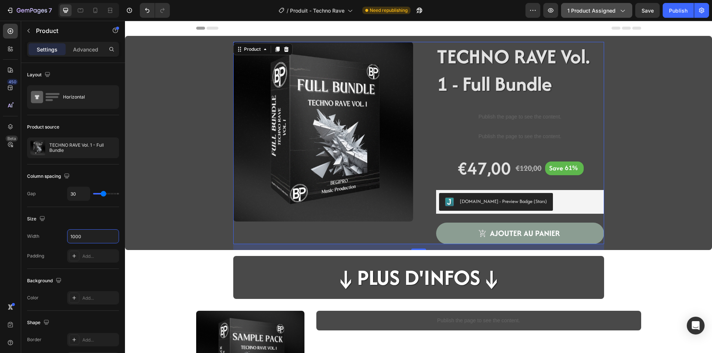
type input "1000"
click at [627, 9] on button "1 product assigned" at bounding box center [596, 10] width 71 height 15
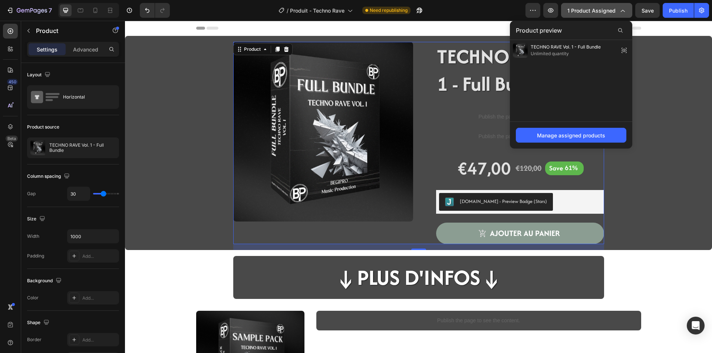
click at [627, 9] on button "1 product assigned" at bounding box center [596, 10] width 71 height 15
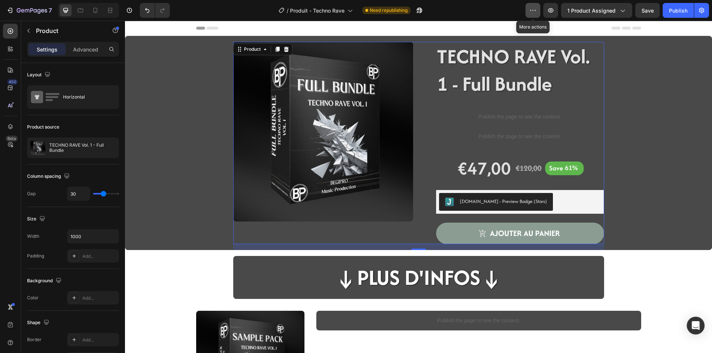
click at [538, 10] on button "button" at bounding box center [532, 10] width 15 height 15
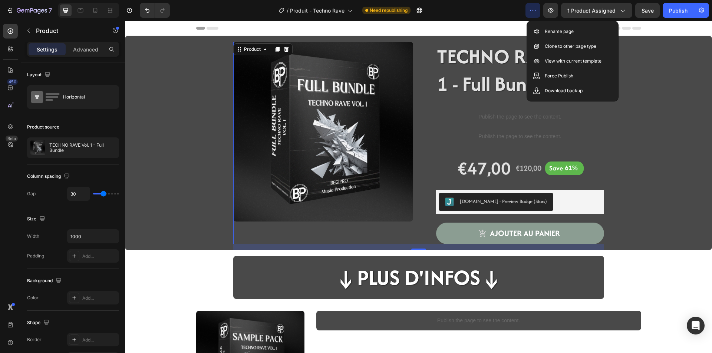
click at [538, 10] on button "button" at bounding box center [532, 10] width 15 height 15
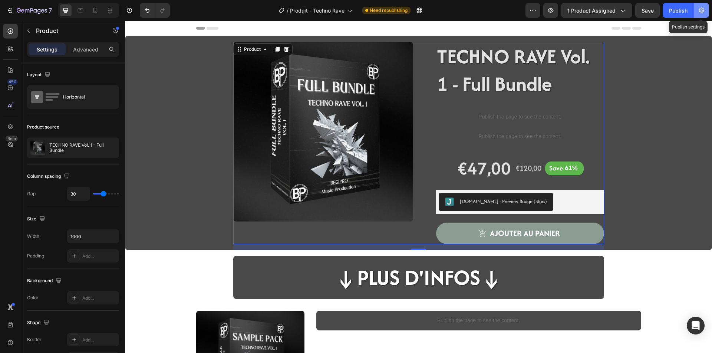
click at [698, 7] on icon "button" at bounding box center [701, 10] width 7 height 7
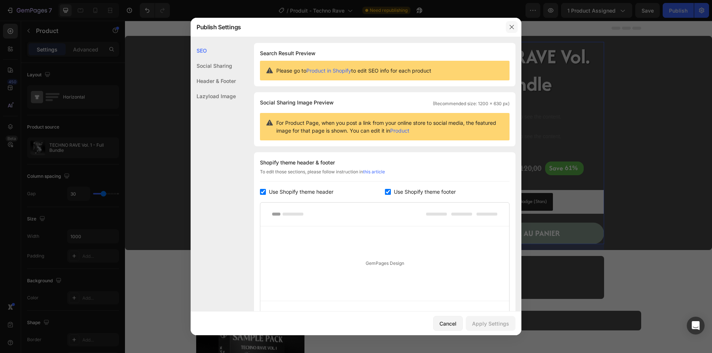
click at [513, 27] on icon "button" at bounding box center [512, 27] width 6 height 6
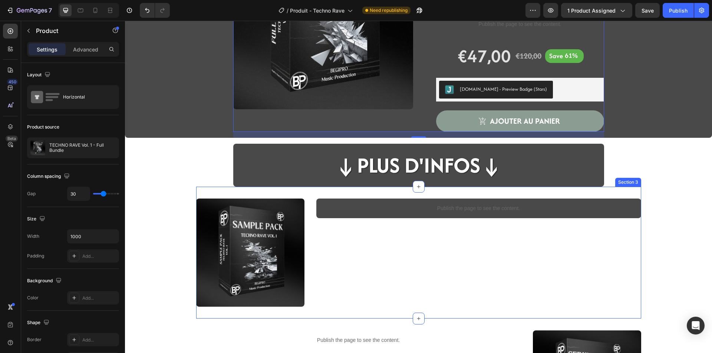
scroll to position [148, 0]
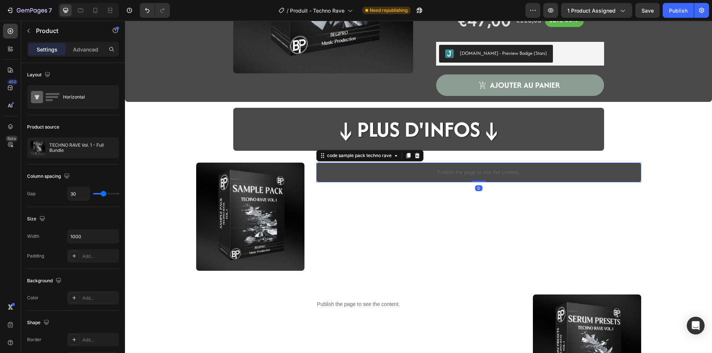
click at [498, 180] on div "Publish the page to see the content." at bounding box center [478, 173] width 325 height 20
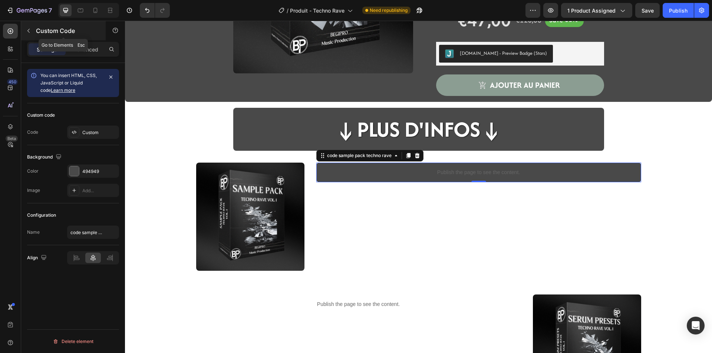
click at [56, 30] on p "Custom Code" at bounding box center [67, 30] width 63 height 9
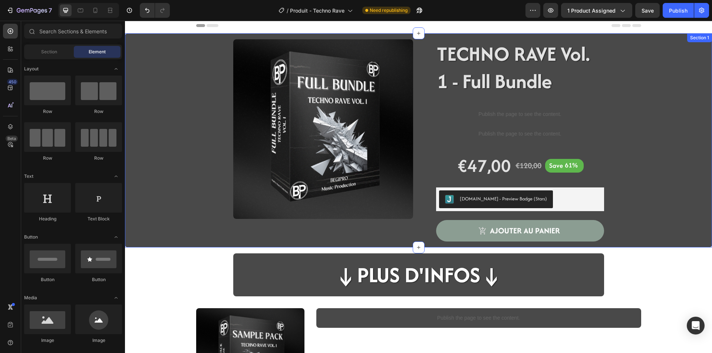
scroll to position [0, 0]
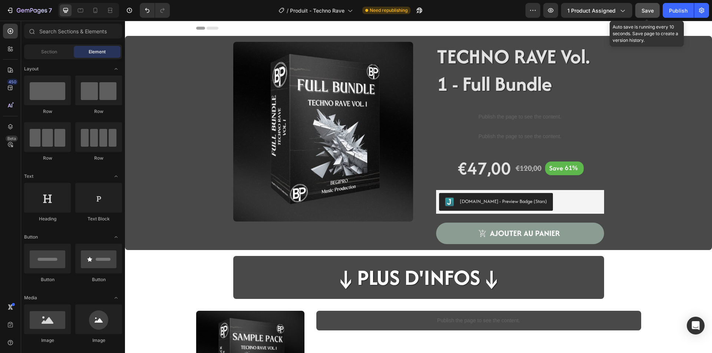
click at [638, 12] on button "Save" at bounding box center [647, 10] width 24 height 15
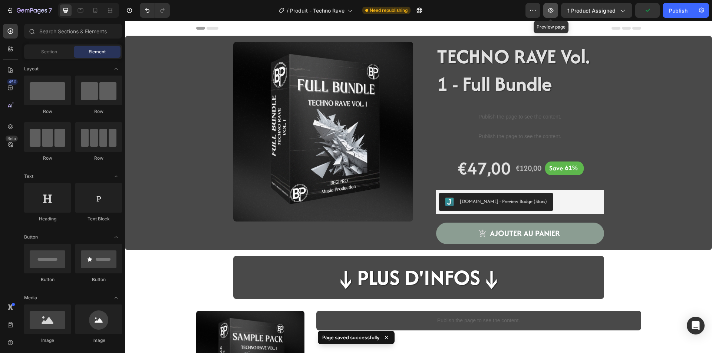
click at [558, 9] on button "button" at bounding box center [550, 10] width 15 height 15
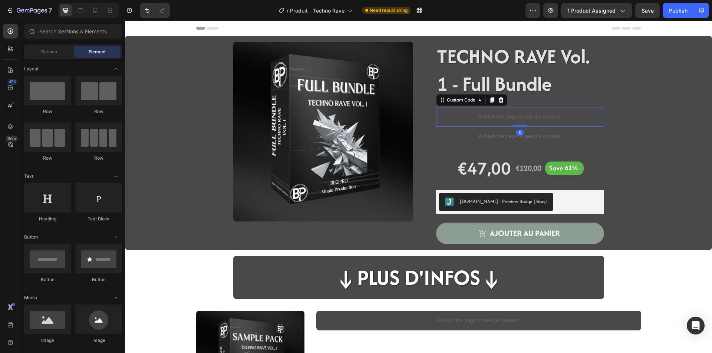
click at [492, 118] on p "Publish the page to see the content." at bounding box center [520, 117] width 168 height 8
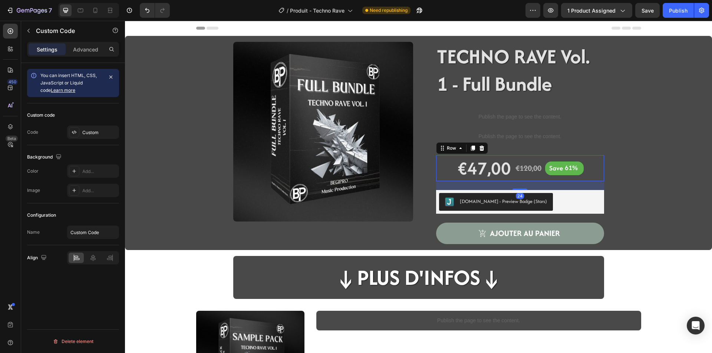
click at [445, 177] on div "€47,00 Product Price Product Price €120,00 Product Price Product Price Save 61%…" at bounding box center [520, 168] width 168 height 26
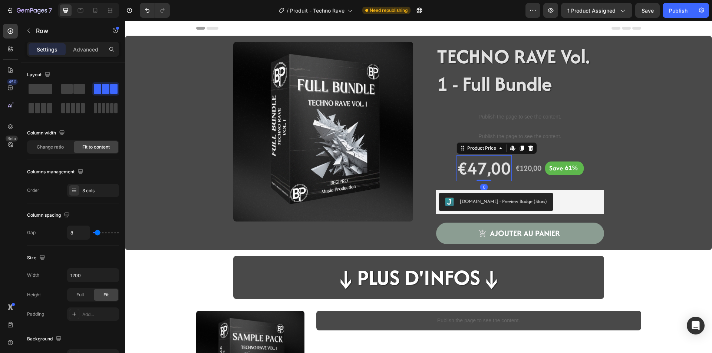
click at [463, 168] on div "€47,00" at bounding box center [483, 168] width 55 height 26
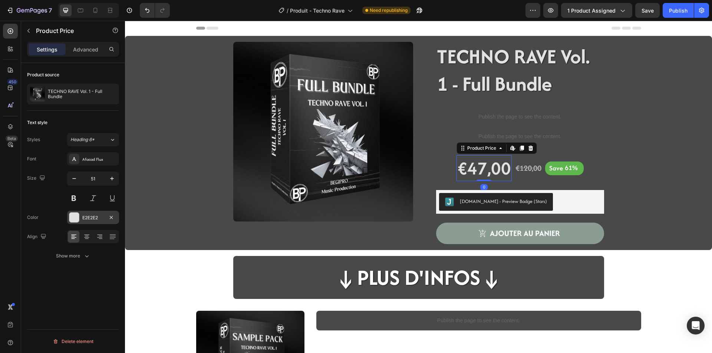
click at [84, 220] on div "E2E2E2" at bounding box center [93, 218] width 22 height 7
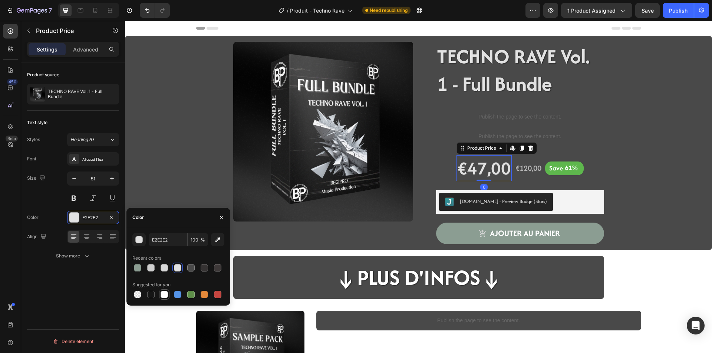
click at [164, 298] on div at bounding box center [164, 294] width 7 height 7
type input "FFFFFF"
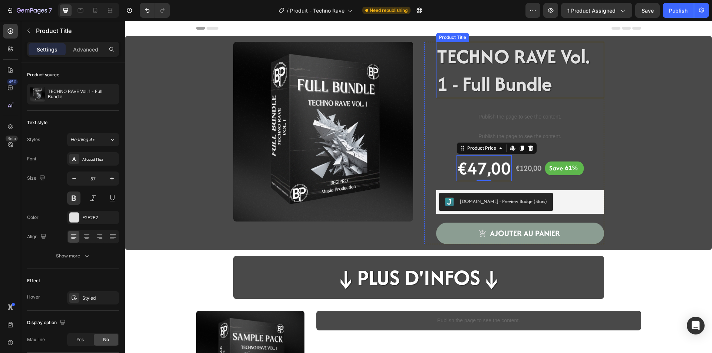
click at [492, 68] on h1 "TECHNO RAVE Vol. 1 - Full Bundle" at bounding box center [520, 70] width 168 height 56
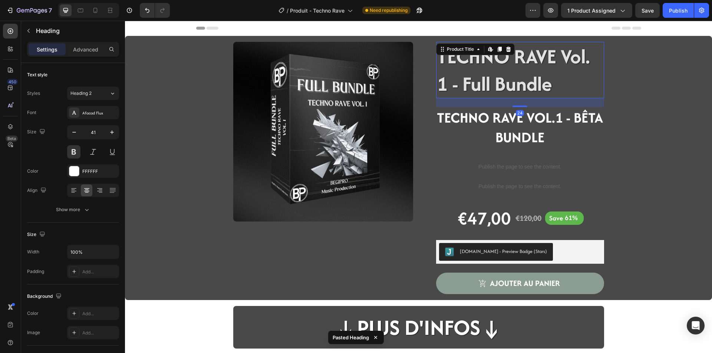
click at [525, 84] on h1 "TECHNO RAVE Vol. 1 - Full Bundle" at bounding box center [520, 70] width 168 height 56
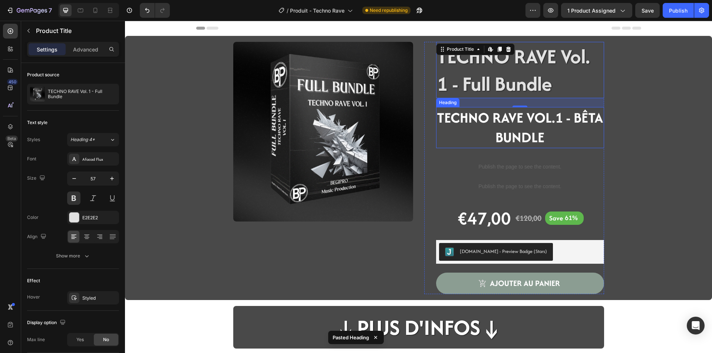
click at [543, 135] on h2 "TECHNO RAVE VOL.1 - BÊTA BUNDLE" at bounding box center [520, 127] width 168 height 41
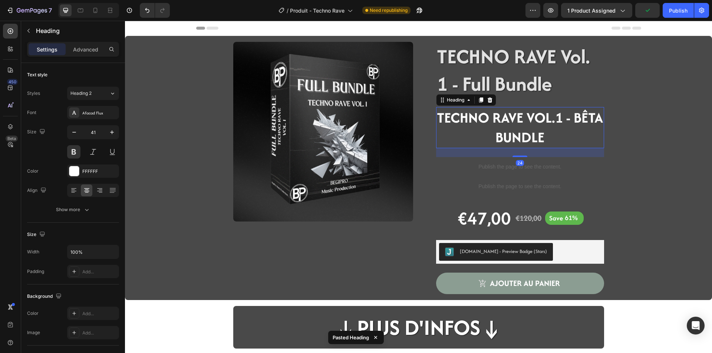
click at [597, 117] on strong "TECHNO RAVE VOL.1 - BÊTA BUNDLE" at bounding box center [520, 128] width 166 height 40
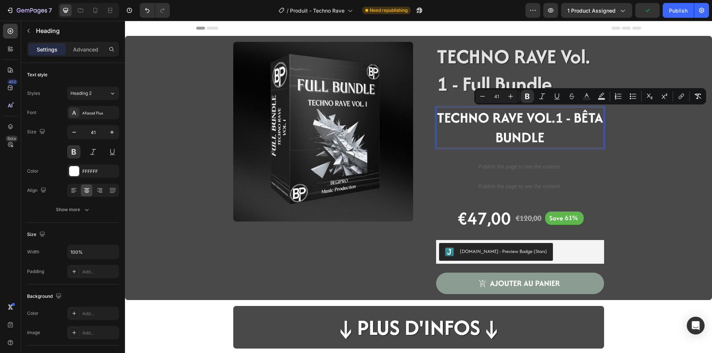
click at [597, 118] on strong "TECHNO RAVE VOL.1 - BÊTA BUNDLE" at bounding box center [520, 128] width 166 height 40
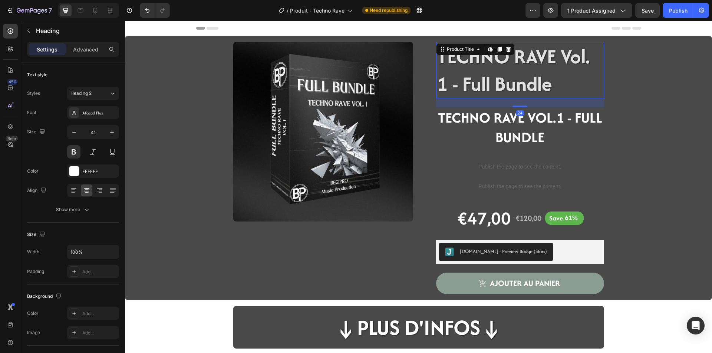
click at [550, 76] on h1 "TECHNO RAVE Vol. 1 - Full Bundle" at bounding box center [520, 70] width 168 height 56
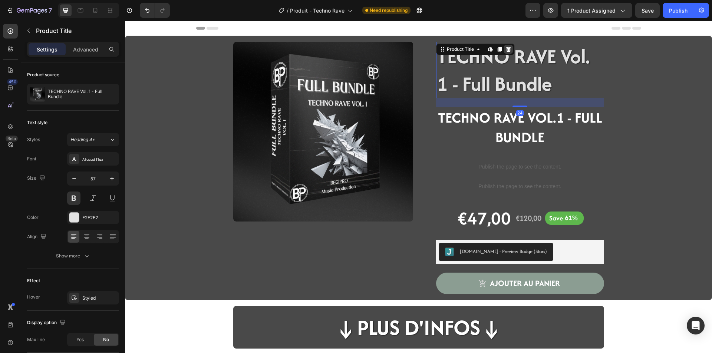
click at [506, 50] on icon at bounding box center [508, 49] width 5 height 5
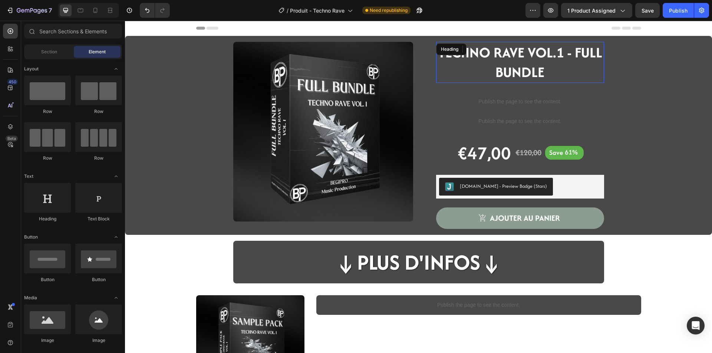
click at [516, 70] on strong "TECHNO RAVE VOL.1 - FULL BUNDLE" at bounding box center [520, 62] width 164 height 40
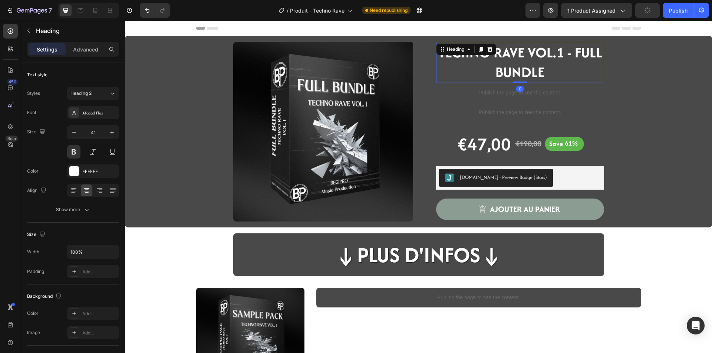
drag, startPoint x: 519, startPoint y: 91, endPoint x: 518, endPoint y: 71, distance: 19.7
click at [518, 71] on div "⁠⁠⁠⁠⁠⁠⁠ TECHNO RAVE VOL.1 - FULL BUNDLE Heading 0" at bounding box center [520, 62] width 168 height 41
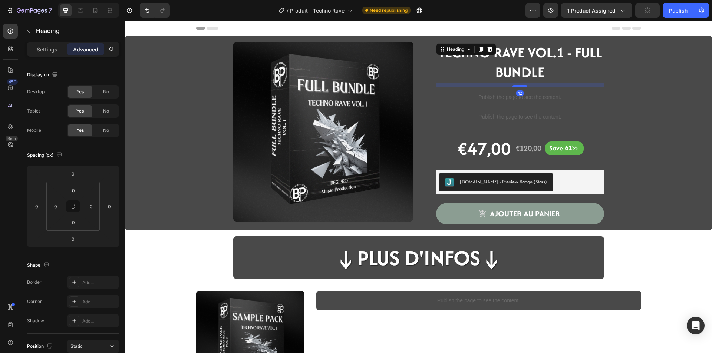
drag, startPoint x: 519, startPoint y: 82, endPoint x: 519, endPoint y: 86, distance: 4.5
click at [519, 86] on div at bounding box center [519, 86] width 15 height 2
type input "12"
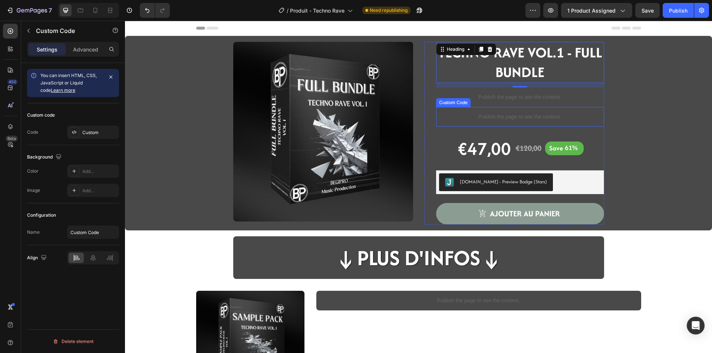
click at [531, 120] on p "Publish the page to see the content." at bounding box center [520, 117] width 168 height 8
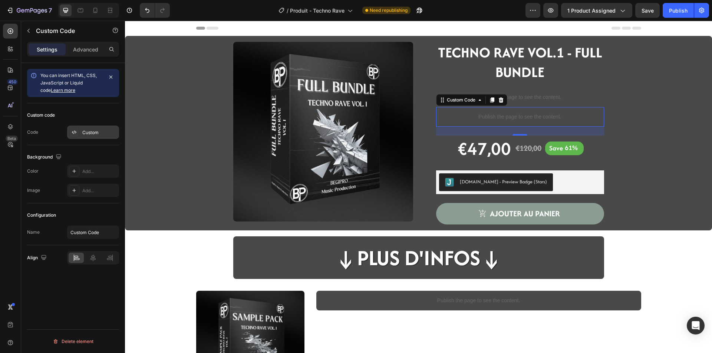
click at [86, 138] on div "Custom" at bounding box center [93, 132] width 52 height 13
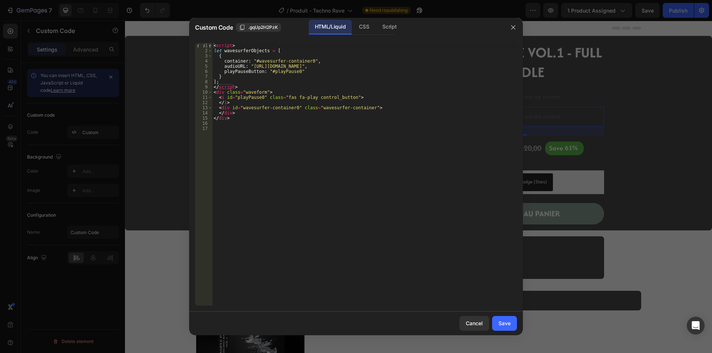
click at [141, 169] on div at bounding box center [356, 176] width 712 height 353
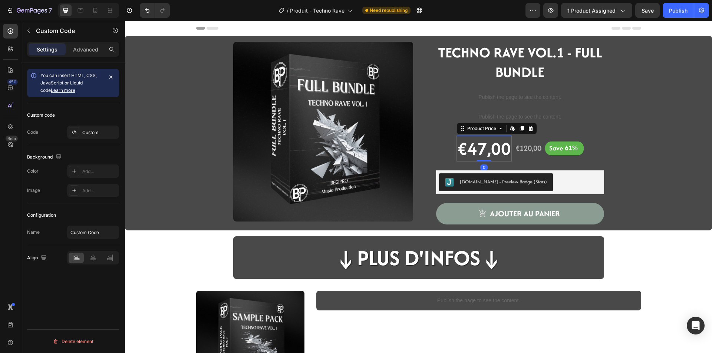
click at [492, 156] on div "€47,00" at bounding box center [483, 149] width 55 height 26
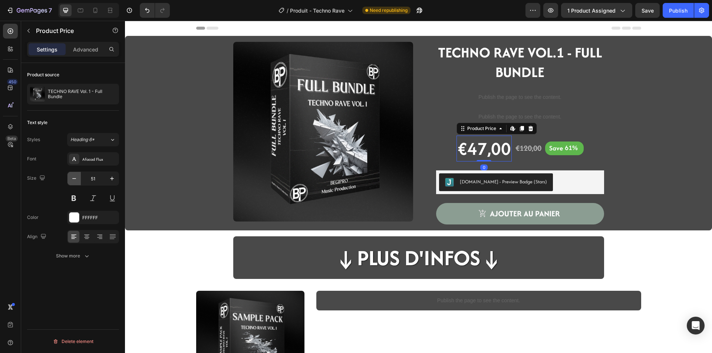
click at [75, 182] on icon "button" at bounding box center [73, 178] width 7 height 7
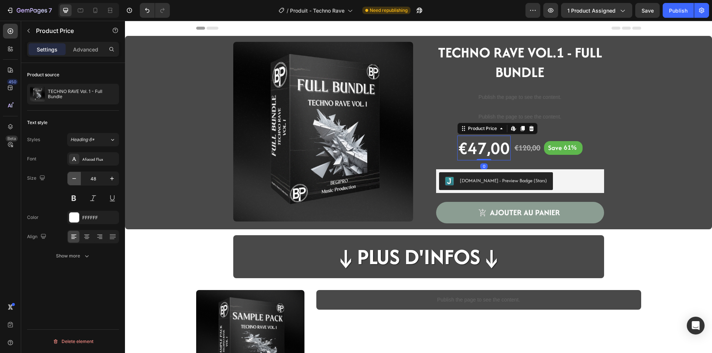
click at [75, 182] on icon "button" at bounding box center [73, 178] width 7 height 7
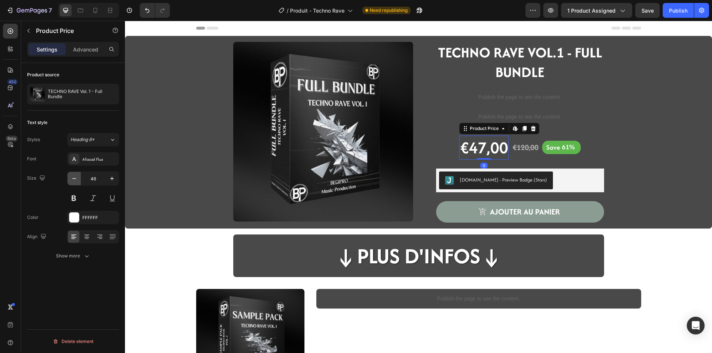
click at [75, 182] on icon "button" at bounding box center [73, 178] width 7 height 7
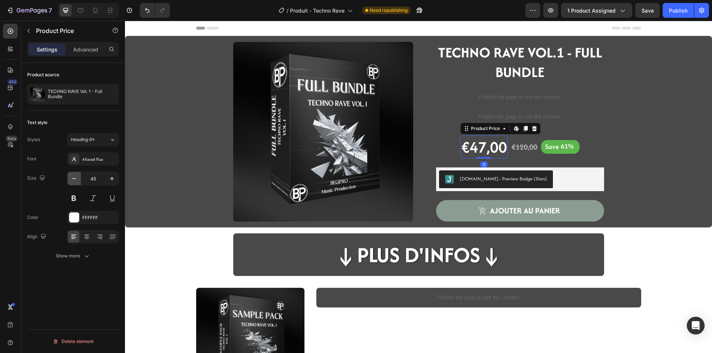
click at [75, 182] on icon "button" at bounding box center [73, 178] width 7 height 7
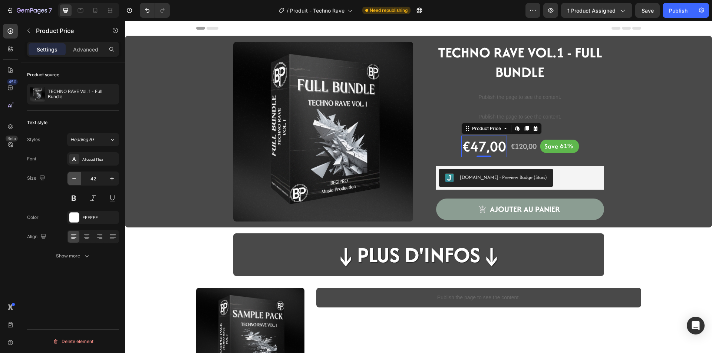
click at [75, 182] on icon "button" at bounding box center [73, 178] width 7 height 7
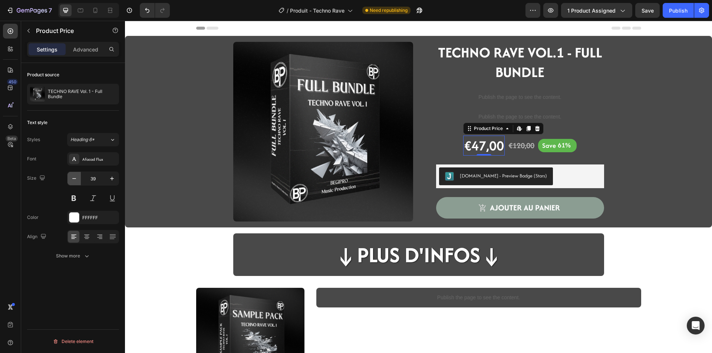
click at [75, 182] on icon "button" at bounding box center [73, 178] width 7 height 7
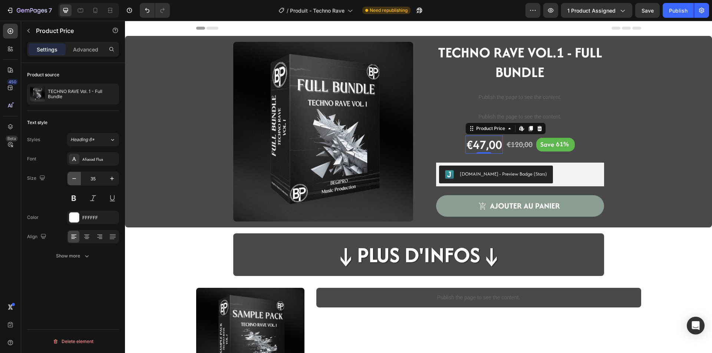
click at [75, 182] on icon "button" at bounding box center [73, 178] width 7 height 7
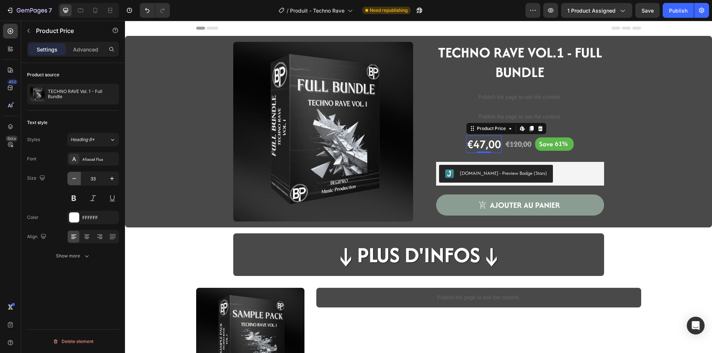
click at [75, 182] on icon "button" at bounding box center [73, 178] width 7 height 7
type input "31"
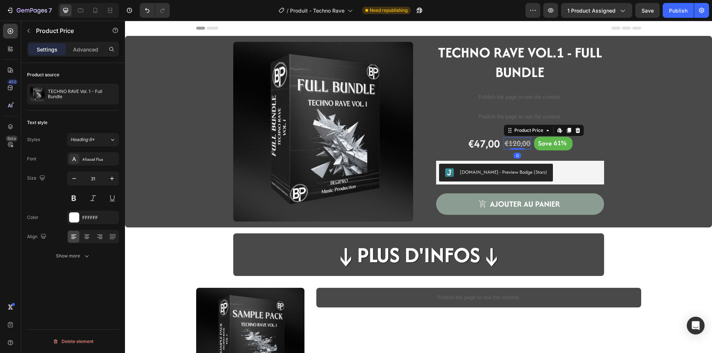
click at [510, 144] on div "€120,00" at bounding box center [516, 144] width 27 height 12
click at [76, 179] on icon "button" at bounding box center [73, 178] width 7 height 7
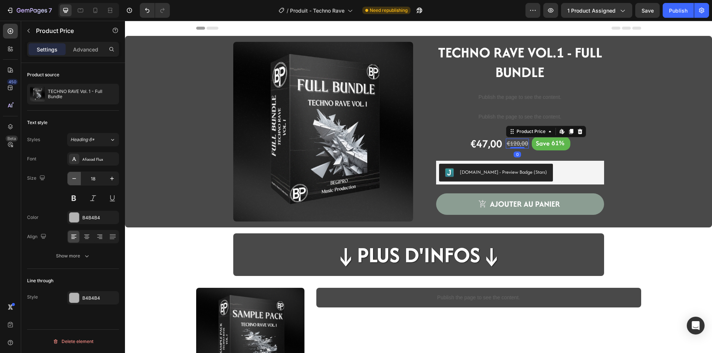
click at [76, 179] on icon "button" at bounding box center [73, 178] width 7 height 7
type input "16"
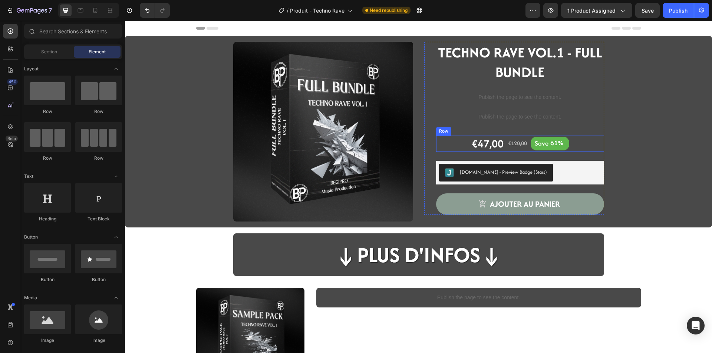
click at [465, 144] on div "€47,00 Product Price Product Price €120,00 Product Price Product Price Save 61%…" at bounding box center [520, 144] width 168 height 16
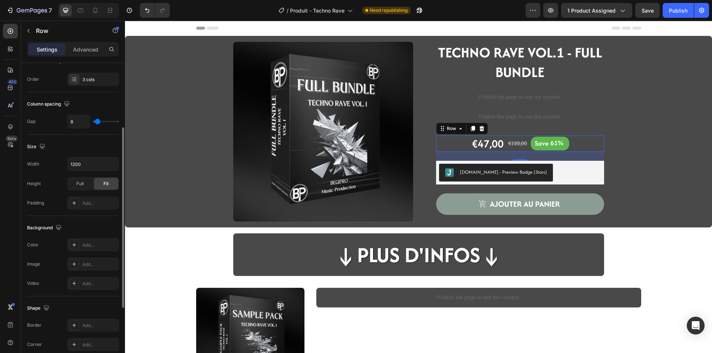
scroll to position [225, 0]
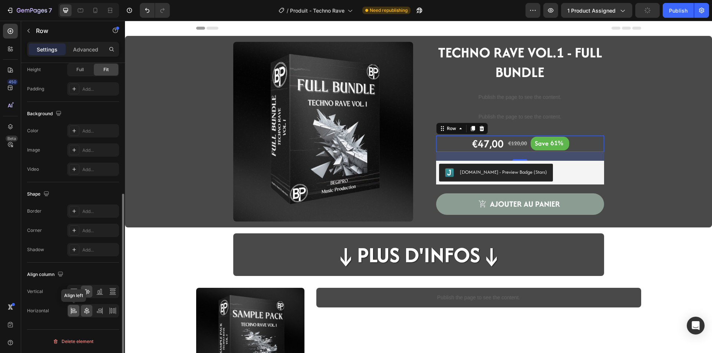
click at [71, 313] on icon at bounding box center [71, 311] width 0 height 7
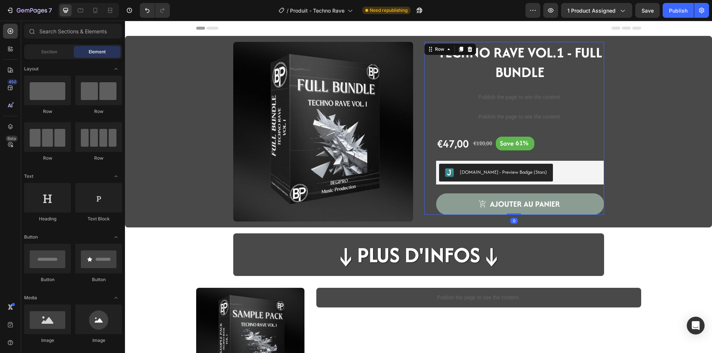
click at [475, 153] on div "TECHNO RAVE VOL.1 - FULL BUNDLE Heading Publish the page to see the content. Cu…" at bounding box center [520, 128] width 168 height 173
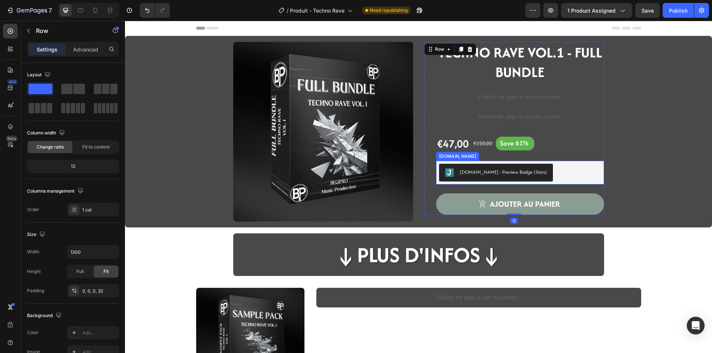
click at [476, 161] on div "[DOMAIN_NAME] - Preview Badge (Stars)" at bounding box center [520, 173] width 168 height 24
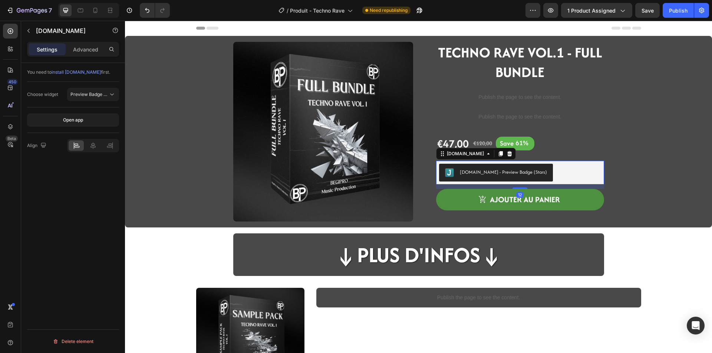
drag, startPoint x: 522, startPoint y: 193, endPoint x: 519, endPoint y: 189, distance: 5.8
click at [519, 189] on div at bounding box center [519, 188] width 15 height 1
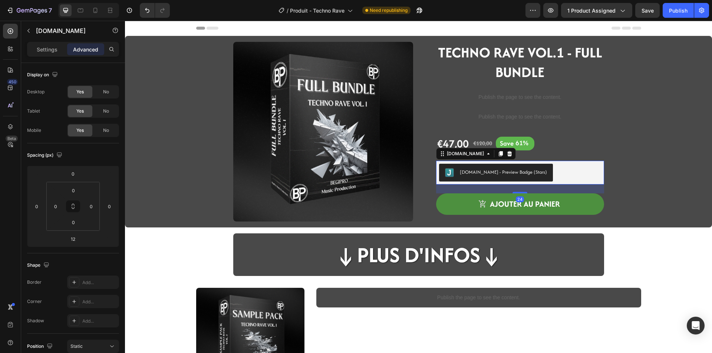
drag, startPoint x: 521, startPoint y: 189, endPoint x: 521, endPoint y: 193, distance: 4.4
click at [521, 193] on div at bounding box center [519, 192] width 15 height 1
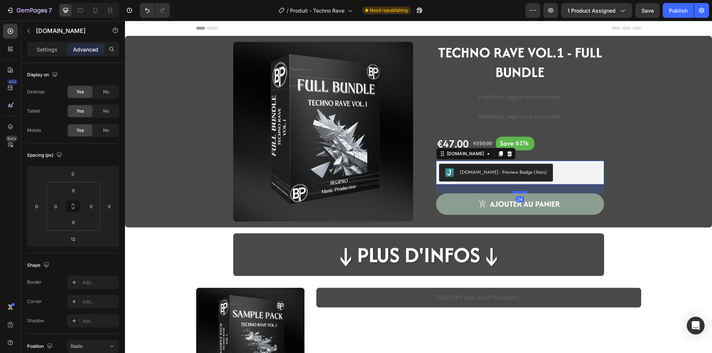
type input "24"
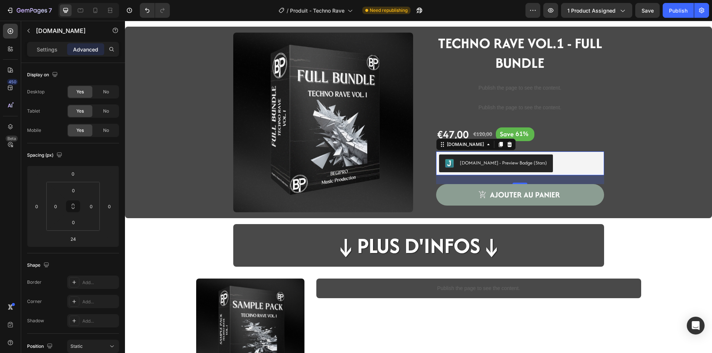
scroll to position [0, 0]
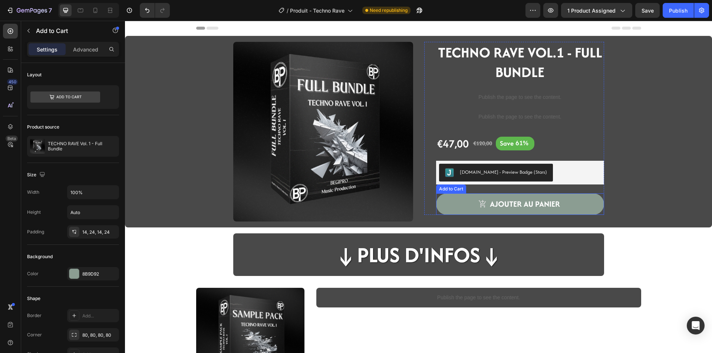
click at [436, 212] on div "ajouter au panier Add to Cart" at bounding box center [520, 205] width 168 height 22
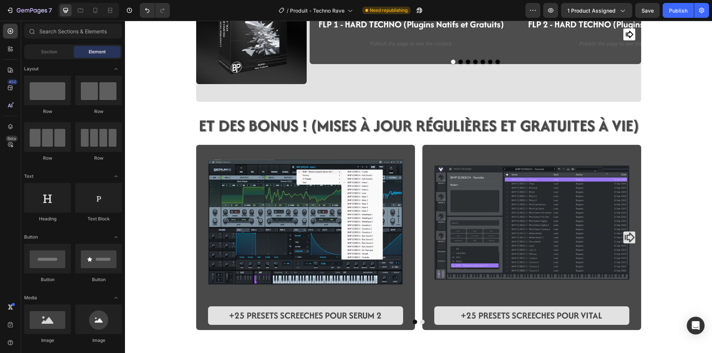
scroll to position [593, 0]
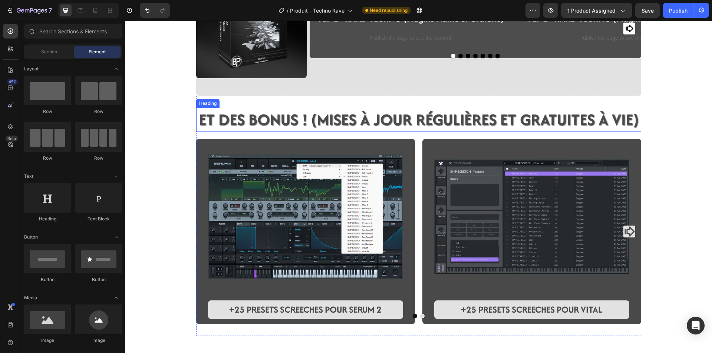
click at [265, 131] on strong "ET DES BONUS ! (Mises à JOUR Régulières et gratuites à vie)" at bounding box center [419, 119] width 440 height 23
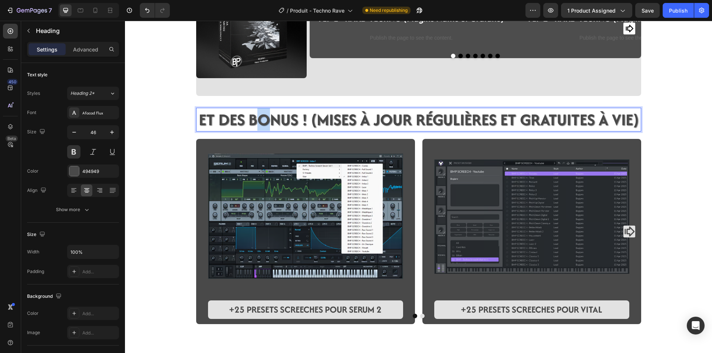
drag, startPoint x: 268, startPoint y: 200, endPoint x: 259, endPoint y: 200, distance: 9.3
click at [259, 131] on strong "ET DES BONUS ! (Mises à JOUR Régulières et gratuites à vie)" at bounding box center [419, 119] width 440 height 23
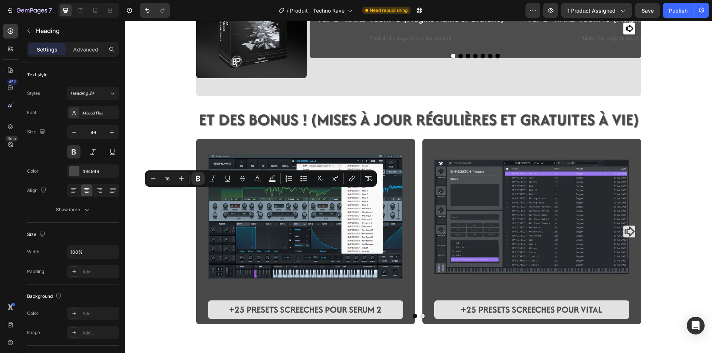
click at [181, 219] on div "Image LES FLP (PROJECTS FILES FL STUDIO) ! Heading Row Image FLP 1 - HARD TECHN…" at bounding box center [418, 96] width 587 height 1307
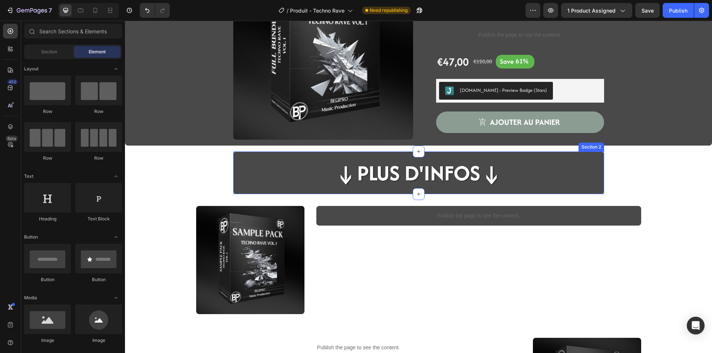
scroll to position [74, 0]
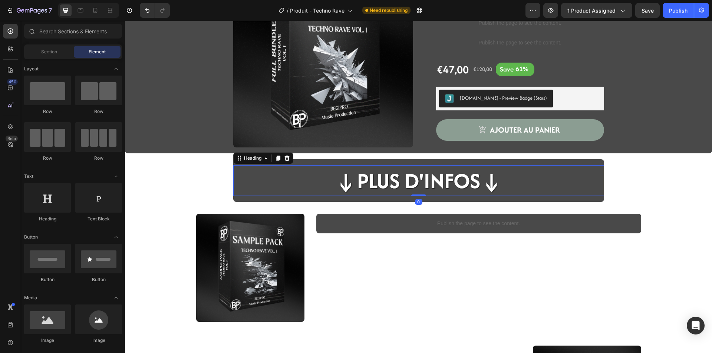
click at [376, 185] on h2 "↓Plus d'infos↓" at bounding box center [419, 180] width 170 height 31
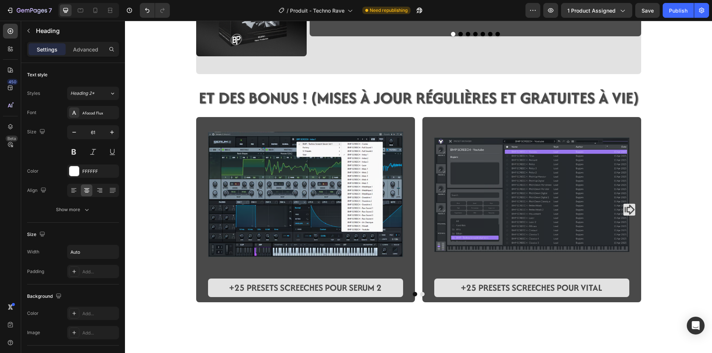
scroll to position [630, 0]
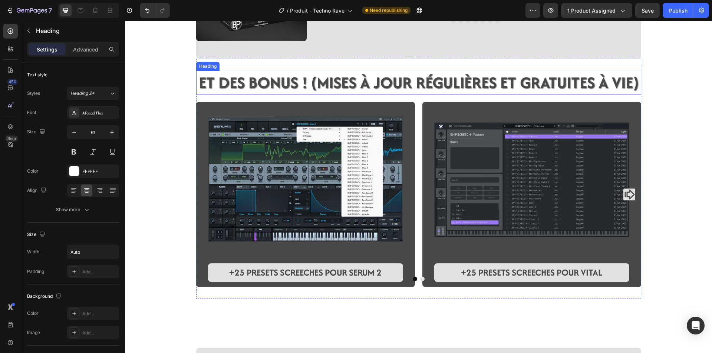
click at [291, 94] on strong "ET DES BONUS ! (Mises à JOUR Régulières et gratuites à vie)" at bounding box center [419, 82] width 440 height 23
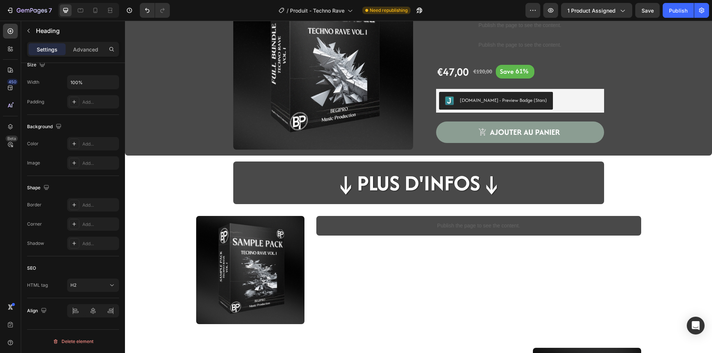
scroll to position [37, 0]
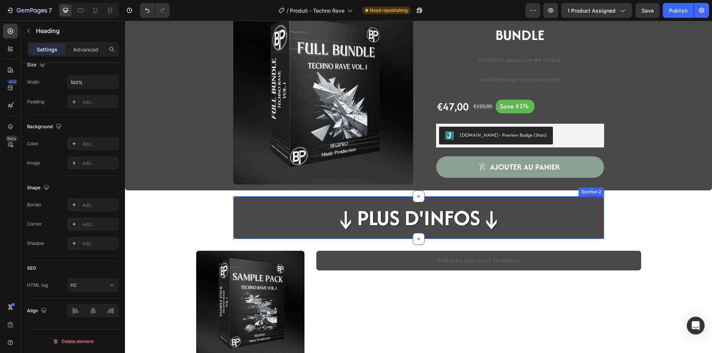
click at [239, 234] on div "↓Plus d'infos↓ Heading Row" at bounding box center [418, 220] width 371 height 37
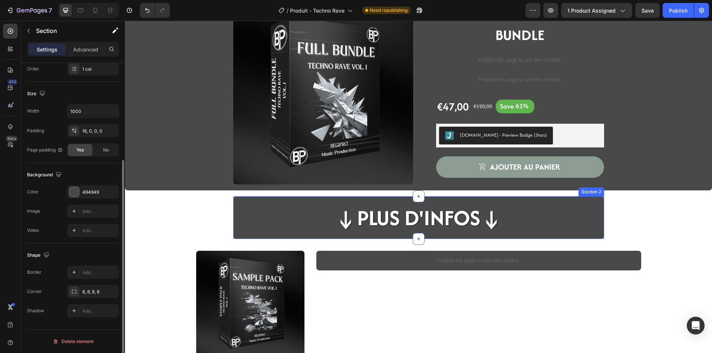
scroll to position [0, 0]
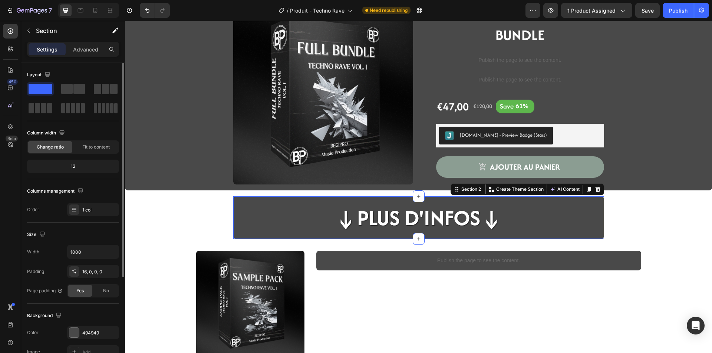
copy strong "O"
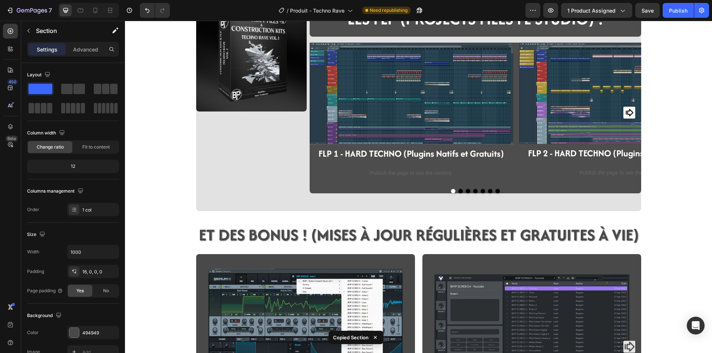
scroll to position [593, 0]
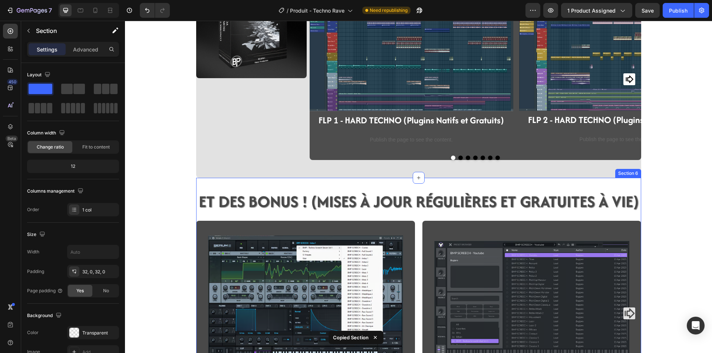
click at [333, 179] on div "ET DES BONUS ! (Mises à JOUR Régulières et gratuites à vie) Heading Image +25 P…" at bounding box center [418, 298] width 445 height 240
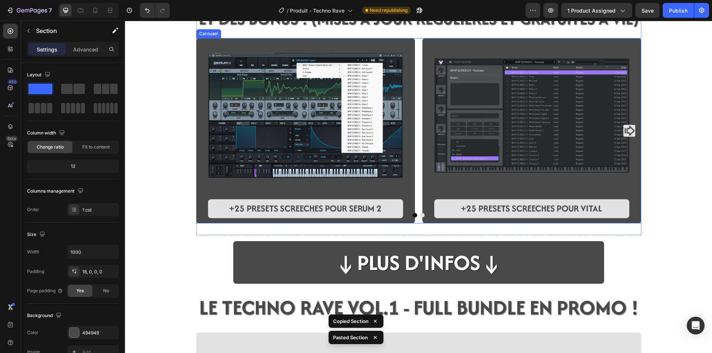
scroll to position [711, 0]
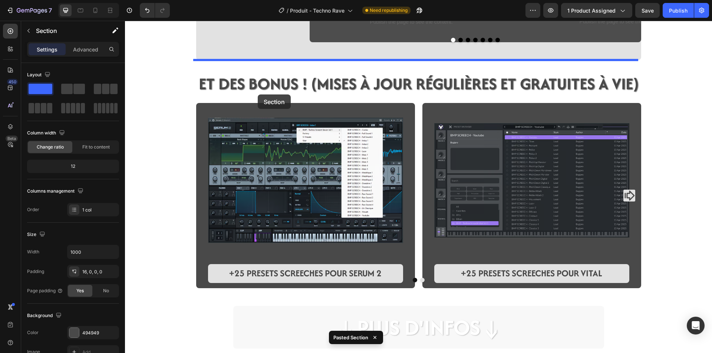
drag, startPoint x: 252, startPoint y: 311, endPoint x: 258, endPoint y: 94, distance: 217.3
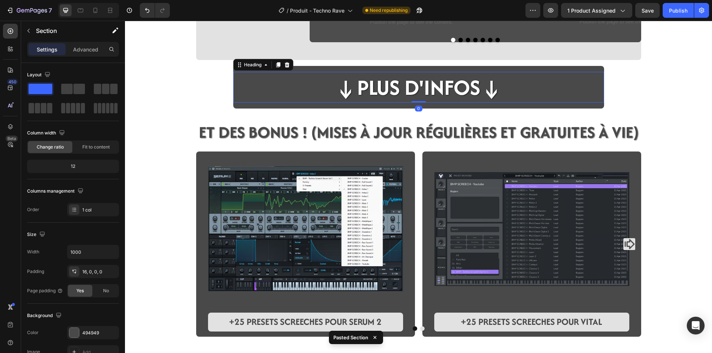
click at [359, 97] on h2 "↓Plus d'infos↓" at bounding box center [419, 87] width 170 height 31
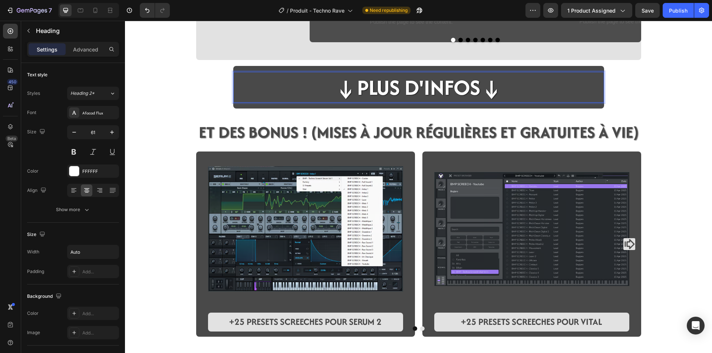
click at [466, 85] on h2 "↓Plus d'infos↓" at bounding box center [419, 87] width 170 height 31
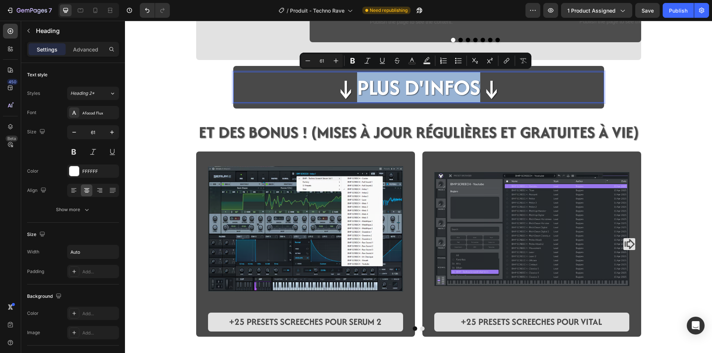
drag, startPoint x: 476, startPoint y: 89, endPoint x: 359, endPoint y: 86, distance: 117.2
click at [359, 86] on p "↓Plus d'infos↓" at bounding box center [418, 87] width 168 height 29
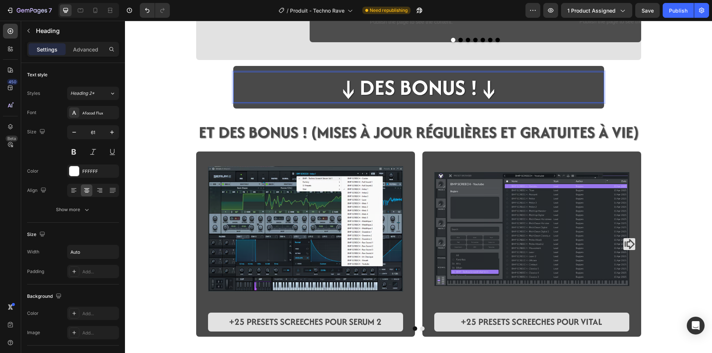
click at [494, 94] on p "↓DES BONUS !↓" at bounding box center [418, 87] width 163 height 29
click at [375, 90] on p "↓DES BONUS" at bounding box center [418, 87] width 128 height 29
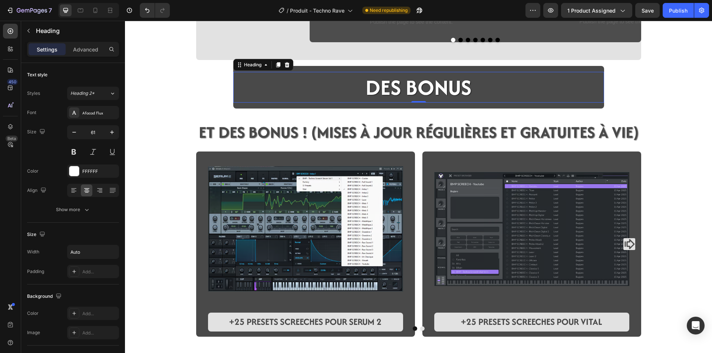
click at [486, 87] on div "DES BONUS" at bounding box center [418, 87] width 371 height 31
click at [420, 89] on p "DES BONUS" at bounding box center [419, 87] width 106 height 29
click at [69, 132] on button "button" at bounding box center [73, 132] width 13 height 13
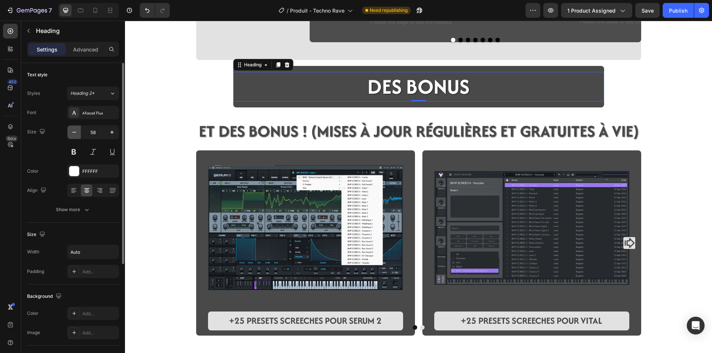
click at [69, 132] on button "button" at bounding box center [73, 132] width 13 height 13
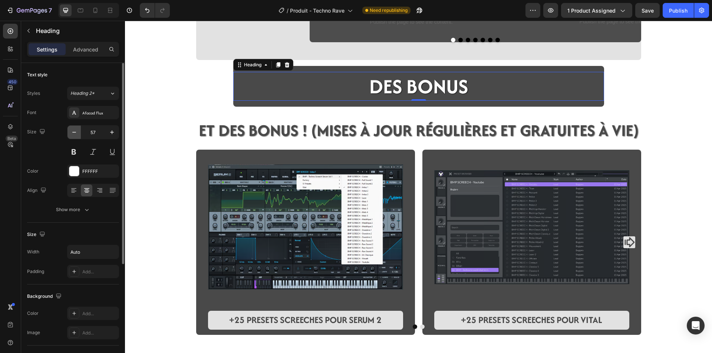
click at [69, 132] on button "button" at bounding box center [73, 132] width 13 height 13
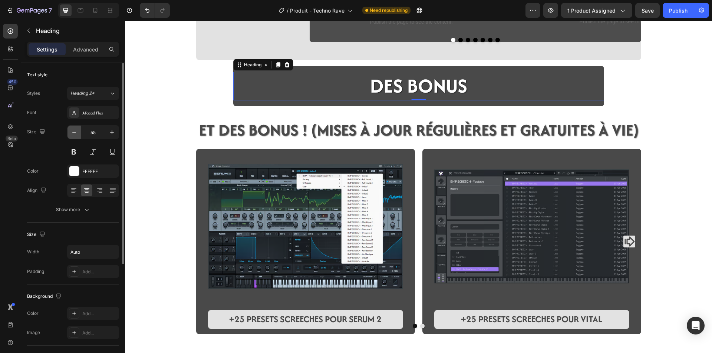
click at [69, 132] on button "button" at bounding box center [73, 132] width 13 height 13
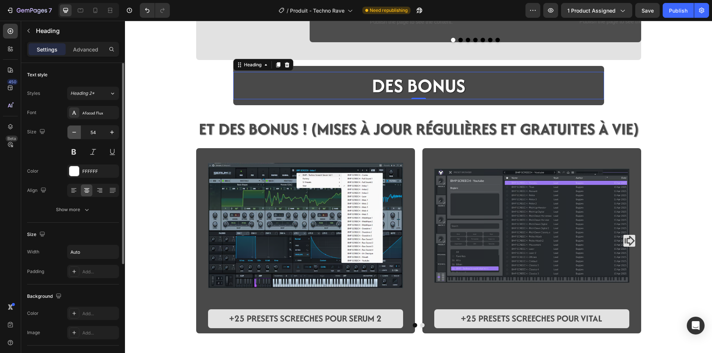
click at [69, 132] on button "button" at bounding box center [73, 132] width 13 height 13
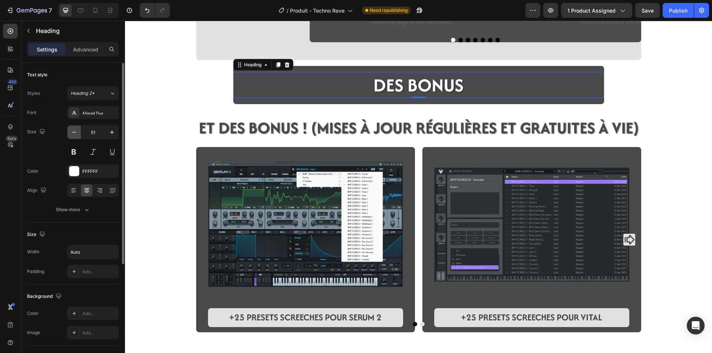
click at [69, 132] on button "button" at bounding box center [73, 132] width 13 height 13
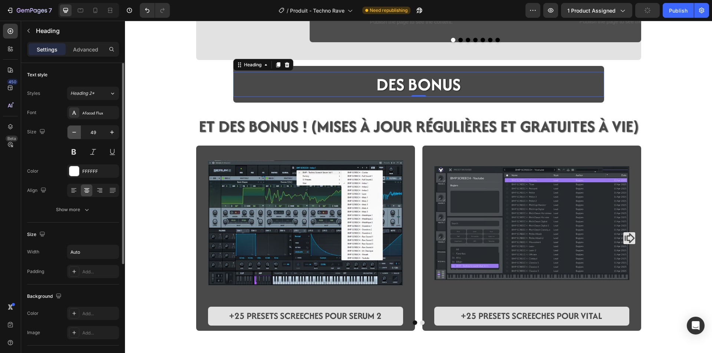
click at [69, 132] on button "button" at bounding box center [73, 132] width 13 height 13
type input "46"
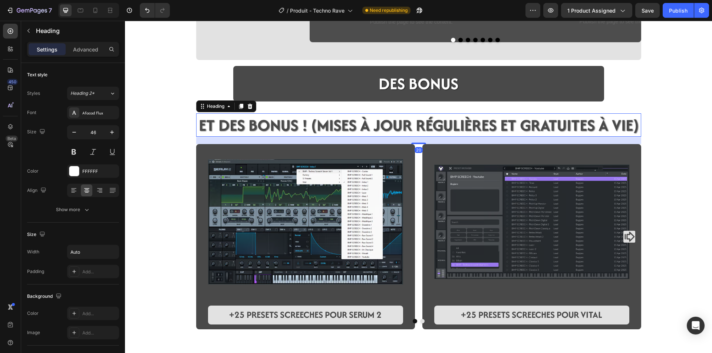
click at [211, 131] on strong "ET DES BONUS ! (Mises à JOUR Régulières et gratuites à vie)" at bounding box center [419, 125] width 440 height 23
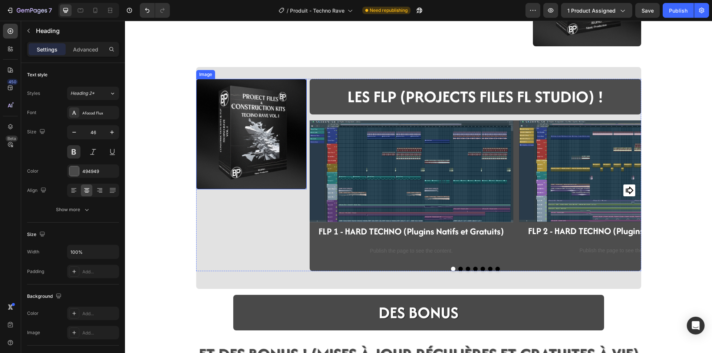
scroll to position [489, 0]
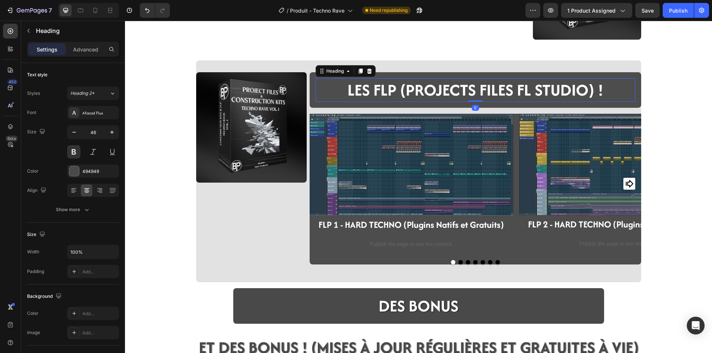
click at [371, 92] on h2 "LES FLP (PROJECTS FILES FL STUDIO) !" at bounding box center [476, 90] width 320 height 24
click at [391, 309] on h2 "DES BONUS" at bounding box center [418, 306] width 81 height 24
click at [512, 96] on h2 "LES FLP (PROJECTS FILES FL STUDIO) !" at bounding box center [476, 90] width 320 height 24
click at [518, 91] on h2 "LES FLP (PROJECTS FILES FL STUDIO) !" at bounding box center [476, 90] width 320 height 24
click at [513, 92] on p "LES FLP (PROJECTS FILES FL STUDIO) !" at bounding box center [475, 90] width 318 height 22
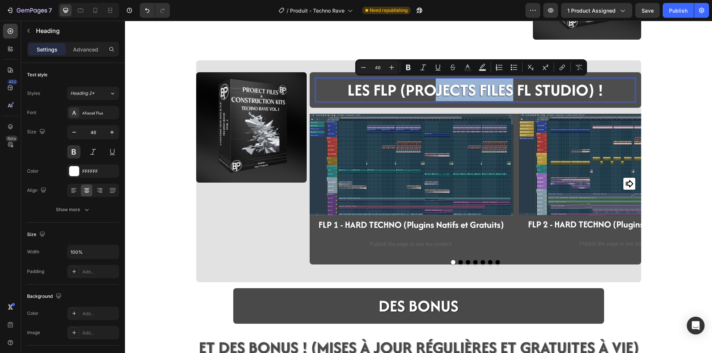
drag, startPoint x: 511, startPoint y: 90, endPoint x: 435, endPoint y: 87, distance: 76.8
click at [435, 87] on p "LES FLP (PROJECTS FILES FL STUDIO) !" at bounding box center [475, 90] width 318 height 22
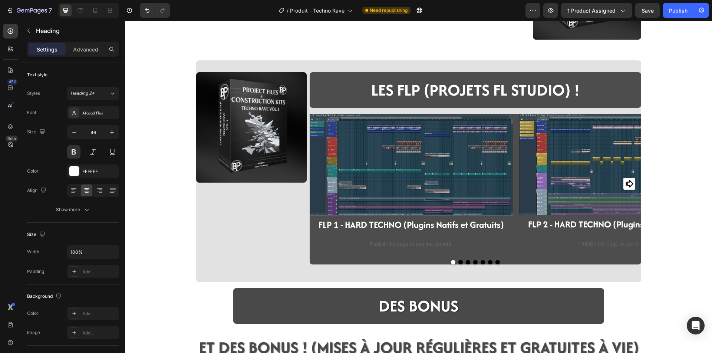
click at [658, 181] on div "Publish the page to see the content. code presets techno rave Image Section 4 I…" at bounding box center [418, 333] width 587 height 1573
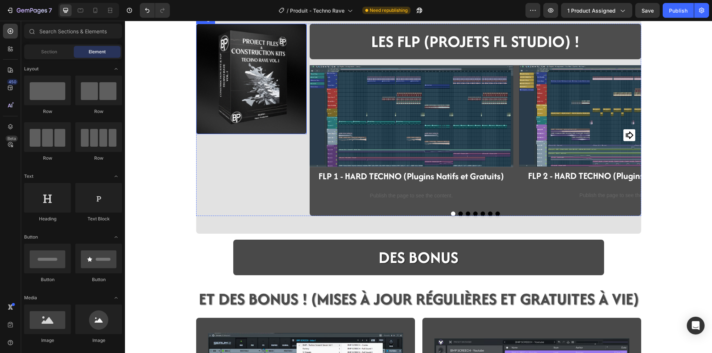
scroll to position [637, 0]
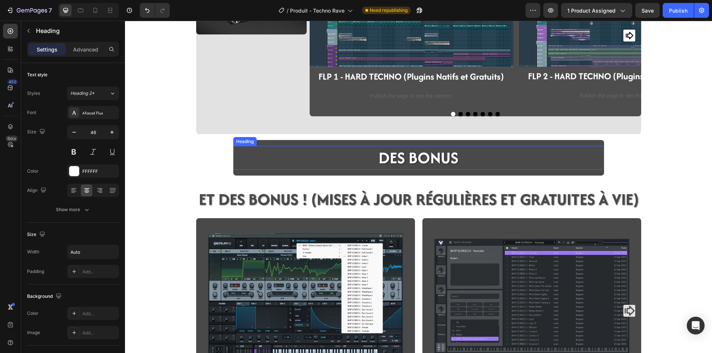
click at [378, 159] on h2 "DES BONUS" at bounding box center [418, 158] width 81 height 24
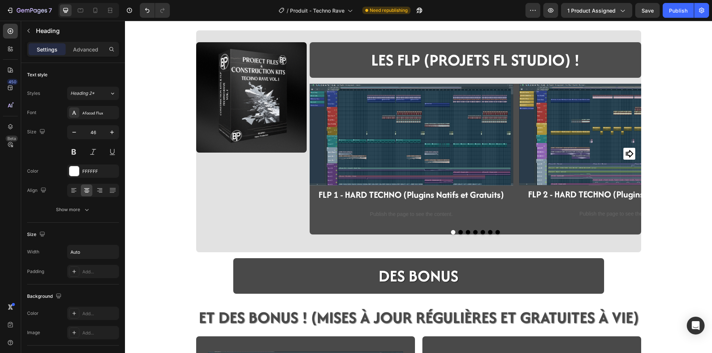
scroll to position [519, 0]
click at [320, 230] on div at bounding box center [475, 232] width 331 height 4
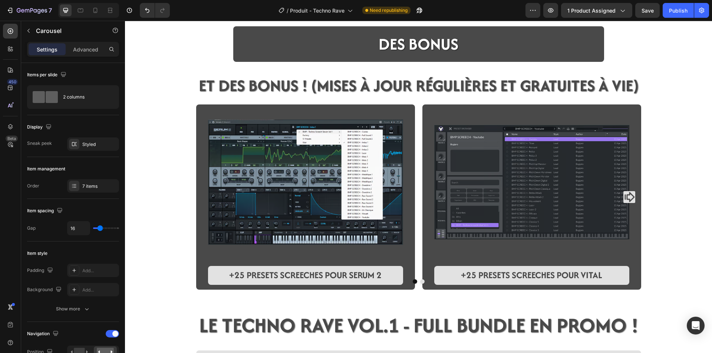
scroll to position [704, 0]
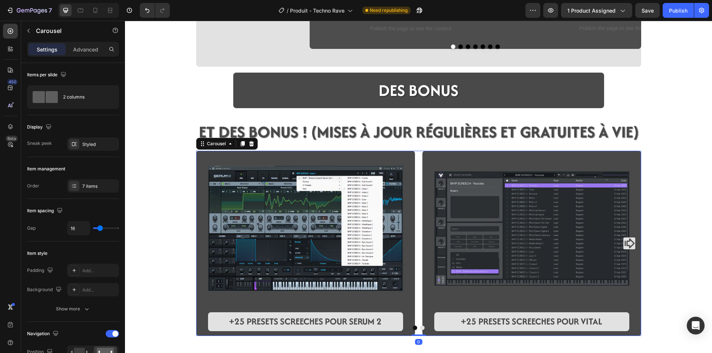
click at [196, 171] on div "Image +25 PRESETS SCREECHES POUR SERUM 2 Text Block" at bounding box center [305, 243] width 219 height 185
click at [260, 105] on div "DES BONUS Heading Row" at bounding box center [418, 94] width 371 height 30
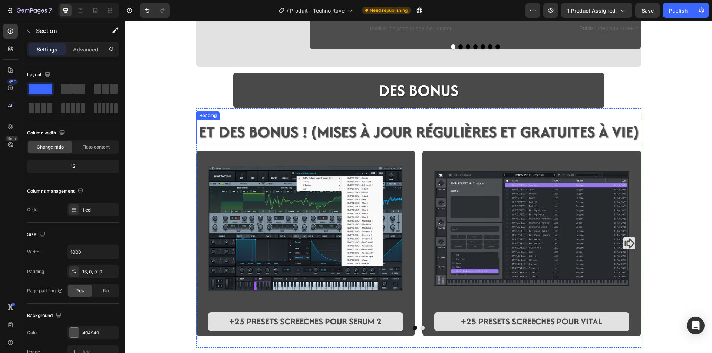
click at [221, 133] on strong "ET DES BONUS ! (Mises à JOUR Régulières et gratuites à vie)" at bounding box center [419, 131] width 440 height 23
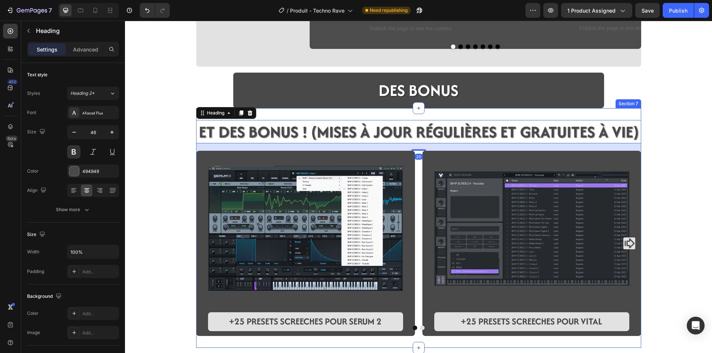
click at [284, 116] on div "ET DES BONUS ! (Mises à JOUR Régulières et gratuites à vie) Heading 20 Image +2…" at bounding box center [418, 228] width 445 height 240
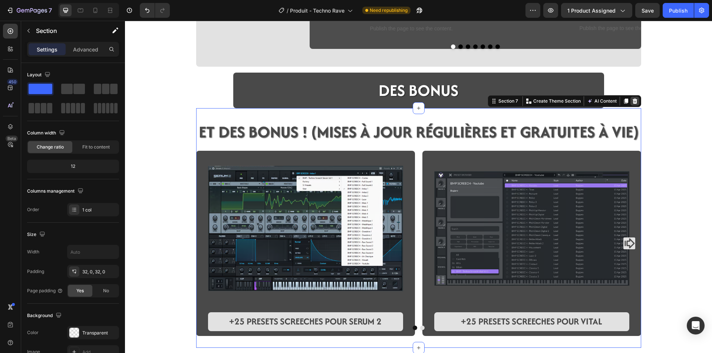
click at [632, 99] on icon at bounding box center [635, 101] width 6 height 6
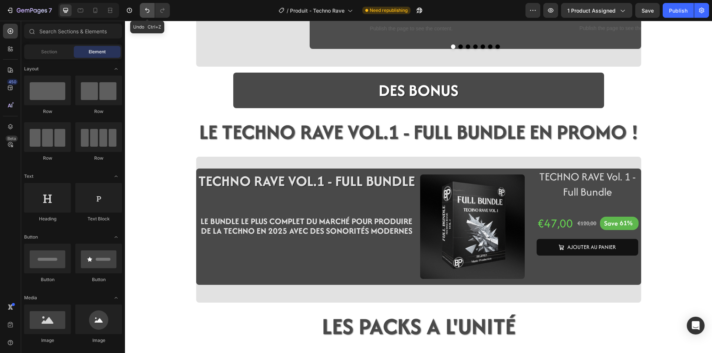
click at [150, 14] on icon "Undo/Redo" at bounding box center [146, 10] width 7 height 7
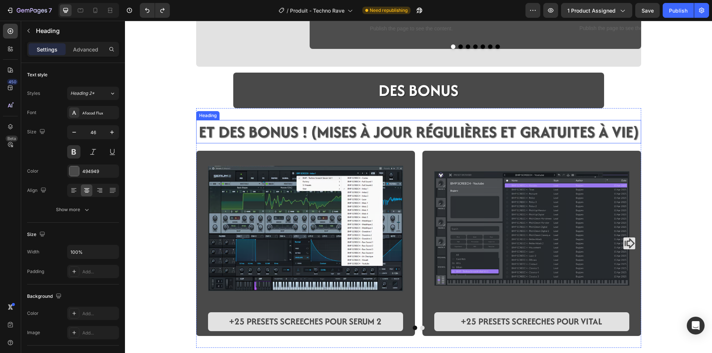
click at [241, 135] on strong "ET DES BONUS ! (Mises à JOUR Régulières et gratuites à vie)" at bounding box center [419, 131] width 440 height 23
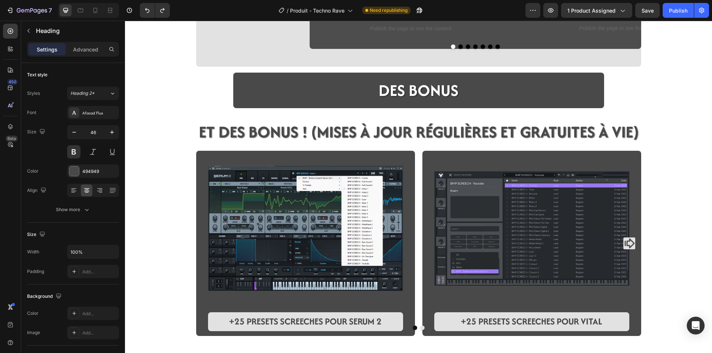
click at [156, 161] on div "Image LES FLP (PROJETS FL STUDIO) ! Heading Row Image FLP 1 - HARD TECHNO (Plug…" at bounding box center [418, 162] width 587 height 1661
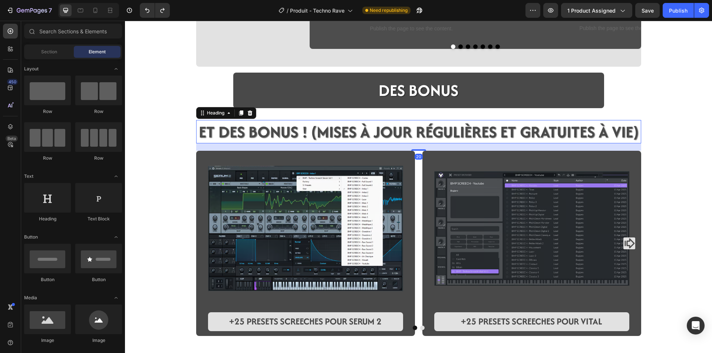
click at [199, 129] on strong "ET DES BONUS ! (Mises à JOUR Régulières et gratuites à vie)" at bounding box center [419, 131] width 440 height 23
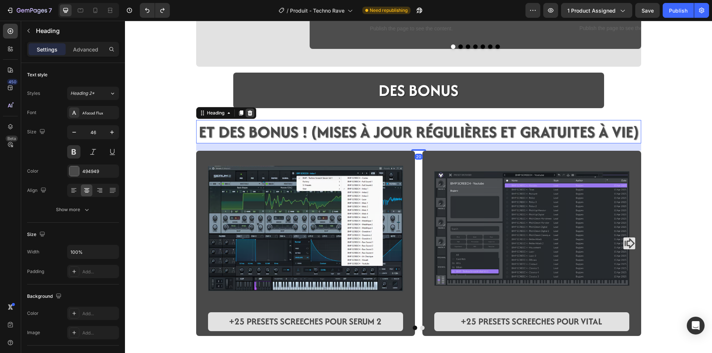
click at [250, 113] on icon at bounding box center [250, 113] width 6 height 6
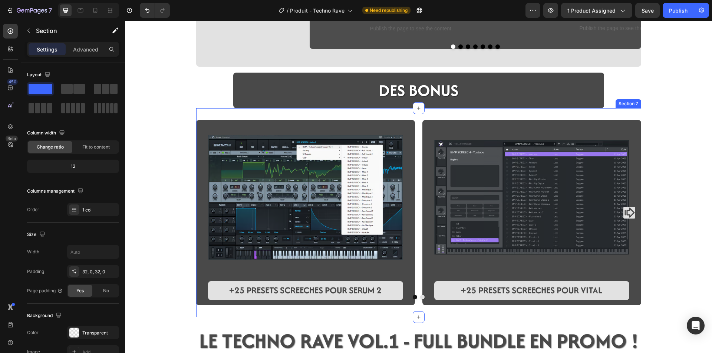
click at [196, 307] on div "Image +25 PRESETS SCREECHES POUR SERUM 2 Text Block Image +25 PRESETS SCREECHES…" at bounding box center [418, 212] width 445 height 209
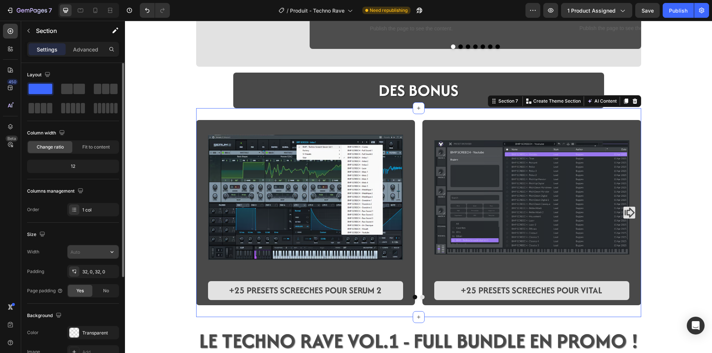
click at [73, 250] on input "text" at bounding box center [92, 251] width 51 height 13
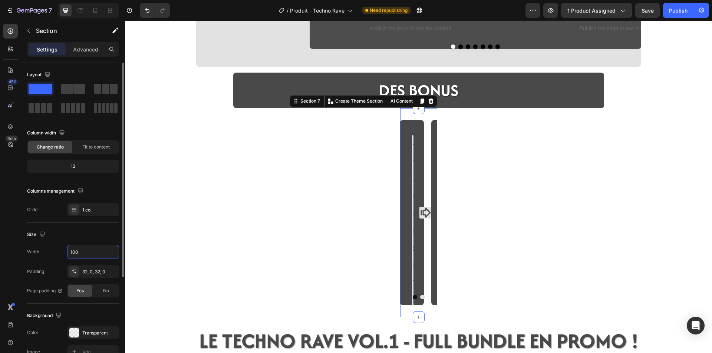
type input "1000"
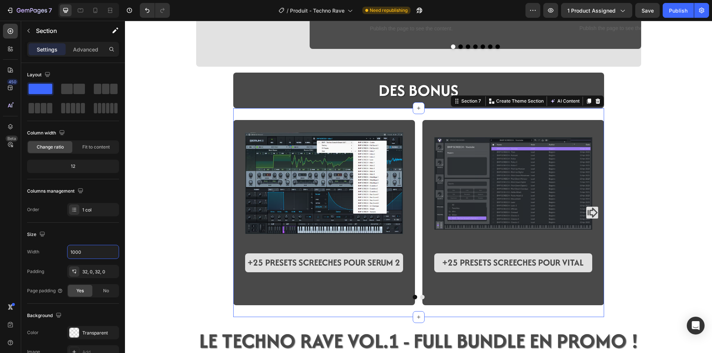
click at [177, 212] on div "Image LES FLP (PROJETS FL STUDIO) ! Heading Row Image FLP 1 - HARD TECHNO (Plug…" at bounding box center [418, 147] width 587 height 1630
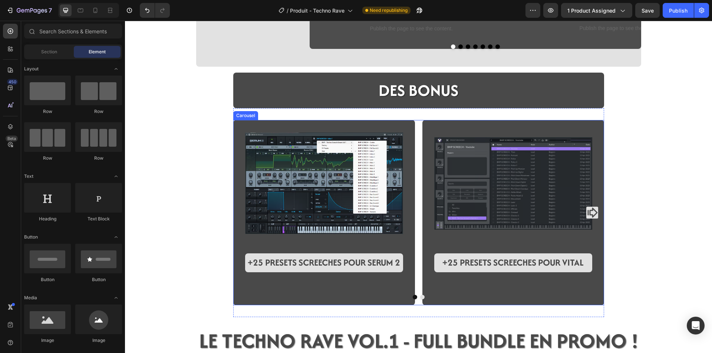
click at [587, 210] on icon "Carousel Next Arrow" at bounding box center [592, 213] width 12 height 12
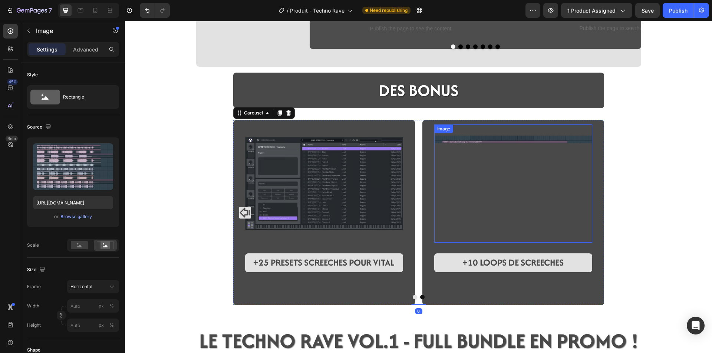
click at [587, 210] on img at bounding box center [513, 184] width 158 height 119
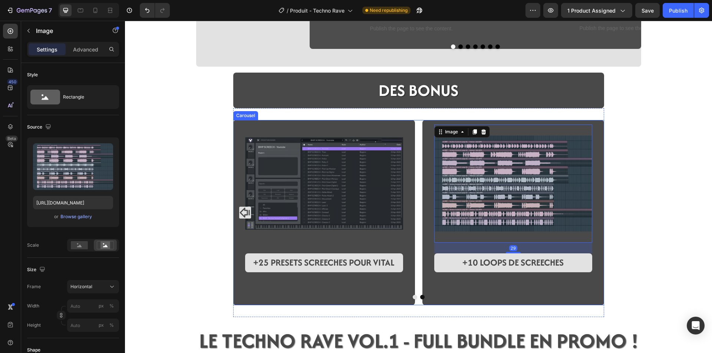
click at [240, 215] on icon "Carousel Back Arrow" at bounding box center [245, 213] width 10 height 10
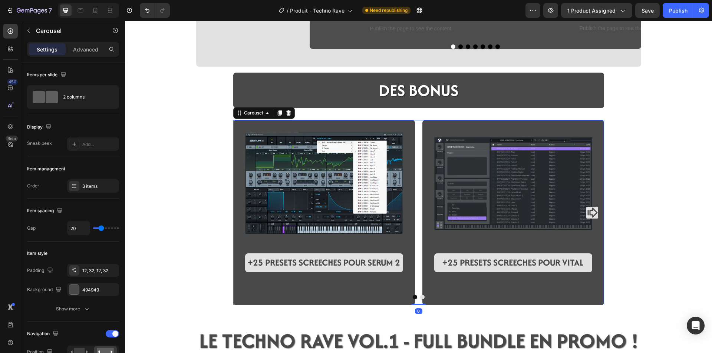
click at [202, 218] on div "Image LES FLP (PROJETS FL STUDIO) ! Heading Row Image FLP 1 - HARD TECHNO (Plug…" at bounding box center [418, 147] width 587 height 1630
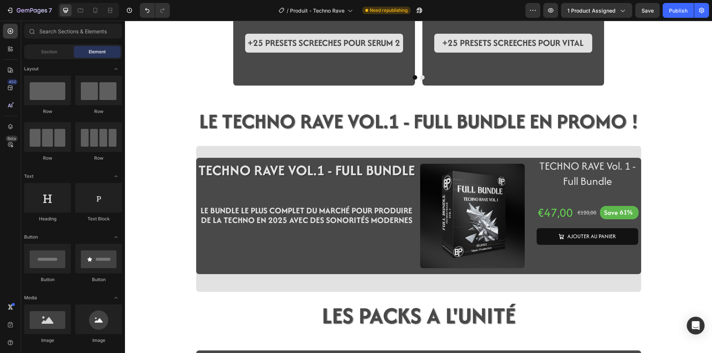
scroll to position [927, 0]
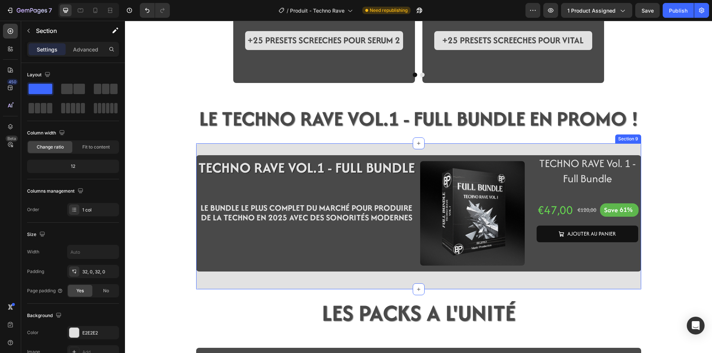
click at [212, 288] on div "TECHNO RAVE VOL.1 - FULL BUNDLE Heading Row LE BUNDLE LE PLUS COMPLET DU MARCHÉ…" at bounding box center [418, 216] width 445 height 146
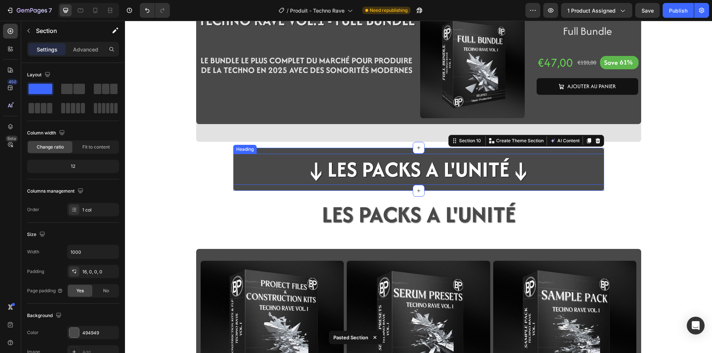
scroll to position [1075, 0]
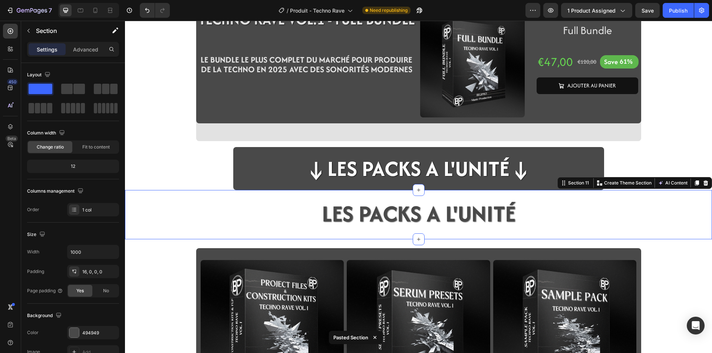
click at [642, 196] on div "LES PACKS A L'UNITÉ Heading Section 11 You can create reusable sections Create …" at bounding box center [418, 215] width 587 height 50
click at [703, 185] on div at bounding box center [705, 183] width 9 height 9
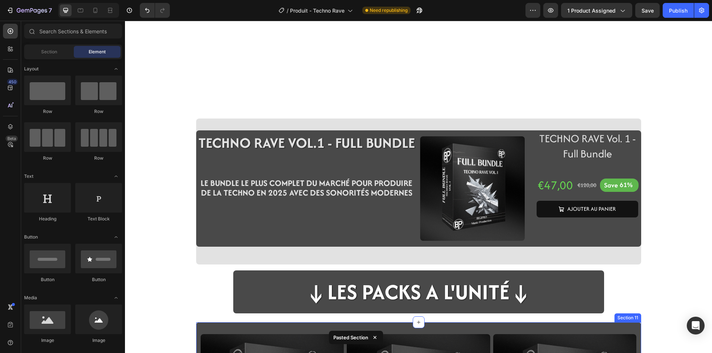
scroll to position [927, 0]
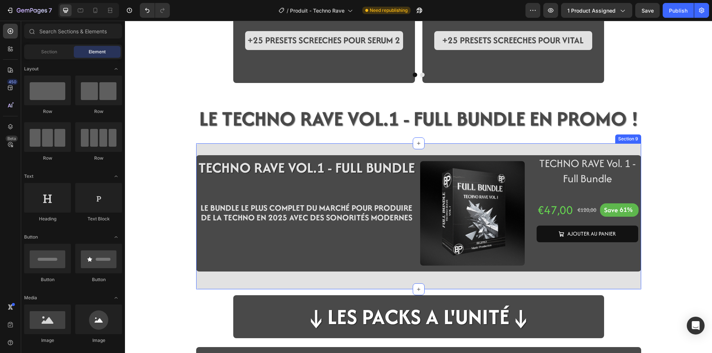
click at [636, 149] on div "TECHNO RAVE VOL.1 - FULL BUNDLE Heading Row LE BUNDLE LE PLUS COMPLET DU MARCHÉ…" at bounding box center [418, 216] width 445 height 146
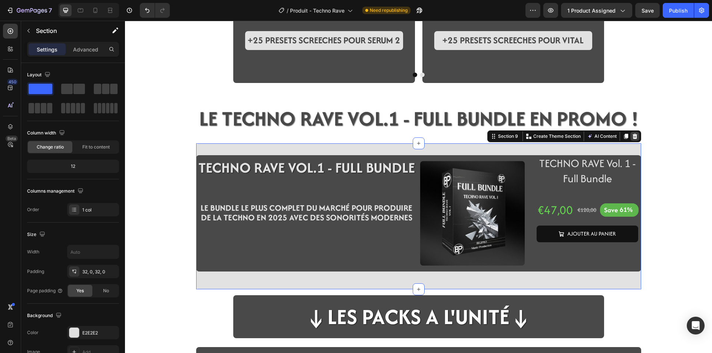
click at [634, 136] on icon at bounding box center [635, 136] width 6 height 6
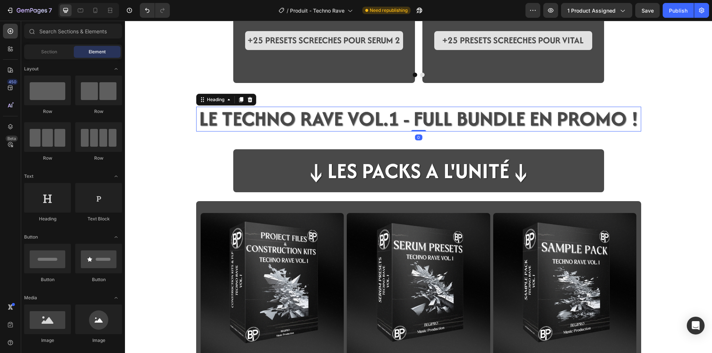
click at [633, 126] on span "LE TECHNO RAVE VOL.1 - FULL BUNDLE EN PROMO !" at bounding box center [418, 118] width 439 height 29
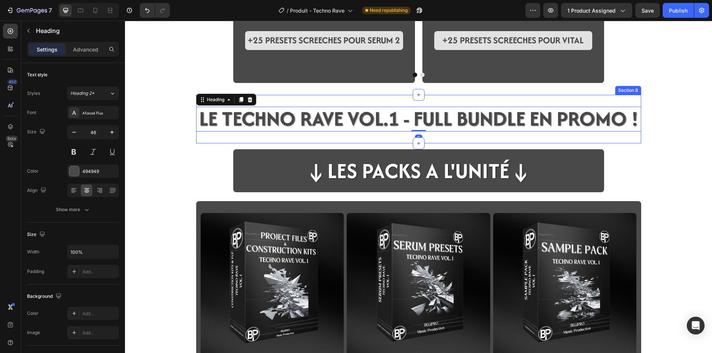
click at [635, 105] on div "LE TECHNO RAVE VOL.1 - FULL BUNDLE EN PROMO ! Heading 0 Section 8" at bounding box center [418, 119] width 445 height 49
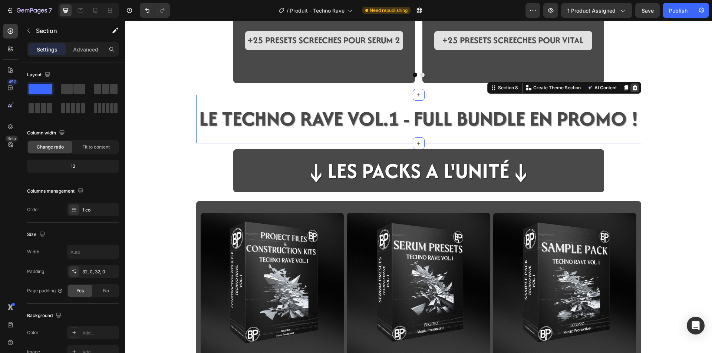
click at [632, 92] on div at bounding box center [634, 87] width 9 height 9
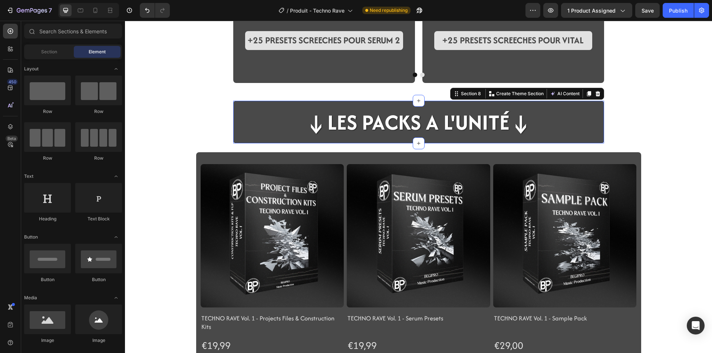
click at [235, 102] on div "↓LES PACKS A L'UNITé↓ Heading Row Section 8 You can create reusable sections Cr…" at bounding box center [418, 122] width 371 height 43
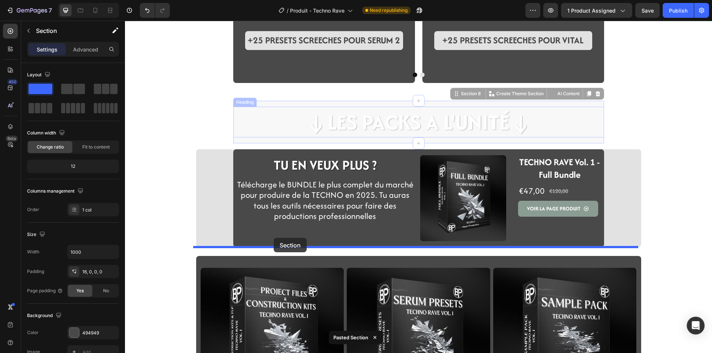
drag, startPoint x: 263, startPoint y: 102, endPoint x: 274, endPoint y: 238, distance: 136.9
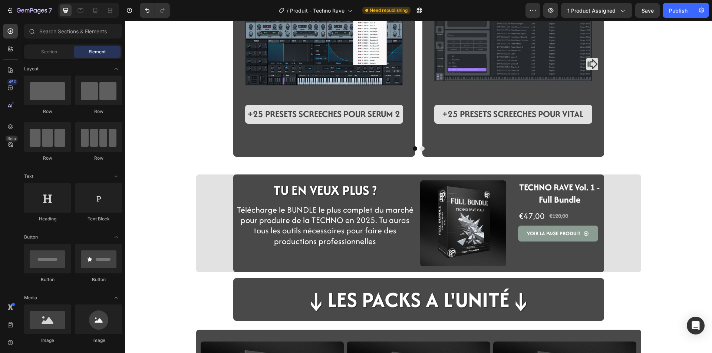
scroll to position [816, 0]
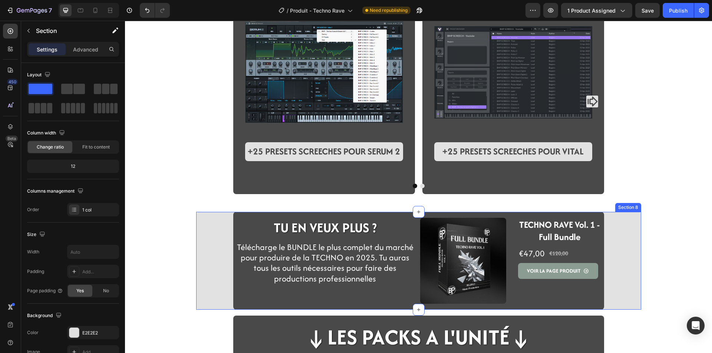
click at [221, 231] on div "TU EN VEUX PLUS ? Heading Row Télécharge le BUNDLE le plus complet du marché po…" at bounding box center [418, 261] width 445 height 98
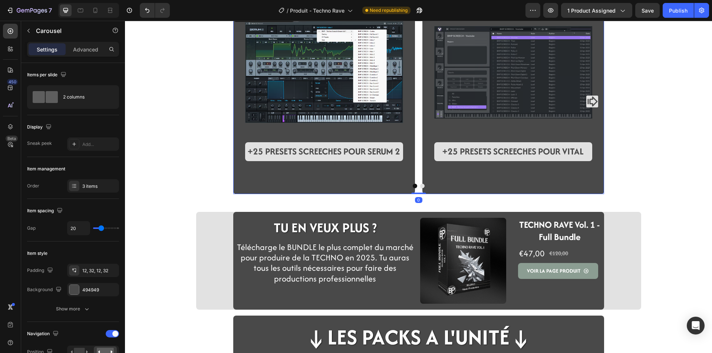
click at [253, 189] on div "Image +25 PRESETS SCREECHES POUR SERUM 2 Text Block" at bounding box center [324, 101] width 158 height 176
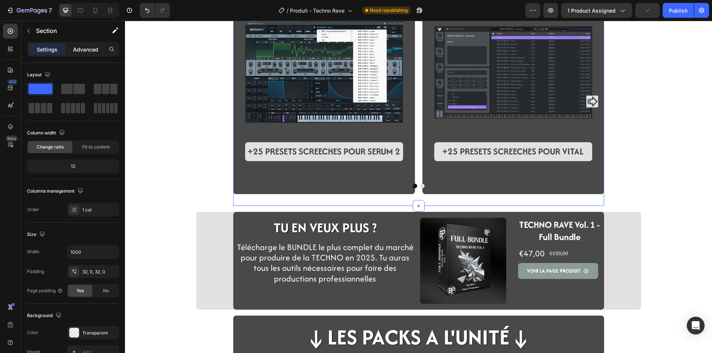
click at [82, 54] on div "Advanced" at bounding box center [85, 49] width 37 height 12
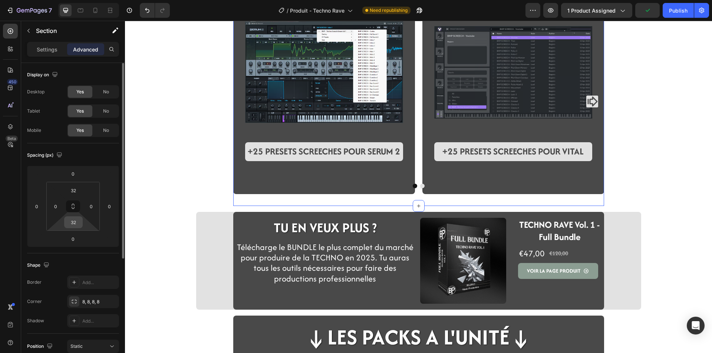
click at [77, 218] on input "32" at bounding box center [73, 222] width 15 height 11
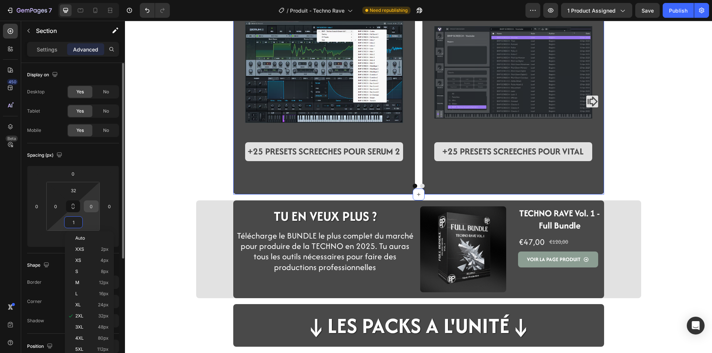
type input "16"
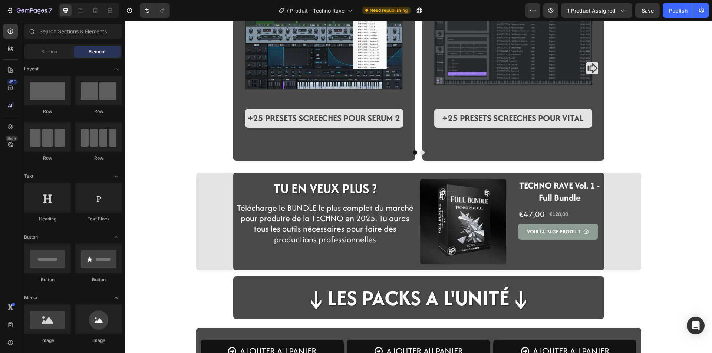
scroll to position [853, 0]
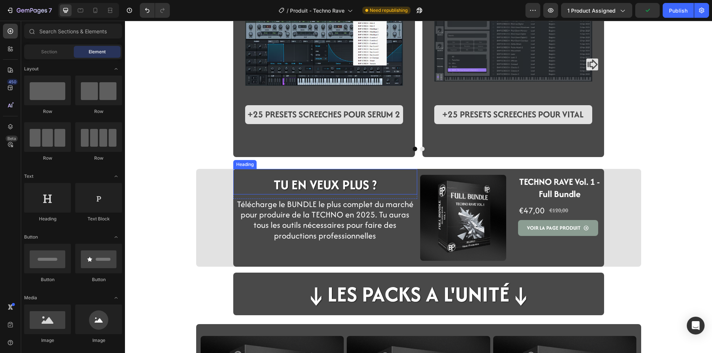
click at [373, 182] on strong "TU EN VEUX PLUS ?" at bounding box center [325, 184] width 103 height 19
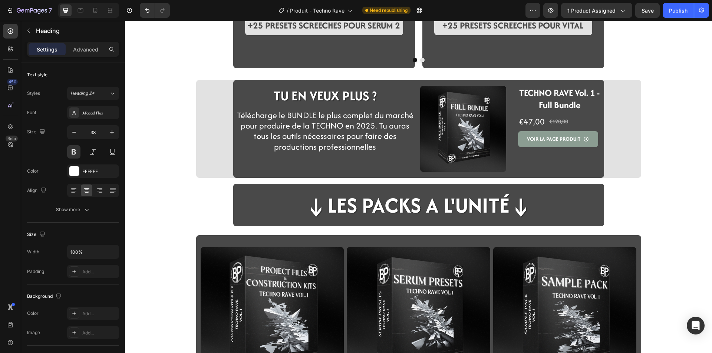
scroll to position [914, 0]
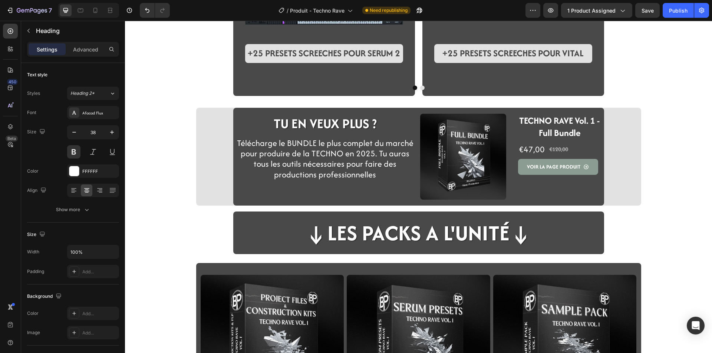
click at [363, 122] on strong "TU EN VEUX PLUS ?" at bounding box center [325, 123] width 103 height 19
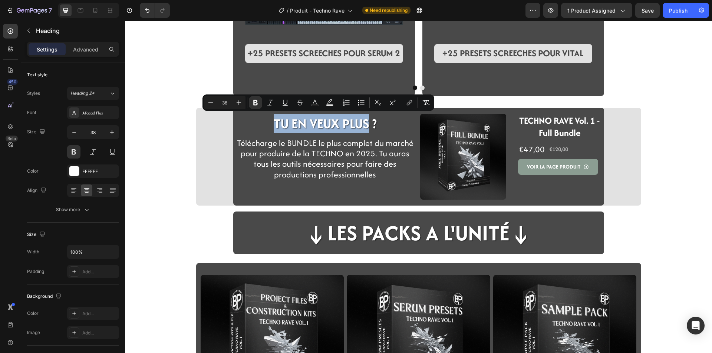
drag, startPoint x: 365, startPoint y: 123, endPoint x: 274, endPoint y: 122, distance: 91.6
click at [274, 122] on strong "TU EN VEUX PLUS ?" at bounding box center [325, 123] width 103 height 19
click at [333, 182] on div "TU EN VEUX PLUS ? Heading Row Télécharge le BUNDLE le plus complet du marché po…" at bounding box center [325, 157] width 184 height 98
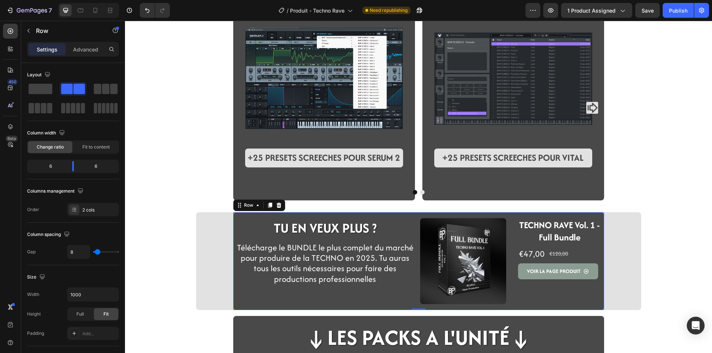
scroll to position [803, 0]
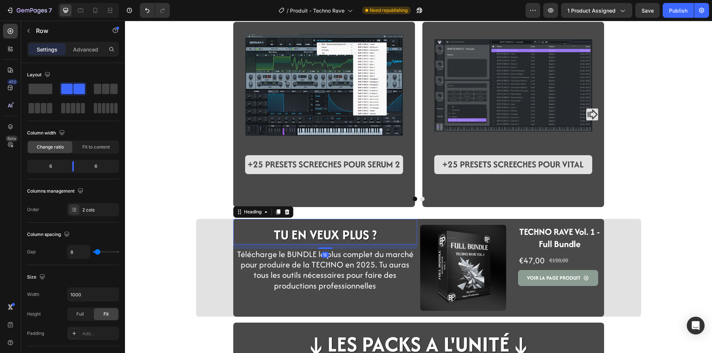
click at [336, 237] on strong "TU EN VEUX PLUS ?" at bounding box center [325, 234] width 103 height 19
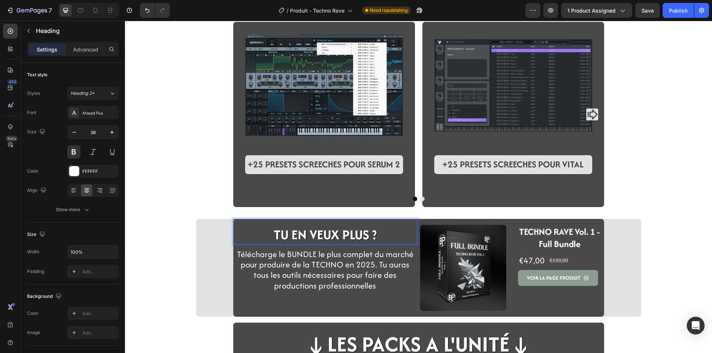
click at [363, 231] on strong "TU EN VEUX PLUS ?" at bounding box center [325, 234] width 103 height 19
click at [373, 234] on strong "TU EN VEUX PLUS ?" at bounding box center [325, 234] width 103 height 19
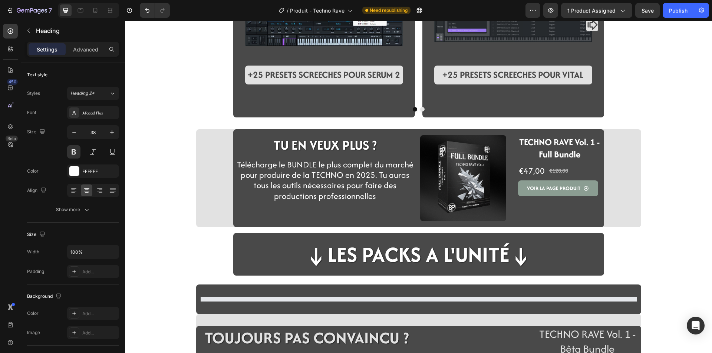
scroll to position [927, 0]
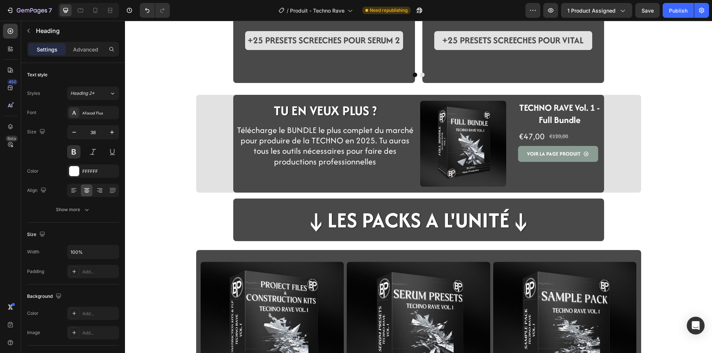
click at [305, 117] on strong "TU EN VEUX PLUS ?" at bounding box center [325, 110] width 103 height 19
click at [369, 110] on strong "TU EN VEUX PLUS ?" at bounding box center [325, 110] width 103 height 19
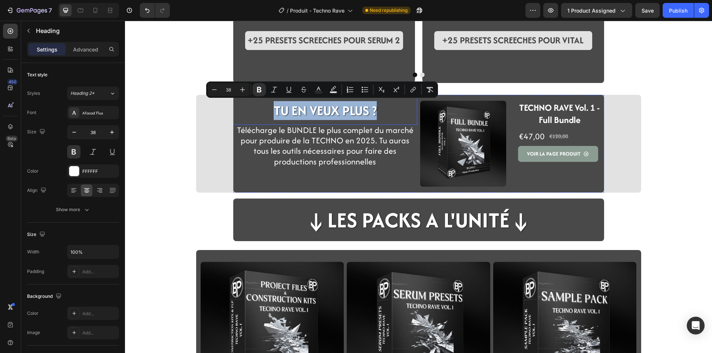
drag, startPoint x: 375, startPoint y: 111, endPoint x: 271, endPoint y: 121, distance: 104.7
click at [271, 121] on div "TU EN VEUX PLUS ? Heading" at bounding box center [325, 110] width 184 height 30
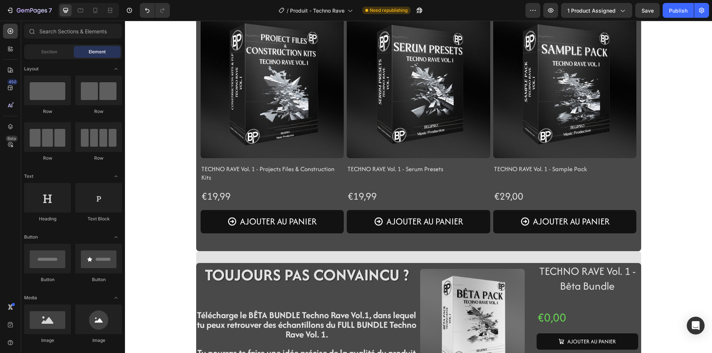
scroll to position [1173, 0]
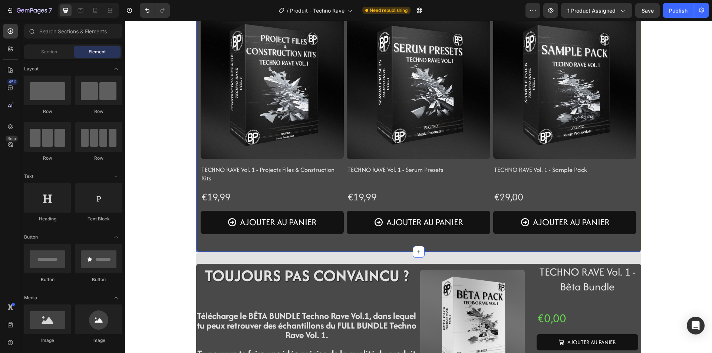
click at [197, 250] on div "Product Images TECHNO RAVE Vol. 1 - Projects Files & Construction Kits Product …" at bounding box center [418, 128] width 445 height 248
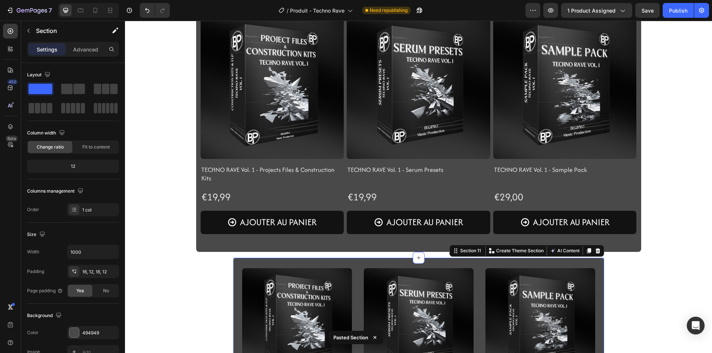
click at [197, 250] on div "Product Images TECHNO RAVE Vol. 1 - Projects Files & Construction Kits Product …" at bounding box center [418, 128] width 445 height 248
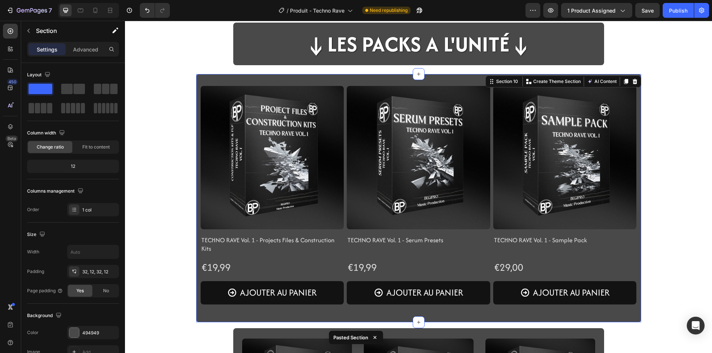
scroll to position [1062, 0]
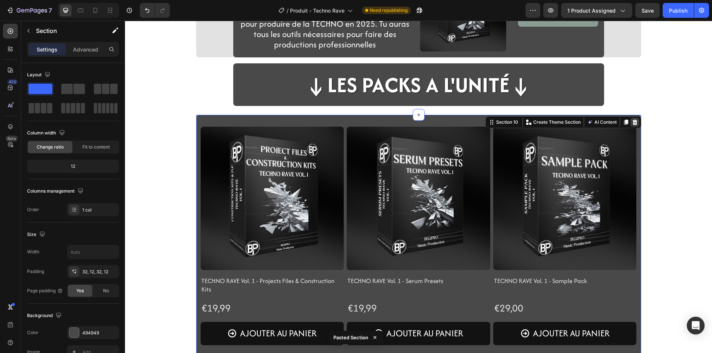
click at [634, 121] on icon at bounding box center [635, 122] width 6 height 6
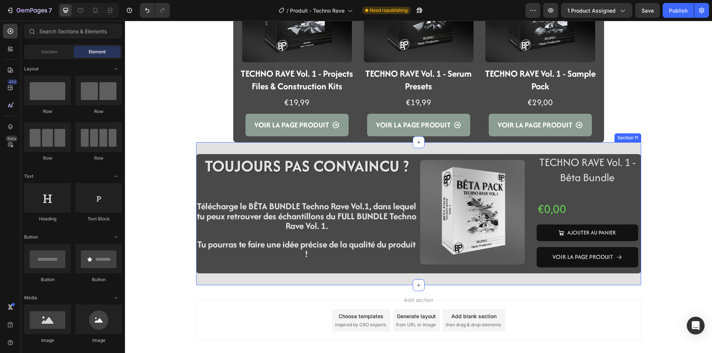
scroll to position [1271, 0]
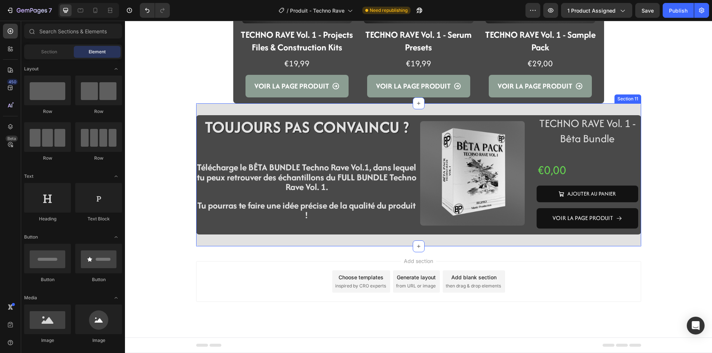
click at [204, 239] on div "TOUJOURS PAS CONVAINCU ? Heading Row Télécharge le BÊTA BUNDLE Techno Rave Vol.…" at bounding box center [418, 174] width 445 height 143
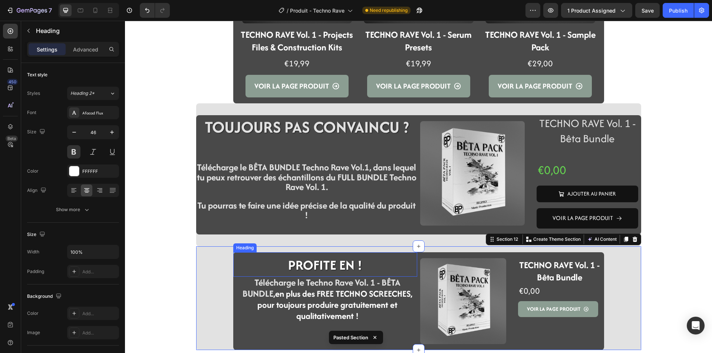
click at [320, 264] on strong "PROFITE EN !" at bounding box center [325, 265] width 74 height 19
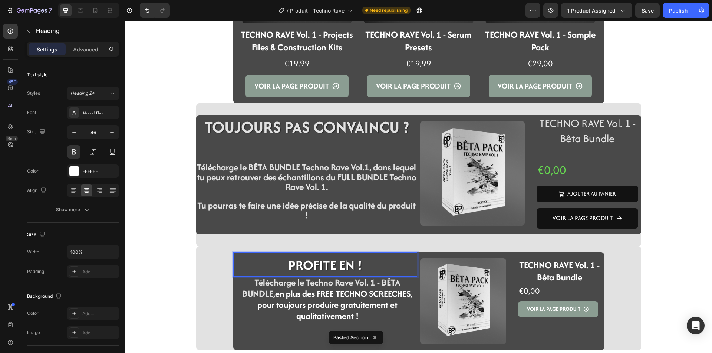
click at [354, 265] on strong "PROFITE EN !" at bounding box center [325, 265] width 74 height 19
drag, startPoint x: 360, startPoint y: 265, endPoint x: 288, endPoint y: 265, distance: 72.3
click at [288, 265] on p "PROFITE EN !" at bounding box center [325, 264] width 182 height 23
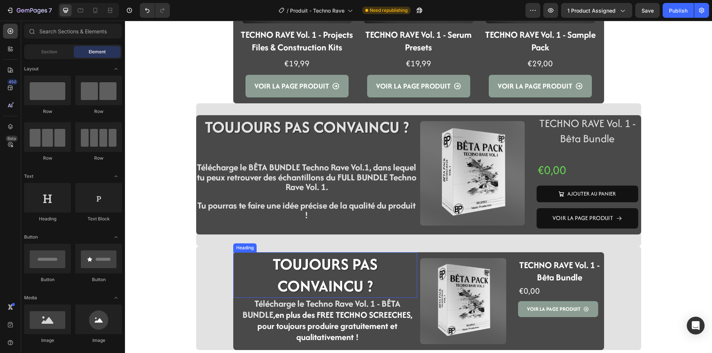
click at [262, 272] on p "TOUJOURS PAS CONVAINCU ?" at bounding box center [325, 275] width 182 height 44
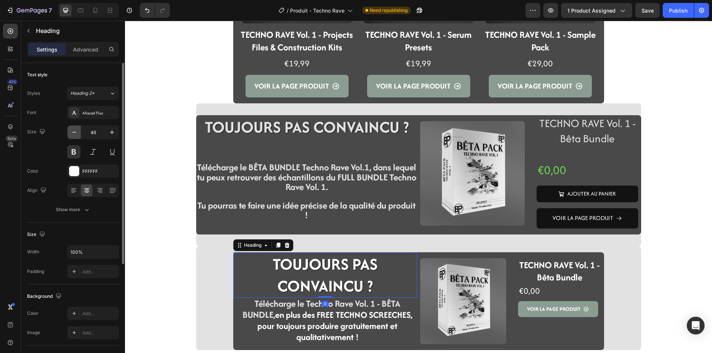
click at [75, 133] on icon "button" at bounding box center [73, 132] width 7 height 7
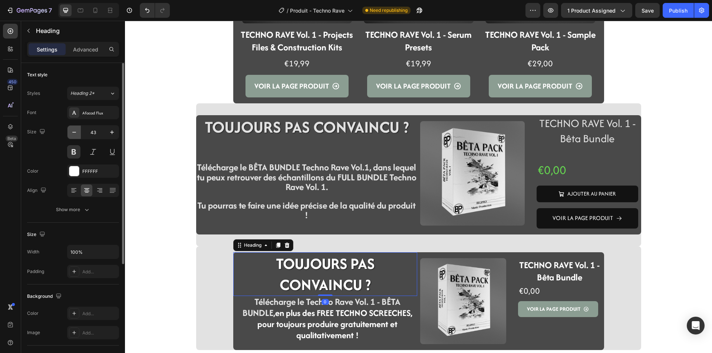
click at [75, 133] on icon "button" at bounding box center [73, 132] width 7 height 7
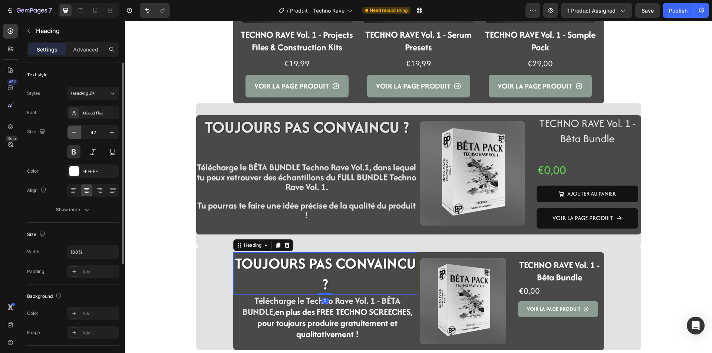
click at [75, 133] on icon "button" at bounding box center [73, 132] width 7 height 7
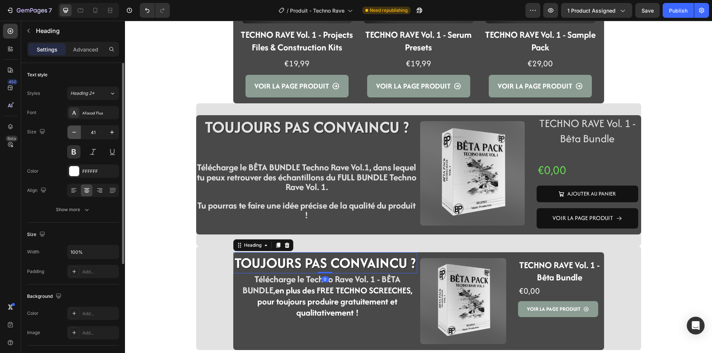
click at [75, 133] on icon "button" at bounding box center [73, 132] width 7 height 7
click at [110, 133] on icon "button" at bounding box center [111, 132] width 7 height 7
type input "41"
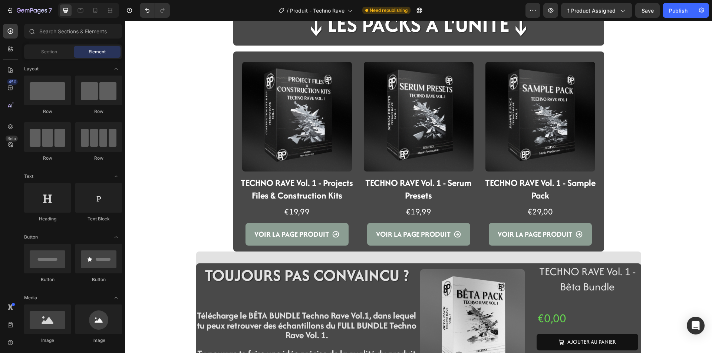
scroll to position [900, 0]
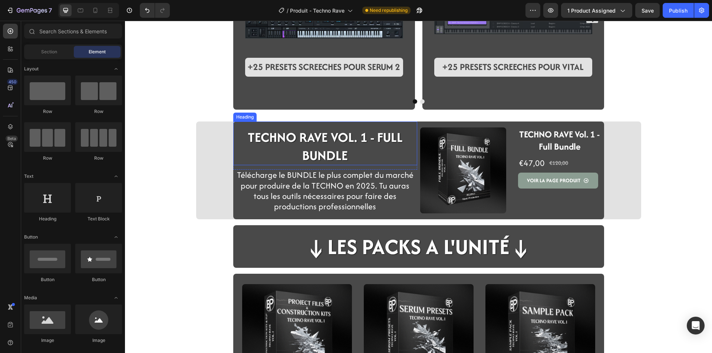
click at [288, 134] on strong "TECHNO RAVE VOL. 1 - FULL BUNDLE" at bounding box center [325, 146] width 155 height 37
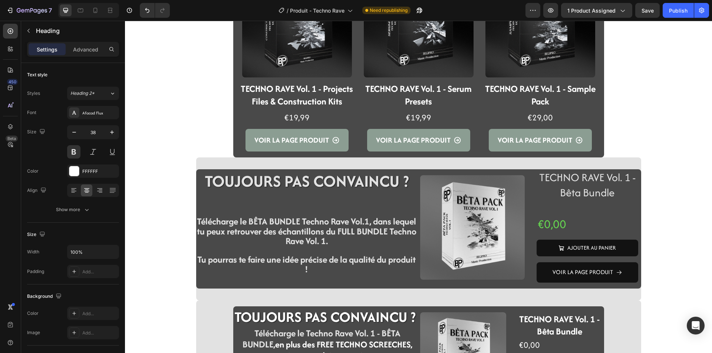
scroll to position [1234, 0]
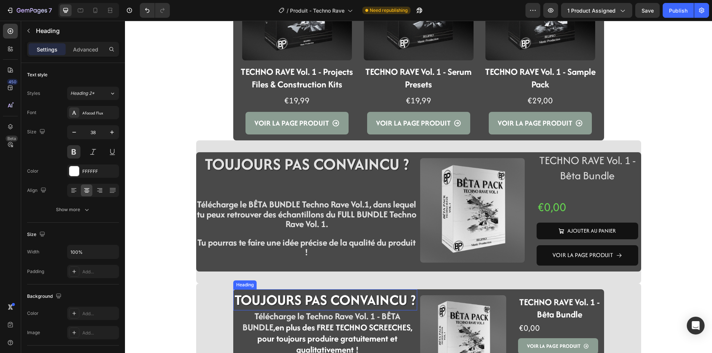
click at [299, 300] on h2 "TOUJOURS PAS CONVAINCU ?" at bounding box center [325, 300] width 184 height 21
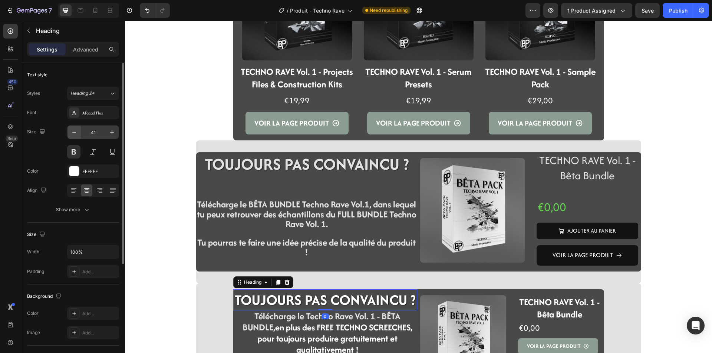
click at [75, 136] on button "button" at bounding box center [73, 132] width 13 height 13
click at [76, 135] on icon "button" at bounding box center [73, 132] width 7 height 7
click at [75, 131] on icon "button" at bounding box center [73, 132] width 7 height 7
type input "38"
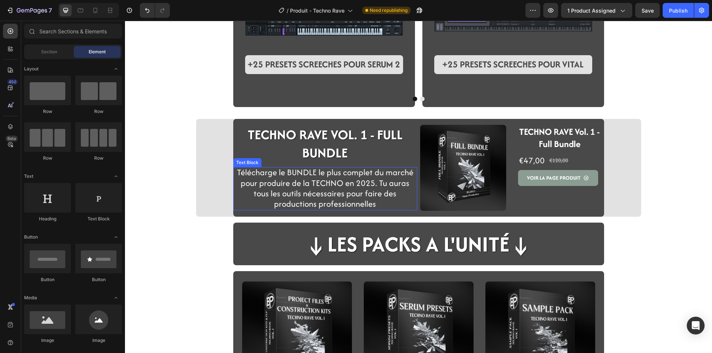
scroll to position [900, 0]
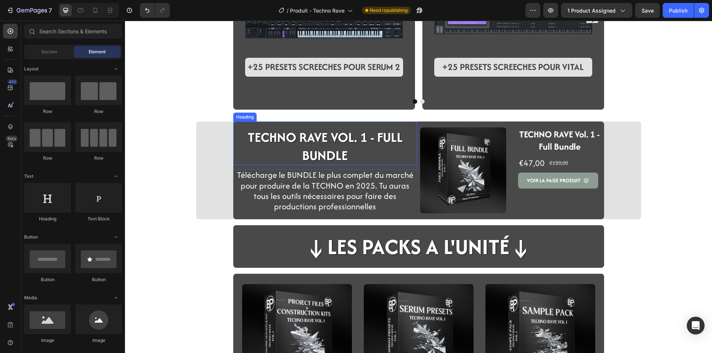
click at [332, 151] on strong "TECHNO RAVE VOL. 1 - FULL BUNDLE" at bounding box center [325, 146] width 155 height 37
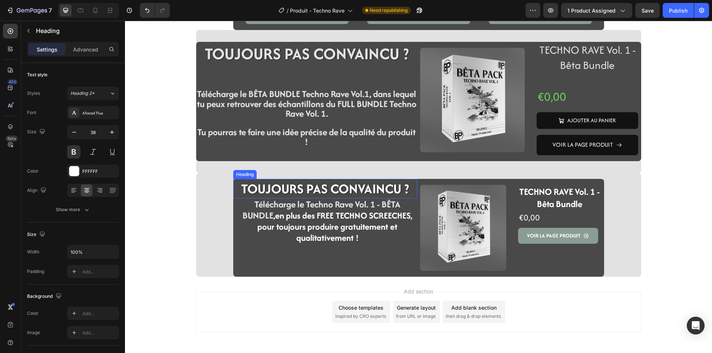
scroll to position [1345, 0]
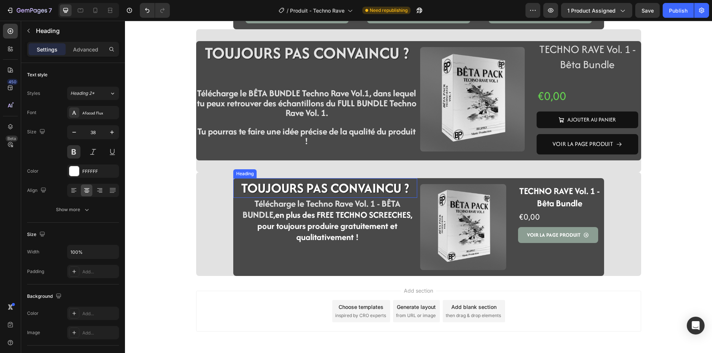
click at [301, 188] on h2 "TOUJOURS PAS CONVAINCU ?" at bounding box center [325, 188] width 184 height 20
click at [93, 52] on p "Advanced" at bounding box center [85, 50] width 25 height 8
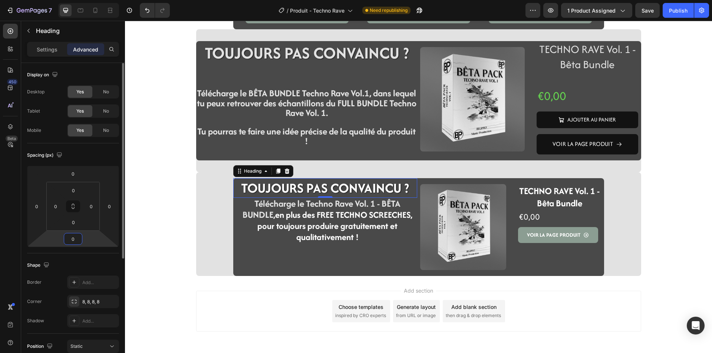
click at [74, 241] on input "0" at bounding box center [73, 239] width 15 height 11
type input "12"
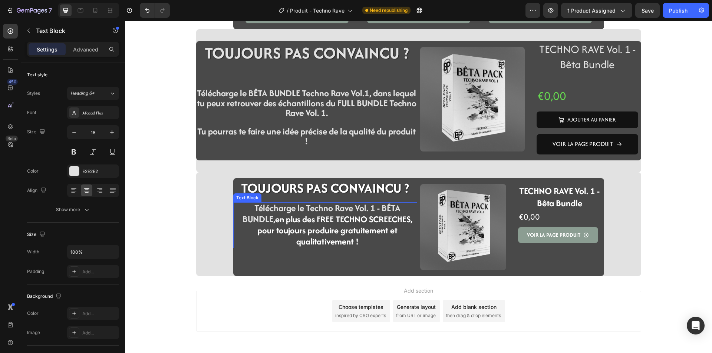
click at [257, 225] on strong "en plus des FREE TECHNO SCREECHES, pour toujours produire gratuitement et quali…" at bounding box center [334, 230] width 155 height 34
click at [255, 223] on strong "Télécharge le Techno Rave Vol. 1 - BÊTA BUNDLE," at bounding box center [321, 214] width 158 height 24
click at [290, 218] on strong "en plus des FREE TECHNO SCREECHES, pour toujours produire gratuitement et quali…" at bounding box center [334, 230] width 155 height 34
drag, startPoint x: 292, startPoint y: 227, endPoint x: 280, endPoint y: 229, distance: 12.2
click at [280, 229] on strong "en plus des FREE TECHNO SCREECHES, pour toujours produire gratuitement et quali…" at bounding box center [334, 230] width 155 height 34
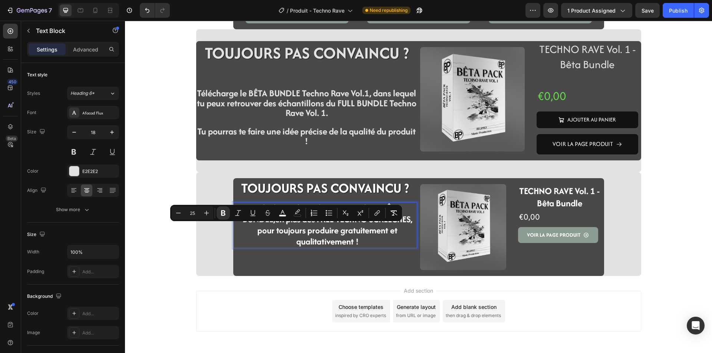
click at [278, 231] on strong "en plus des FREE TECHNO SCREECHES, pour toujours produire gratuitement et quali…" at bounding box center [334, 230] width 155 height 34
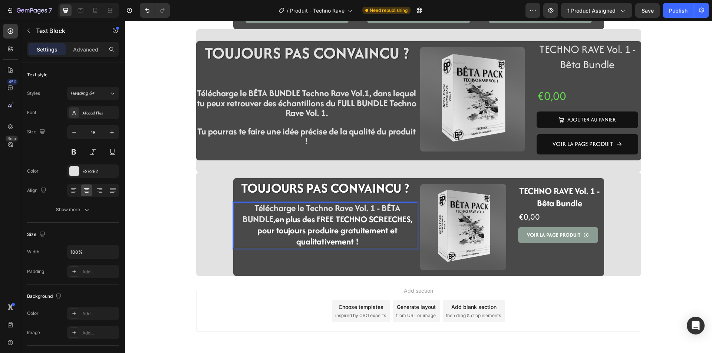
click at [283, 235] on strong "en plus des FREE TECHNO SCREECHES, pour toujours produire gratuitement et quali…" at bounding box center [334, 230] width 155 height 34
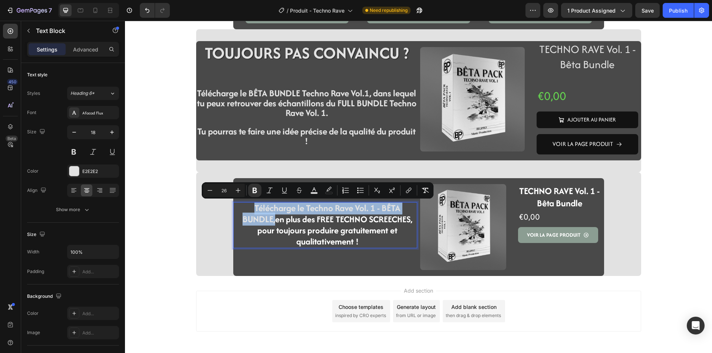
drag, startPoint x: 271, startPoint y: 219, endPoint x: 252, endPoint y: 207, distance: 23.3
click at [252, 207] on strong "Télécharge le Techno Rave Vol. 1 - BÊTA BUNDLE," at bounding box center [321, 214] width 158 height 24
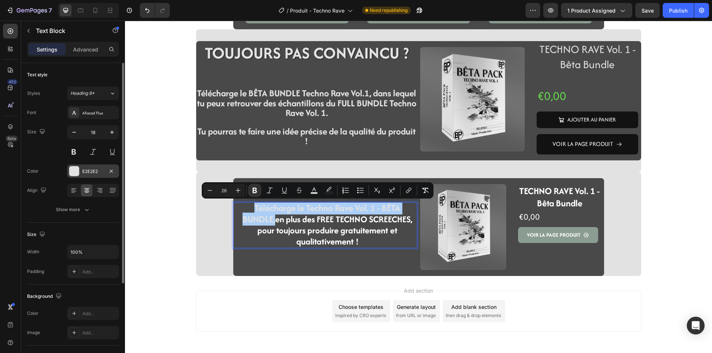
click at [98, 170] on div "E2E2E2" at bounding box center [93, 171] width 22 height 7
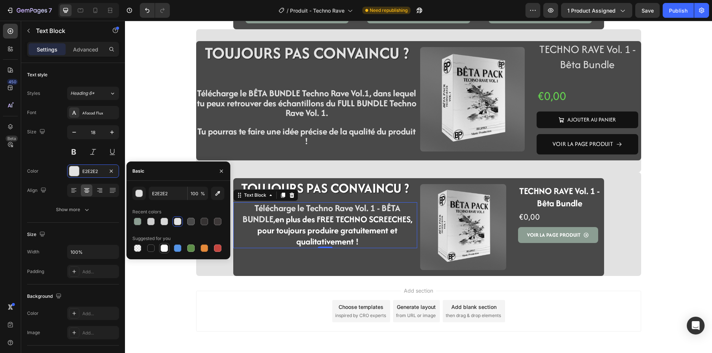
click at [165, 248] on div at bounding box center [164, 248] width 7 height 7
type input "FFFFFF"
click at [163, 298] on div "Add section Choose templates inspired by CRO experts Generate layout from URL o…" at bounding box center [418, 321] width 587 height 91
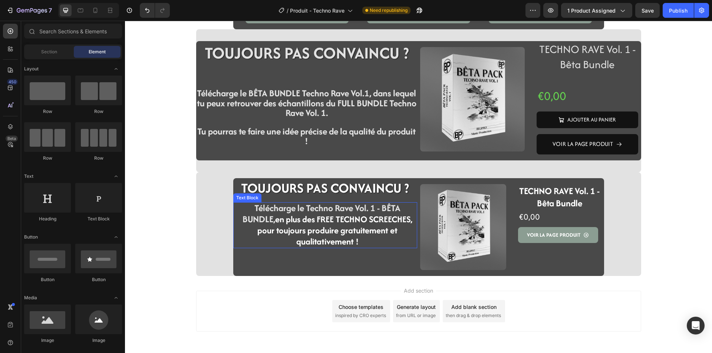
click at [320, 232] on strong "en plus des FREE TECHNO SCREECHES, pour toujours produire gratuitement et quali…" at bounding box center [334, 230] width 155 height 34
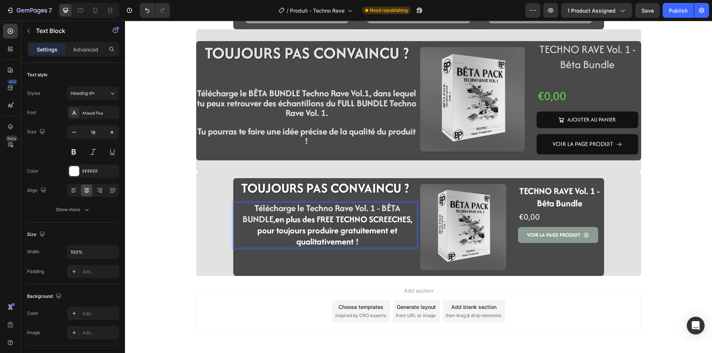
click at [269, 219] on strong "Télécharge le Techno Rave Vol. 1 - BÊTA BUNDLE," at bounding box center [321, 214] width 158 height 24
click at [273, 221] on strong "en plus des FREE TECHNO SCREECHES, pour toujours produire gratuitement et quali…" at bounding box center [334, 230] width 155 height 34
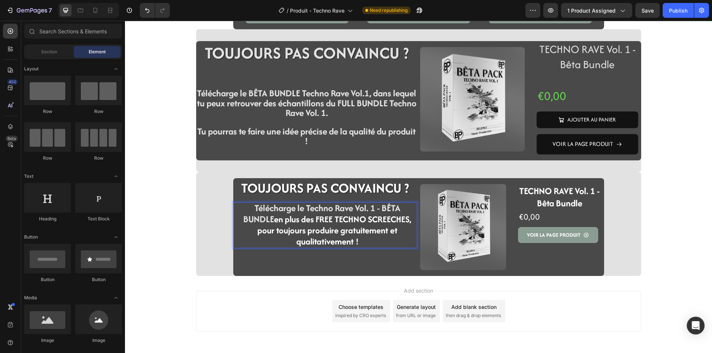
click at [196, 308] on div "Add section Choose templates inspired by CRO experts Generate layout from URL o…" at bounding box center [418, 311] width 445 height 41
click at [243, 218] on strong "Télécharge le Techno Rave Vol. 1 - BÊTA BUNDLE" at bounding box center [321, 214] width 157 height 24
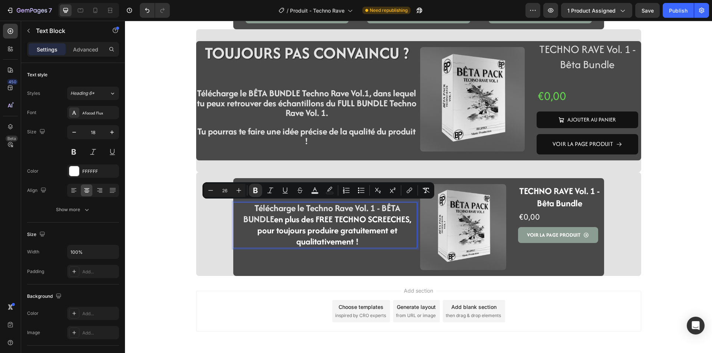
drag, startPoint x: 272, startPoint y: 222, endPoint x: 250, endPoint y: 211, distance: 24.2
click at [320, 194] on button "color" at bounding box center [314, 190] width 13 height 13
type input "E2E2E2"
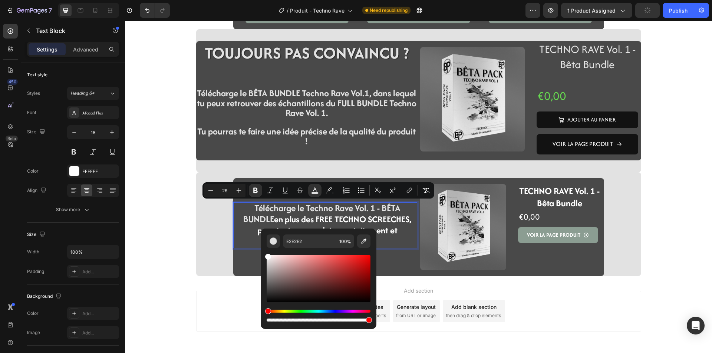
drag, startPoint x: 267, startPoint y: 262, endPoint x: 263, endPoint y: 242, distance: 20.4
click at [263, 242] on div "E2E2E2 100 %" at bounding box center [319, 276] width 116 height 95
type input "FFFFFF"
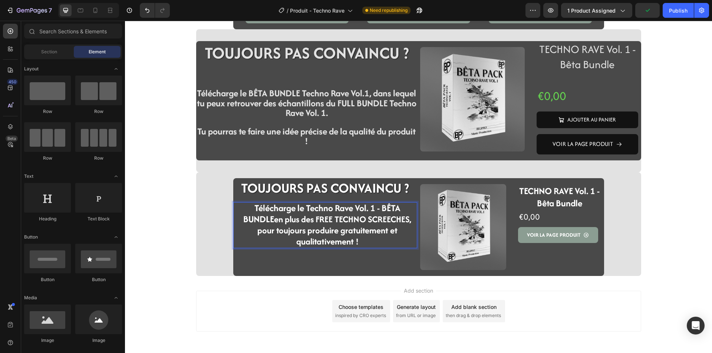
click at [260, 215] on strong "Télécharge le Techno Rave Vol. 1 - BÊTA BUNDLE" at bounding box center [321, 214] width 157 height 24
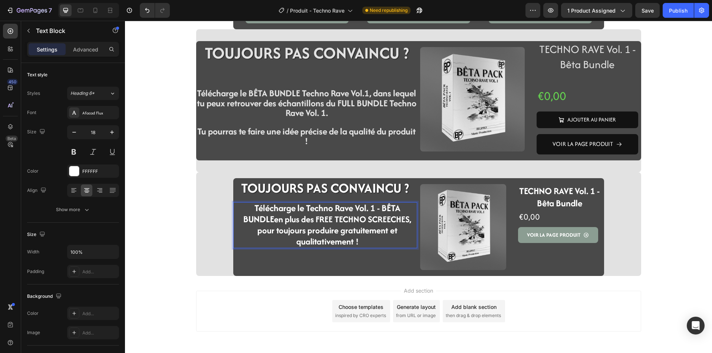
click at [274, 229] on strong "en plus des FREE TECHNO SCREECHES, pour toujours produire gratuitement et quali…" at bounding box center [334, 230] width 154 height 34
click at [303, 219] on strong "en plus des FREE TECHNO SCREECHES, pour toujours produire gratuitement et quali…" at bounding box center [334, 230] width 154 height 34
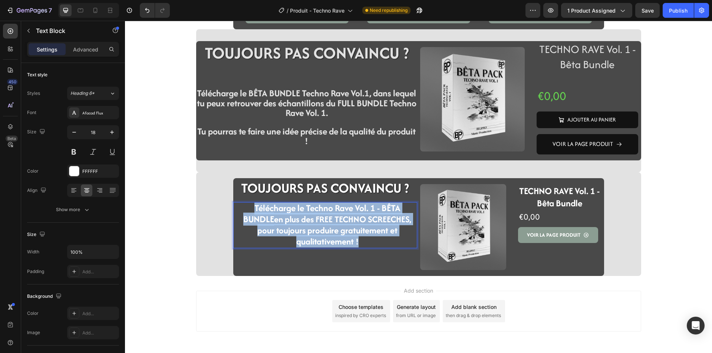
drag, startPoint x: 359, startPoint y: 241, endPoint x: 248, endPoint y: 211, distance: 114.9
click at [248, 211] on p "Télécharge le Techno Rave Vol. 1 - BÊTA BUNDLE en plus des FREE TECHNO SCREECHE…" at bounding box center [327, 225] width 178 height 44
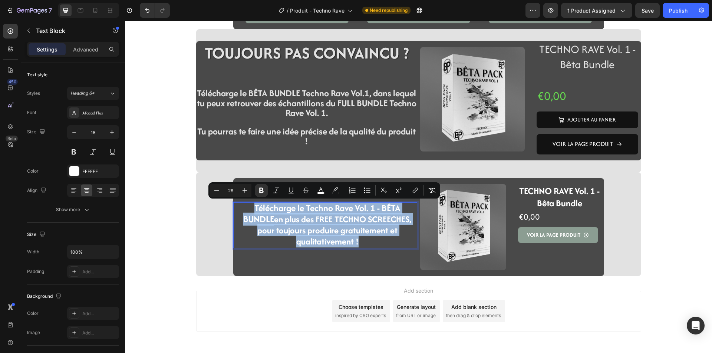
type input "17"
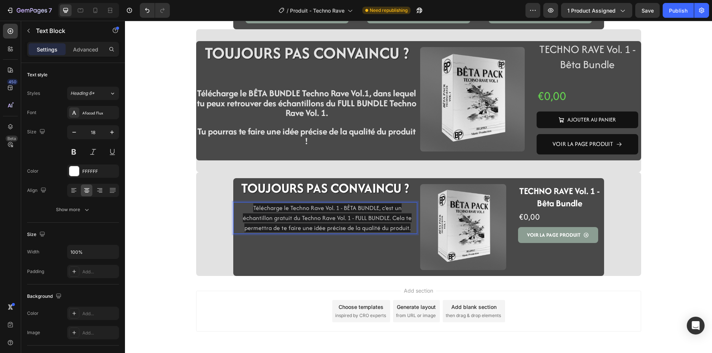
click at [291, 225] on span "Télécharge le Techno Rave Vol. 1 - BÊTA BUNDLE, c'est un échantillon gratuit du…" at bounding box center [327, 218] width 169 height 29
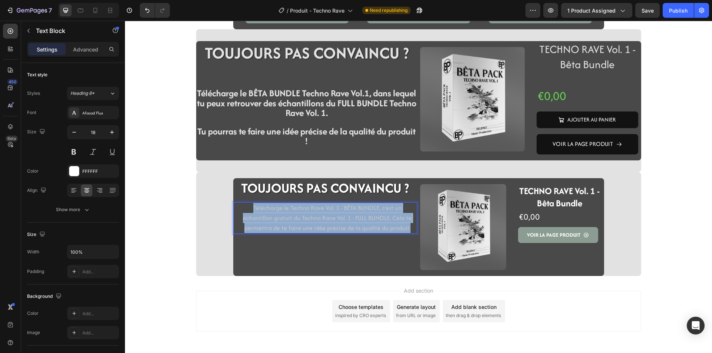
drag, startPoint x: 397, startPoint y: 228, endPoint x: 234, endPoint y: 204, distance: 164.2
click at [234, 204] on div "Télécharge le Techno Rave Vol. 1 - BÊTA BUNDLE, c'est un échantillon gratuit du…" at bounding box center [325, 218] width 184 height 32
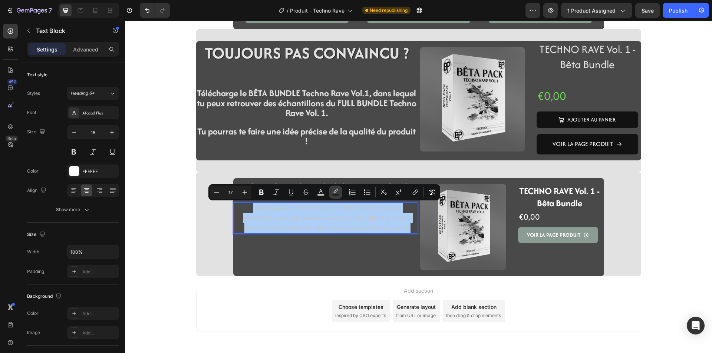
click at [340, 191] on button "color" at bounding box center [335, 192] width 13 height 13
type input "1E1E1F"
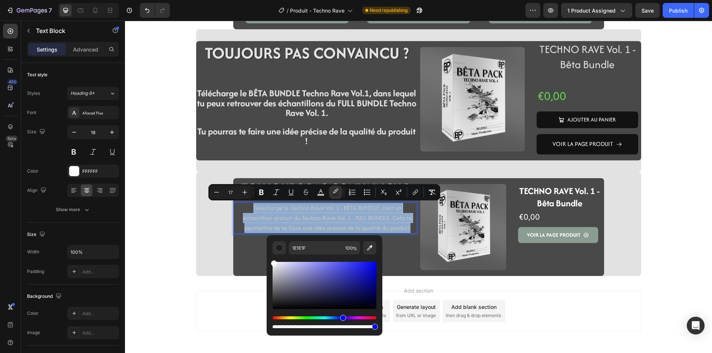
type input "FFFFFF"
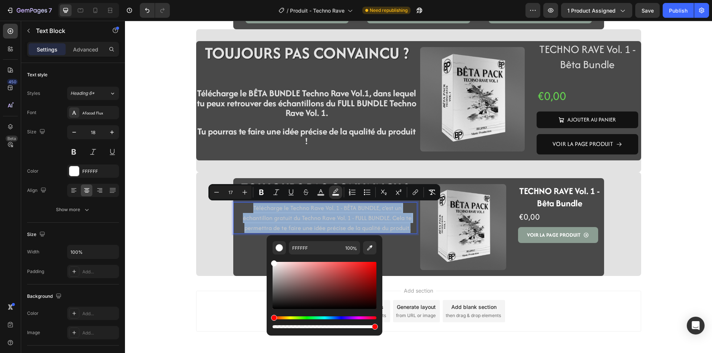
drag, startPoint x: 400, startPoint y: 327, endPoint x: 394, endPoint y: 256, distance: 70.8
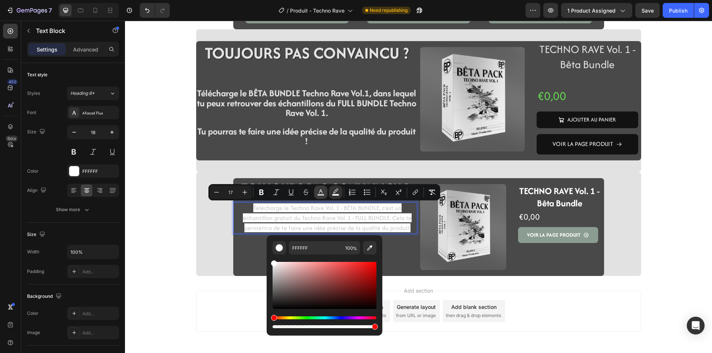
click at [318, 192] on icon "Editor contextual toolbar" at bounding box center [320, 192] width 7 height 7
drag, startPoint x: 274, startPoint y: 277, endPoint x: 274, endPoint y: 247, distance: 30.4
click at [274, 247] on div "C7C7C7 100 %" at bounding box center [325, 285] width 104 height 89
type input "FFFCFC"
click at [210, 305] on div "Add section Choose templates inspired by CRO experts Generate layout from URL o…" at bounding box center [418, 311] width 445 height 41
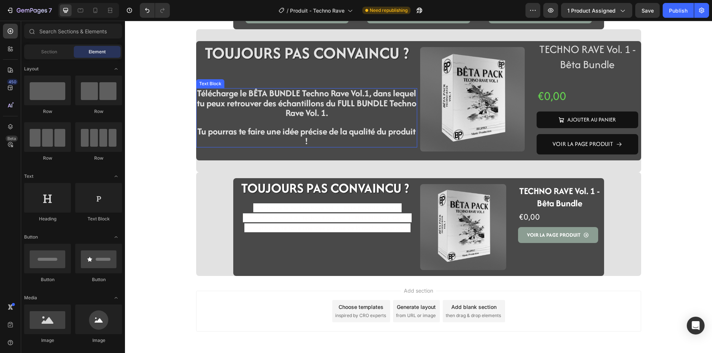
click at [311, 122] on p at bounding box center [306, 122] width 219 height 9
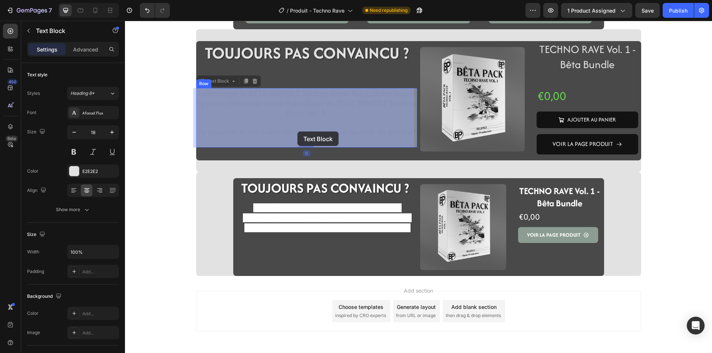
drag, startPoint x: 315, startPoint y: 132, endPoint x: 297, endPoint y: 132, distance: 17.8
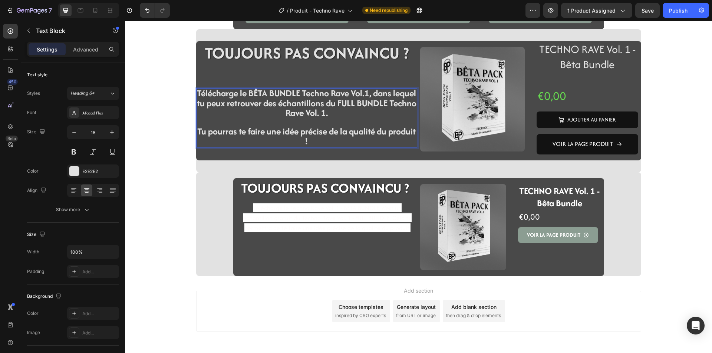
click at [322, 140] on p "Tu pourras te faire une idée précise de la qualité du produit !" at bounding box center [306, 137] width 219 height 20
drag, startPoint x: 314, startPoint y: 140, endPoint x: 288, endPoint y: 135, distance: 26.5
click at [288, 135] on p "Tu pourras te faire une idée précise de la qualité du produit !" at bounding box center [306, 137] width 219 height 20
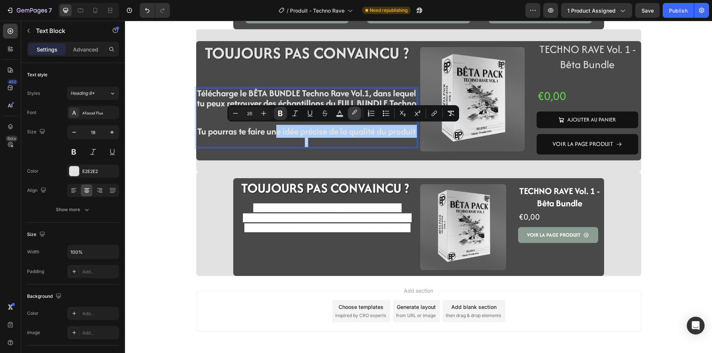
click at [353, 112] on icon "Editor contextual toolbar" at bounding box center [354, 113] width 7 height 7
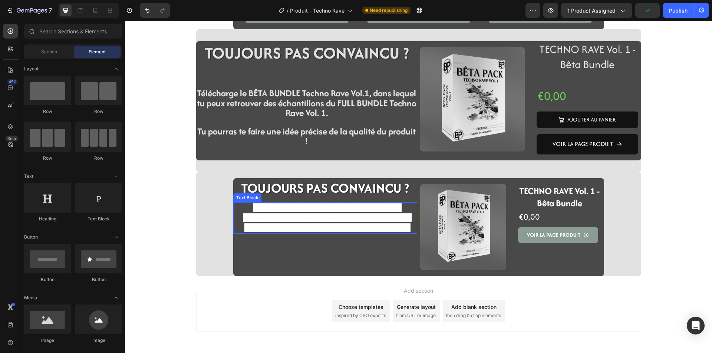
click at [288, 225] on span "Télécharge le Techno Rave Vol. 1 - BÊTA BUNDLE, c'est un échantillon gratuit du…" at bounding box center [327, 218] width 169 height 29
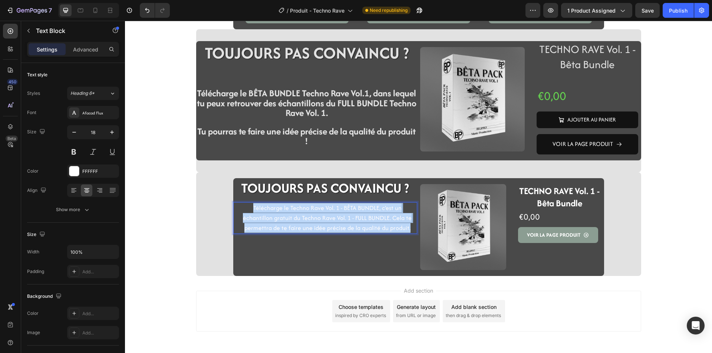
drag, startPoint x: 391, startPoint y: 226, endPoint x: 235, endPoint y: 204, distance: 157.7
click at [238, 204] on div "Télécharge le Techno Rave Vol. 1 - BÊTA BUNDLE, c'est un échantillon gratuit du…" at bounding box center [327, 218] width 179 height 32
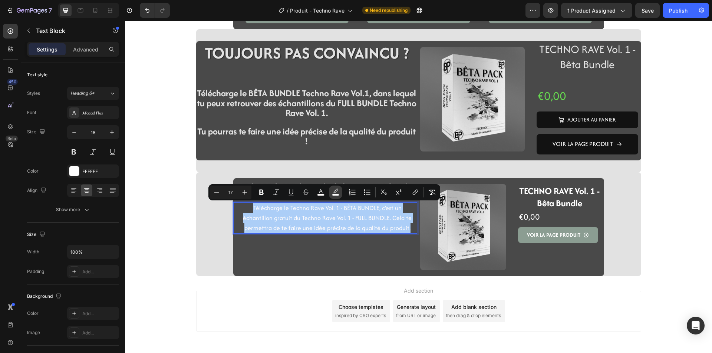
click at [335, 192] on icon "Editor contextual toolbar" at bounding box center [335, 192] width 7 height 7
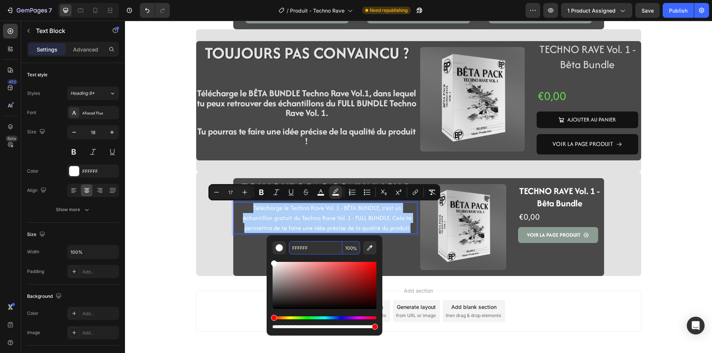
click at [299, 250] on input "FFFFFF" at bounding box center [315, 247] width 53 height 13
type input "1E1E1F"
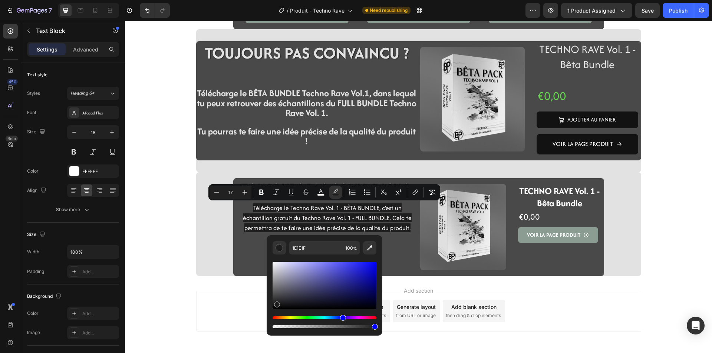
click at [179, 277] on div "Add section Choose templates inspired by CRO experts Generate layout from URL o…" at bounding box center [418, 321] width 587 height 91
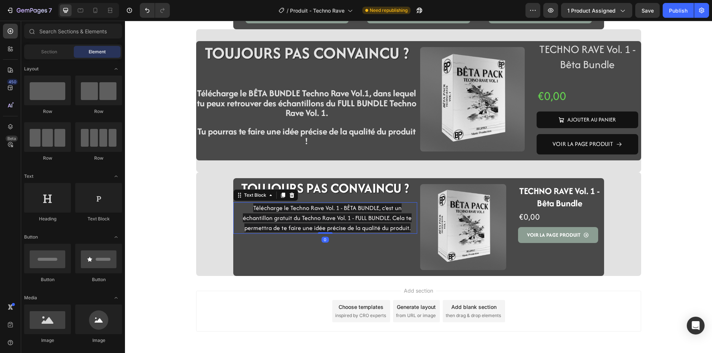
click at [287, 210] on span "Télécharge le Techno Rave Vol. 1 - BÊTA BUNDLE, c'est un échantillon gratuit du…" at bounding box center [327, 218] width 169 height 29
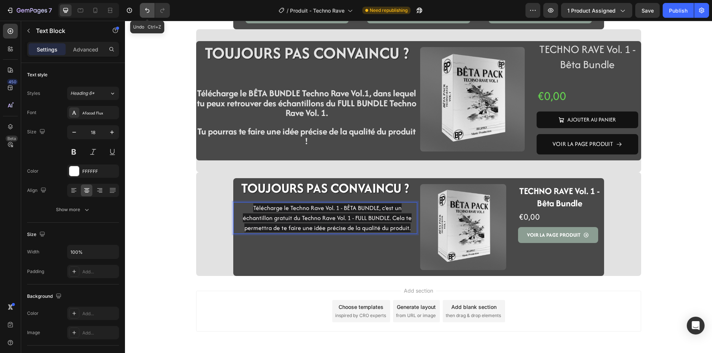
click at [149, 10] on icon "Undo/Redo" at bounding box center [146, 10] width 7 height 7
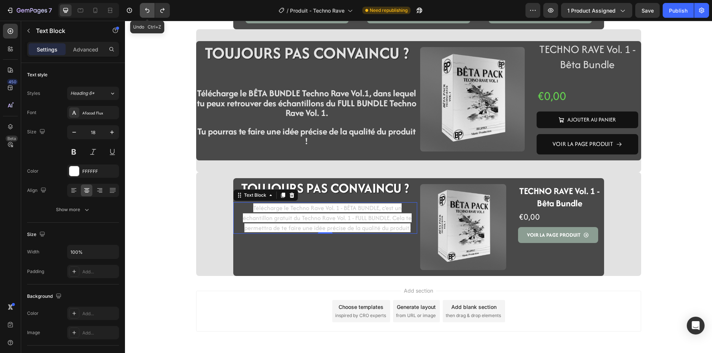
click at [149, 10] on icon "Undo/Redo" at bounding box center [146, 10] width 7 height 7
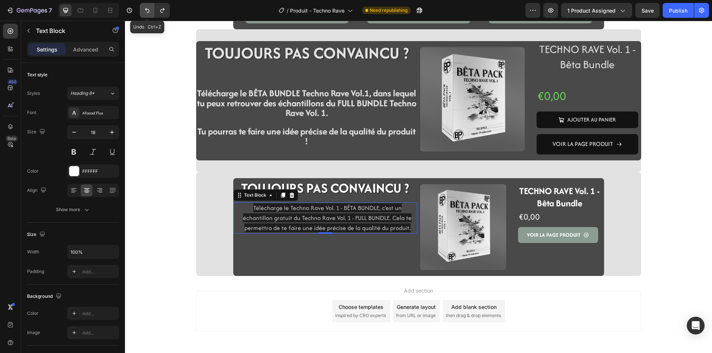
click at [149, 10] on icon "Undo/Redo" at bounding box center [146, 10] width 7 height 7
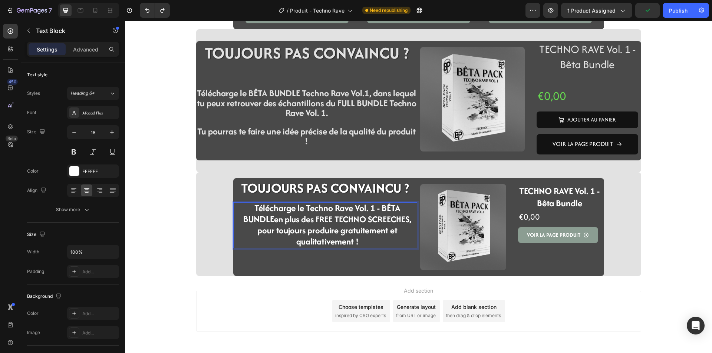
click at [356, 241] on p "Télécharge le Techno Rave Vol. 1 - BÊTA BUNDLE en plus des FREE TECHNO SCREECHE…" at bounding box center [327, 225] width 178 height 44
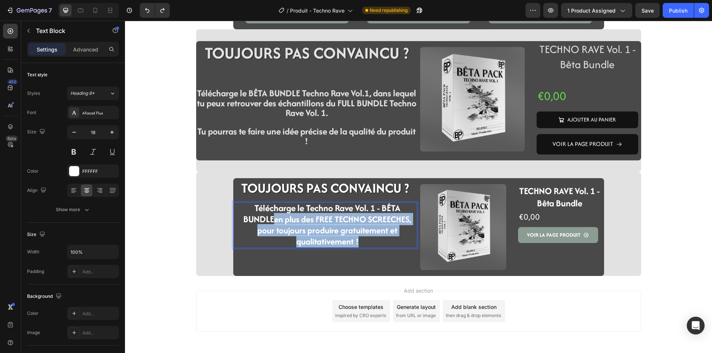
drag, startPoint x: 359, startPoint y: 241, endPoint x: 272, endPoint y: 219, distance: 89.9
click at [272, 219] on p "Télécharge le Techno Rave Vol. 1 - BÊTA BUNDLE en plus des FREE TECHNO SCREECHE…" at bounding box center [327, 225] width 178 height 44
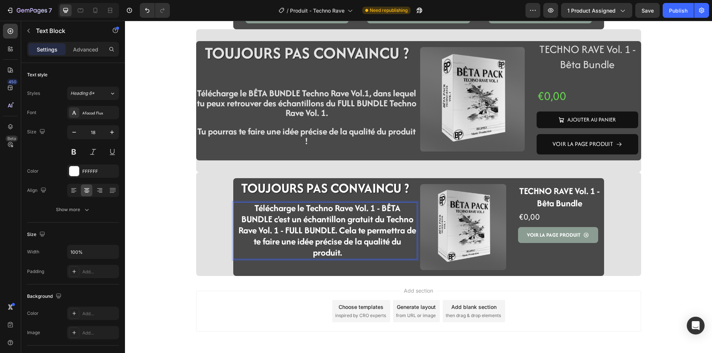
click at [270, 217] on strong "Télécharge le Techno Rave Vol. 1 - BÊTA BUNDLE c'est un échantillon gratuit du …" at bounding box center [327, 230] width 178 height 57
click at [354, 251] on strong "Télécharge le Techno Rave Vol. 1 - BÊTA BUNDLE ! C'est un échantillon gratuit d…" at bounding box center [327, 230] width 159 height 57
click at [358, 251] on strong "Télécharge le Techno Rave Vol. 1 - BÊTA BUNDLE ! C'est un échantillon gratuit d…" at bounding box center [327, 230] width 159 height 57
click at [167, 333] on div "Add section Choose templates inspired by CRO experts Generate layout from URL o…" at bounding box center [418, 321] width 587 height 91
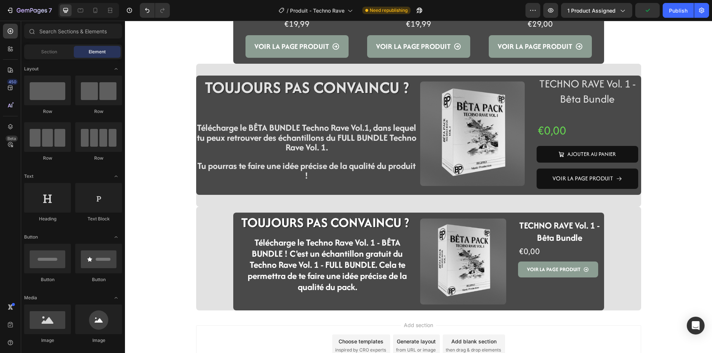
scroll to position [1308, 0]
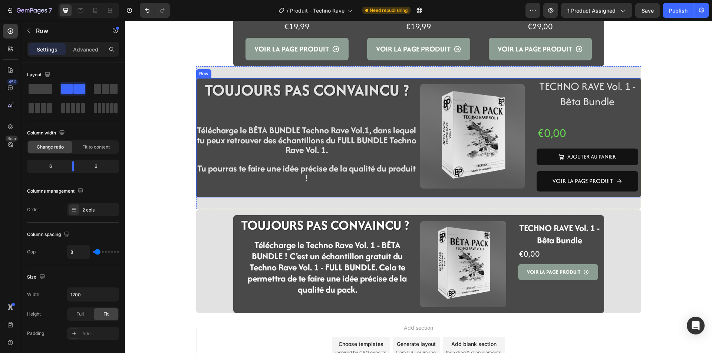
click at [196, 187] on div "TOUJOURS PAS CONVAINCU ? Heading Row Télécharge le BÊTA BUNDLE Techno Rave Vol.…" at bounding box center [306, 137] width 221 height 119
click at [259, 284] on strong "Télécharge le Techno Rave Vol. 1 - BÊTA BUNDLE ! C'est un échantillon gratuit d…" at bounding box center [327, 267] width 159 height 57
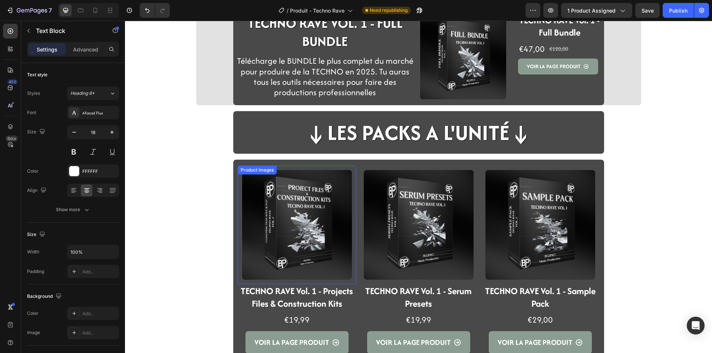
scroll to position [1011, 0]
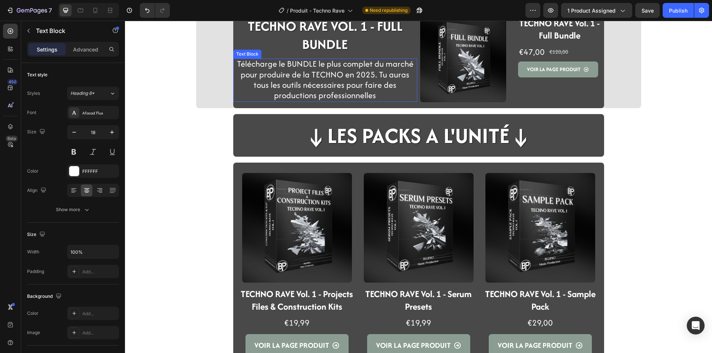
click at [310, 90] on span "Télécharge le BUNDLE le plus complet du marché pour produire de la TECHNO en 20…" at bounding box center [325, 79] width 176 height 43
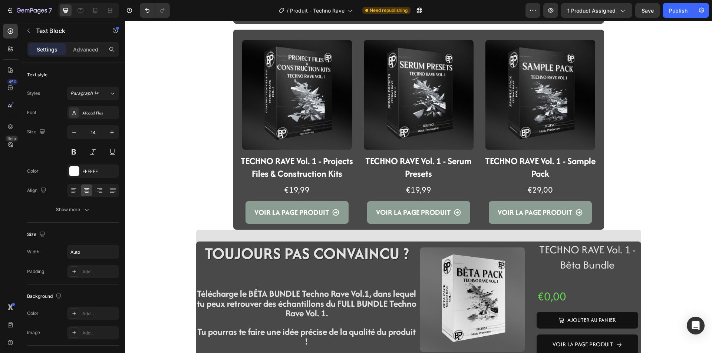
scroll to position [1157, 0]
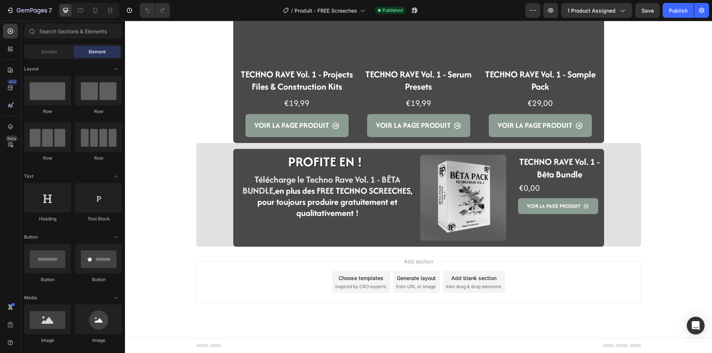
scroll to position [575, 0]
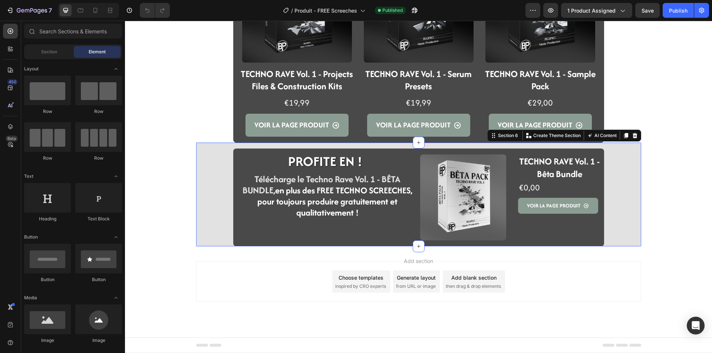
click at [214, 235] on div "PROFITE EN ! Heading Row Télécharge le Techno Rave Vol. 1 - BÊTA BUNDLE, en plu…" at bounding box center [418, 198] width 445 height 98
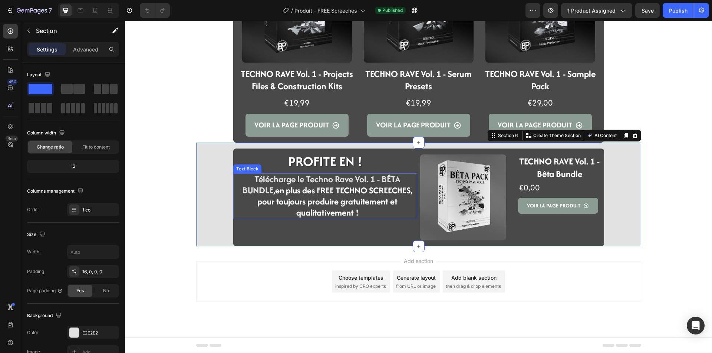
click at [256, 183] on strong "Télécharge le Techno Rave Vol. 1 - BÊTA BUNDLE," at bounding box center [321, 185] width 158 height 24
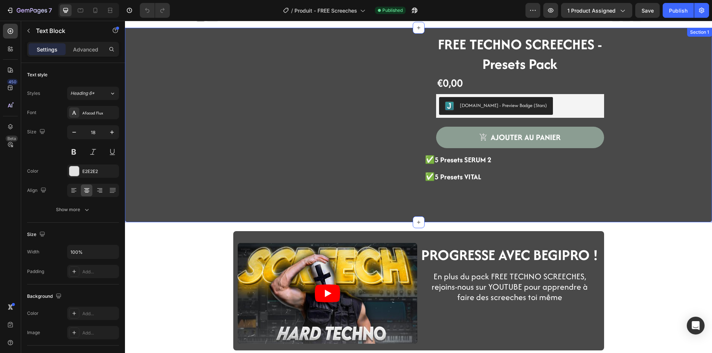
scroll to position [0, 0]
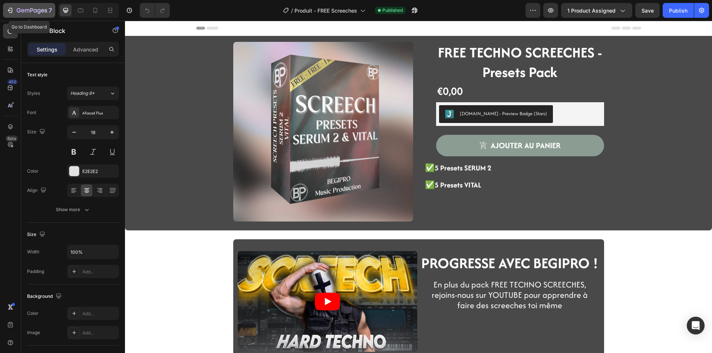
click at [33, 11] on icon "button" at bounding box center [32, 11] width 30 height 6
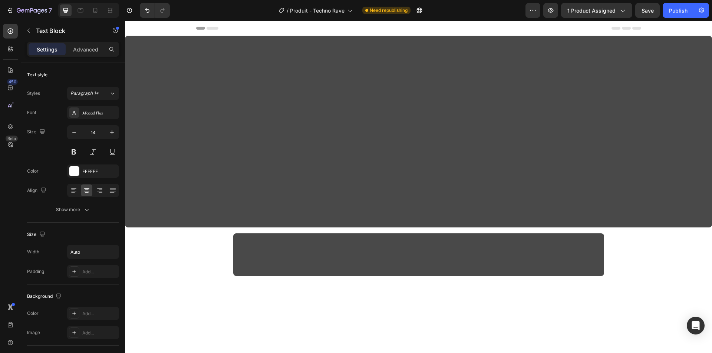
scroll to position [1308, 0]
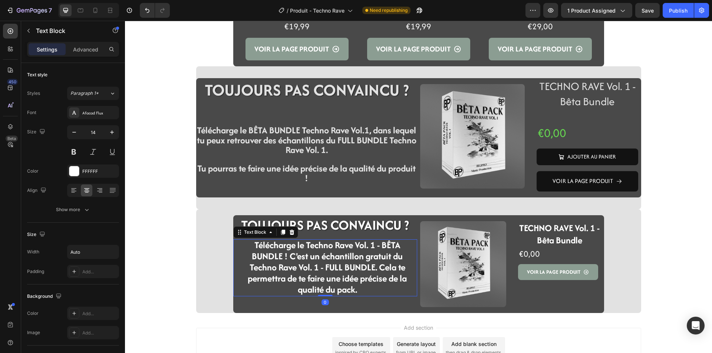
click at [267, 258] on strong "Télécharge le Techno Rave Vol. 1 - BÊTA BUNDLE ! C'est un échantillon gratuit d…" at bounding box center [327, 267] width 159 height 57
click at [74, 134] on icon "button" at bounding box center [73, 132] width 7 height 7
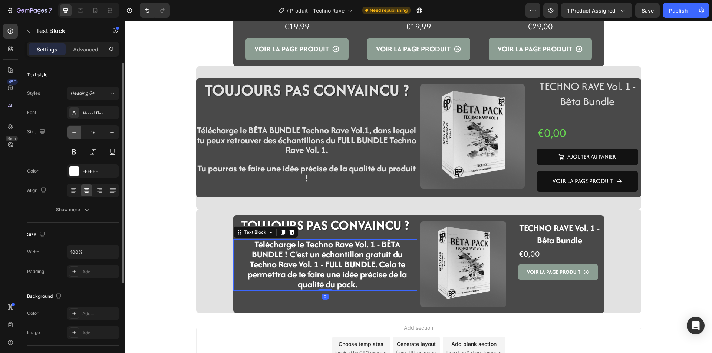
click at [74, 134] on icon "button" at bounding box center [73, 132] width 7 height 7
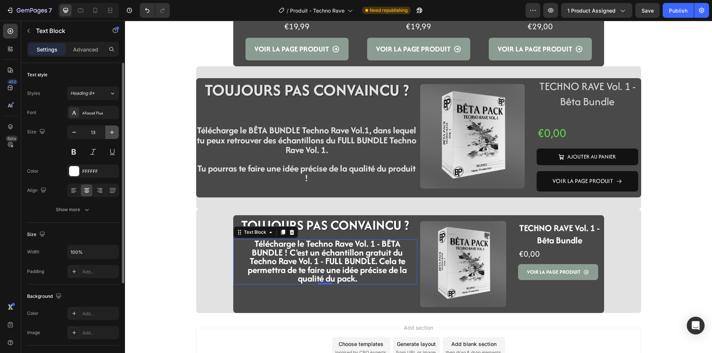
click at [107, 132] on button "button" at bounding box center [111, 132] width 13 height 13
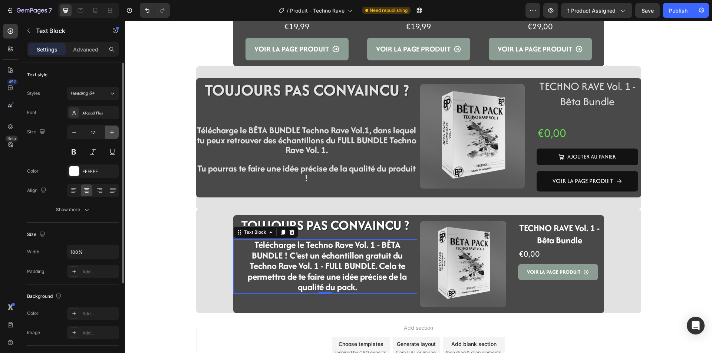
click at [107, 132] on button "button" at bounding box center [111, 132] width 13 height 13
click at [66, 132] on div "Size 18" at bounding box center [73, 141] width 92 height 33
click at [69, 132] on button "button" at bounding box center [73, 132] width 13 height 13
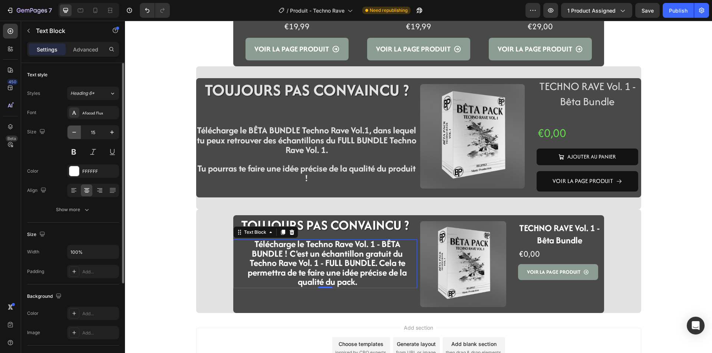
click at [69, 132] on button "button" at bounding box center [73, 132] width 13 height 13
type input "14"
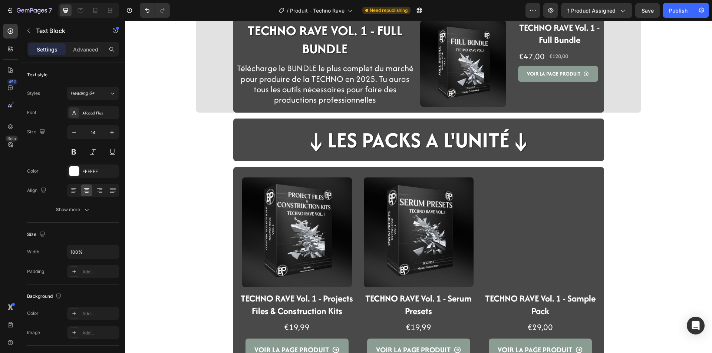
scroll to position [974, 0]
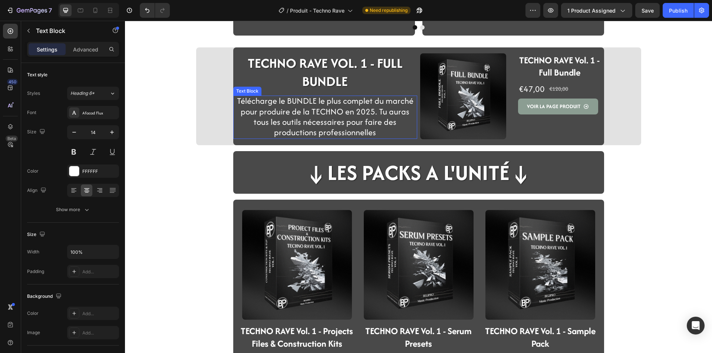
click at [303, 127] on span "Télécharge le BUNDLE le plus complet du marché pour produire de la TECHNO en 20…" at bounding box center [325, 116] width 176 height 43
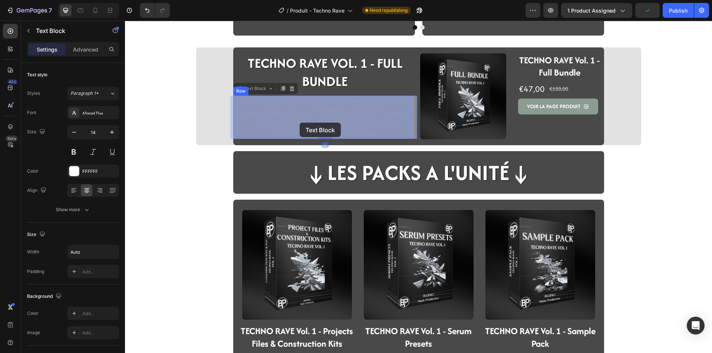
drag, startPoint x: 371, startPoint y: 132, endPoint x: 300, endPoint y: 123, distance: 72.5
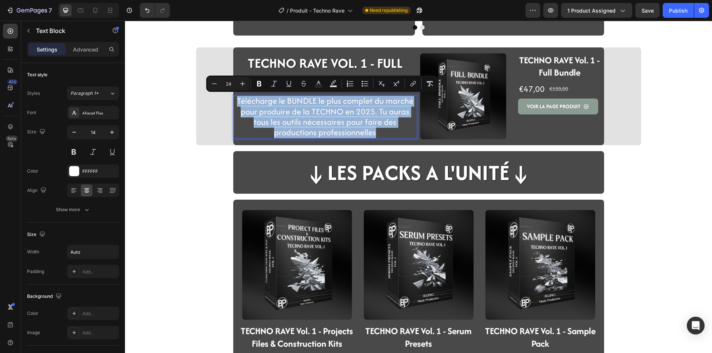
drag, startPoint x: 373, startPoint y: 133, endPoint x: 234, endPoint y: 102, distance: 142.9
click at [236, 102] on div "Télécharge le BUNDLE le plus complet du marché pour produire de la TECHNO en 20…" at bounding box center [325, 117] width 178 height 43
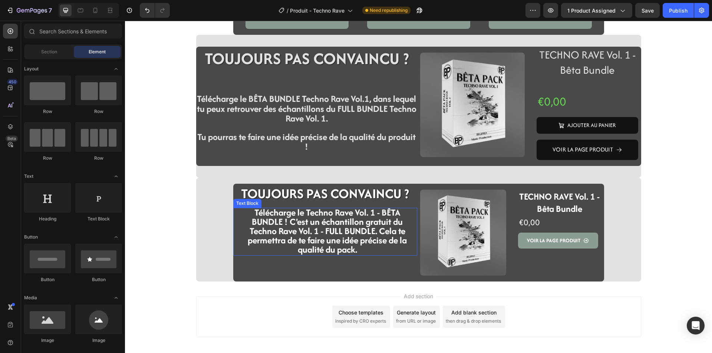
scroll to position [1345, 0]
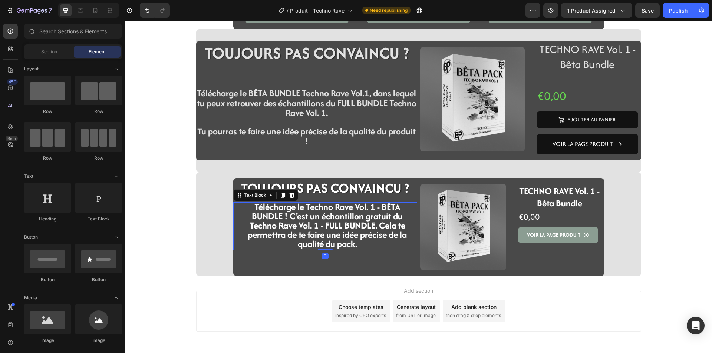
click at [290, 232] on strong "Télécharge le Techno Rave Vol. 1 - BÊTA BUNDLE ! C'est un échantillon gratuit d…" at bounding box center [327, 226] width 159 height 50
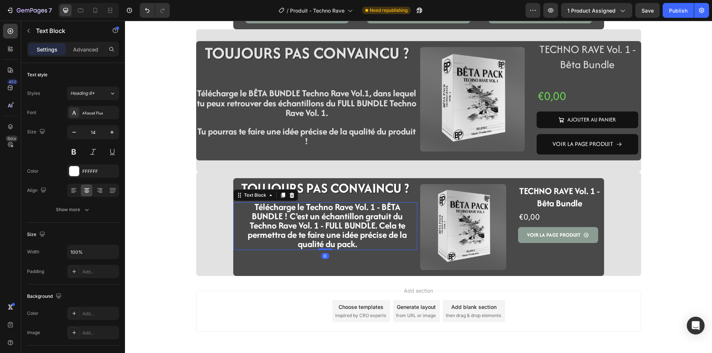
click at [358, 242] on p "Télécharge le Techno Rave Vol. 1 - BÊTA BUNDLE ! C'est un échantillon gratuit d…" at bounding box center [327, 226] width 178 height 46
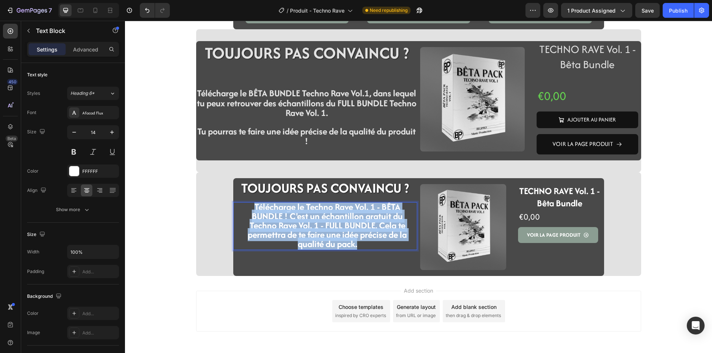
drag, startPoint x: 358, startPoint y: 243, endPoint x: 250, endPoint y: 209, distance: 113.2
click at [250, 209] on p "Télécharge le Techno Rave Vol. 1 - BÊTA BUNDLE ! C'est un échantillon gratuit d…" at bounding box center [327, 226] width 178 height 46
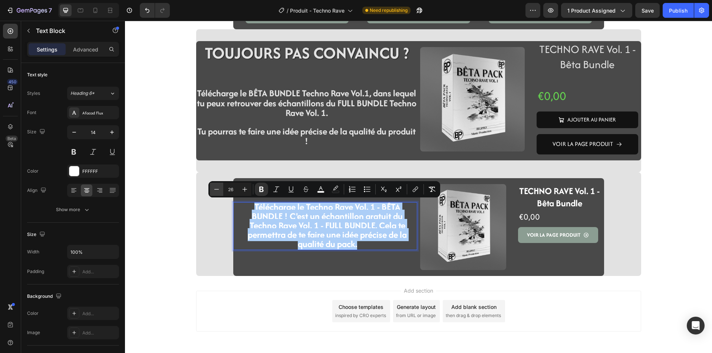
click at [212, 190] on button "Minus" at bounding box center [216, 189] width 13 height 13
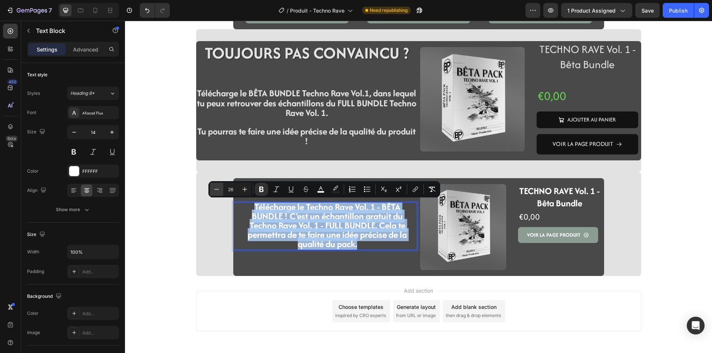
type input "25"
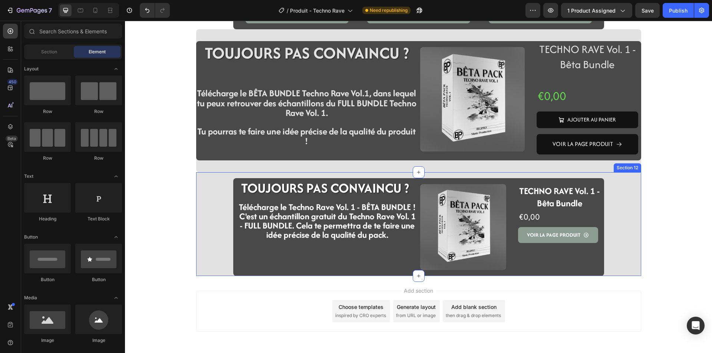
click at [305, 227] on strong "Télécharge le Techno Rave Vol. 1 - BÊTA BUNDLE ! C'est un échantillon gratuit d…" at bounding box center [327, 221] width 177 height 40
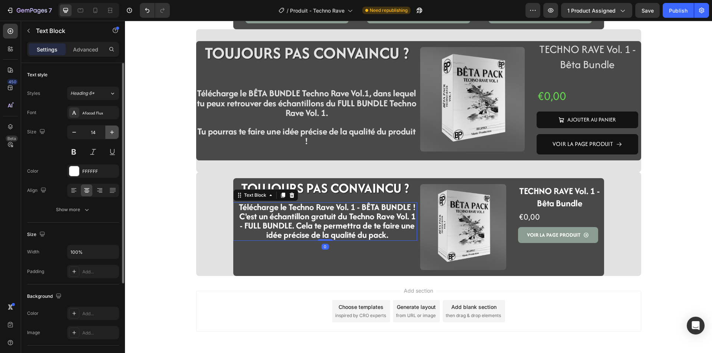
click at [113, 132] on icon "button" at bounding box center [112, 133] width 4 height 4
type input "16"
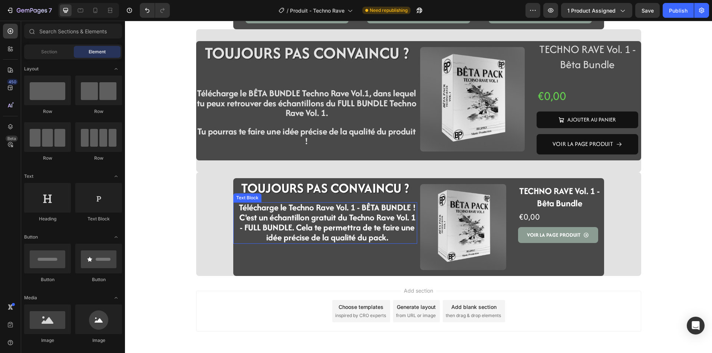
click at [317, 228] on strong "Télécharge le Techno Rave Vol. 1 - BÊTA BUNDLE ! C'est un échantillon gratuit d…" at bounding box center [327, 222] width 177 height 42
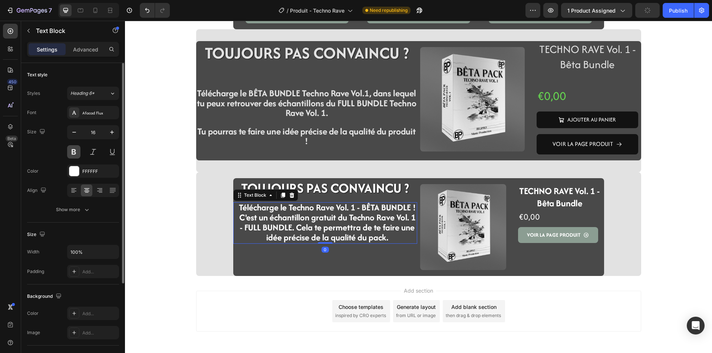
click at [76, 155] on button at bounding box center [73, 151] width 13 height 13
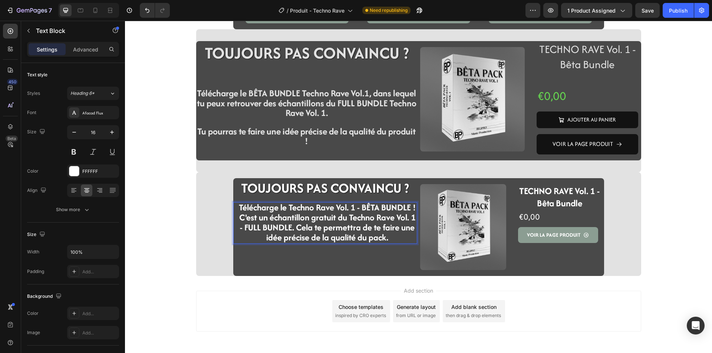
click at [390, 241] on strong "Télécharge le Techno Rave Vol. 1 - BÊTA BUNDLE ! C'est un échantillon gratuit d…" at bounding box center [327, 222] width 177 height 42
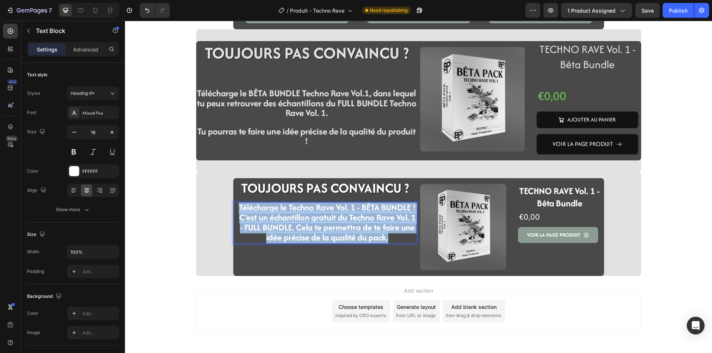
drag, startPoint x: 395, startPoint y: 239, endPoint x: 235, endPoint y: 208, distance: 162.5
click at [238, 208] on p "Télécharge le Techno Rave Vol. 1 - BÊTA BUNDLE ! C'est un échantillon gratuit d…" at bounding box center [327, 223] width 178 height 40
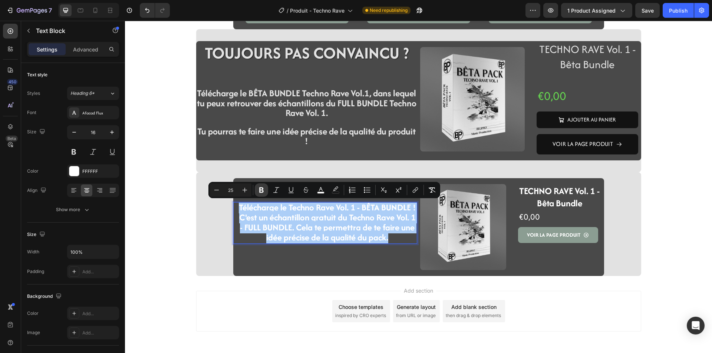
click at [265, 192] on icon "Editor contextual toolbar" at bounding box center [261, 189] width 7 height 7
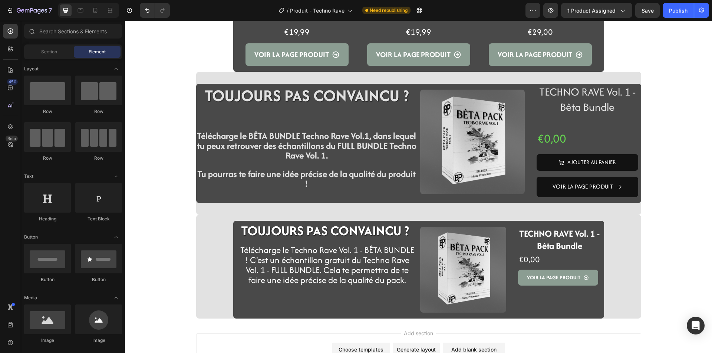
scroll to position [1308, 0]
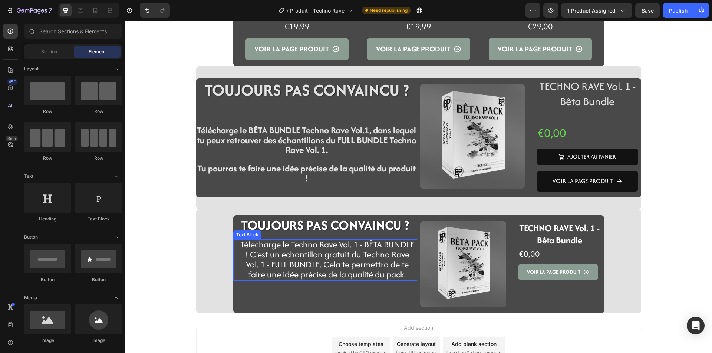
click at [318, 267] on span "Télécharge le Techno Rave Vol. 1 - BÊTA BUNDLE ! C'est un échantillon gratuit d…" at bounding box center [327, 259] width 174 height 42
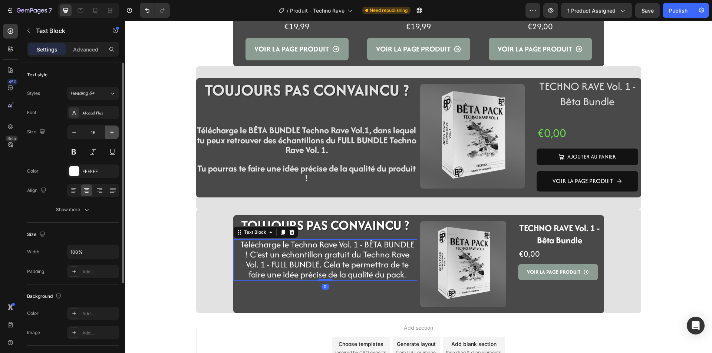
click at [110, 133] on icon "button" at bounding box center [111, 132] width 7 height 7
type input "18"
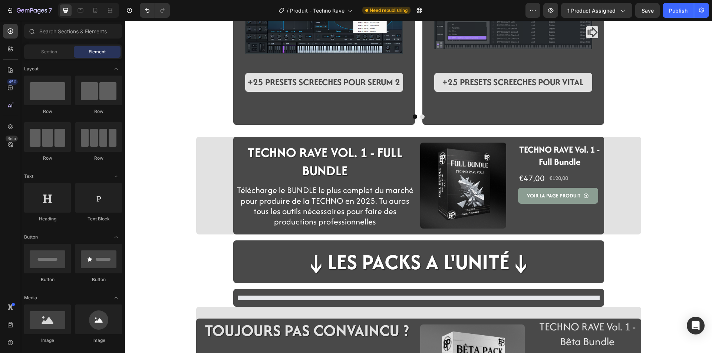
scroll to position [900, 0]
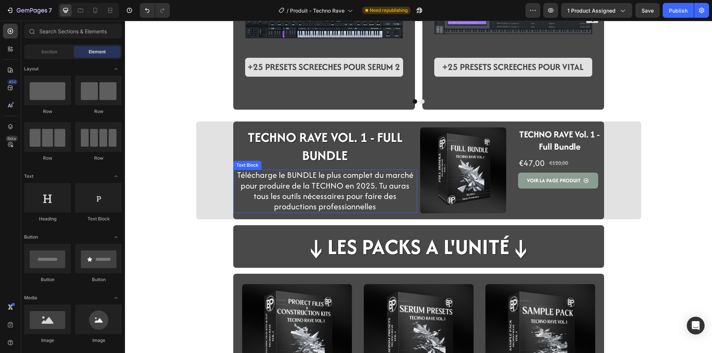
click at [293, 192] on span "Télécharge le BUNDLE le plus complet du marché pour produire de la TECHNO en 20…" at bounding box center [325, 190] width 176 height 43
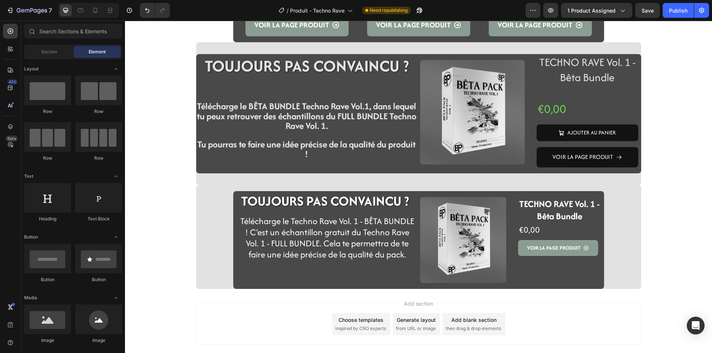
scroll to position [1345, 0]
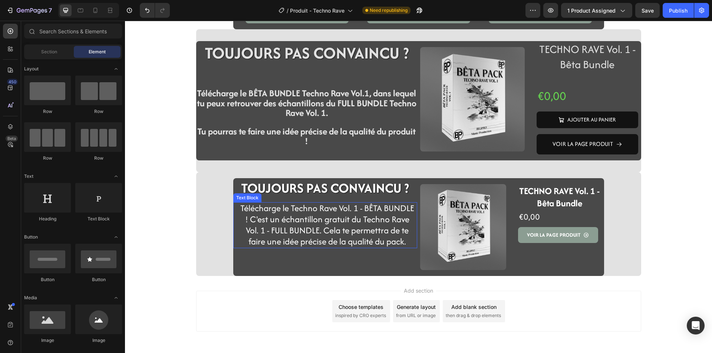
click at [240, 246] on p "Télécharge le Techno Rave Vol. 1 - BÊTA BUNDLE ! C'est un échantillon gratuit d…" at bounding box center [327, 225] width 178 height 44
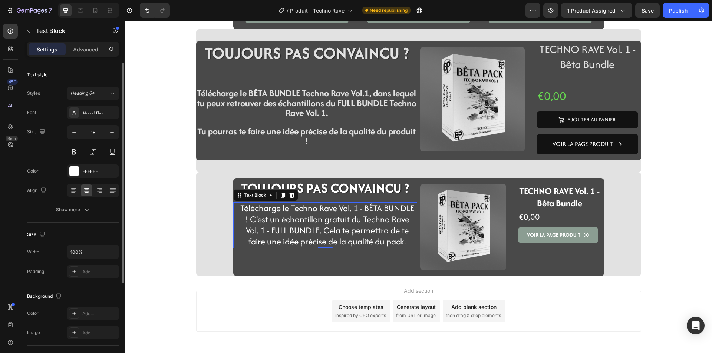
click at [66, 188] on div "Align" at bounding box center [73, 190] width 92 height 13
click at [72, 192] on icon at bounding box center [73, 190] width 7 height 7
click at [82, 192] on div at bounding box center [86, 191] width 11 height 12
click at [74, 188] on icon at bounding box center [73, 188] width 5 height 1
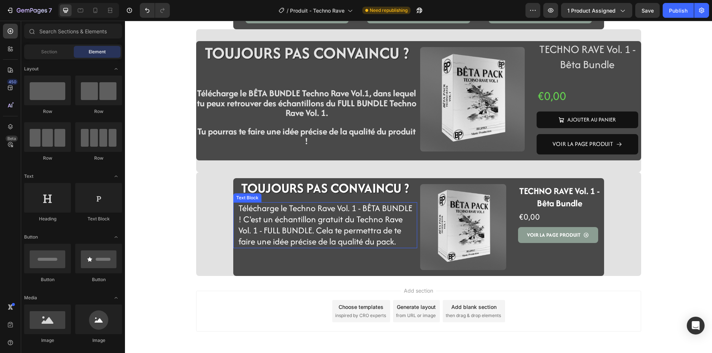
click at [293, 229] on span "Télécharge le Techno Rave Vol. 1 - BÊTA BUNDLE ! C'est un échantillon gratuit d…" at bounding box center [325, 225] width 174 height 46
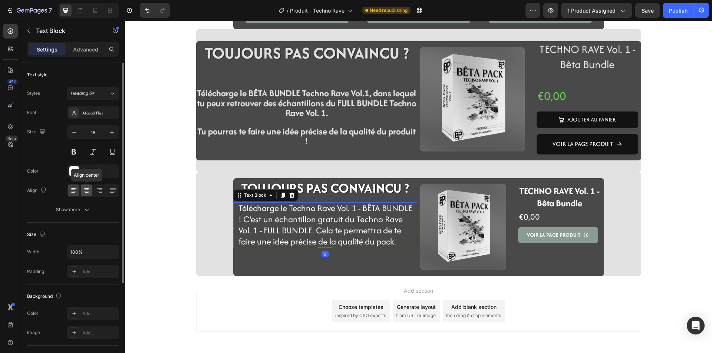
click at [87, 188] on icon at bounding box center [86, 190] width 7 height 7
click at [328, 240] on span "Télécharge le Techno Rave Vol. 1 - BÊTA BUNDLE ! C'est un échantillon gratuit d…" at bounding box center [327, 225] width 174 height 46
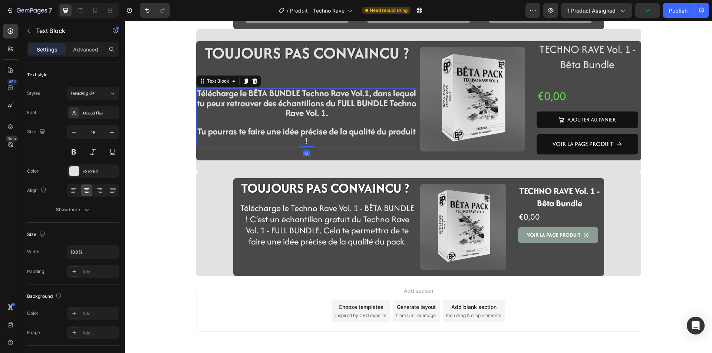
click at [307, 101] on strong "Télécharge le BÊTA BUNDLE Techno Rave Vol.1, dans lequel tu peux retrouver des …" at bounding box center [306, 103] width 219 height 33
click at [307, 112] on strong "Télécharge le BÊTA BUNDLE Techno Rave Vol.1, dans lequel tu peux retrouver des …" at bounding box center [306, 103] width 219 height 33
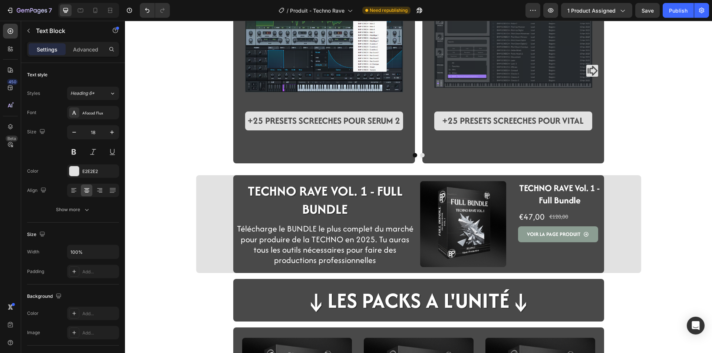
scroll to position [826, 0]
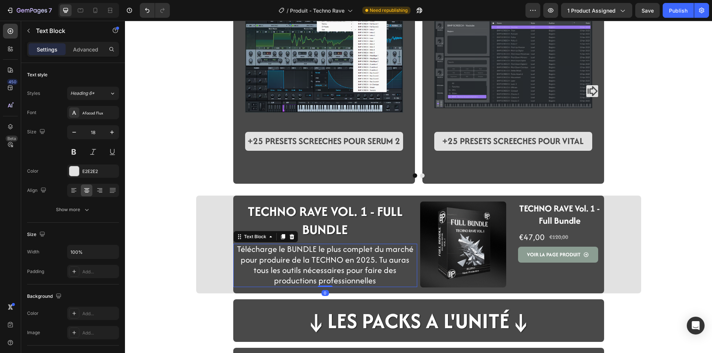
click at [260, 248] on span "Télécharge le BUNDLE le plus complet du marché pour produire de la TECHNO en 20…" at bounding box center [325, 264] width 176 height 43
click at [283, 264] on span "Télécharge le BUNDLE le plus complet du marché pour produire de la TECHNO en 20…" at bounding box center [325, 264] width 176 height 43
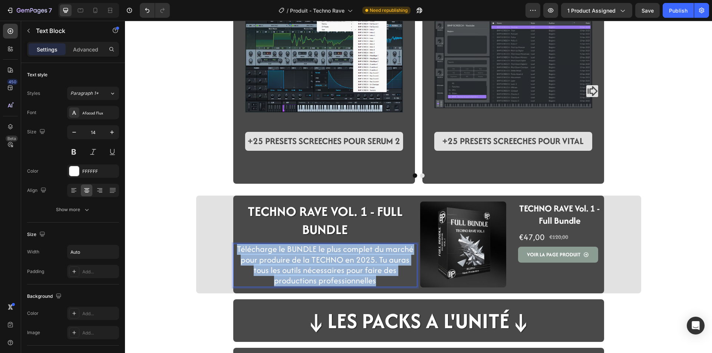
drag, startPoint x: 376, startPoint y: 279, endPoint x: 229, endPoint y: 244, distance: 150.2
click at [229, 244] on div "TECHNO RAVE VOL. 1 - FULL BUNDLE Heading Row Télécharge le BUNDLE le plus compl…" at bounding box center [418, 245] width 445 height 98
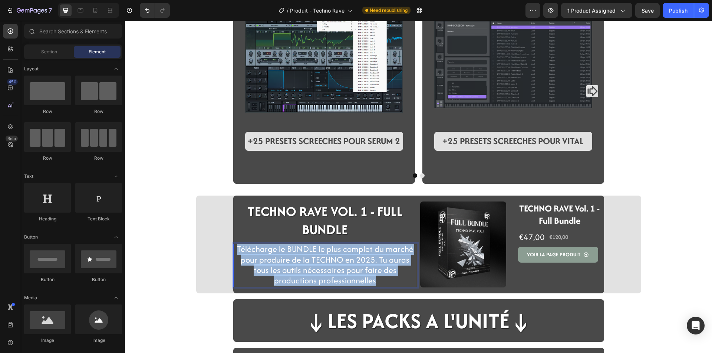
click at [184, 291] on div "Image +25 PRESETS SCREECHES POUR SERUM 2 Text Block Image +25 PRESETS SCREECHES…" at bounding box center [418, 2] width 587 height 1585
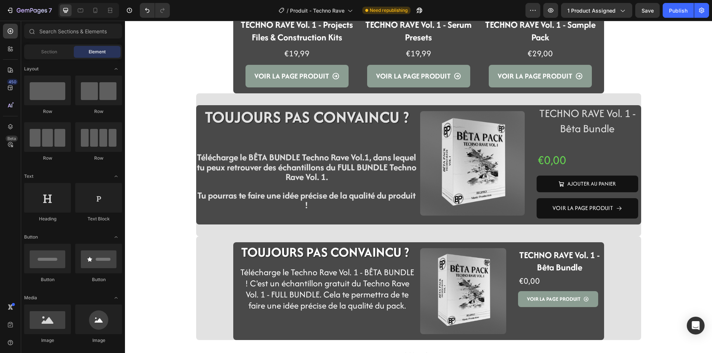
scroll to position [1234, 0]
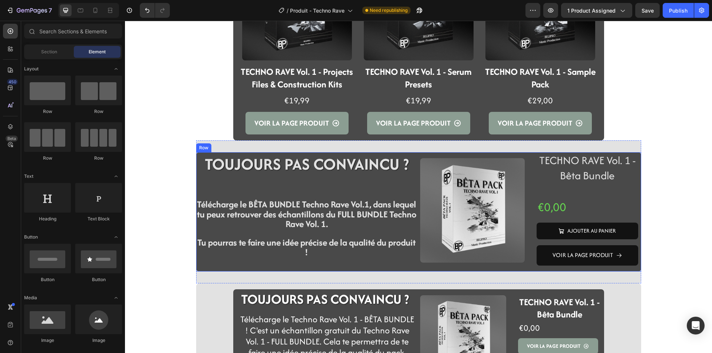
click at [196, 270] on div "TOUJOURS PAS CONVAINCU ? Heading Row Télécharge le BÊTA BUNDLE Techno Rave Vol.…" at bounding box center [306, 211] width 221 height 119
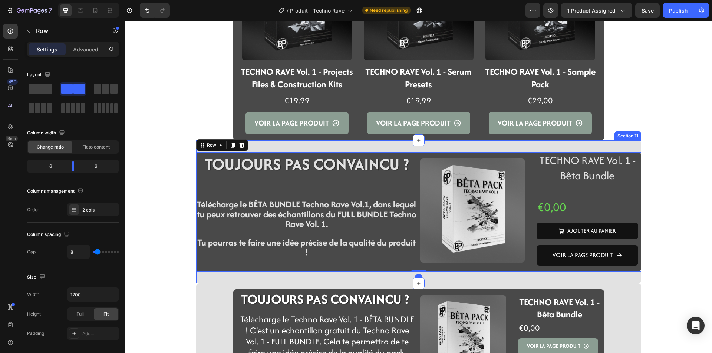
click at [196, 278] on div "TOUJOURS PAS CONVAINCU ? Heading Row Télécharge le BÊTA BUNDLE Techno Rave Vol.…" at bounding box center [418, 212] width 445 height 143
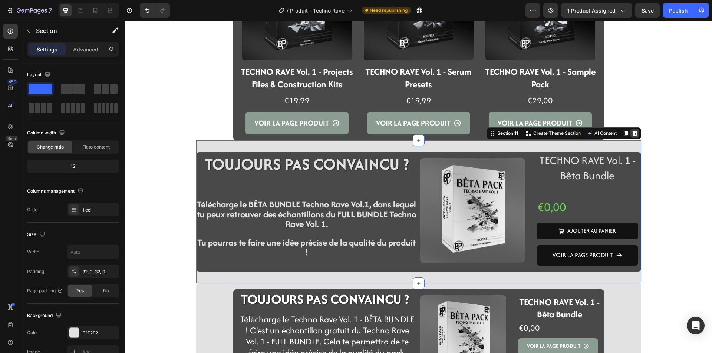
click at [632, 133] on icon at bounding box center [634, 133] width 5 height 5
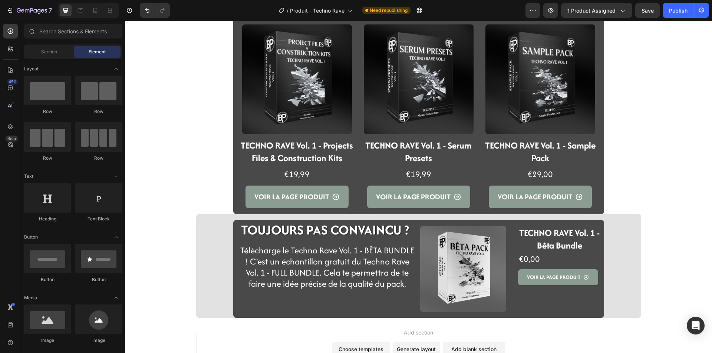
scroll to position [1157, 0]
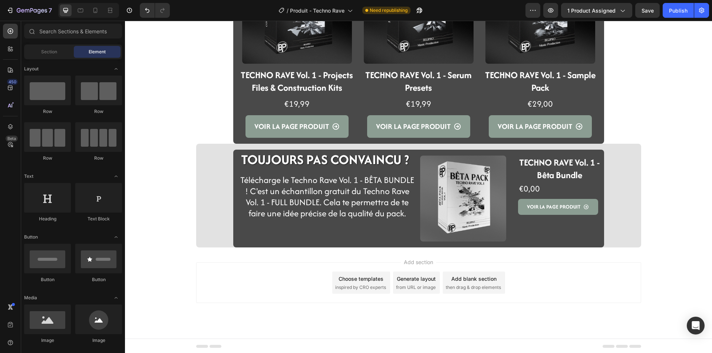
scroll to position [1232, 0]
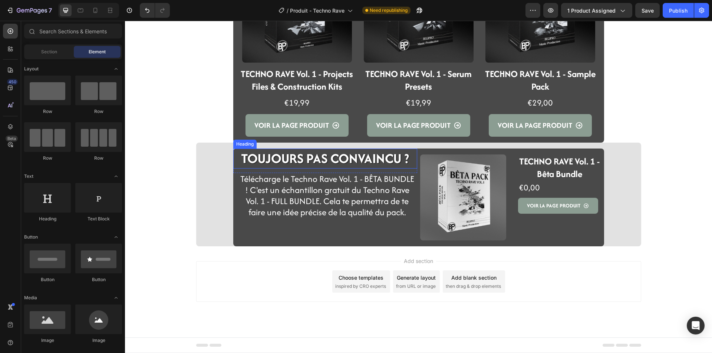
click at [319, 154] on h2 "TOUJOURS PAS CONVAINCU ?" at bounding box center [325, 159] width 184 height 20
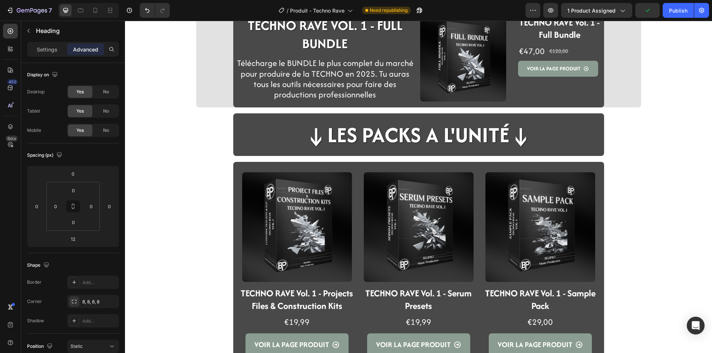
scroll to position [861, 0]
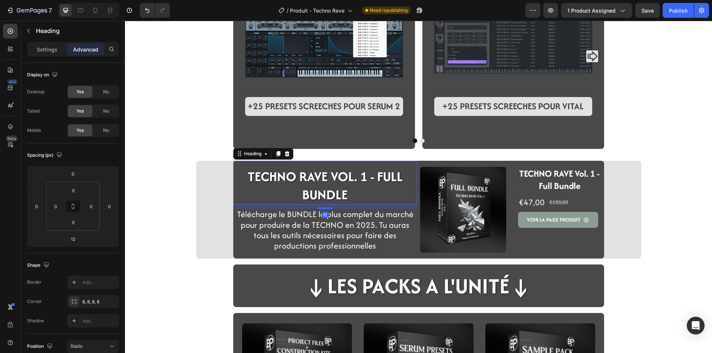
click at [272, 177] on strong "TECHNO RAVE VOL. 1 - FULL BUNDLE" at bounding box center [325, 185] width 155 height 37
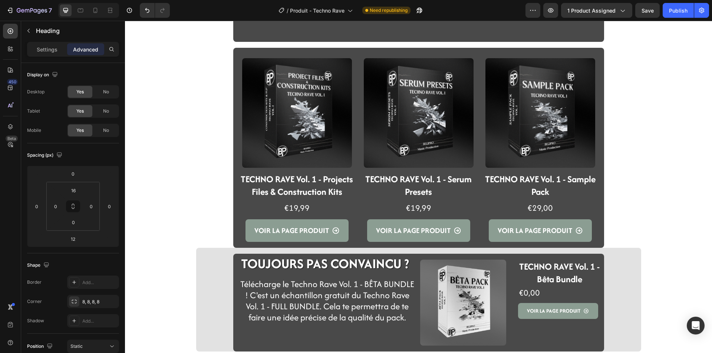
scroll to position [1232, 0]
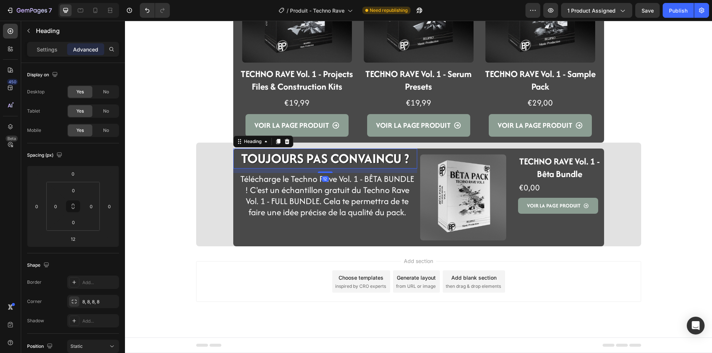
click at [284, 162] on h2 "TOUJOURS PAS CONVAINCU ?" at bounding box center [325, 159] width 184 height 20
click at [79, 193] on input "0" at bounding box center [73, 190] width 15 height 11
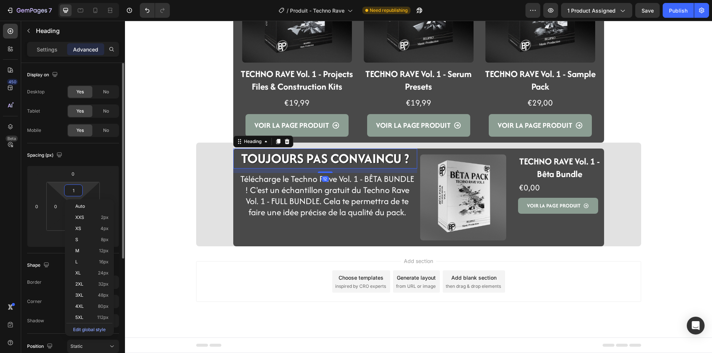
type input "16"
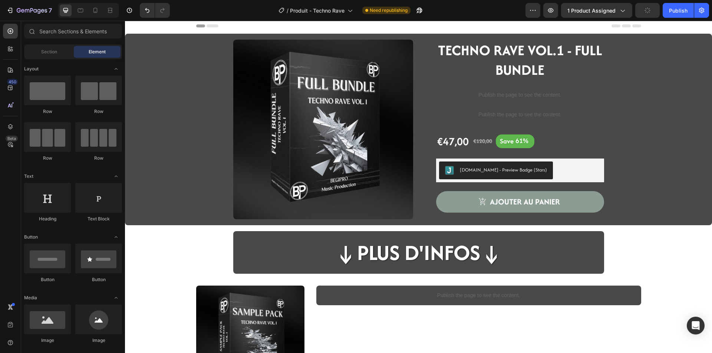
scroll to position [0, 0]
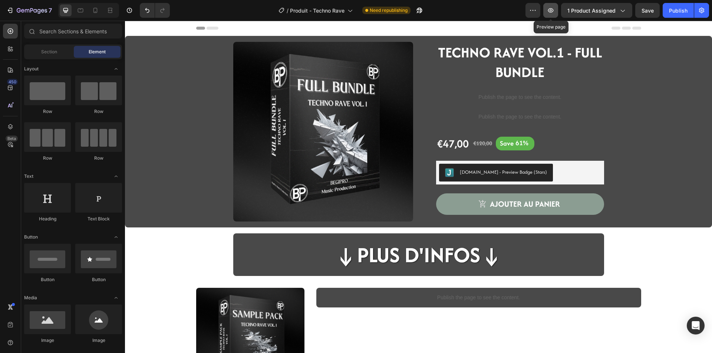
click at [555, 14] on button "button" at bounding box center [550, 10] width 15 height 15
click at [145, 87] on div "Product Images TECHNO RAVE VOL.1 - FULL BUNDLE Heading Publish the page to see …" at bounding box center [419, 135] width 576 height 186
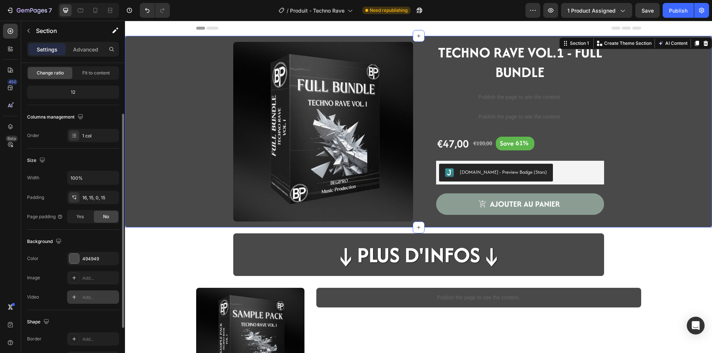
scroll to position [141, 0]
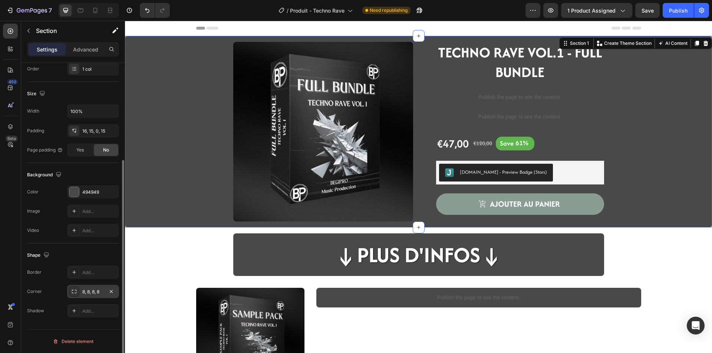
click at [86, 297] on div "8, 8, 8, 8" at bounding box center [93, 291] width 52 height 13
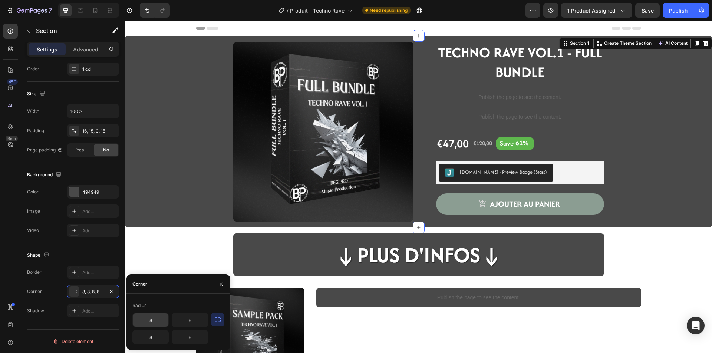
click at [146, 315] on input "8" at bounding box center [151, 320] width 36 height 13
type input "0"
click at [186, 319] on input "8" at bounding box center [190, 320] width 36 height 13
type input "0"
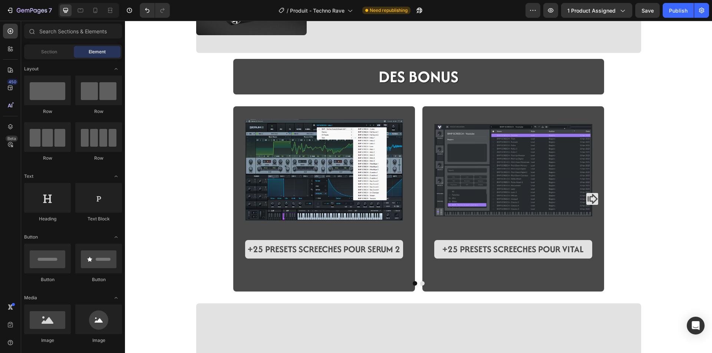
scroll to position [667, 0]
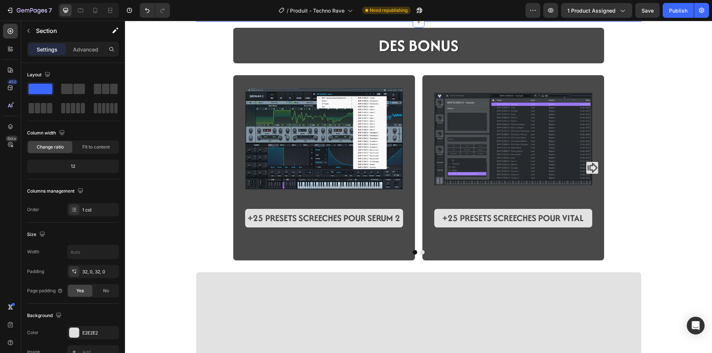
click at [74, 47] on p "Advanced" at bounding box center [85, 50] width 25 height 8
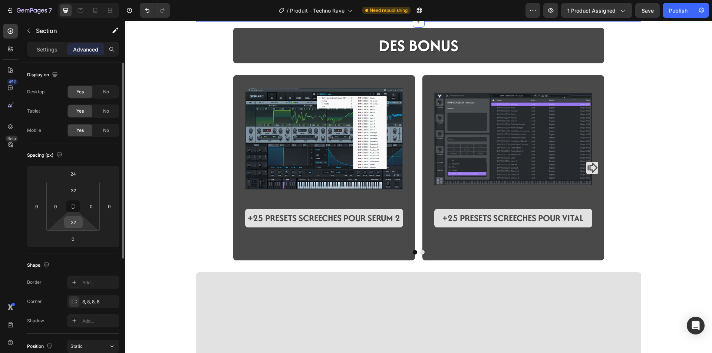
click at [75, 224] on input "32" at bounding box center [73, 222] width 15 height 11
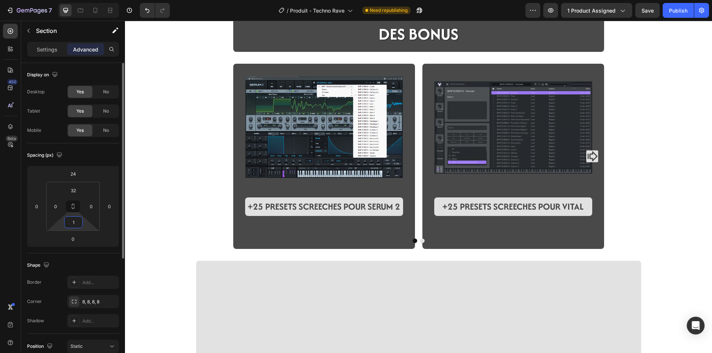
type input "16"
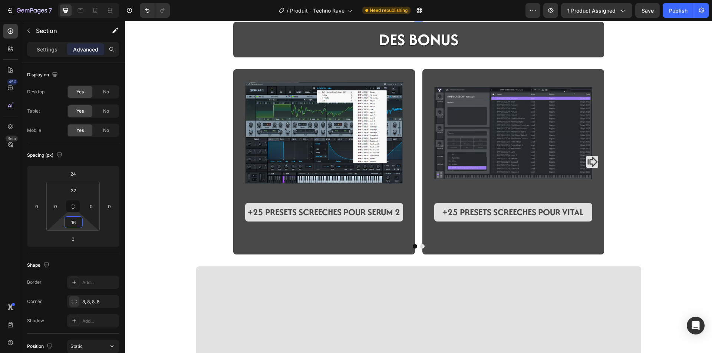
click at [197, 165] on div "Image LES FLP (PROJETS FL STUDIO) ! Heading Row Image FLP 1 - HARD TECHNO (Plug…" at bounding box center [418, 46] width 587 height 1355
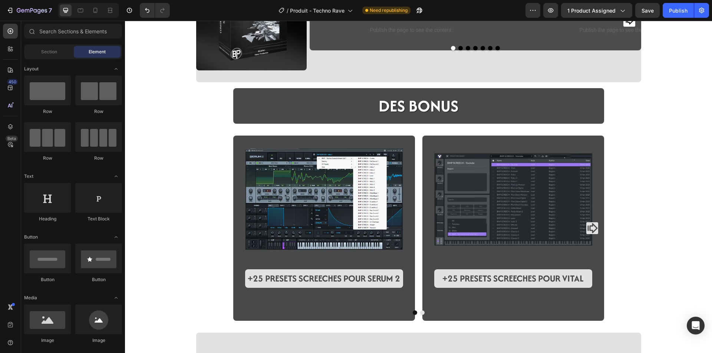
scroll to position [593, 0]
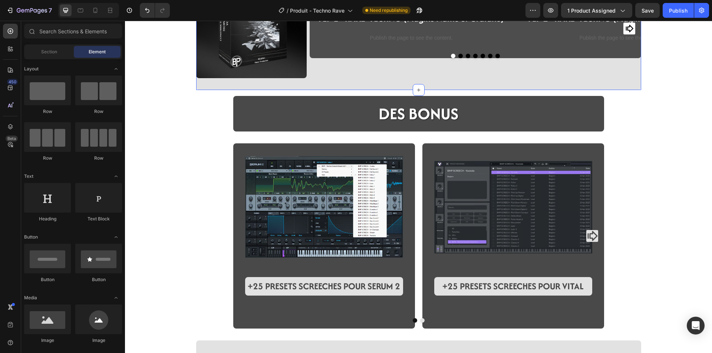
click at [245, 90] on div "Image LES FLP (PROJETS FL STUDIO) ! Heading Row Image FLP 1 - HARD TECHNO (Plug…" at bounding box center [418, 23] width 445 height 134
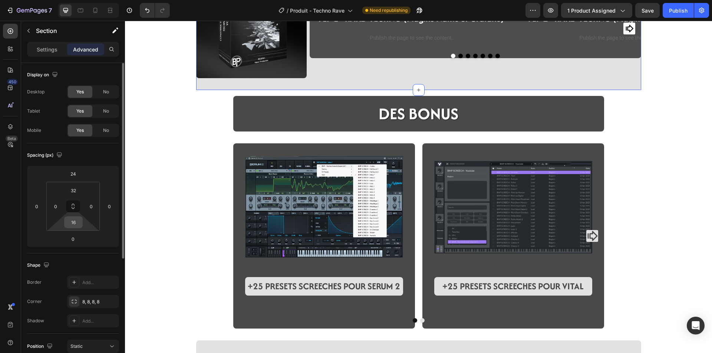
click at [73, 223] on input "16" at bounding box center [73, 222] width 15 height 11
type input "0"
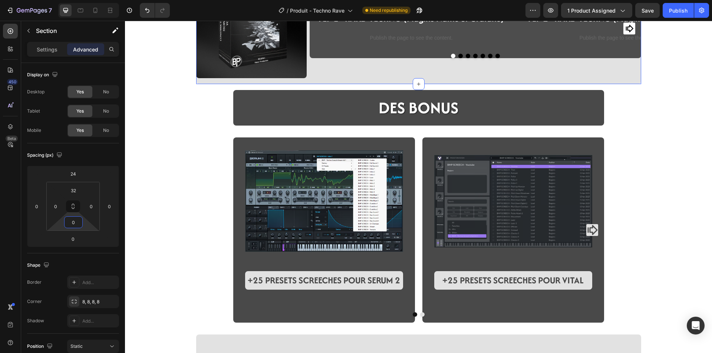
click at [171, 231] on div "Image LES FLP (PROJETS FL STUDIO) ! Heading Row Image FLP 1 - HARD TECHNO (Plug…" at bounding box center [418, 117] width 587 height 1349
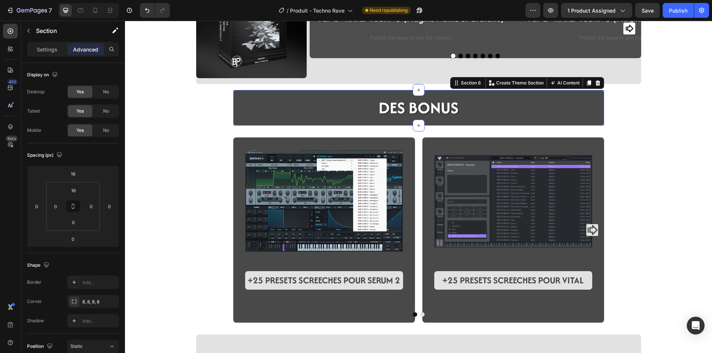
click at [264, 126] on div "DES BONUS Heading Row Section 6 You can create reusable sections Create Theme S…" at bounding box center [418, 108] width 371 height 36
click at [75, 176] on input "16" at bounding box center [73, 173] width 15 height 11
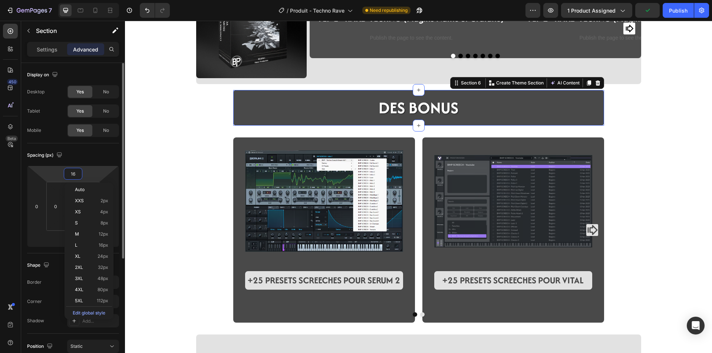
type input "0"
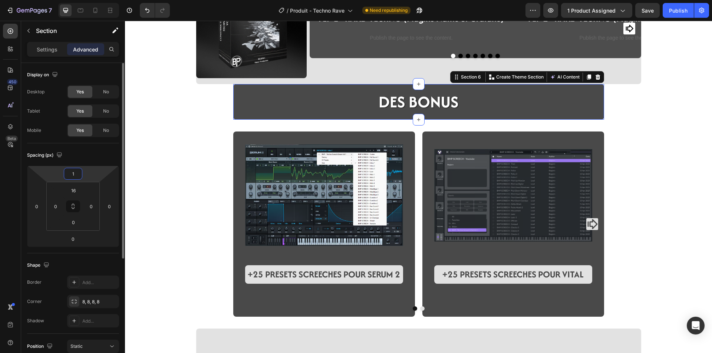
type input "16"
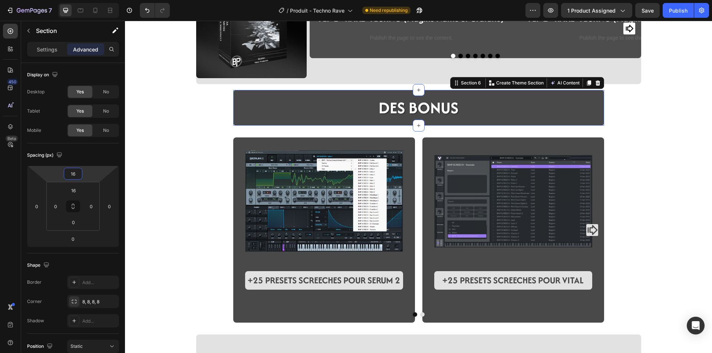
click at [198, 195] on div "Image LES FLP (PROJETS FL STUDIO) ! Heading Row Image FLP 1 - HARD TECHNO (Plug…" at bounding box center [418, 117] width 587 height 1349
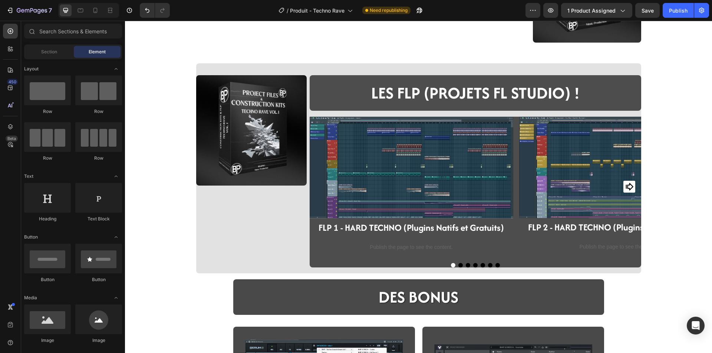
scroll to position [482, 0]
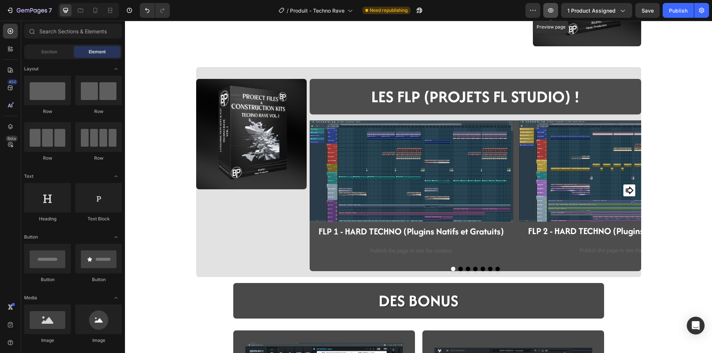
click at [545, 10] on button "button" at bounding box center [550, 10] width 15 height 15
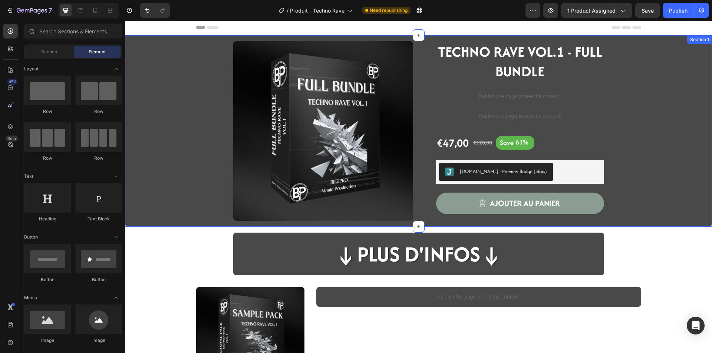
scroll to position [0, 0]
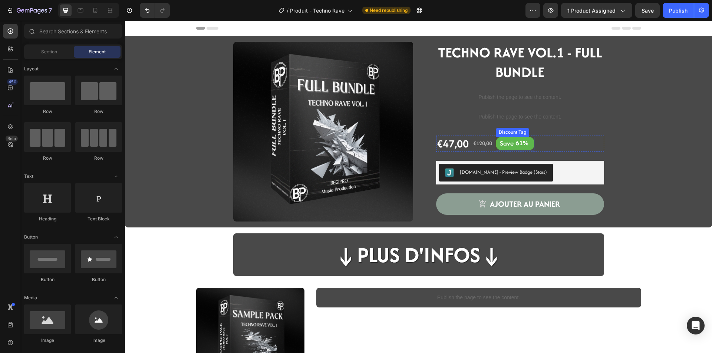
click at [511, 143] on div "Save" at bounding box center [507, 143] width 16 height 11
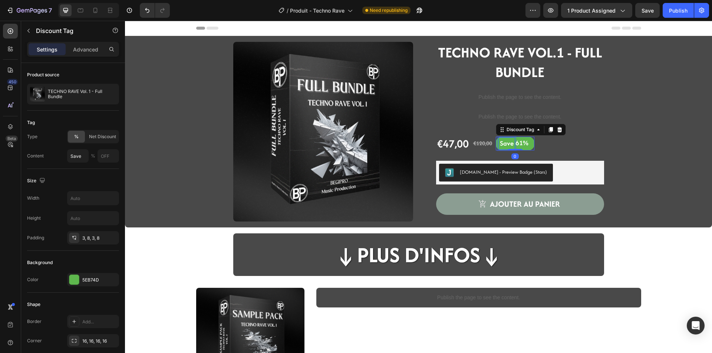
click at [511, 143] on div "Save" at bounding box center [507, 143] width 16 height 11
type input "S"
type input "Economise"
click at [501, 143] on p "Economise" at bounding box center [514, 143] width 29 height 9
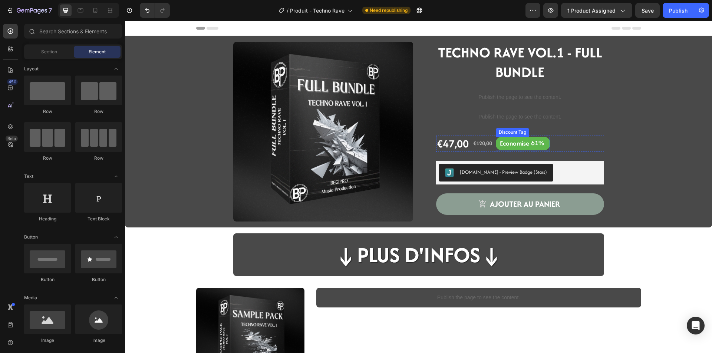
click at [505, 147] on p "Economise" at bounding box center [514, 143] width 29 height 9
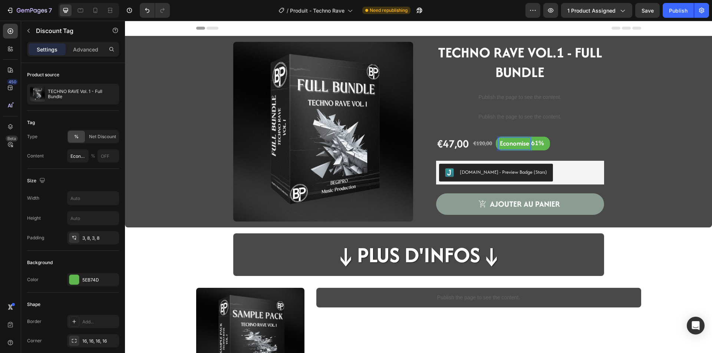
click at [500, 143] on p "Economise" at bounding box center [514, 143] width 29 height 9
type input "<strong>É</strong>conomise"
click at [522, 143] on p "É conomise" at bounding box center [514, 143] width 29 height 9
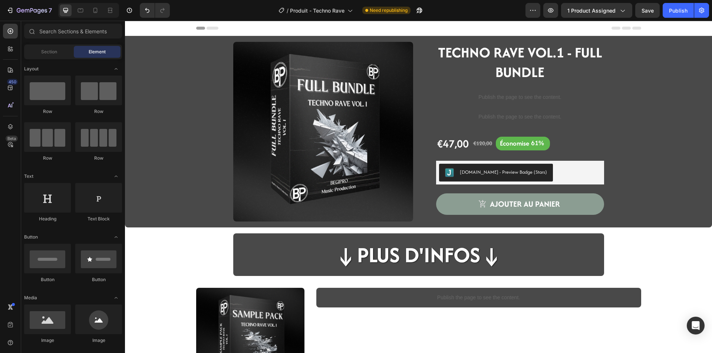
click at [557, 16] on button "button" at bounding box center [550, 10] width 15 height 15
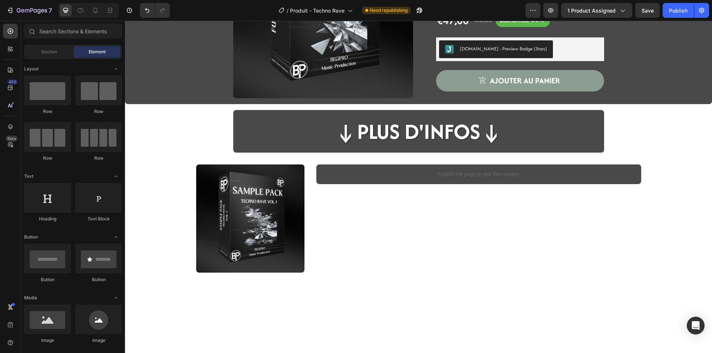
scroll to position [148, 0]
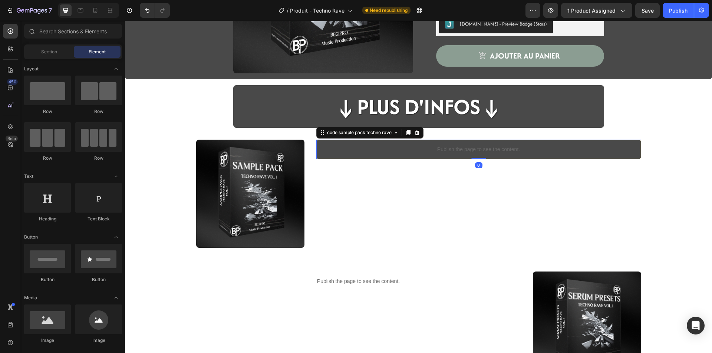
click at [341, 153] on p "Publish the page to see the content." at bounding box center [478, 150] width 325 height 8
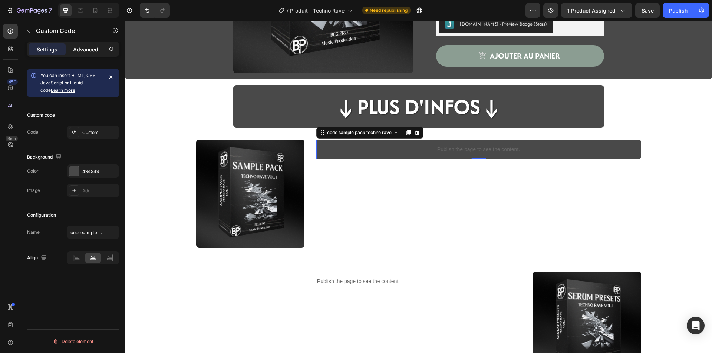
click at [71, 45] on div "Advanced" at bounding box center [85, 49] width 37 height 12
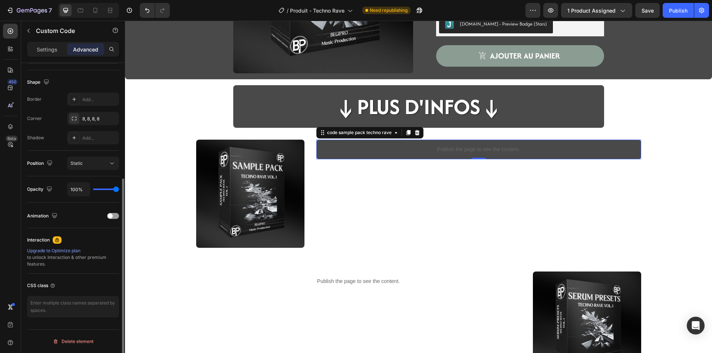
scroll to position [0, 0]
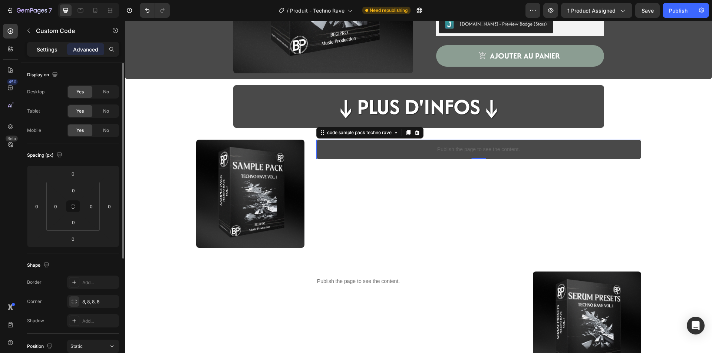
click at [41, 55] on div "Settings" at bounding box center [47, 49] width 37 height 12
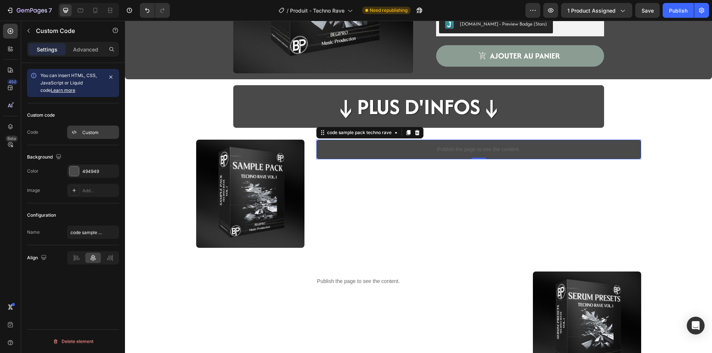
click at [95, 133] on div "Custom" at bounding box center [99, 132] width 35 height 7
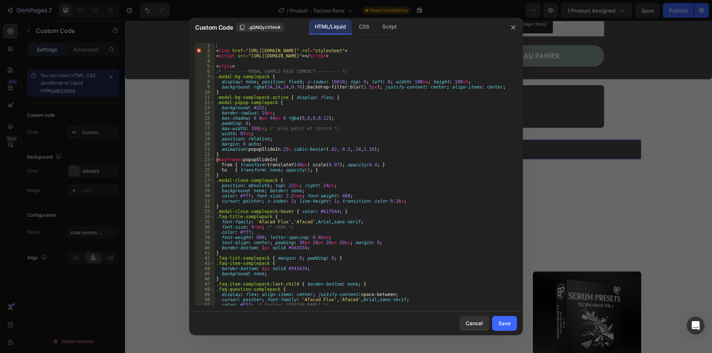
click at [149, 126] on div at bounding box center [356, 176] width 712 height 353
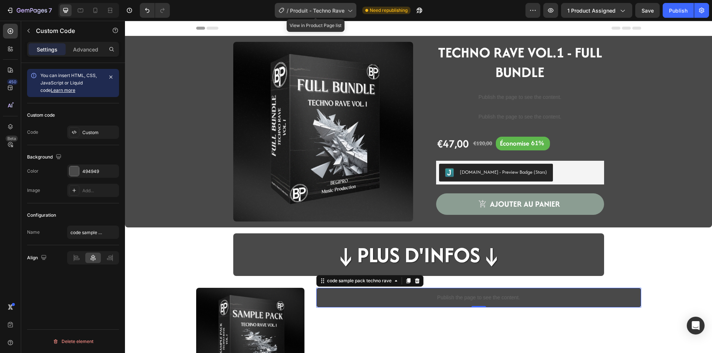
click at [348, 11] on icon at bounding box center [349, 10] width 7 height 7
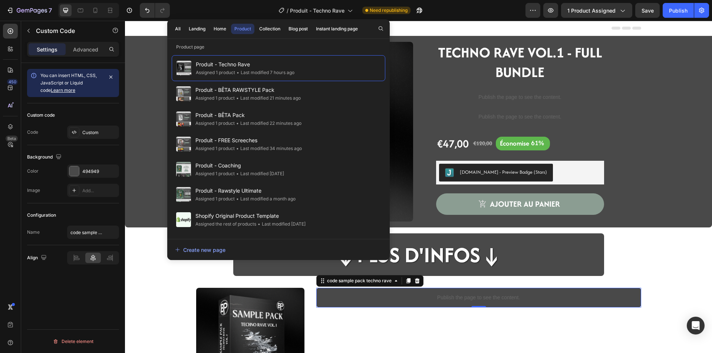
click at [443, 16] on div "/ Produit - Techno Rave Need republishing" at bounding box center [351, 10] width 350 height 15
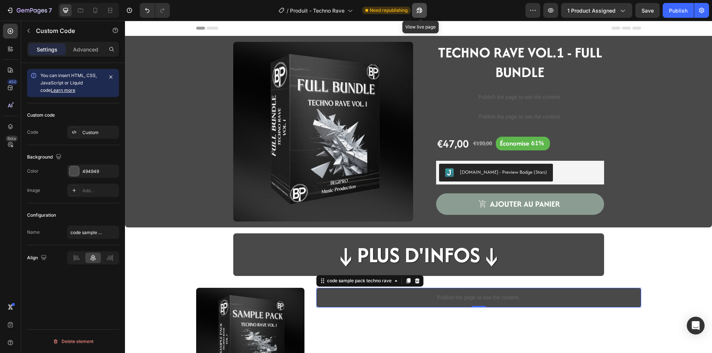
click at [417, 10] on icon "button" at bounding box center [419, 10] width 7 height 7
click at [534, 10] on icon "button" at bounding box center [532, 10] width 7 height 7
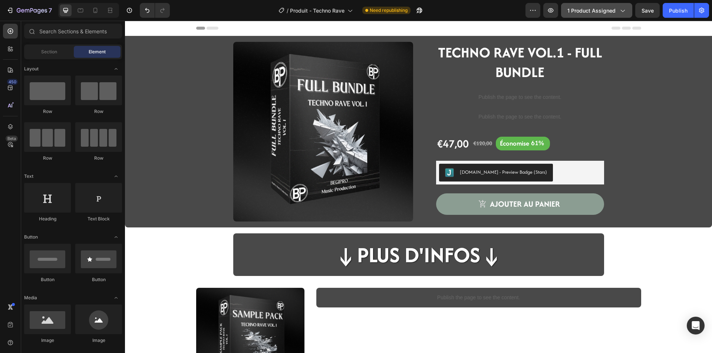
click at [628, 10] on button "1 product assigned" at bounding box center [596, 10] width 71 height 15
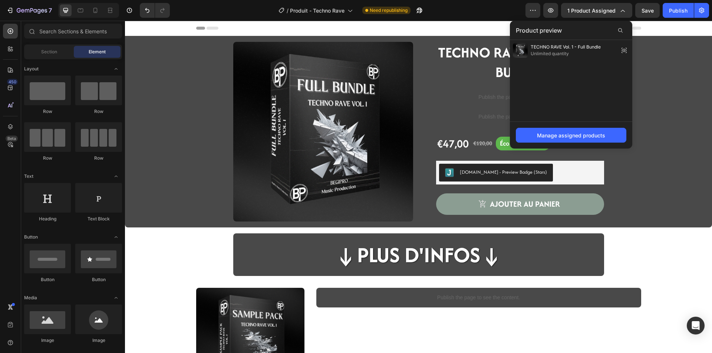
click at [485, 23] on div "Header" at bounding box center [418, 28] width 445 height 15
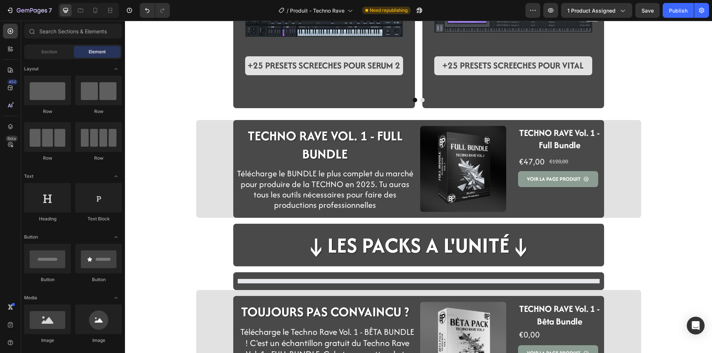
scroll to position [1037, 0]
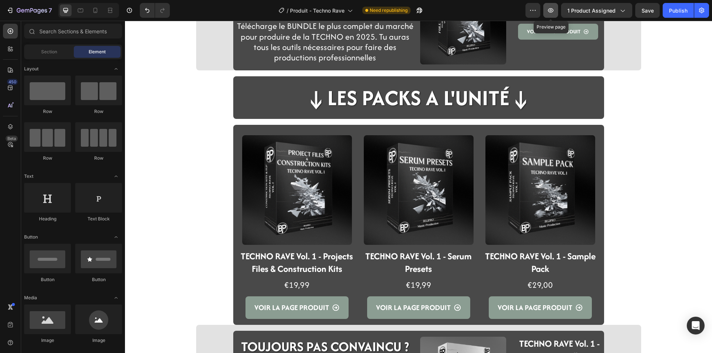
click at [557, 9] on button "button" at bounding box center [550, 10] width 15 height 15
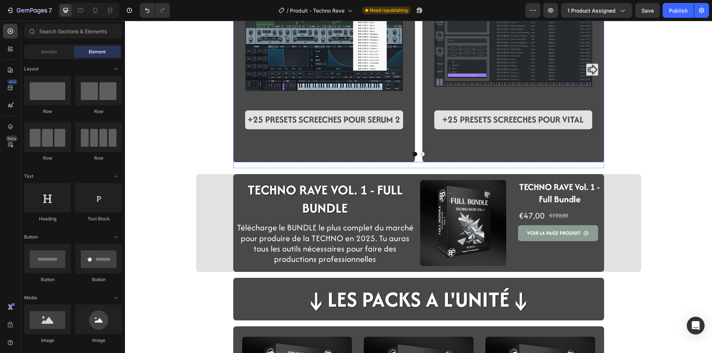
scroll to position [627, 0]
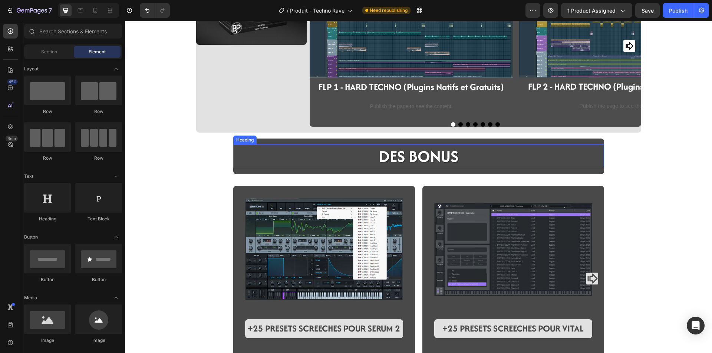
click at [427, 148] on h2 "DES BONUS" at bounding box center [418, 157] width 81 height 24
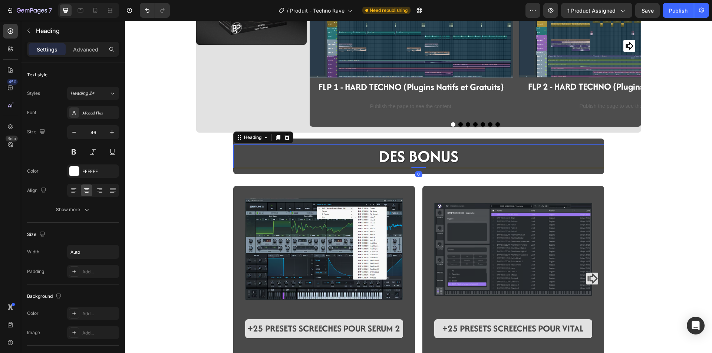
click at [457, 154] on div "DES BONUS" at bounding box center [418, 157] width 371 height 24
click at [458, 154] on div "DES BONUS" at bounding box center [418, 157] width 371 height 24
click at [453, 153] on h2 "DES BONUS" at bounding box center [418, 157] width 81 height 24
click at [188, 213] on div "Image LES FLP (PROJETS FL STUDIO) ! Heading Row Image FLP 1 - HARD TECHNO (Plug…" at bounding box center [418, 124] width 587 height 1430
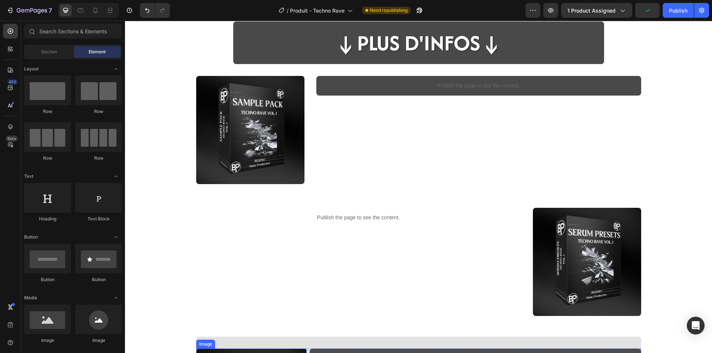
scroll to position [0, 0]
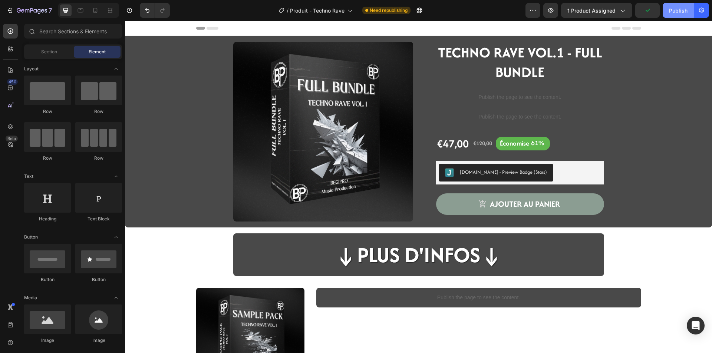
click at [681, 17] on button "Publish" at bounding box center [678, 10] width 31 height 15
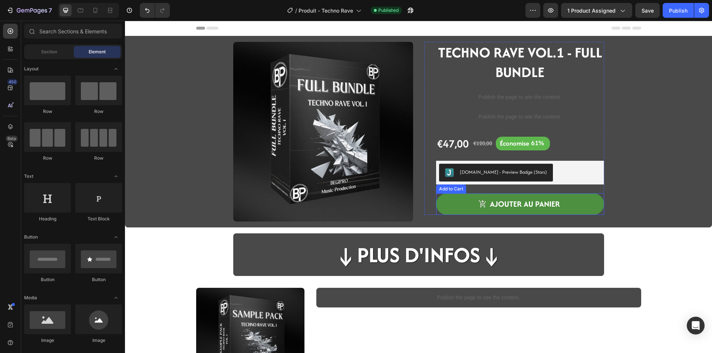
click at [442, 212] on button "ajouter au panier" at bounding box center [520, 205] width 168 height 22
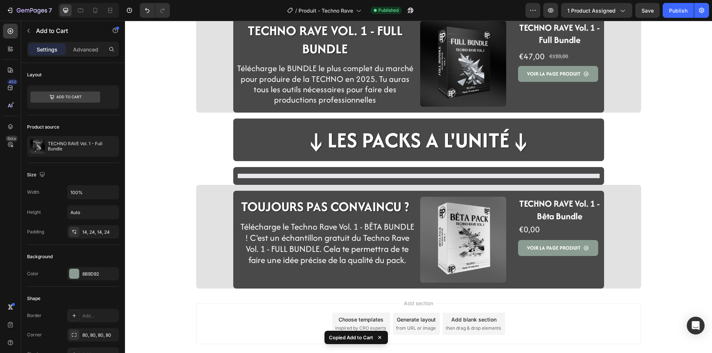
scroll to position [1001, 0]
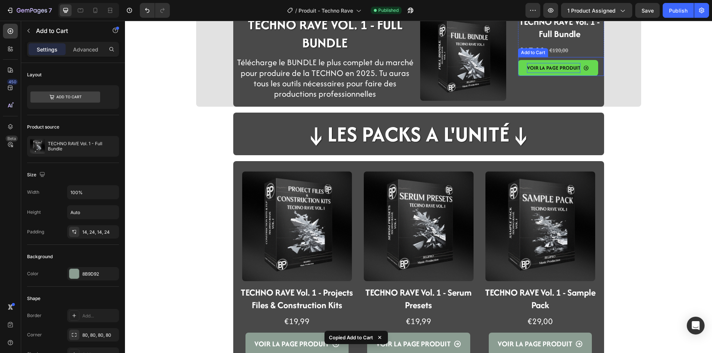
click at [527, 71] on div "VOIR LA PAGE PRODUIT" at bounding box center [553, 68] width 53 height 10
click at [523, 73] on button "VOIR LA PAGE PRODUIT" at bounding box center [558, 68] width 80 height 16
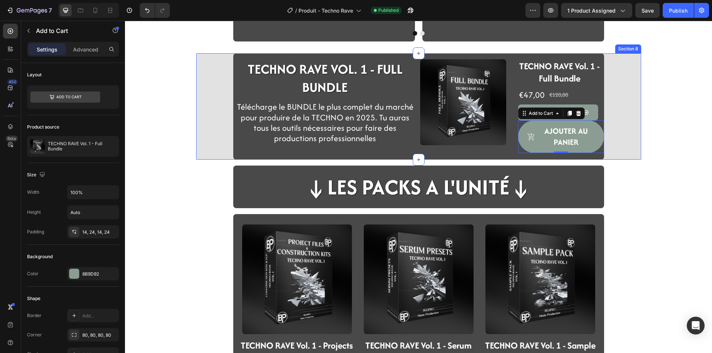
scroll to position [927, 0]
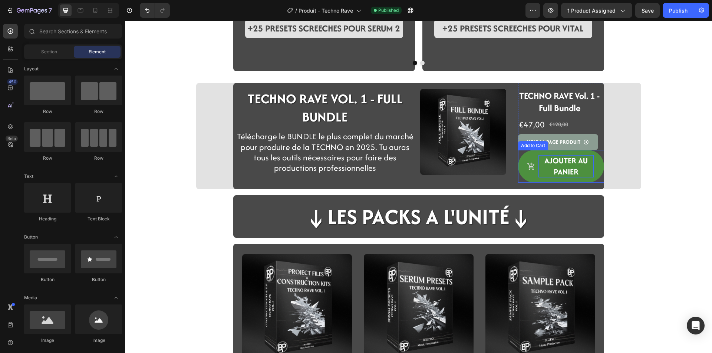
click at [572, 167] on div "ajouter au panier" at bounding box center [565, 166] width 55 height 22
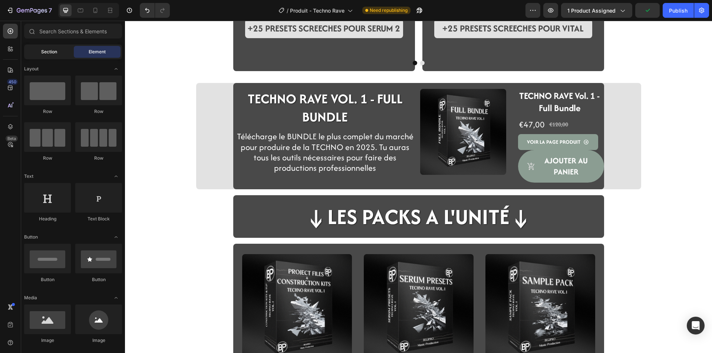
click at [67, 52] on div "Section" at bounding box center [49, 52] width 47 height 12
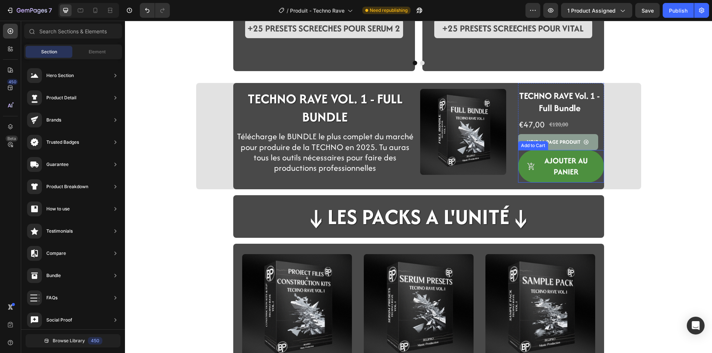
click at [518, 171] on button "ajouter au panier" at bounding box center [561, 166] width 86 height 33
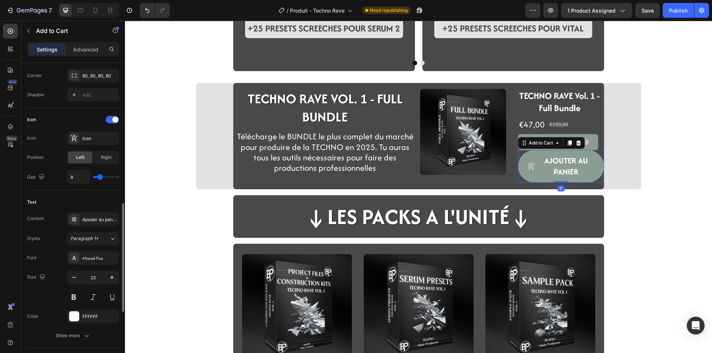
scroll to position [297, 0]
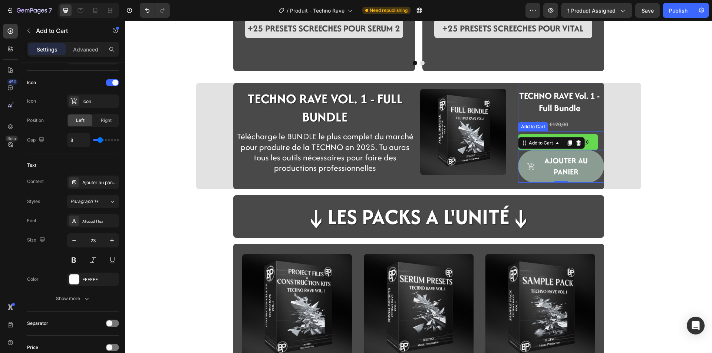
click at [587, 140] on button "VOIR LA PAGE PRODUIT" at bounding box center [558, 142] width 80 height 16
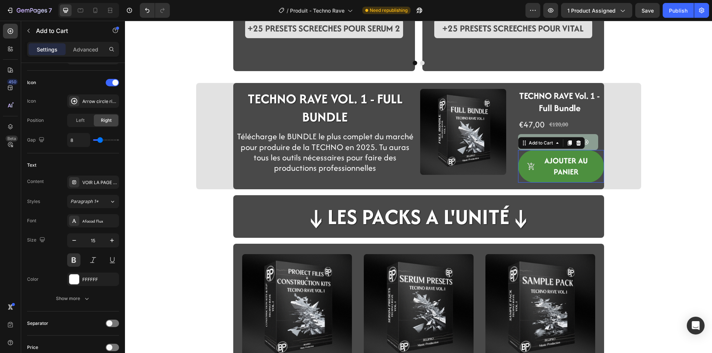
click at [581, 179] on button "ajouter au panier" at bounding box center [561, 166] width 86 height 33
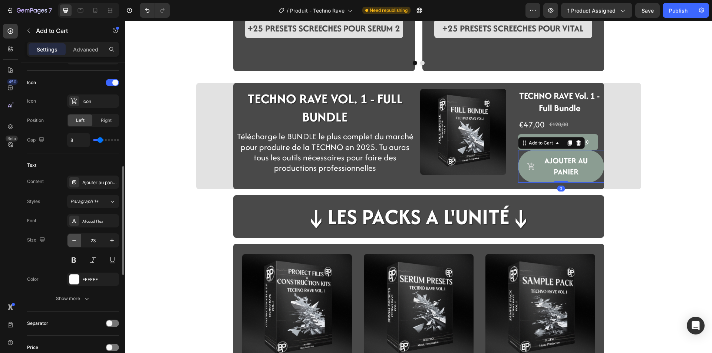
click at [76, 241] on icon "button" at bounding box center [73, 240] width 7 height 7
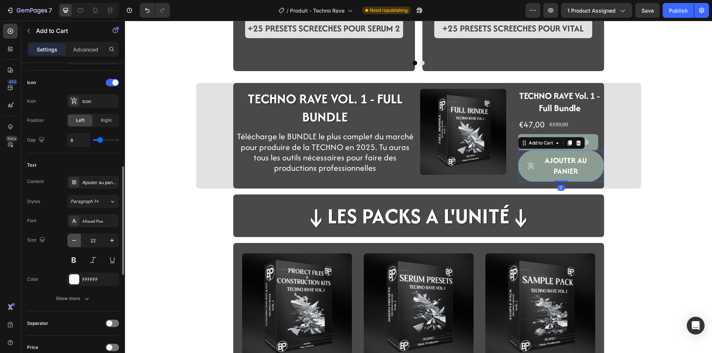
click at [76, 241] on icon "button" at bounding box center [73, 240] width 7 height 7
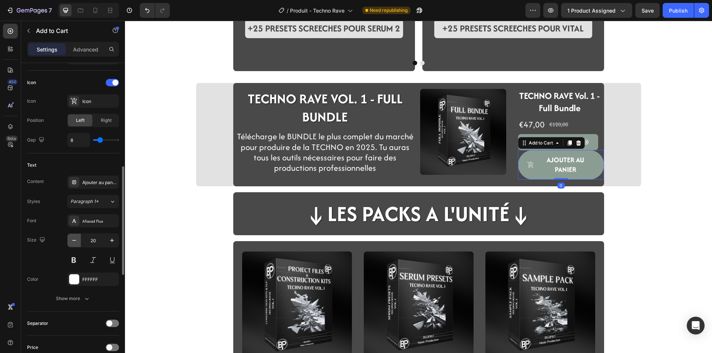
click at [76, 241] on icon "button" at bounding box center [73, 240] width 7 height 7
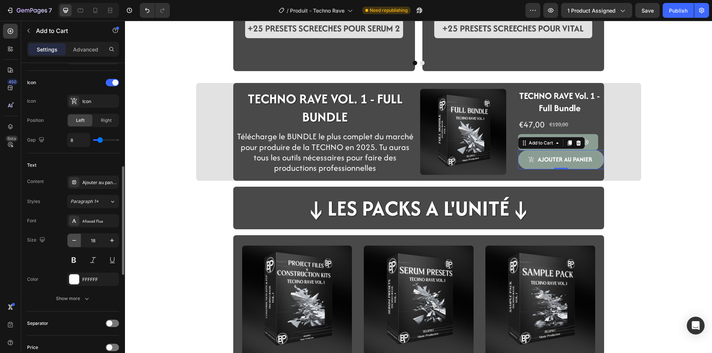
click at [76, 241] on icon "button" at bounding box center [73, 240] width 7 height 7
click at [113, 243] on icon "button" at bounding box center [111, 240] width 7 height 7
type input "15"
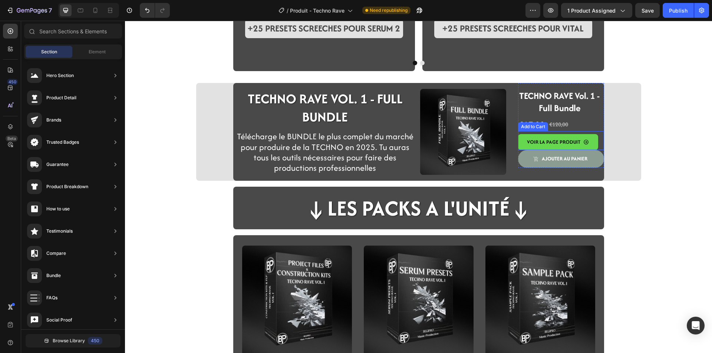
click at [519, 147] on button "VOIR LA PAGE PRODUIT" at bounding box center [558, 142] width 80 height 16
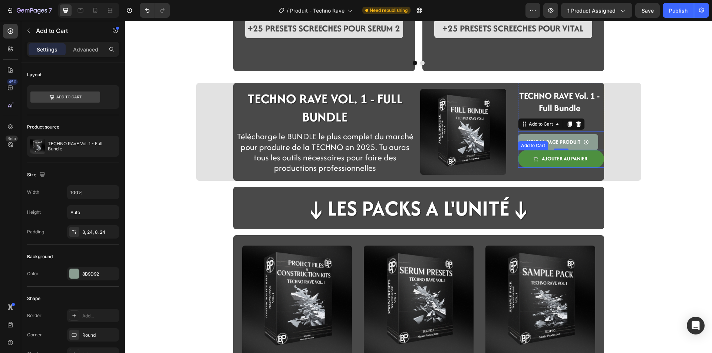
click at [519, 159] on button "ajouter au panier" at bounding box center [561, 159] width 86 height 18
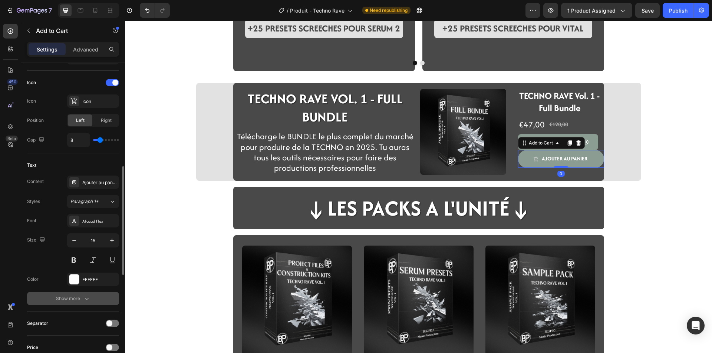
click at [79, 296] on div "Show more" at bounding box center [73, 298] width 34 height 7
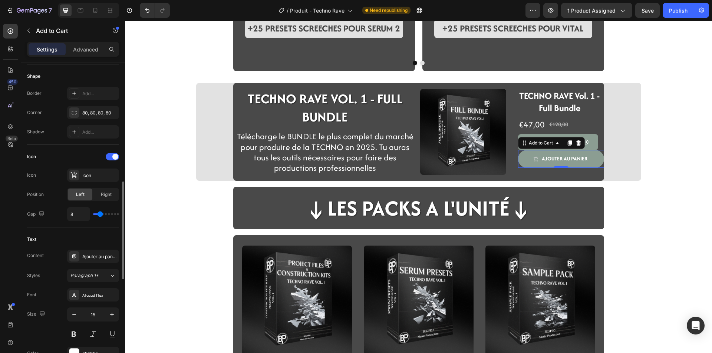
scroll to position [260, 0]
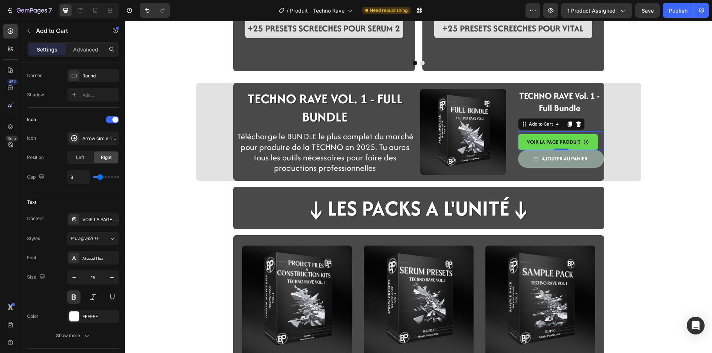
click at [588, 135] on button "VOIR LA PAGE PRODUIT" at bounding box center [558, 142] width 80 height 16
click at [588, 165] on button "ajouter au panier" at bounding box center [561, 159] width 86 height 18
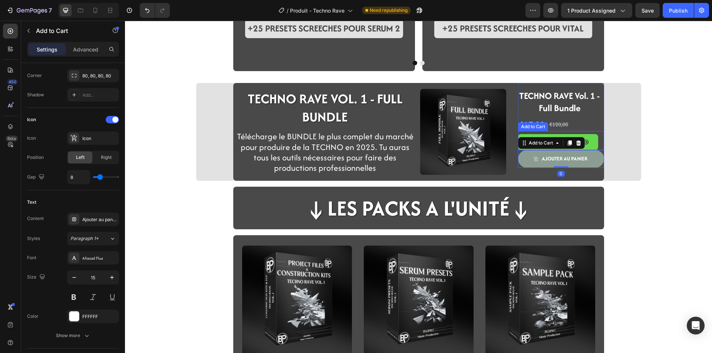
click at [588, 139] on button "VOIR LA PAGE PRODUIT" at bounding box center [558, 142] width 80 height 16
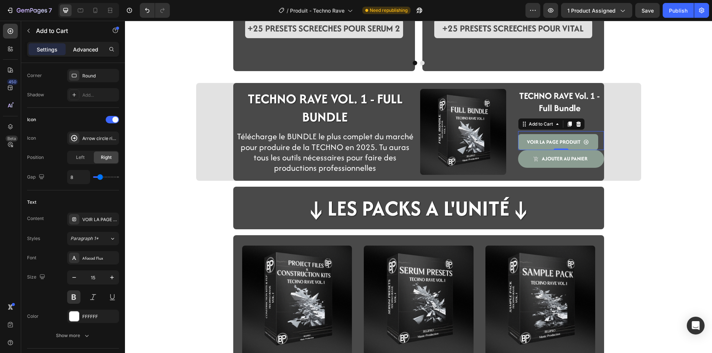
click at [83, 50] on p "Advanced" at bounding box center [85, 50] width 25 height 8
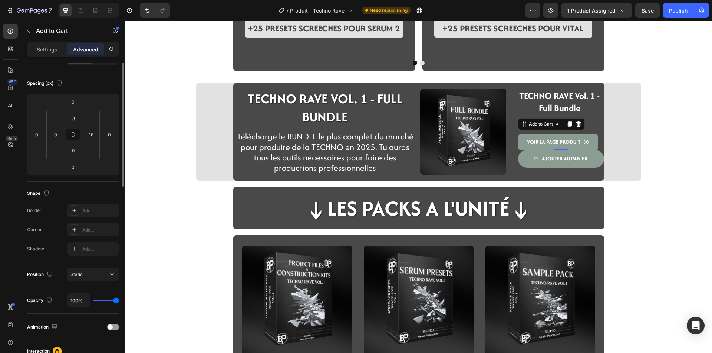
scroll to position [0, 0]
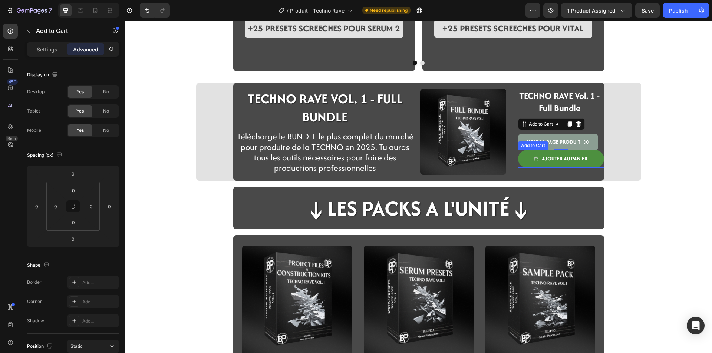
click at [518, 156] on button "ajouter au panier" at bounding box center [561, 159] width 86 height 18
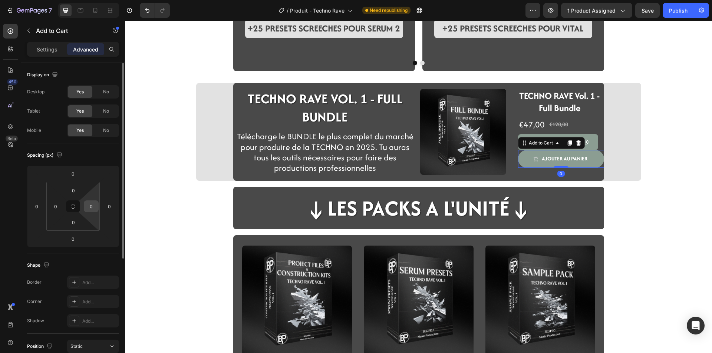
click at [91, 209] on input "0" at bounding box center [91, 206] width 11 height 11
type input "16"
click at [79, 192] on input "0" at bounding box center [73, 190] width 15 height 11
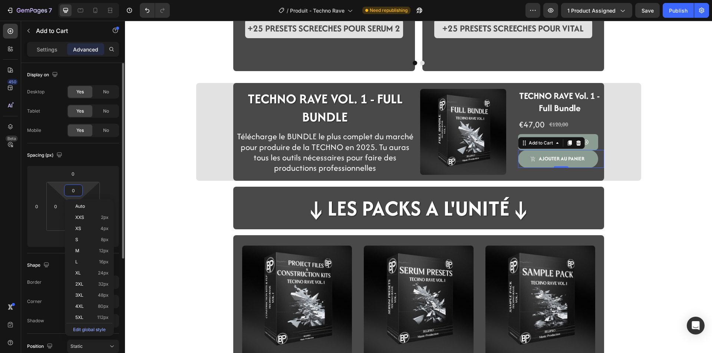
type input "8"
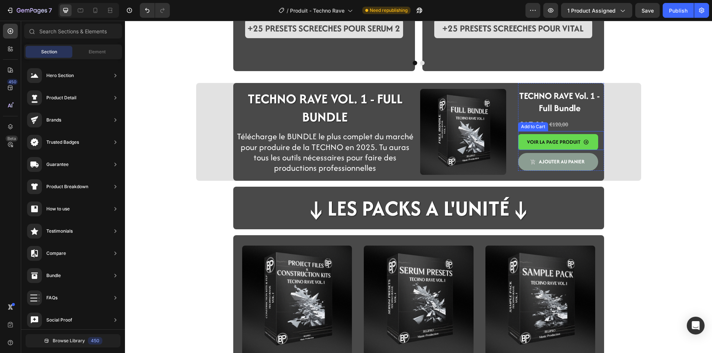
click at [519, 146] on button "VOIR LA PAGE PRODUIT" at bounding box center [558, 142] width 80 height 16
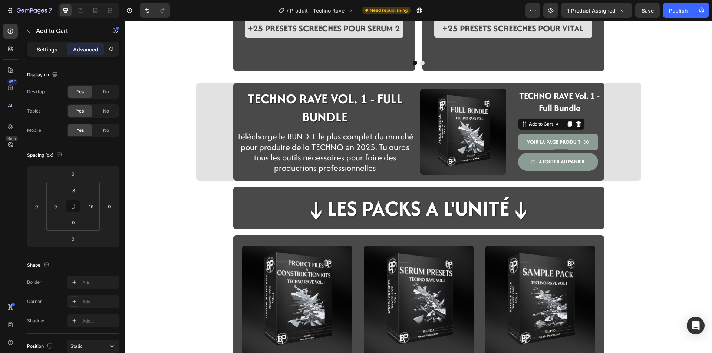
click at [47, 50] on p "Settings" at bounding box center [47, 50] width 21 height 8
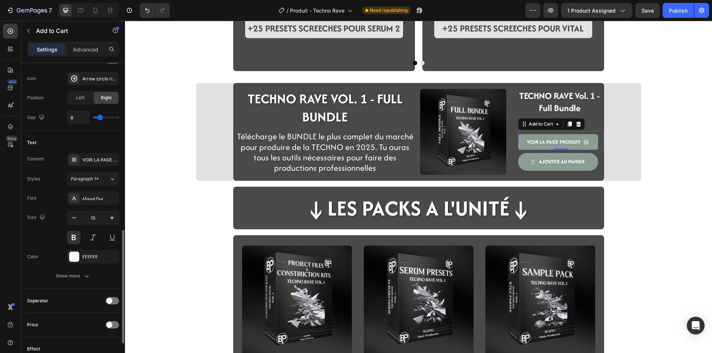
scroll to position [393, 0]
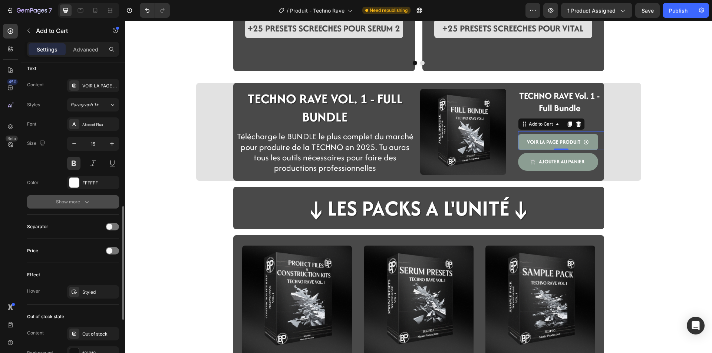
click at [63, 205] on div "Show more" at bounding box center [73, 201] width 34 height 7
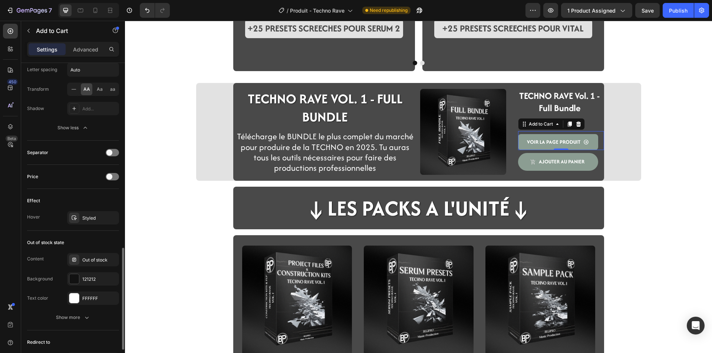
scroll to position [640, 0]
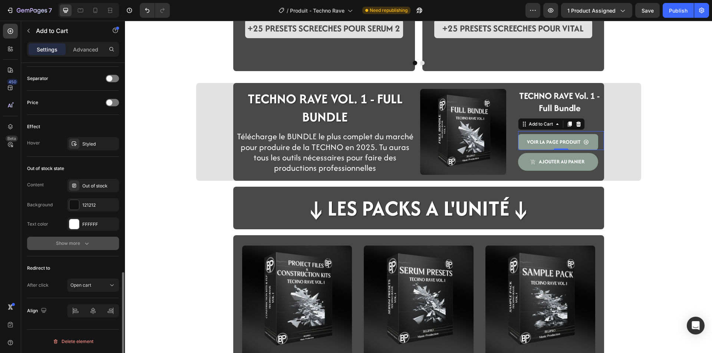
click at [56, 244] on div "Show more" at bounding box center [73, 243] width 34 height 7
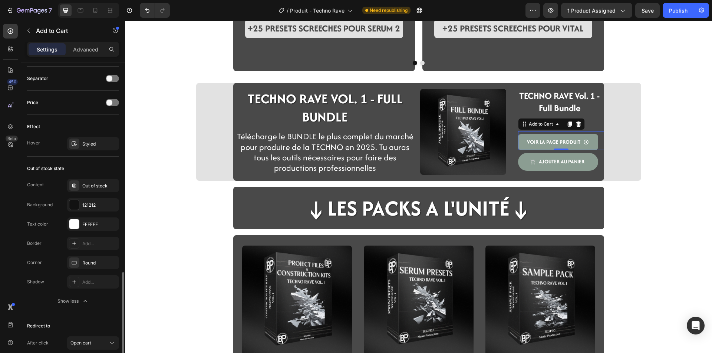
scroll to position [697, 0]
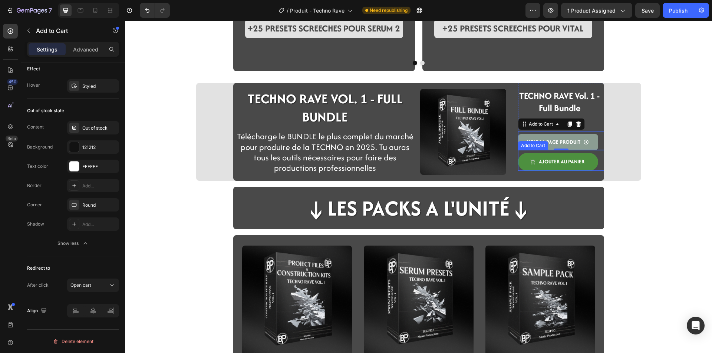
click at [521, 156] on button "ajouter au panier" at bounding box center [558, 162] width 80 height 18
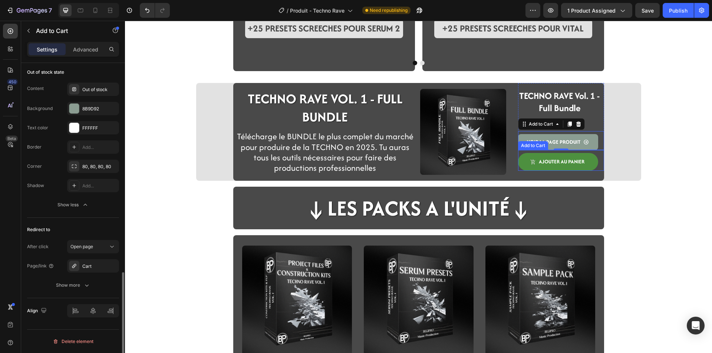
scroll to position [638, 0]
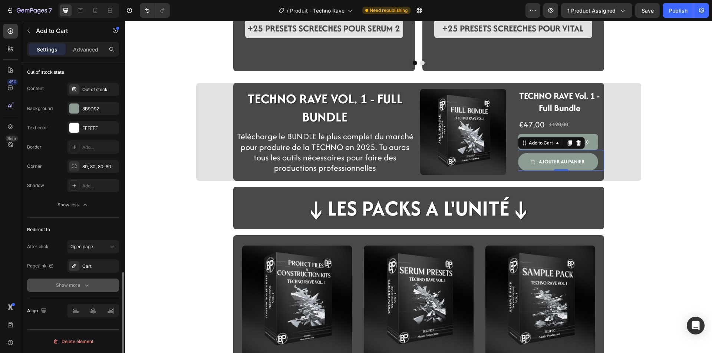
click at [69, 285] on div "Show more" at bounding box center [73, 285] width 34 height 7
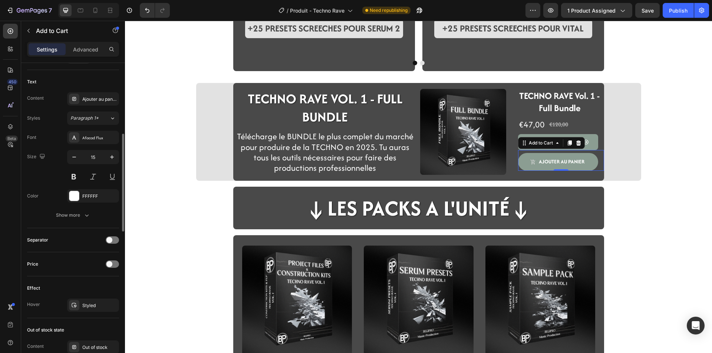
scroll to position [343, 0]
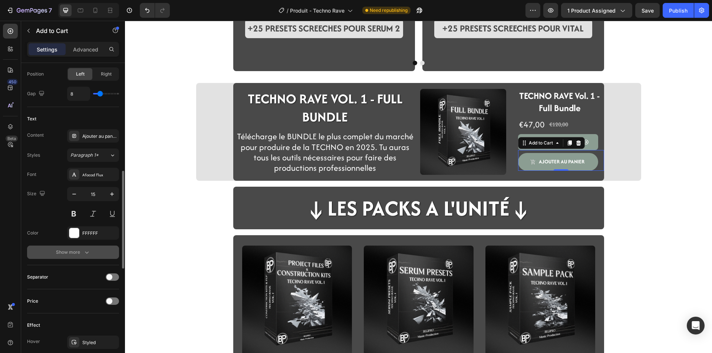
click at [59, 254] on div "Show more" at bounding box center [73, 252] width 34 height 7
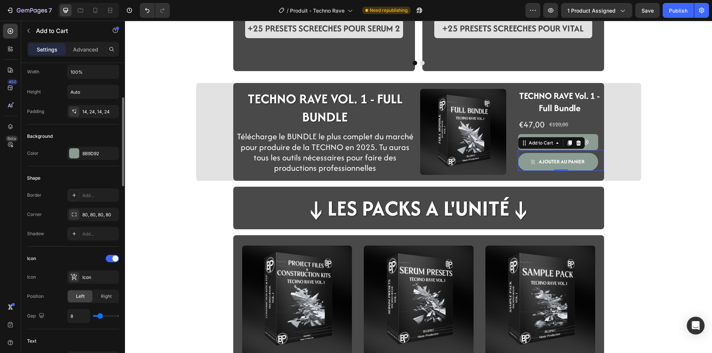
scroll to position [83, 0]
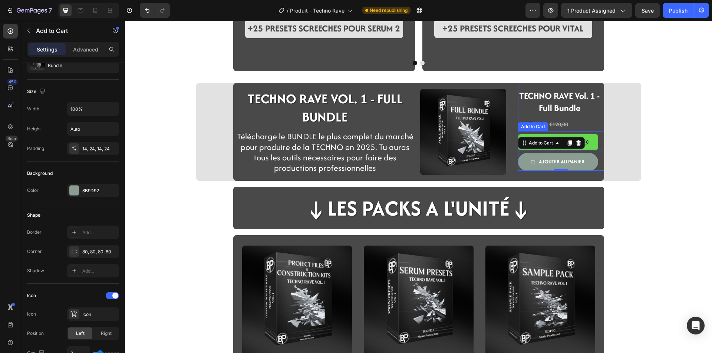
click at [592, 149] on button "VOIR LA PAGE PRODUIT" at bounding box center [558, 142] width 80 height 16
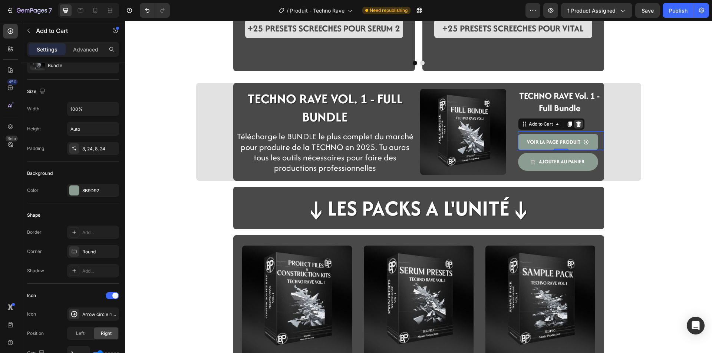
click at [575, 126] on icon at bounding box center [578, 124] width 6 height 6
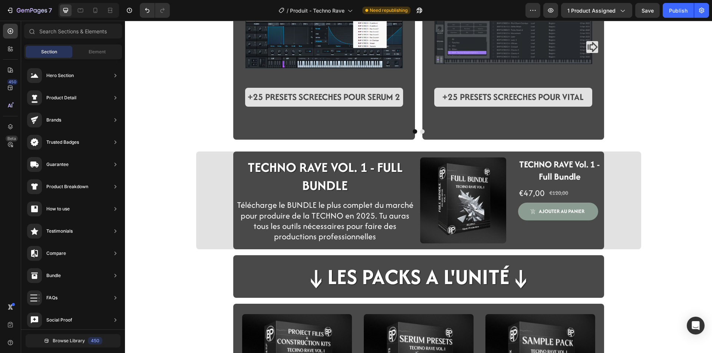
scroll to position [853, 0]
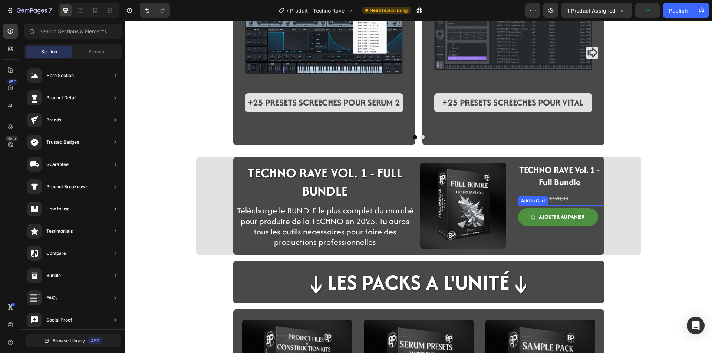
click at [558, 224] on div "ajouter au panier Add to Cart" at bounding box center [561, 215] width 86 height 21
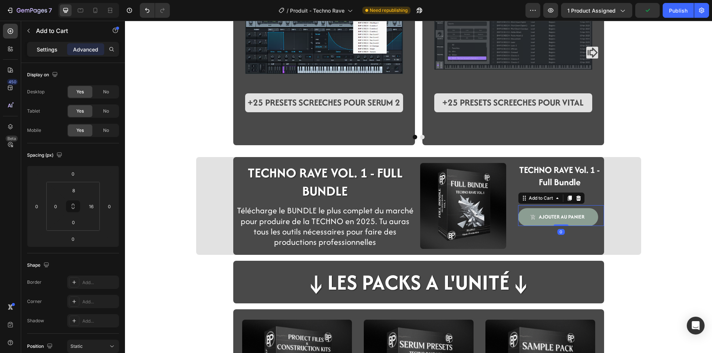
click at [57, 49] on p "Settings" at bounding box center [47, 50] width 21 height 8
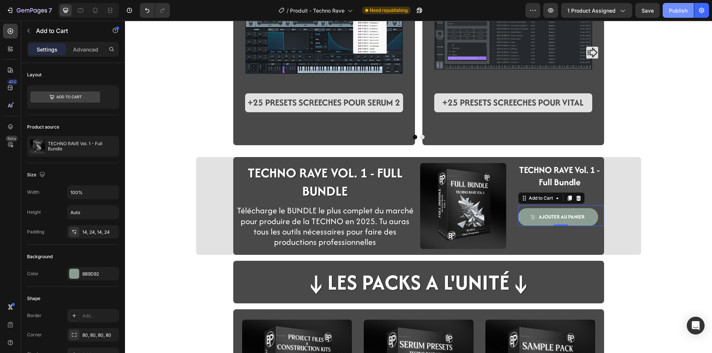
click at [671, 12] on div "Publish" at bounding box center [678, 11] width 19 height 8
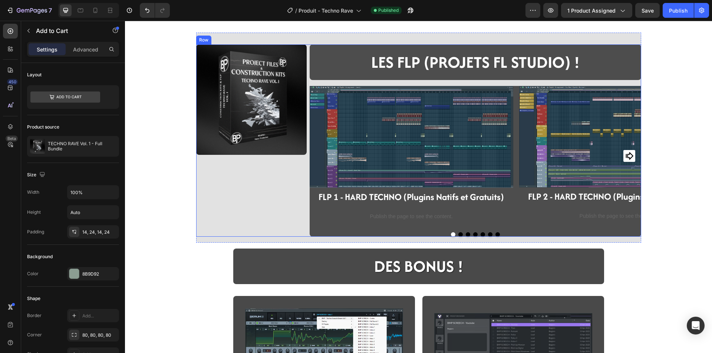
scroll to position [519, 0]
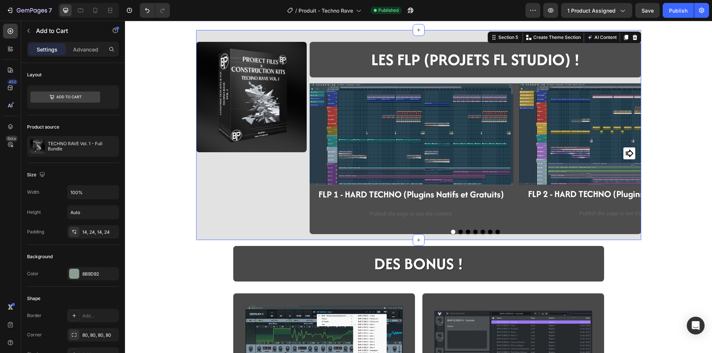
click at [224, 238] on div "Image LES FLP (PROJETS FL STUDIO) ! Heading Row Image FLP 1 - HARD TECHNO (Plug…" at bounding box center [418, 141] width 445 height 198
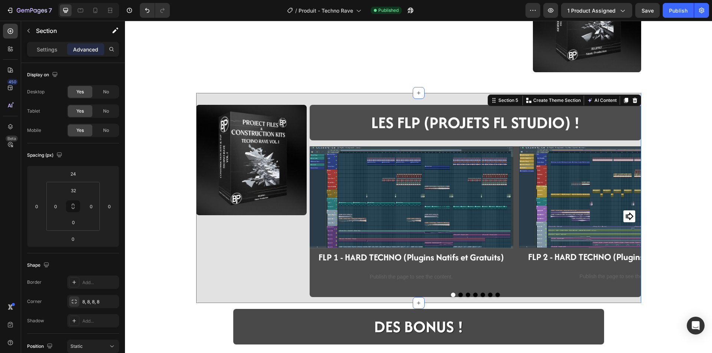
scroll to position [408, 0]
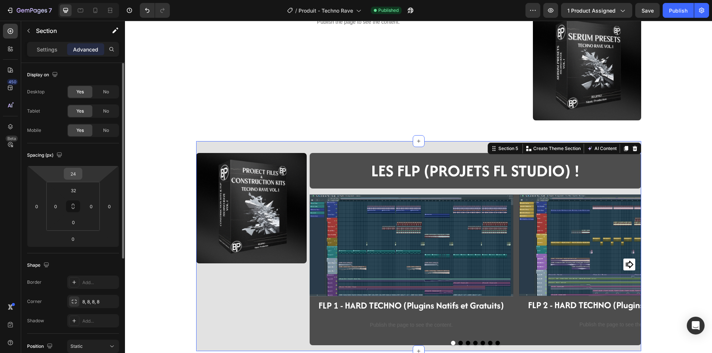
click at [77, 174] on input "24" at bounding box center [73, 173] width 15 height 11
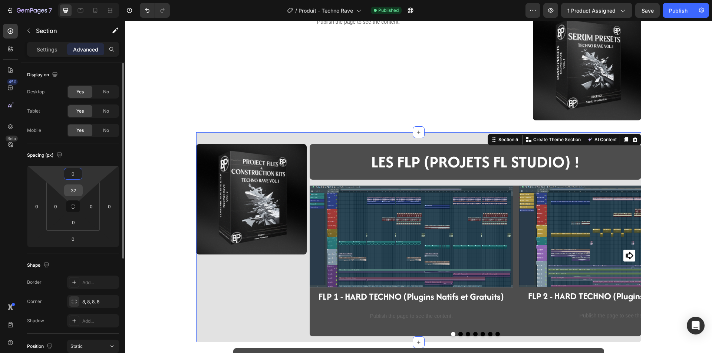
type input "0"
click at [70, 196] on input "32" at bounding box center [73, 190] width 15 height 11
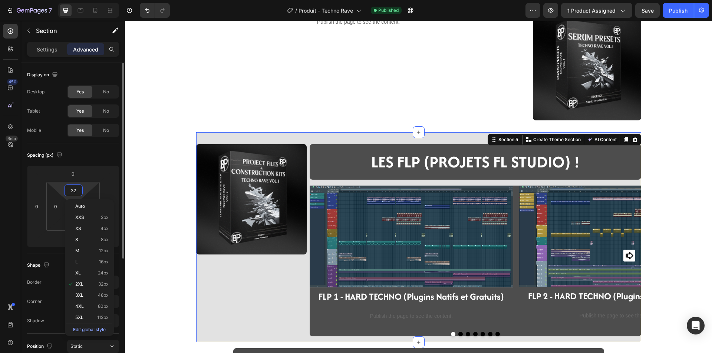
type input "0"
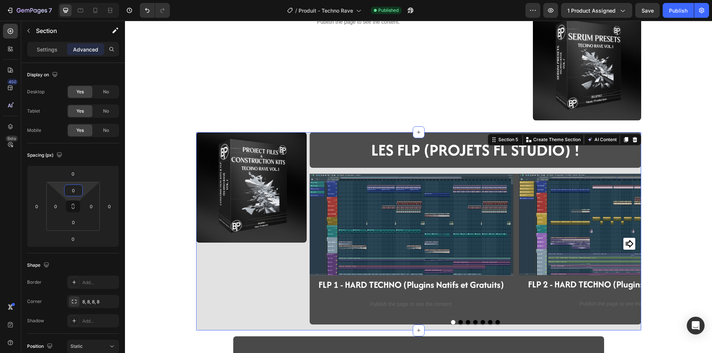
click at [176, 271] on div "Publish the page to see the content. code presets techno rave Image Section 4 I…" at bounding box center [418, 333] width 587 height 1410
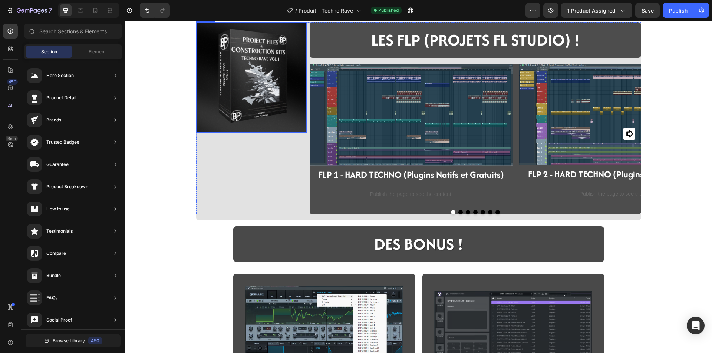
scroll to position [519, 0]
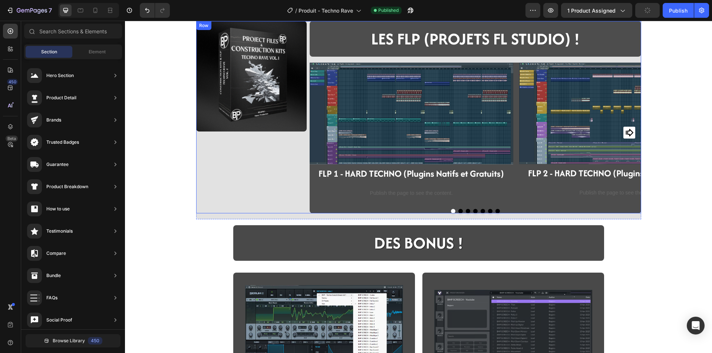
click at [276, 212] on div "Image" at bounding box center [251, 117] width 110 height 192
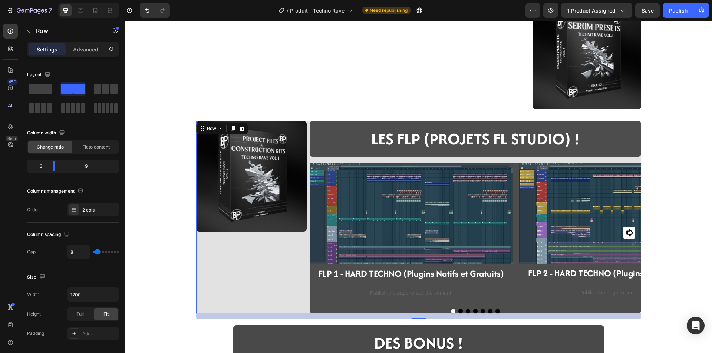
scroll to position [371, 0]
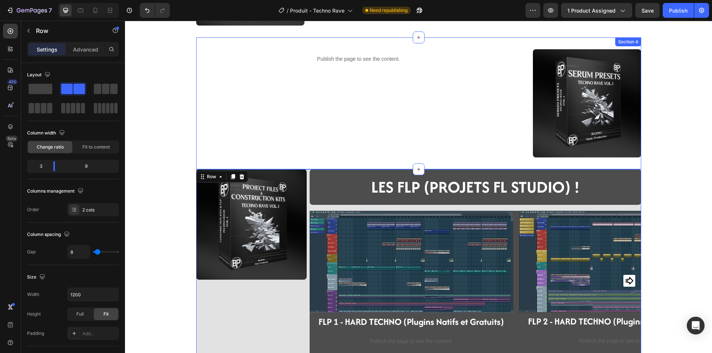
click at [274, 145] on div "Publish the page to see the content. code presets techno rave" at bounding box center [358, 103] width 325 height 108
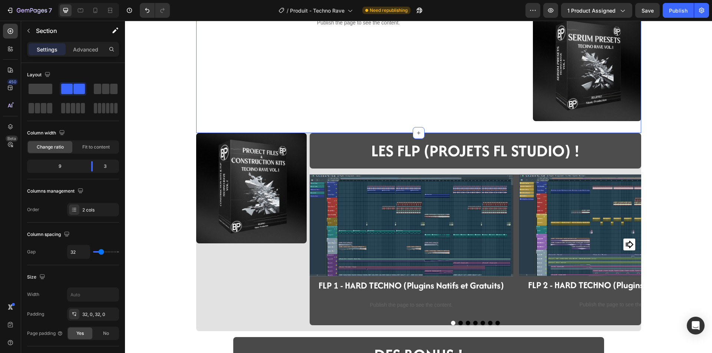
scroll to position [408, 0]
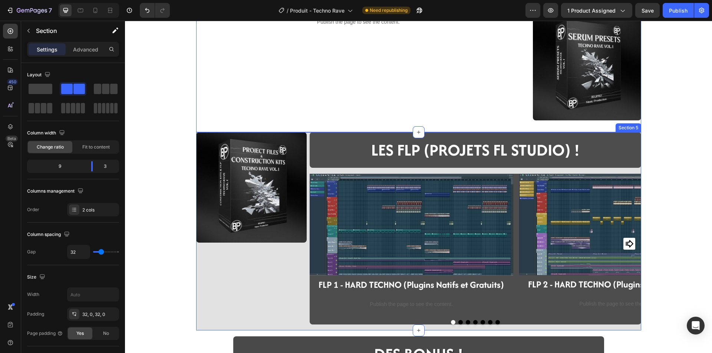
click at [217, 327] on div "Image LES FLP (PROJETS FL STUDIO) ! Heading Row Image FLP 1 - HARD TECHNO (Plug…" at bounding box center [418, 231] width 445 height 198
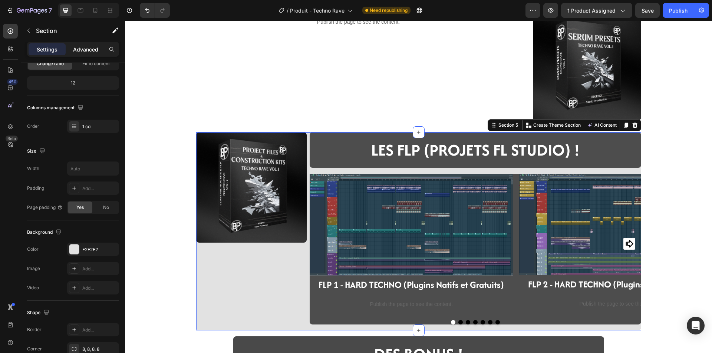
click at [86, 53] on div "Advanced" at bounding box center [85, 49] width 37 height 12
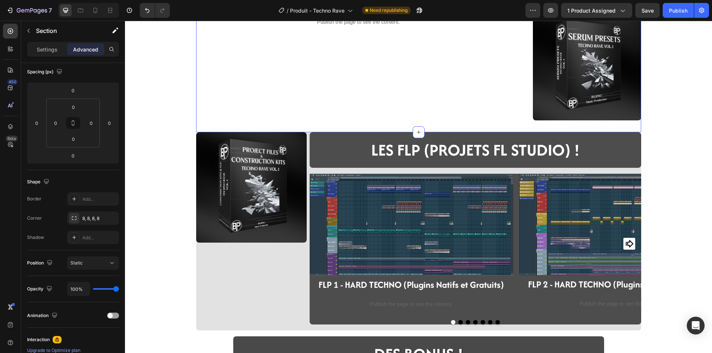
click at [201, 116] on div "Publish the page to see the content. code presets techno rave" at bounding box center [358, 66] width 325 height 108
click at [71, 143] on input "32" at bounding box center [73, 138] width 15 height 11
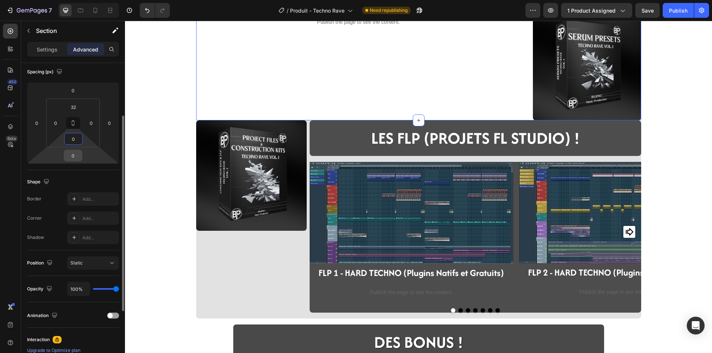
type input "0"
click at [73, 156] on input "0" at bounding box center [73, 155] width 15 height 11
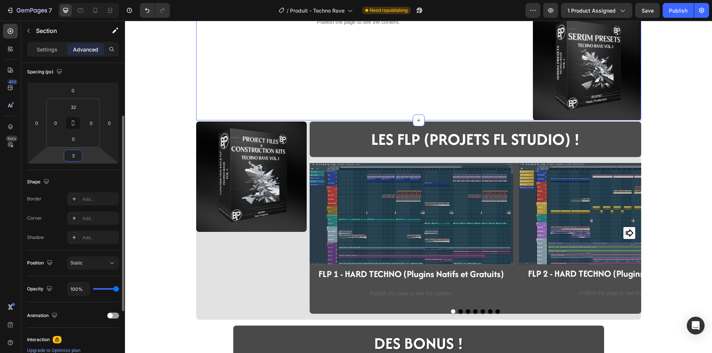
type input "32"
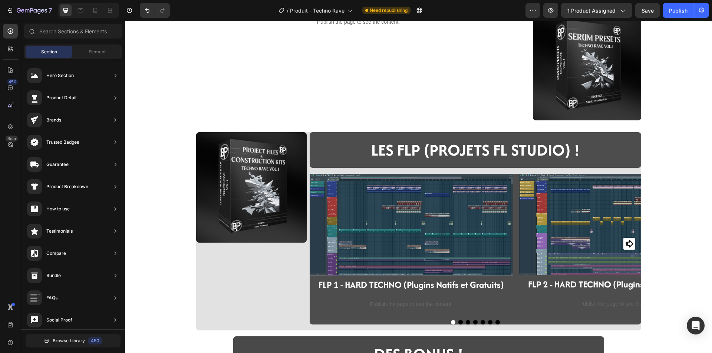
click at [160, 202] on div "Publish the page to see the content. code presets techno rave Image Section 4 I…" at bounding box center [418, 333] width 587 height 1410
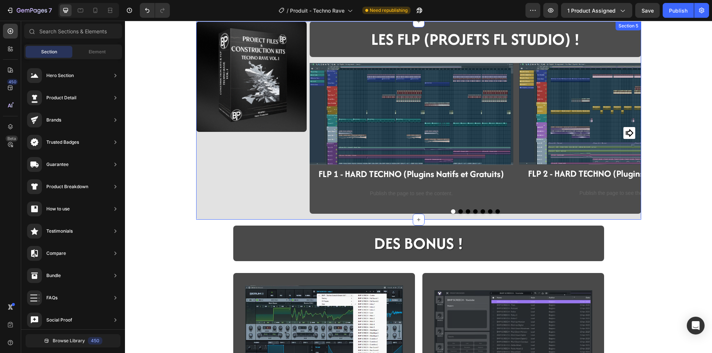
scroll to position [519, 0]
click at [205, 214] on div "Image LES FLP (PROJETS FL STUDIO) ! Heading Row Image FLP 1 - HARD TECHNO (Plug…" at bounding box center [418, 120] width 445 height 198
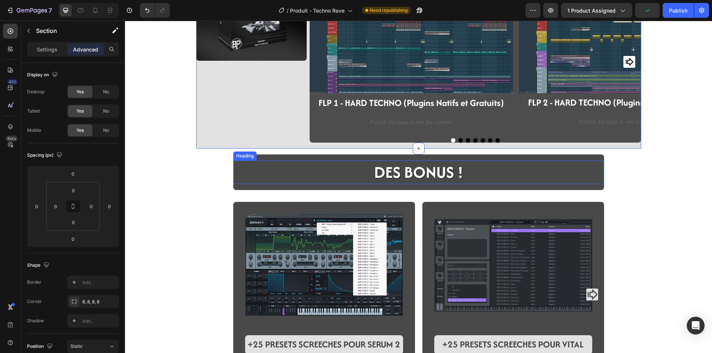
scroll to position [630, 0]
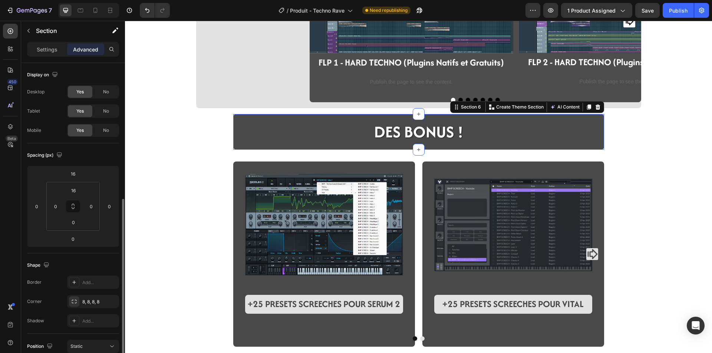
click at [267, 147] on div "DES BONUS ! Heading Row" at bounding box center [418, 135] width 371 height 30
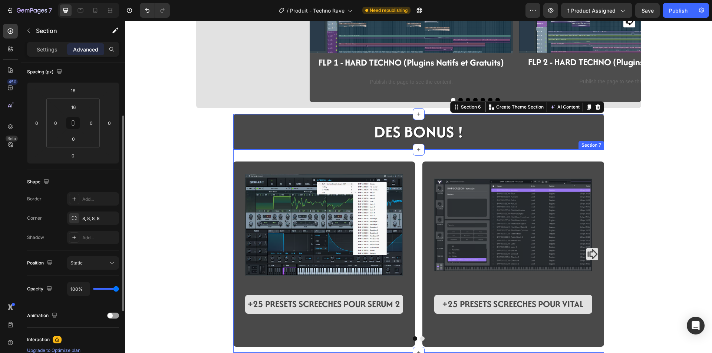
click at [266, 160] on div "Image +25 PRESETS SCREECHES POUR SERUM 2 Text Block Image +25 PRESETS SCREECHES…" at bounding box center [418, 251] width 371 height 203
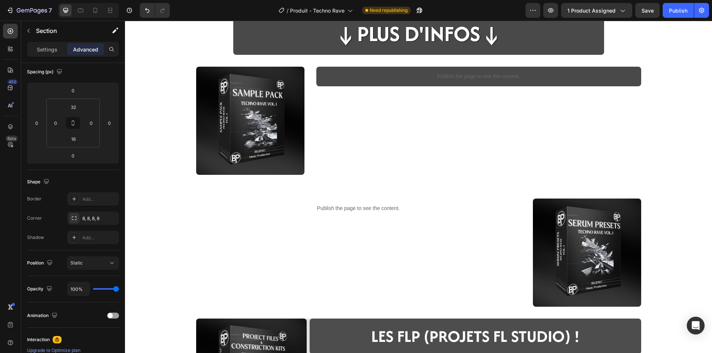
scroll to position [185, 0]
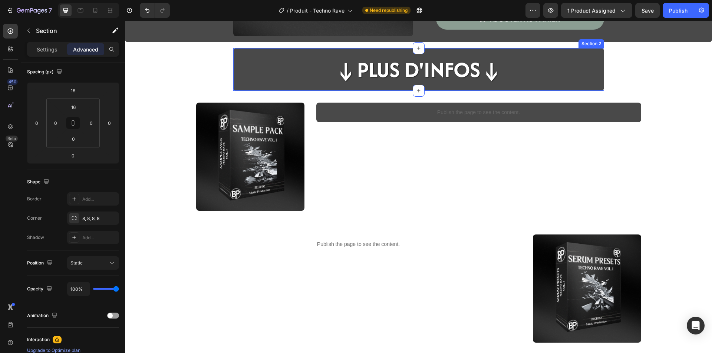
click at [297, 52] on div "↓Plus d'infos↓ Heading Row Section 2" at bounding box center [418, 69] width 371 height 43
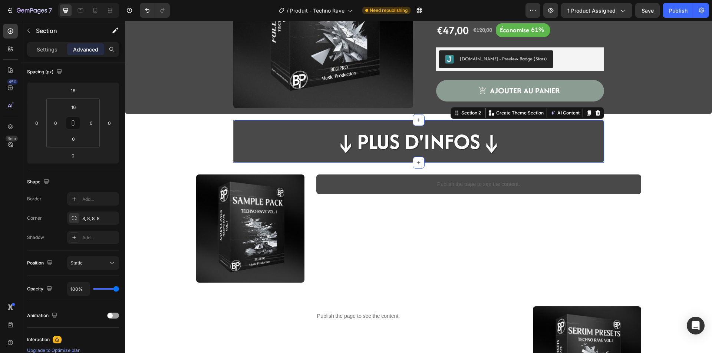
scroll to position [111, 0]
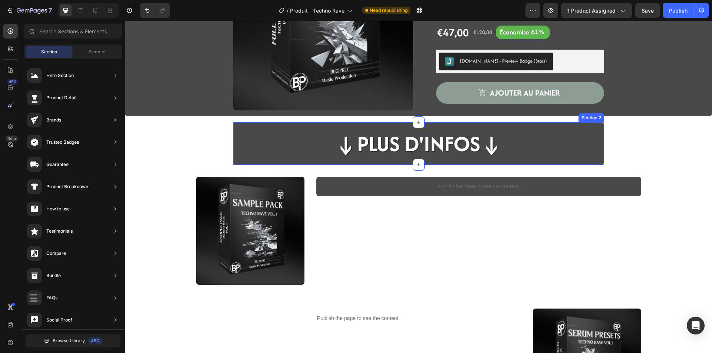
click at [267, 125] on div "↓Plus d'infos↓ Heading Row Section 2" at bounding box center [418, 143] width 371 height 43
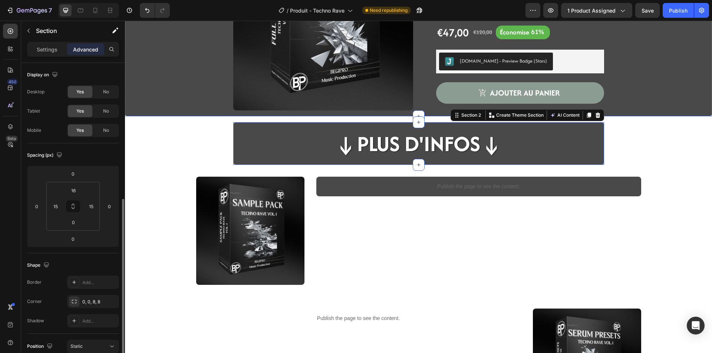
click at [208, 101] on div "Product Images TECHNO RAVE VOL.1 - FULL BUNDLE Heading Publish the page to see …" at bounding box center [419, 24] width 576 height 186
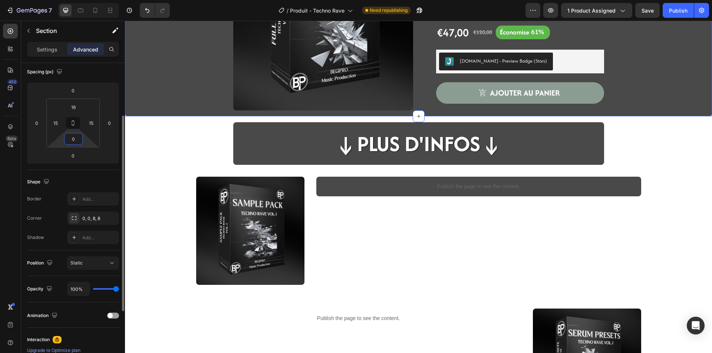
click at [73, 140] on input "0" at bounding box center [73, 138] width 15 height 11
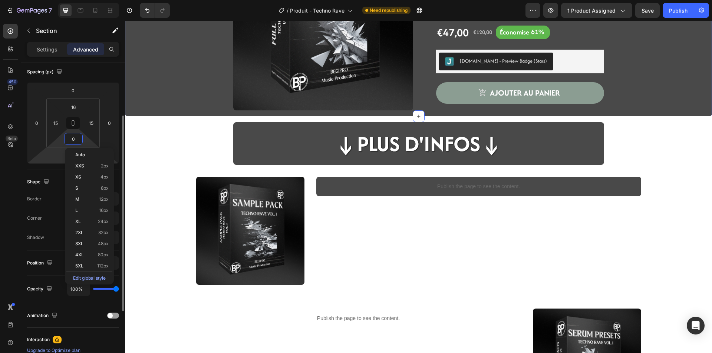
click at [62, 0] on html "7 Version history / Produit - Techno Rave Need republishing Preview 1 product a…" at bounding box center [356, 0] width 712 height 0
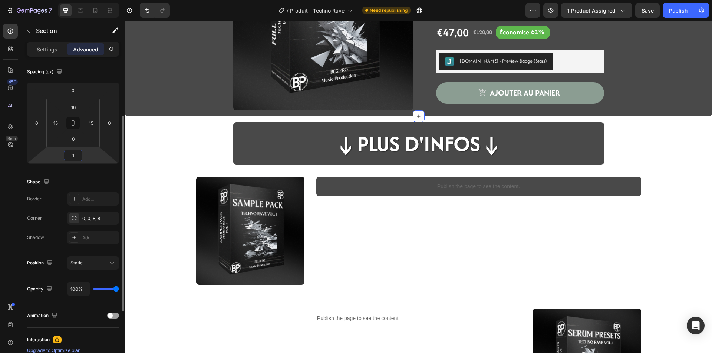
type input "16"
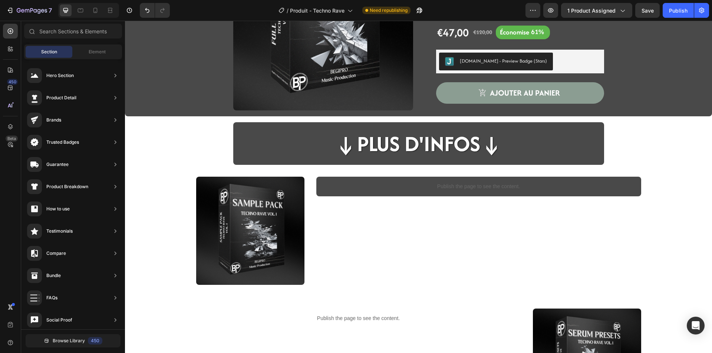
click at [218, 105] on div "Product Images TECHNO RAVE VOL.1 - FULL BUNDLE Heading Publish the page to see …" at bounding box center [419, 24] width 576 height 186
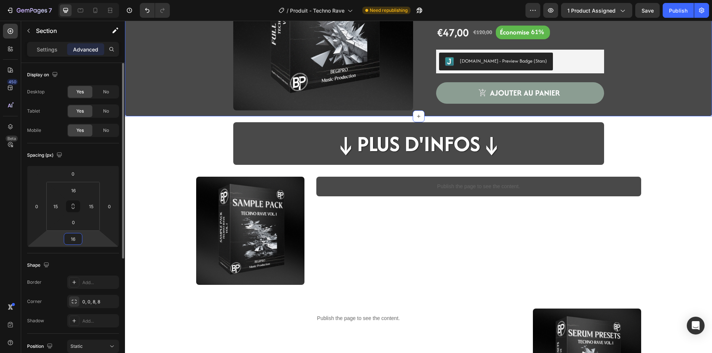
click at [75, 240] on input "16" at bounding box center [73, 239] width 15 height 11
type input "0"
click at [71, 223] on input "0" at bounding box center [73, 222] width 15 height 11
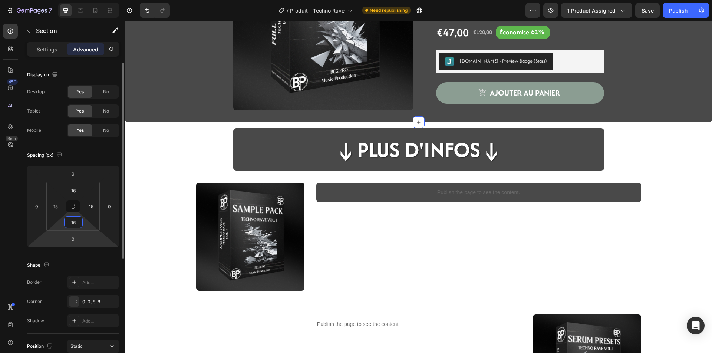
type input "1"
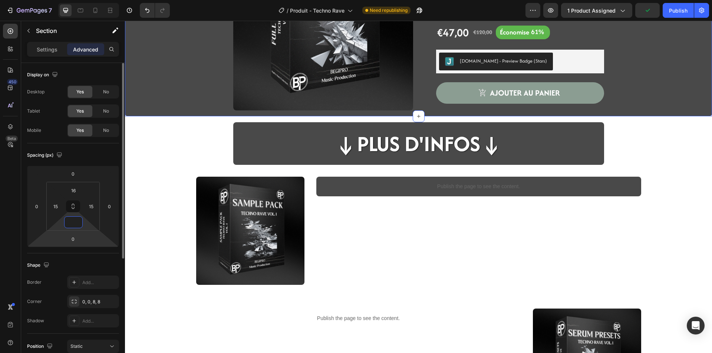
type input "0"
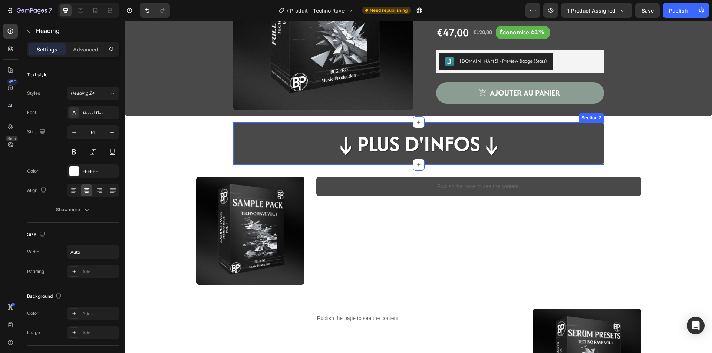
click at [268, 133] on div "↓Plus d'infos↓" at bounding box center [418, 143] width 371 height 31
click at [296, 124] on div "↓Plus d'infos↓ Heading 0 Row Section 2" at bounding box center [418, 143] width 371 height 43
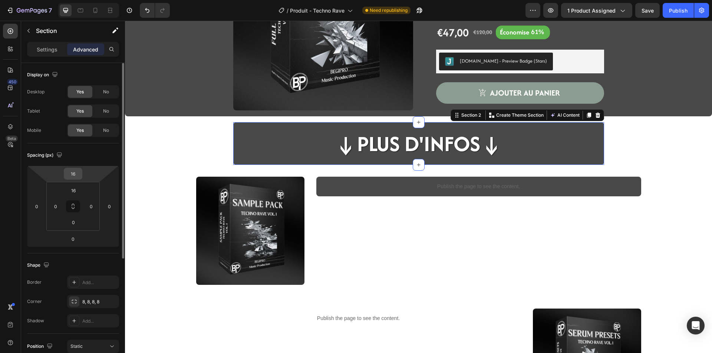
click at [76, 173] on input "16" at bounding box center [73, 173] width 15 height 11
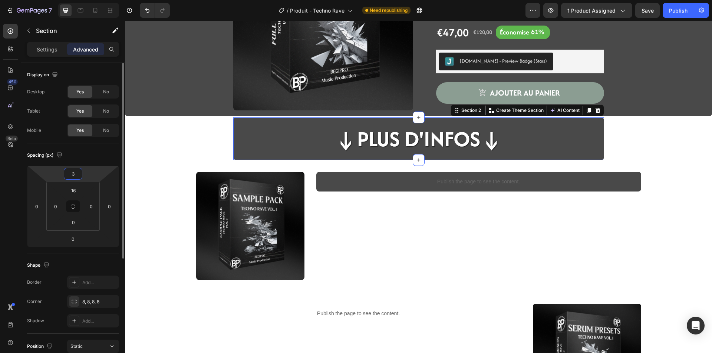
type input "32"
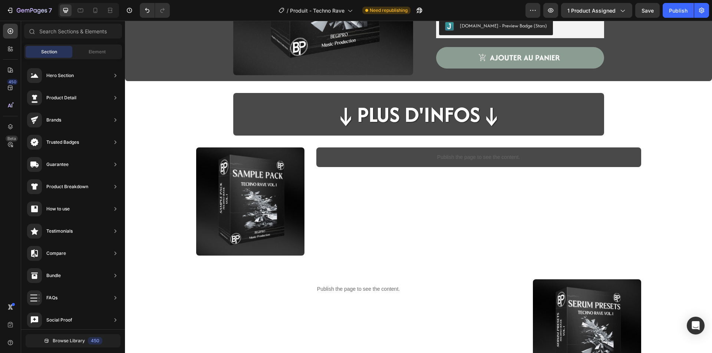
scroll to position [148, 0]
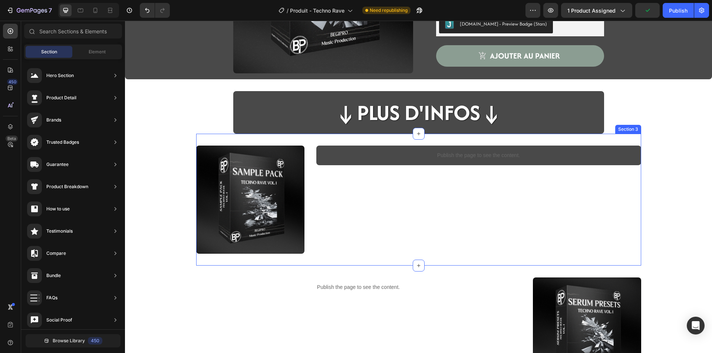
click at [314, 137] on div "Image Publish the page to see the content. code sample pack techno rave Section…" at bounding box center [418, 200] width 445 height 132
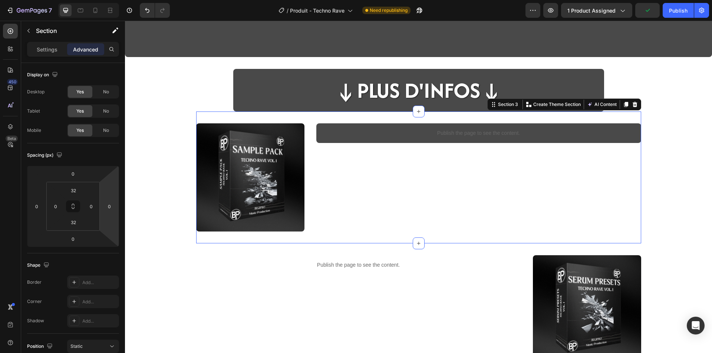
scroll to position [260, 0]
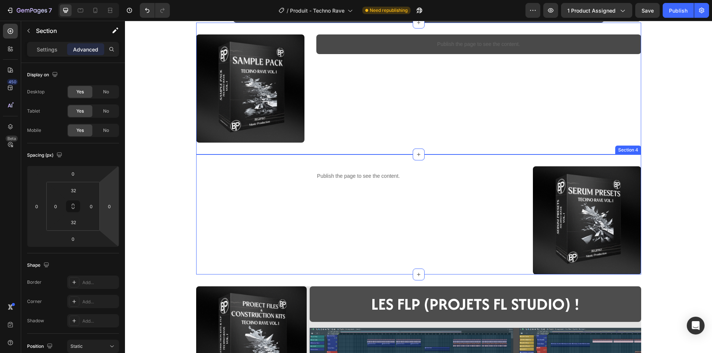
click at [342, 165] on div "Publish the page to see the content. code presets techno rave Image Section 4" at bounding box center [418, 215] width 445 height 120
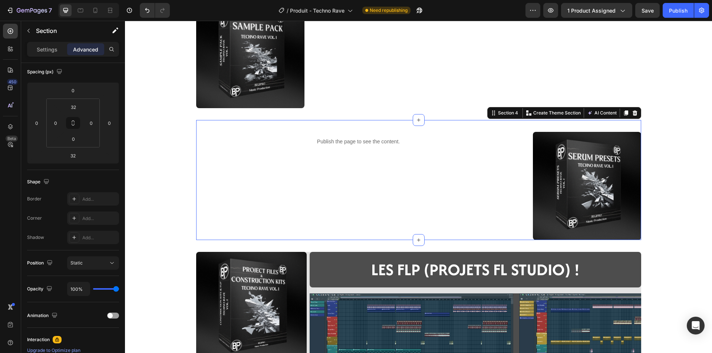
scroll to position [297, 0]
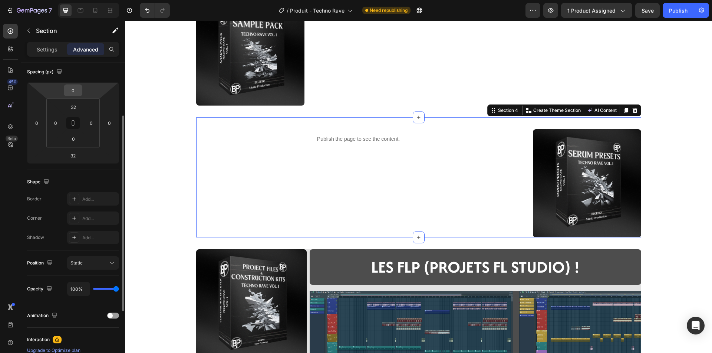
click at [80, 95] on div "0" at bounding box center [73, 91] width 19 height 12
click at [76, 91] on input "0" at bounding box center [73, 90] width 15 height 11
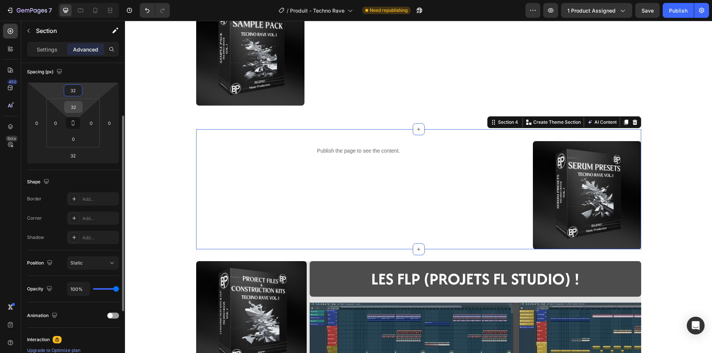
type input "32"
click at [72, 103] on input "32" at bounding box center [73, 107] width 15 height 11
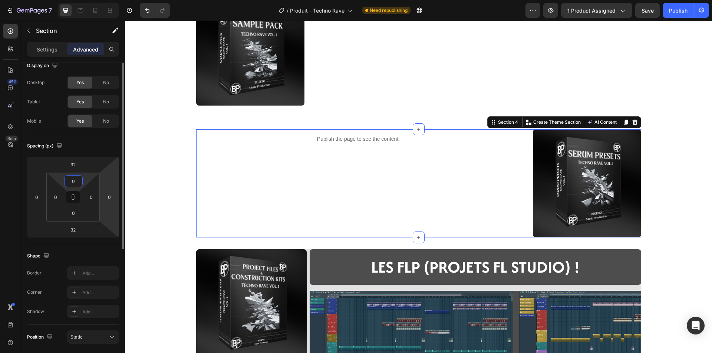
scroll to position [0, 0]
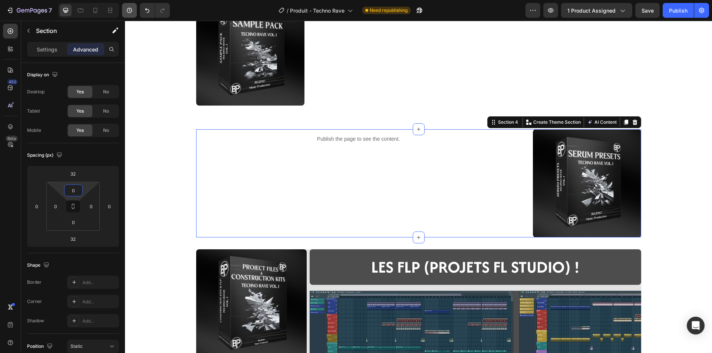
type input "0"
click at [76, 188] on input "0" at bounding box center [73, 190] width 15 height 11
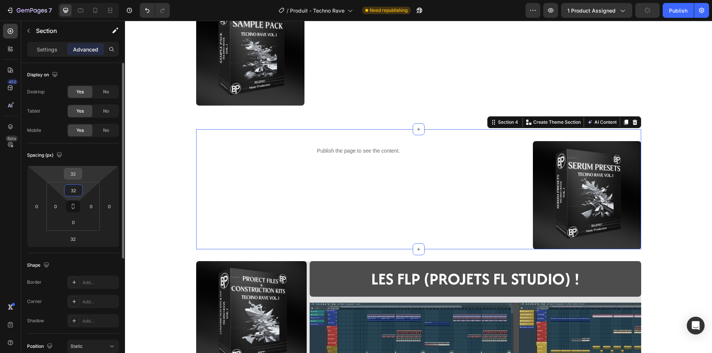
type input "32"
click at [75, 170] on input "32" at bounding box center [73, 173] width 15 height 11
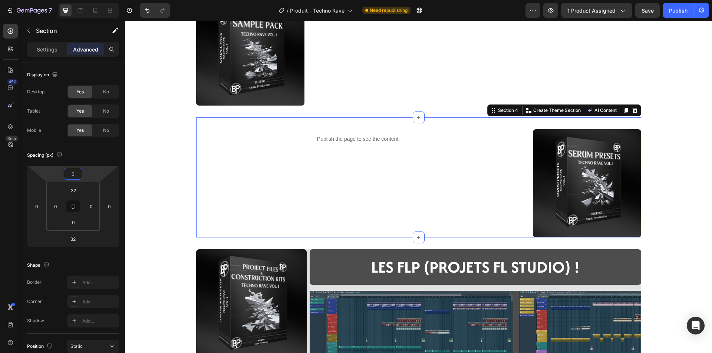
type input "0"
click at [204, 174] on div "Publish the page to see the content. code presets techno rave" at bounding box center [358, 183] width 325 height 108
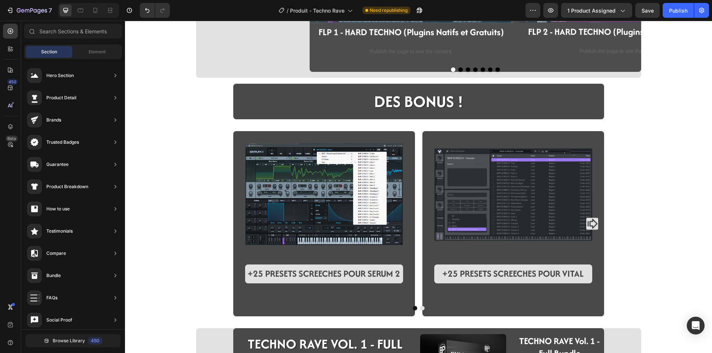
scroll to position [667, 0]
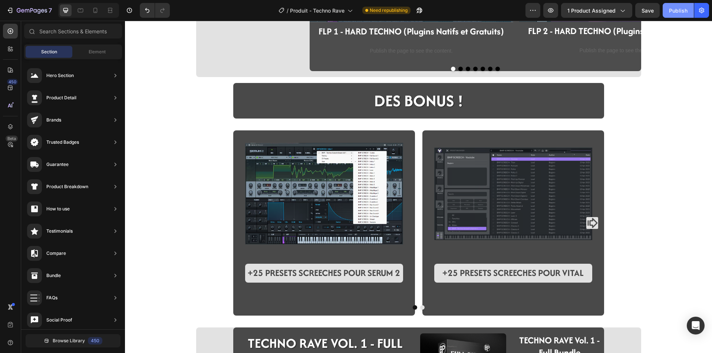
click at [671, 14] on div "Publish" at bounding box center [678, 11] width 19 height 8
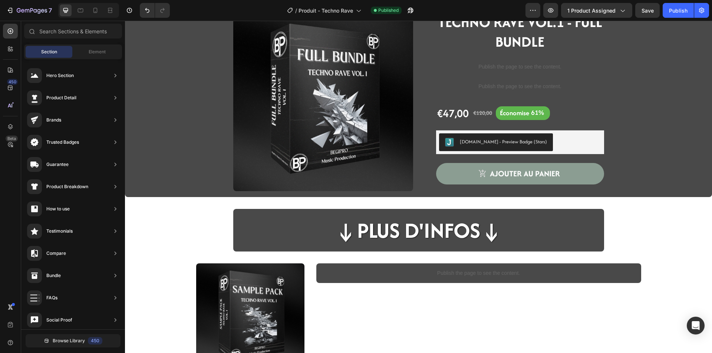
scroll to position [0, 0]
